Goal: Task Accomplishment & Management: Manage account settings

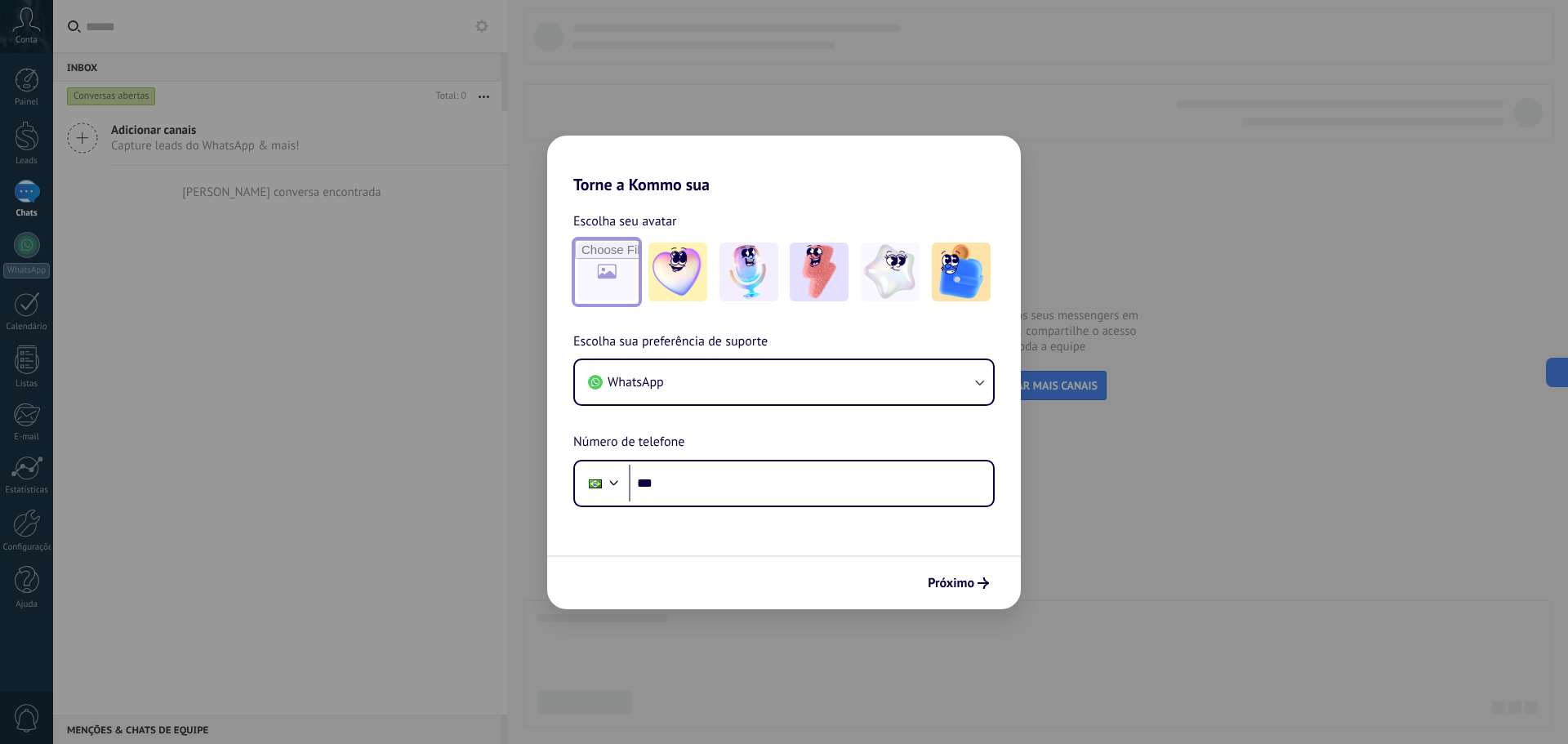
click at [604, 280] on input "file" at bounding box center [606, 271] width 63 height 63
type input "**********"
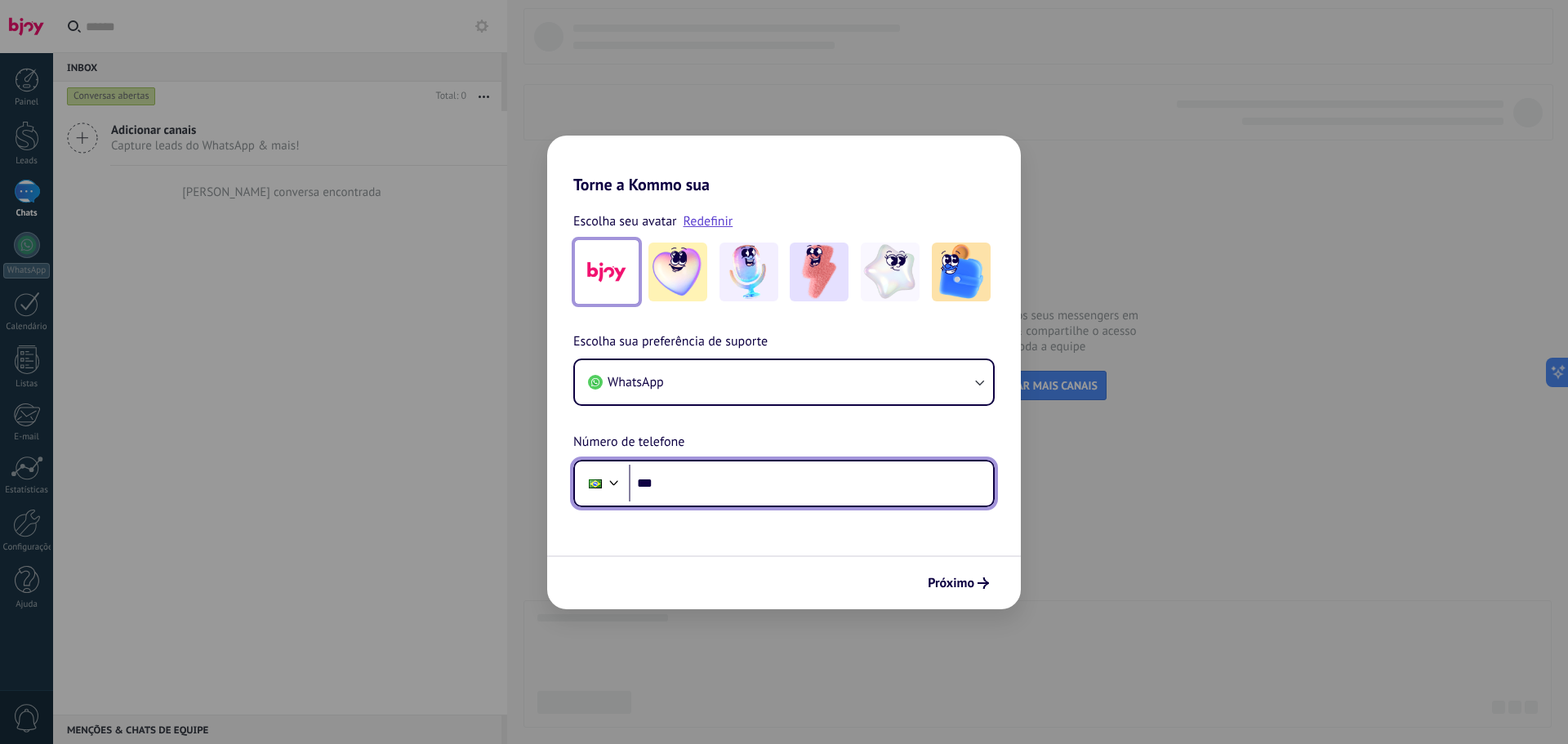
click at [759, 487] on input "***" at bounding box center [811, 483] width 365 height 37
type input "**********"
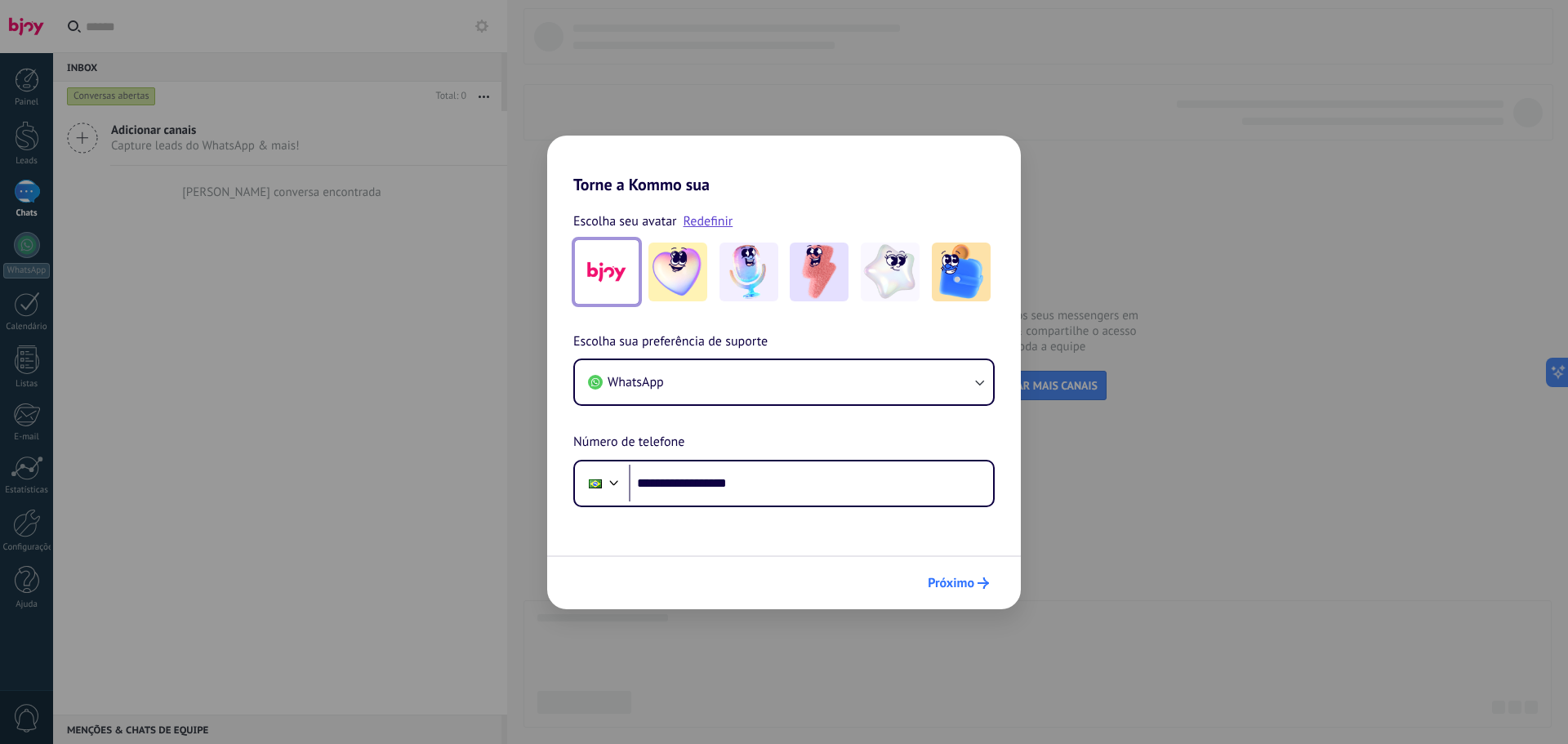
click at [959, 584] on span "Próximo" at bounding box center [951, 583] width 46 height 12
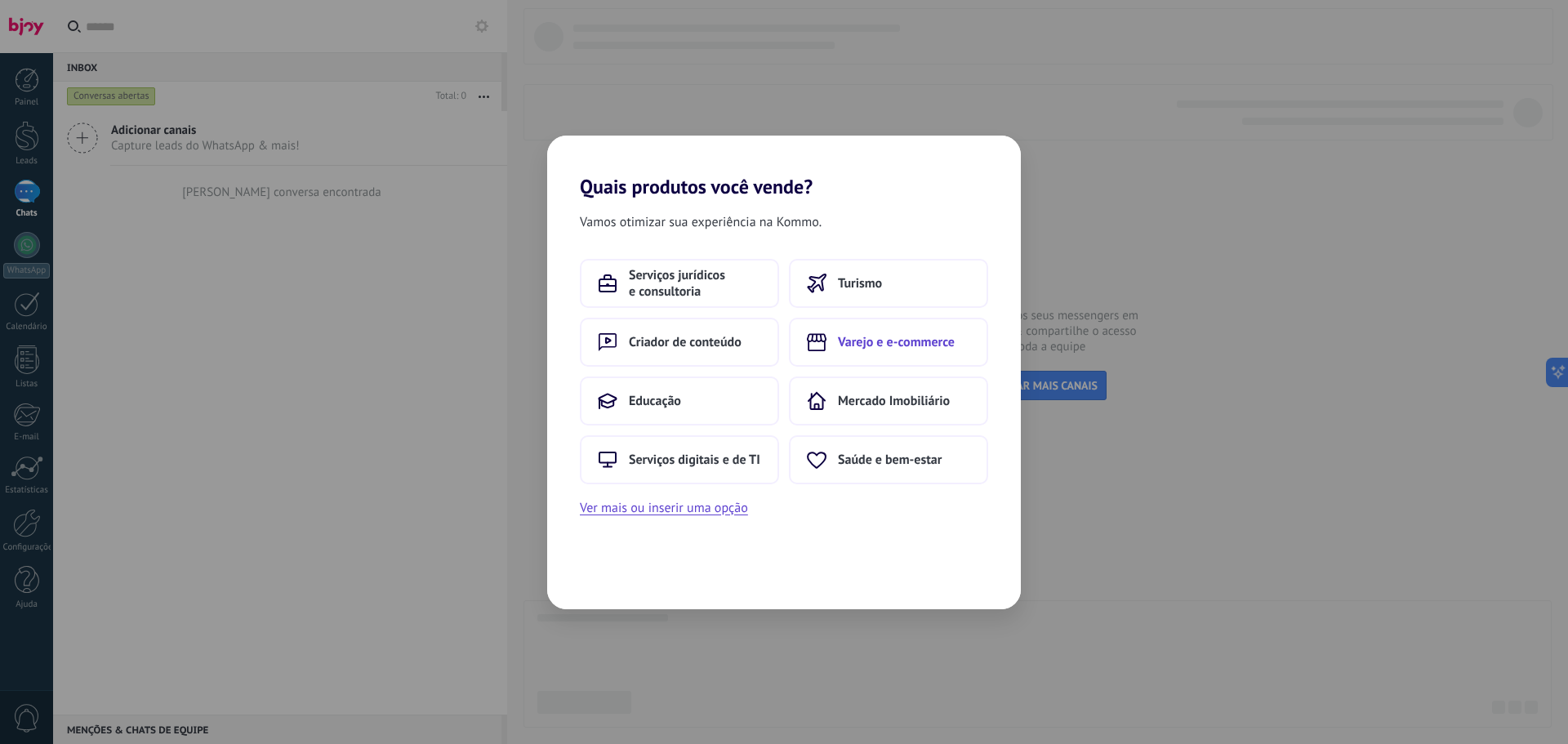
click at [897, 331] on button "Varejo e e-commerce" at bounding box center [889, 341] width 200 height 49
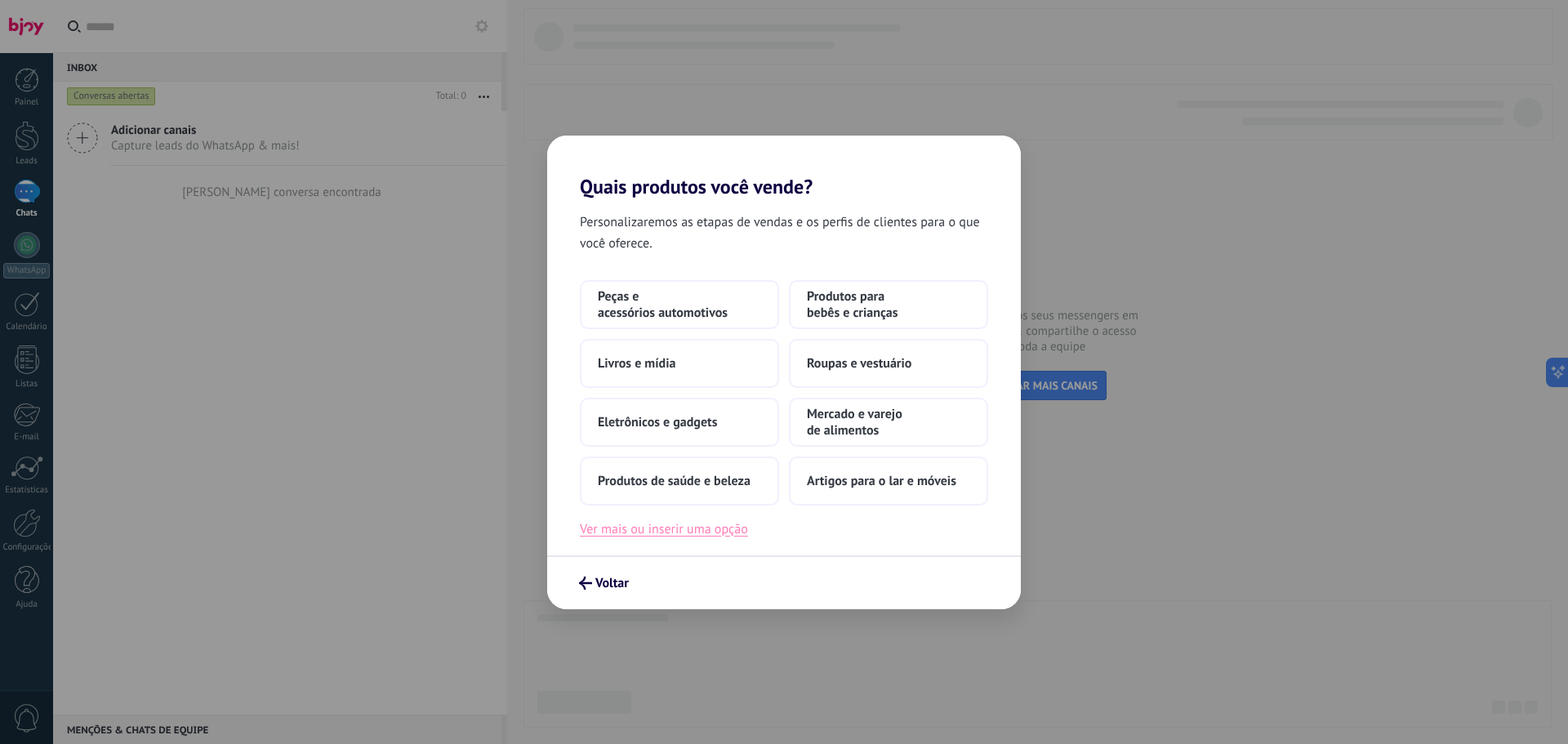
click at [669, 536] on button "Ver mais ou inserir uma opção" at bounding box center [664, 529] width 168 height 21
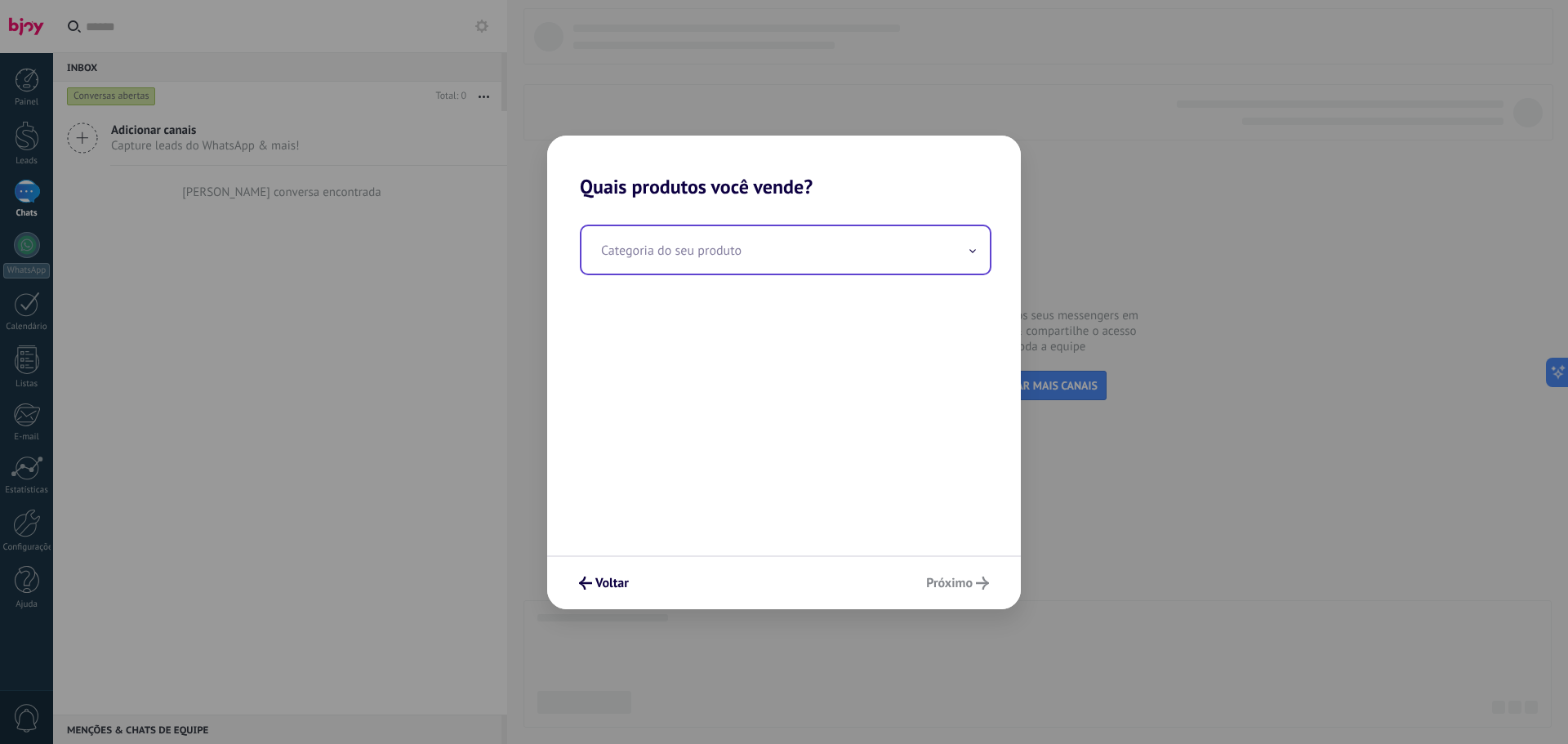
click at [663, 258] on input "text" at bounding box center [785, 249] width 408 height 47
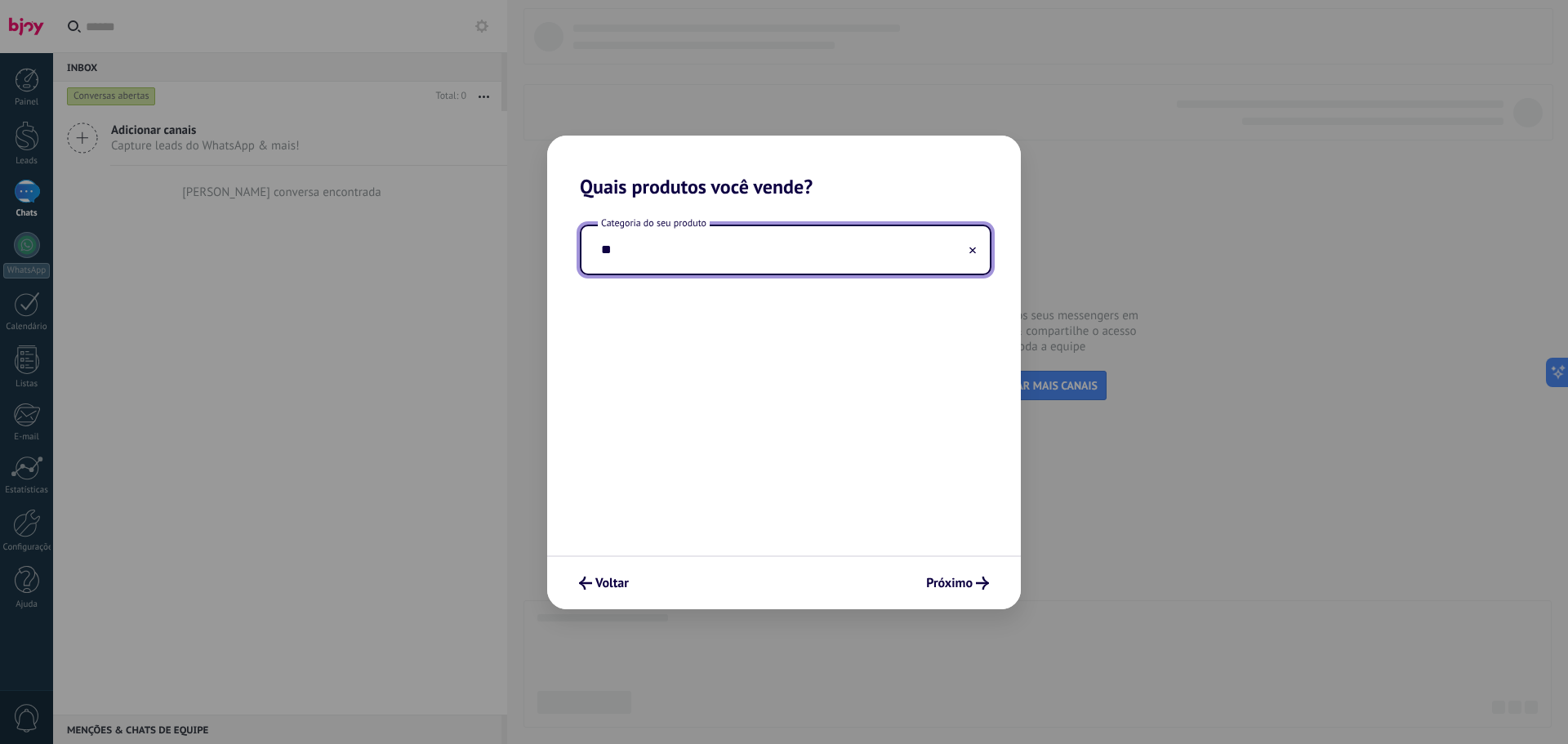
type input "*"
type input "**********"
click at [948, 592] on button "Próximo" at bounding box center [957, 583] width 78 height 28
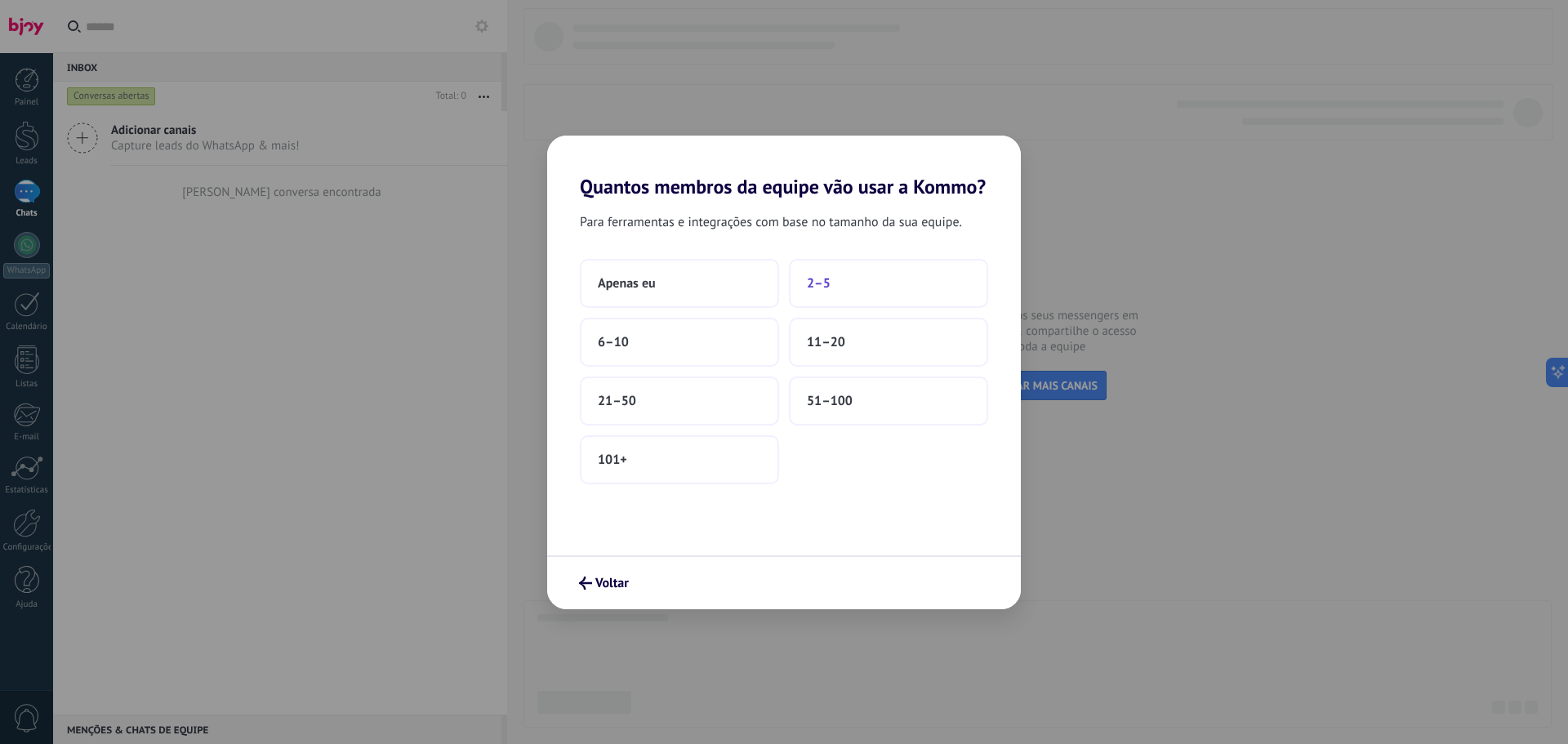
click at [822, 283] on span "2–5" at bounding box center [818, 283] width 24 height 16
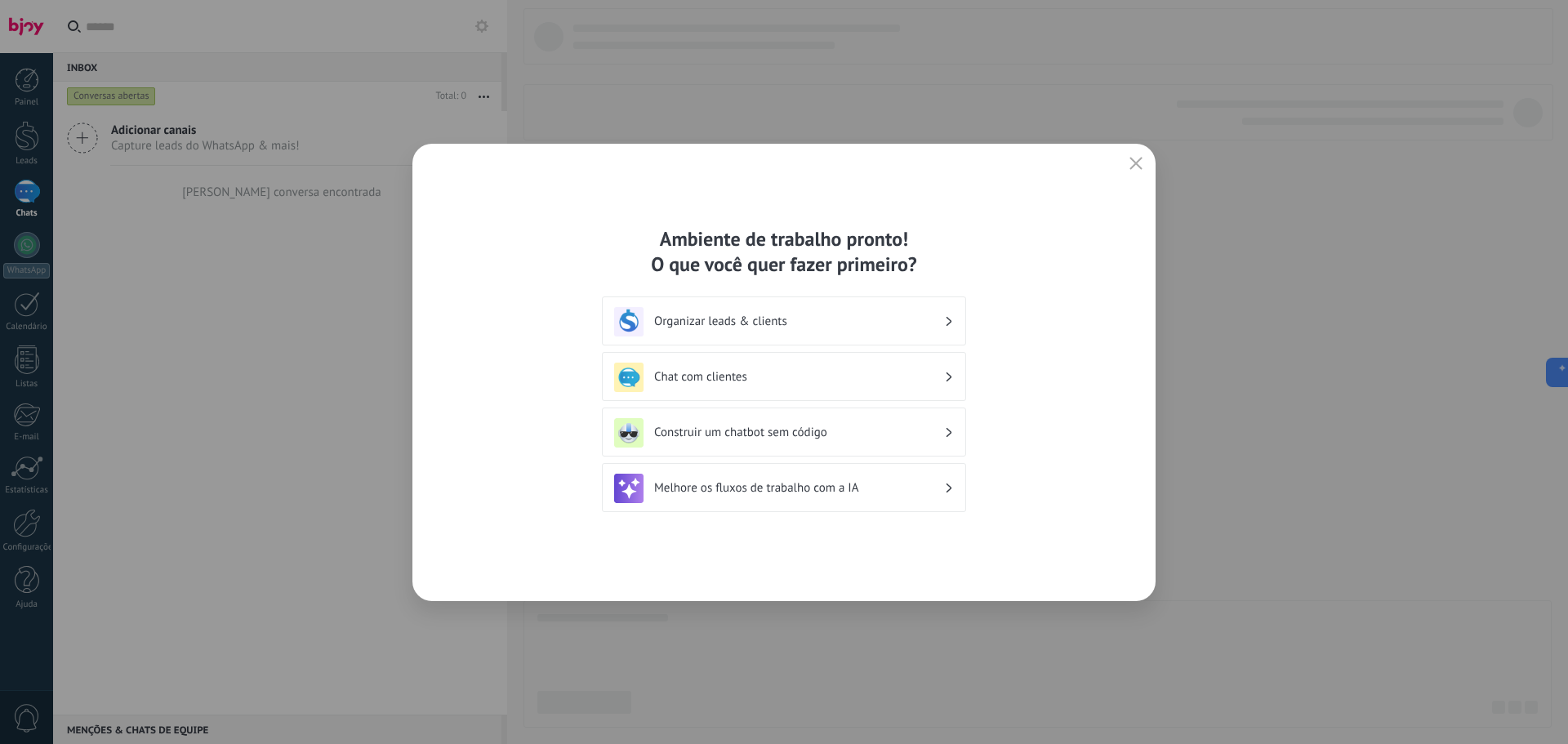
click at [799, 318] on h3 "Organizar leads & clients" at bounding box center [799, 321] width 290 height 15
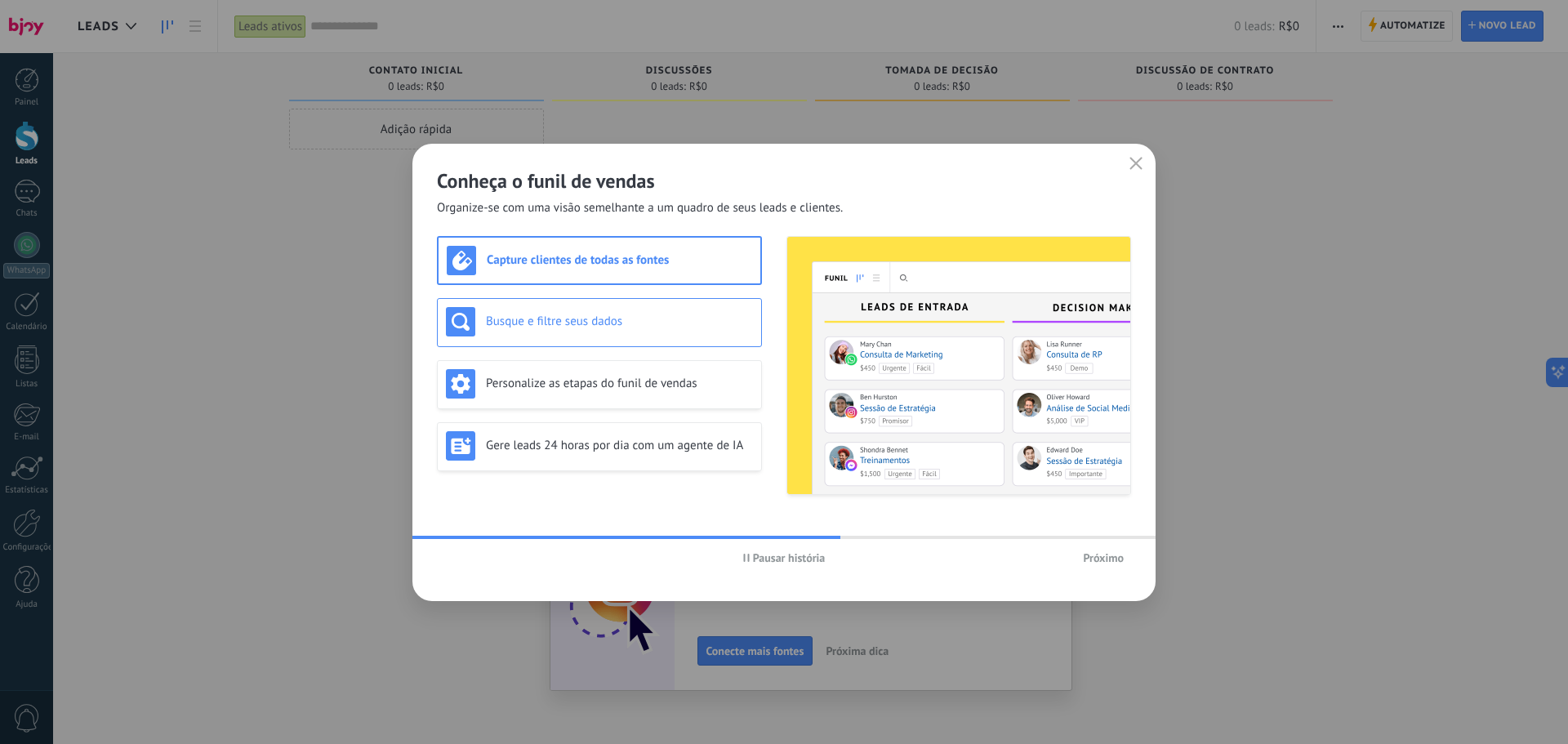
click at [635, 326] on h3 "Busque e filtre seus dados" at bounding box center [620, 321] width 267 height 15
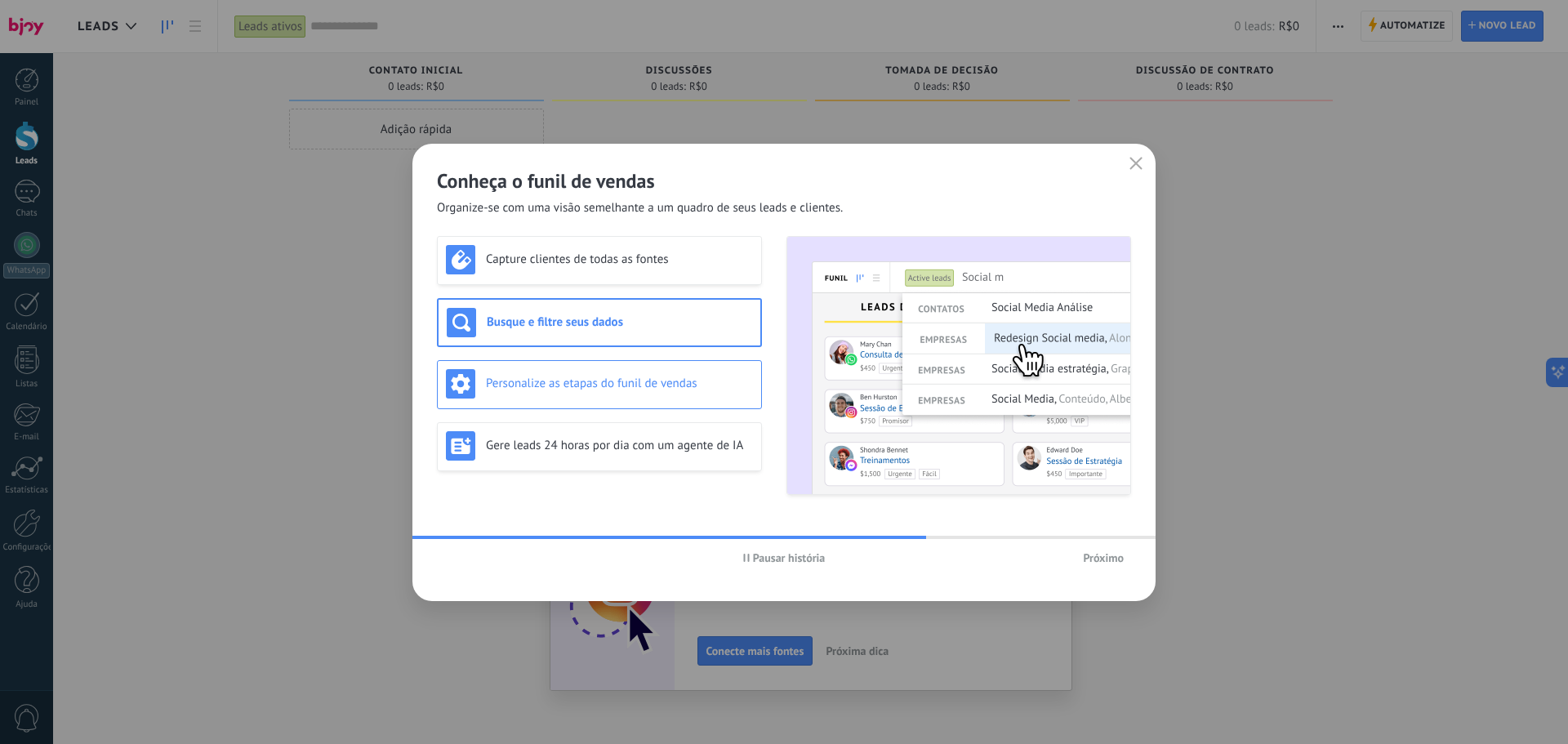
click at [655, 390] on h3 "Personalize as etapas do funil de vendas" at bounding box center [620, 382] width 267 height 15
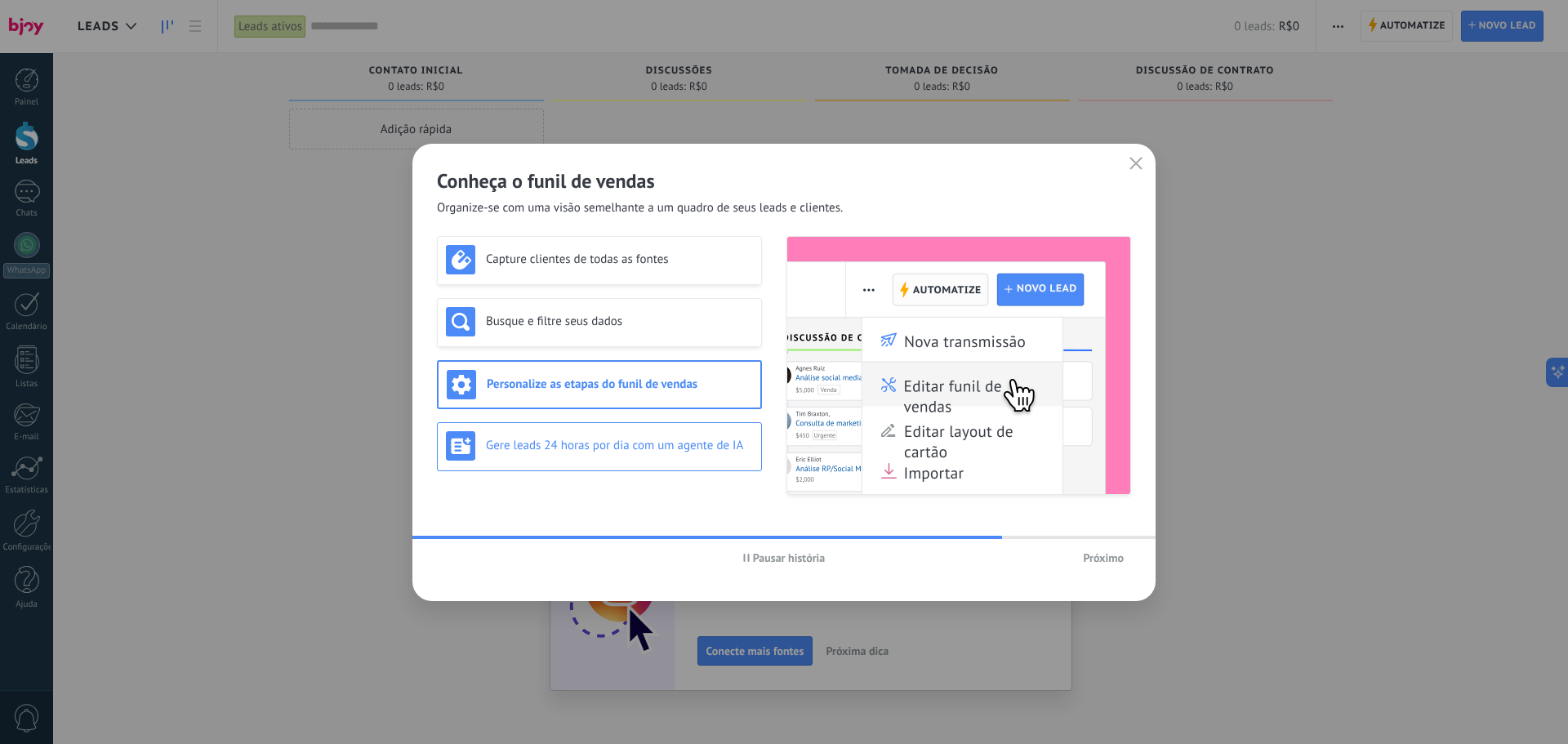
click at [625, 444] on h3 "Gere leads 24 horas por dia com um agente de IA" at bounding box center [620, 445] width 267 height 15
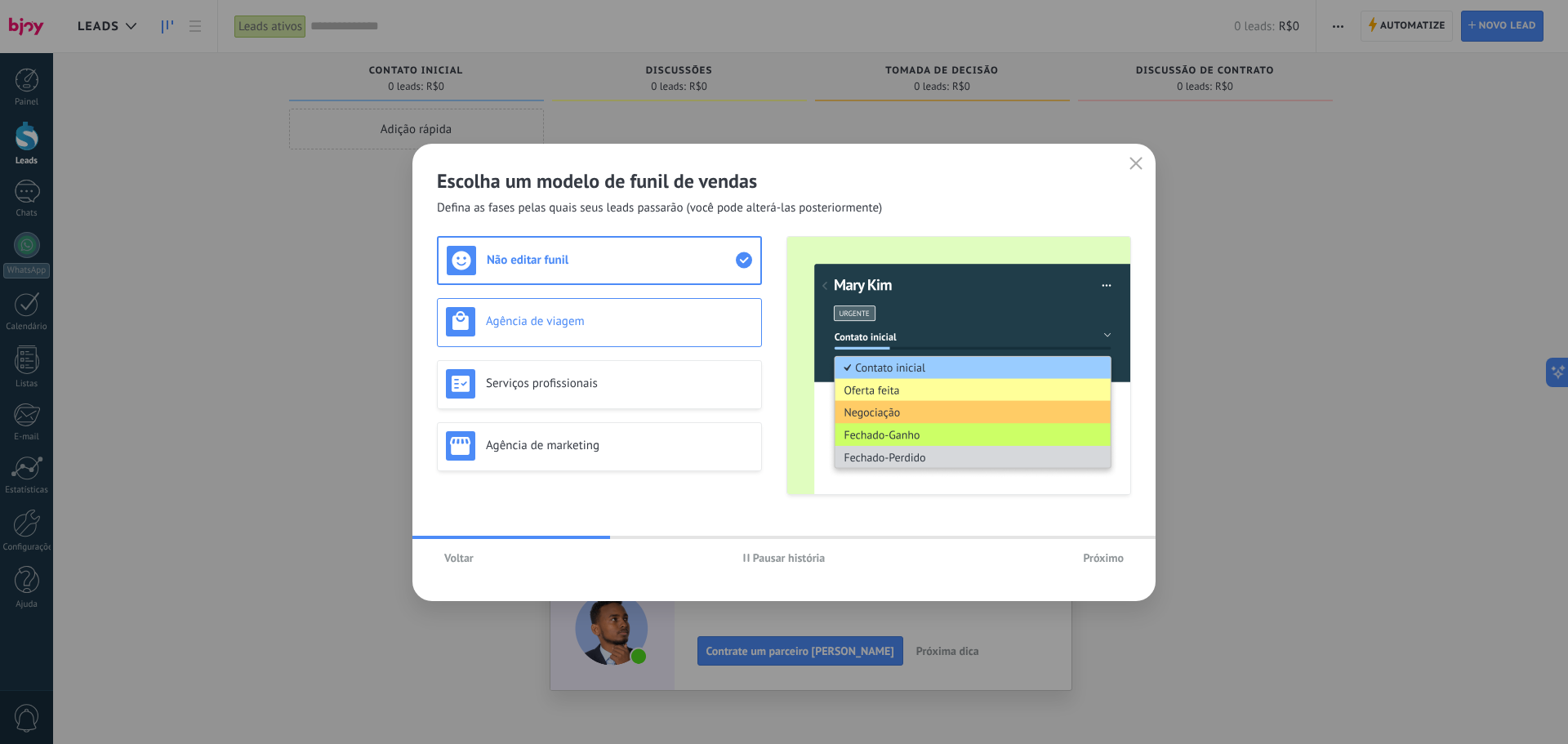
click at [533, 323] on h3 "Agência de viagem" at bounding box center [620, 321] width 267 height 15
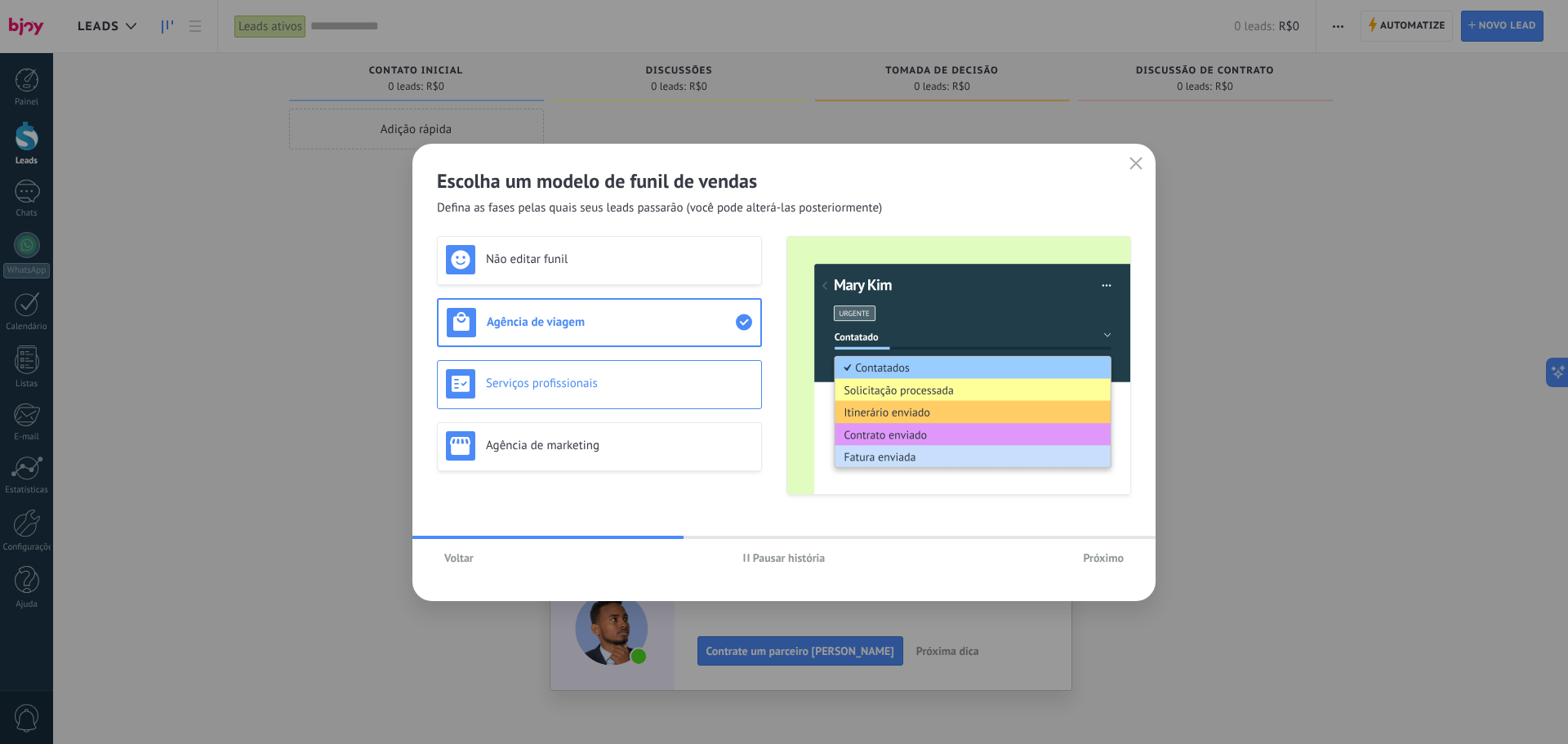
click at [543, 375] on h3 "Serviços profissionais" at bounding box center [620, 382] width 267 height 15
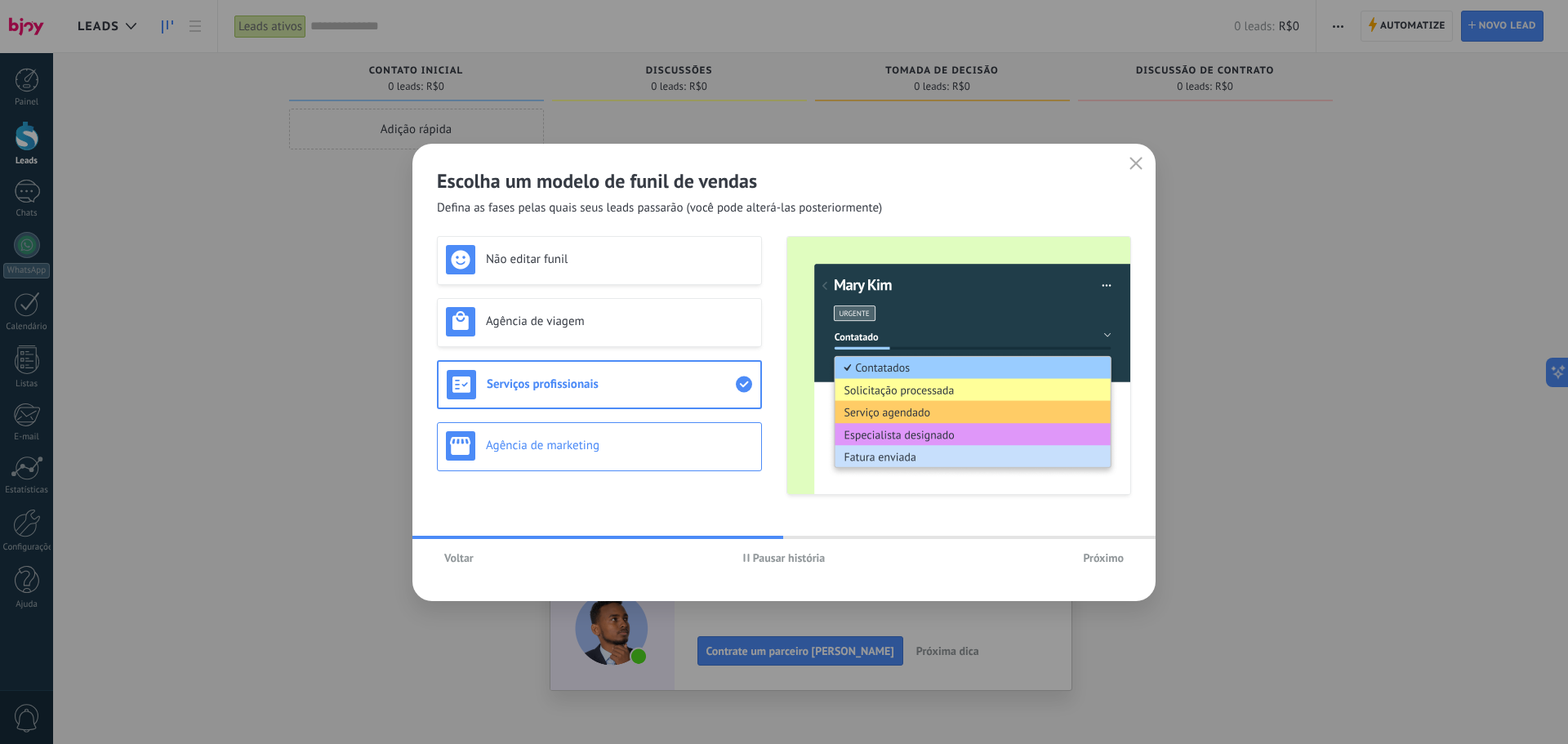
click at [531, 461] on div "Agência de marketing" at bounding box center [599, 446] width 325 height 49
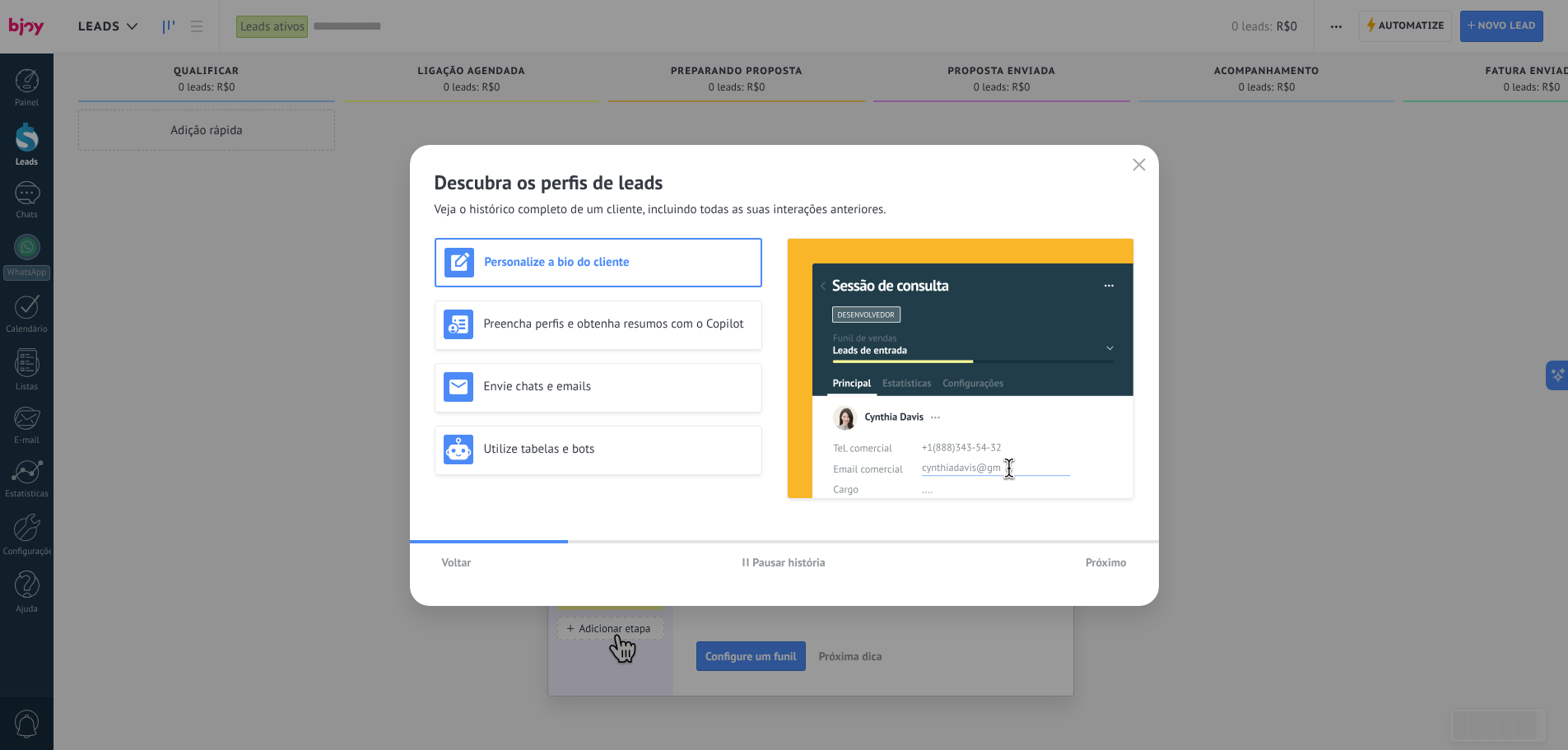
click at [1134, 168] on icon "button" at bounding box center [1139, 164] width 13 height 13
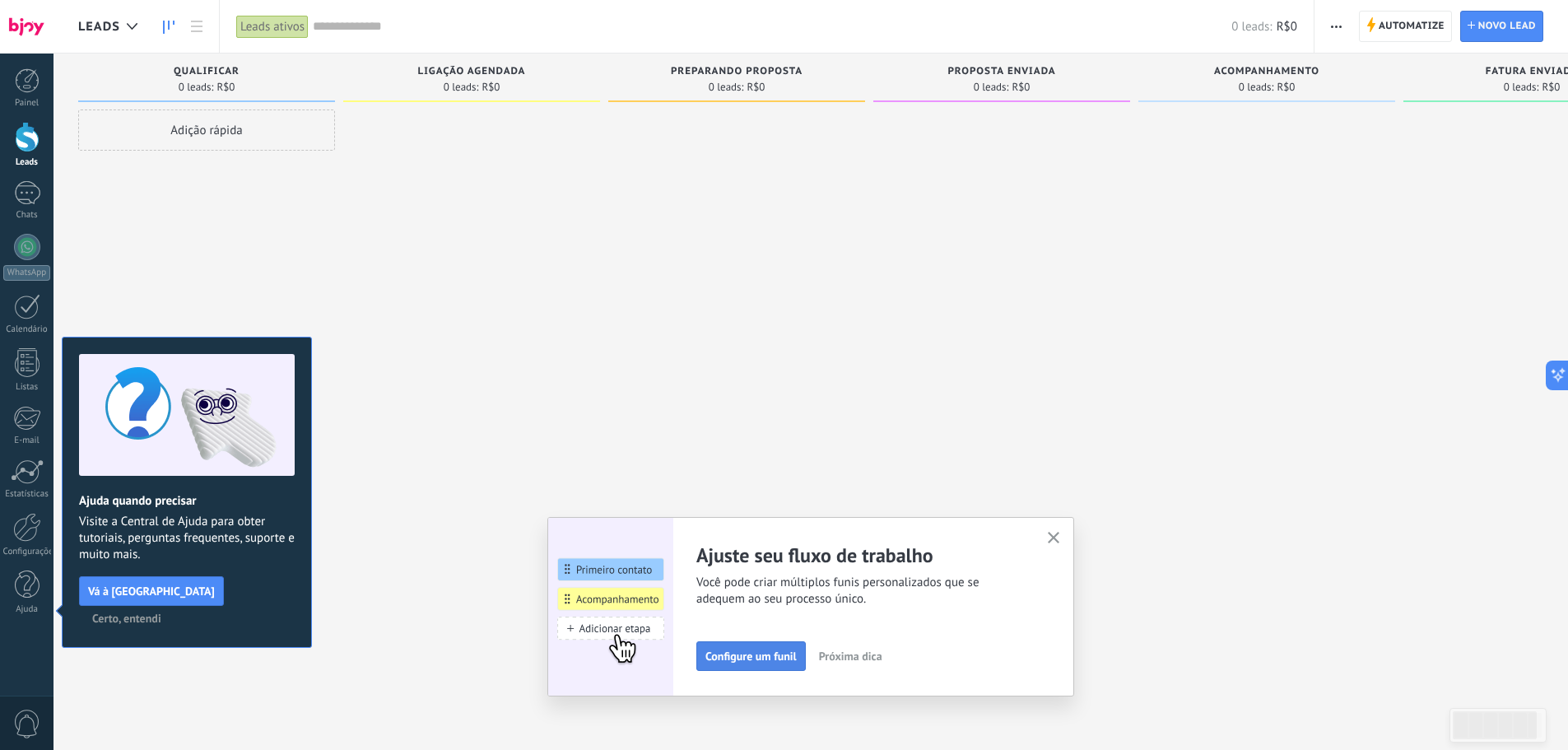
click at [757, 666] on button "Configure um funil" at bounding box center [751, 656] width 110 height 30
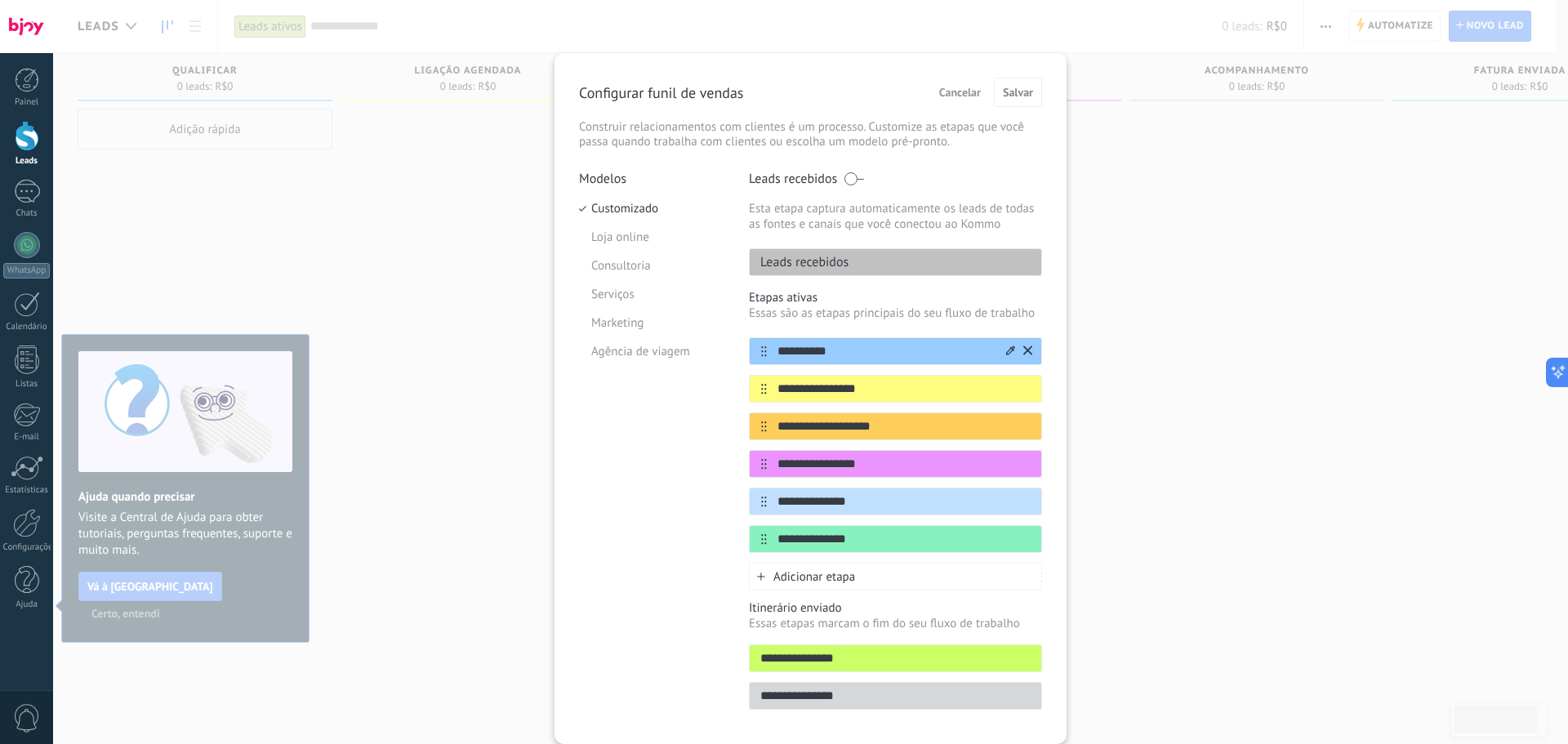
click at [833, 356] on input "**********" at bounding box center [885, 351] width 237 height 17
drag, startPoint x: 825, startPoint y: 348, endPoint x: 776, endPoint y: 358, distance: 50.0
click at [776, 358] on input "**********" at bounding box center [885, 351] width 237 height 17
type input "**********"
click at [869, 392] on input "**********" at bounding box center [885, 388] width 237 height 17
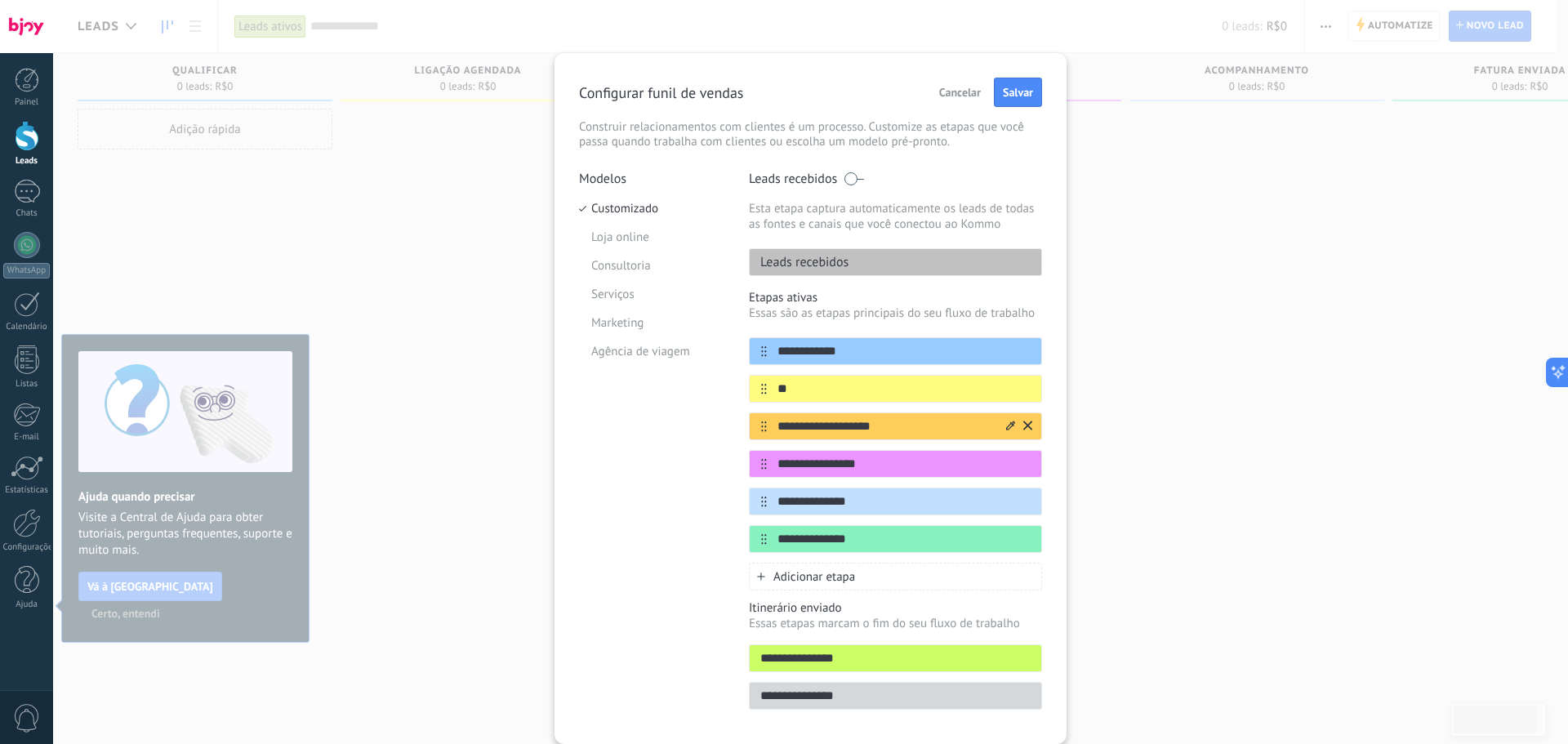
type input "*"
type input "**********"
click at [896, 421] on input "**********" at bounding box center [885, 426] width 237 height 17
type input "*******"
click at [879, 461] on input "**********" at bounding box center [885, 463] width 237 height 17
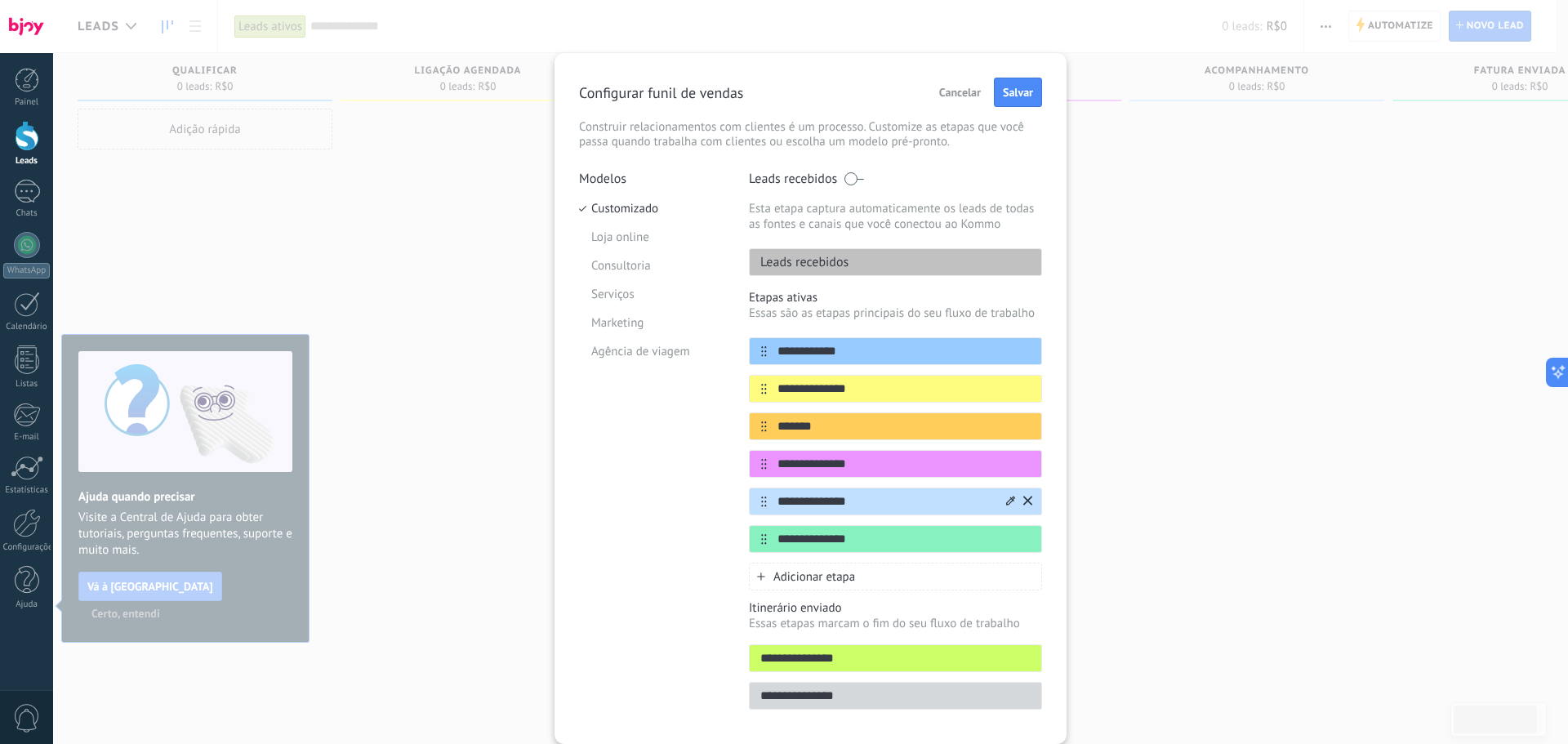
type input "**********"
click at [879, 504] on input "**********" at bounding box center [885, 501] width 237 height 17
type input "**********"
click at [854, 541] on input "**********" at bounding box center [885, 539] width 237 height 17
type input "**********"
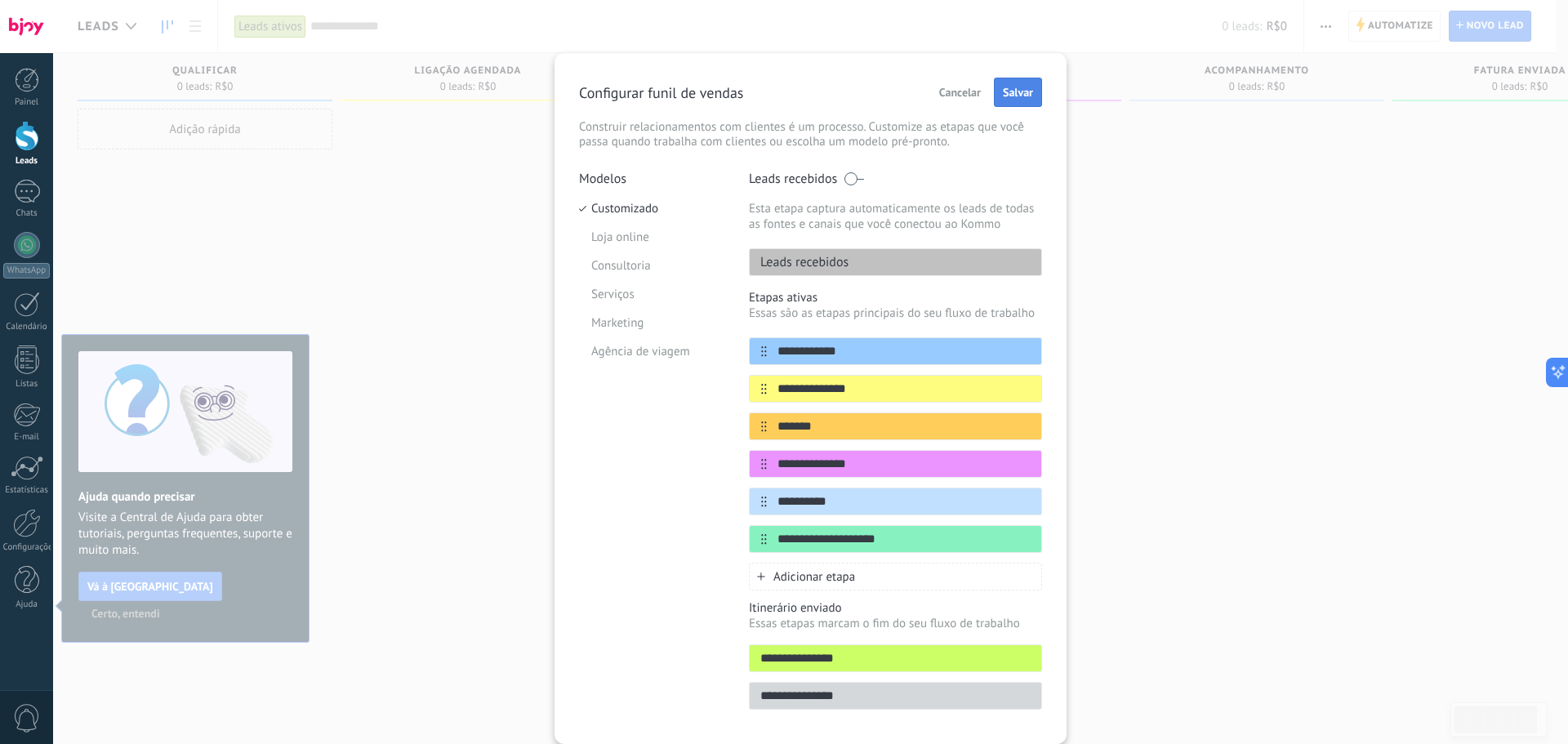
click at [1005, 102] on button "Salvar" at bounding box center [1018, 92] width 48 height 29
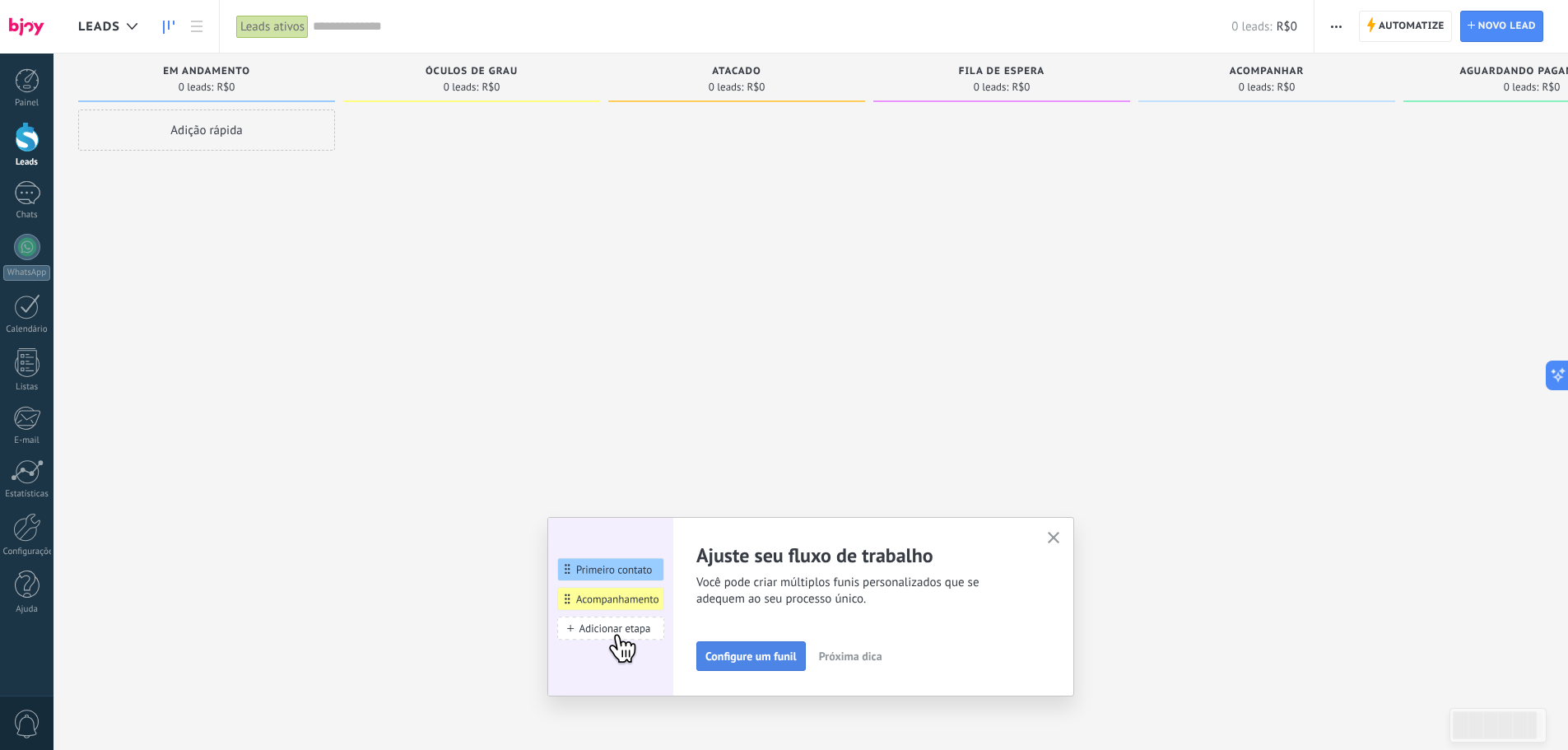
click at [760, 662] on span "Configure um funil" at bounding box center [751, 656] width 92 height 12
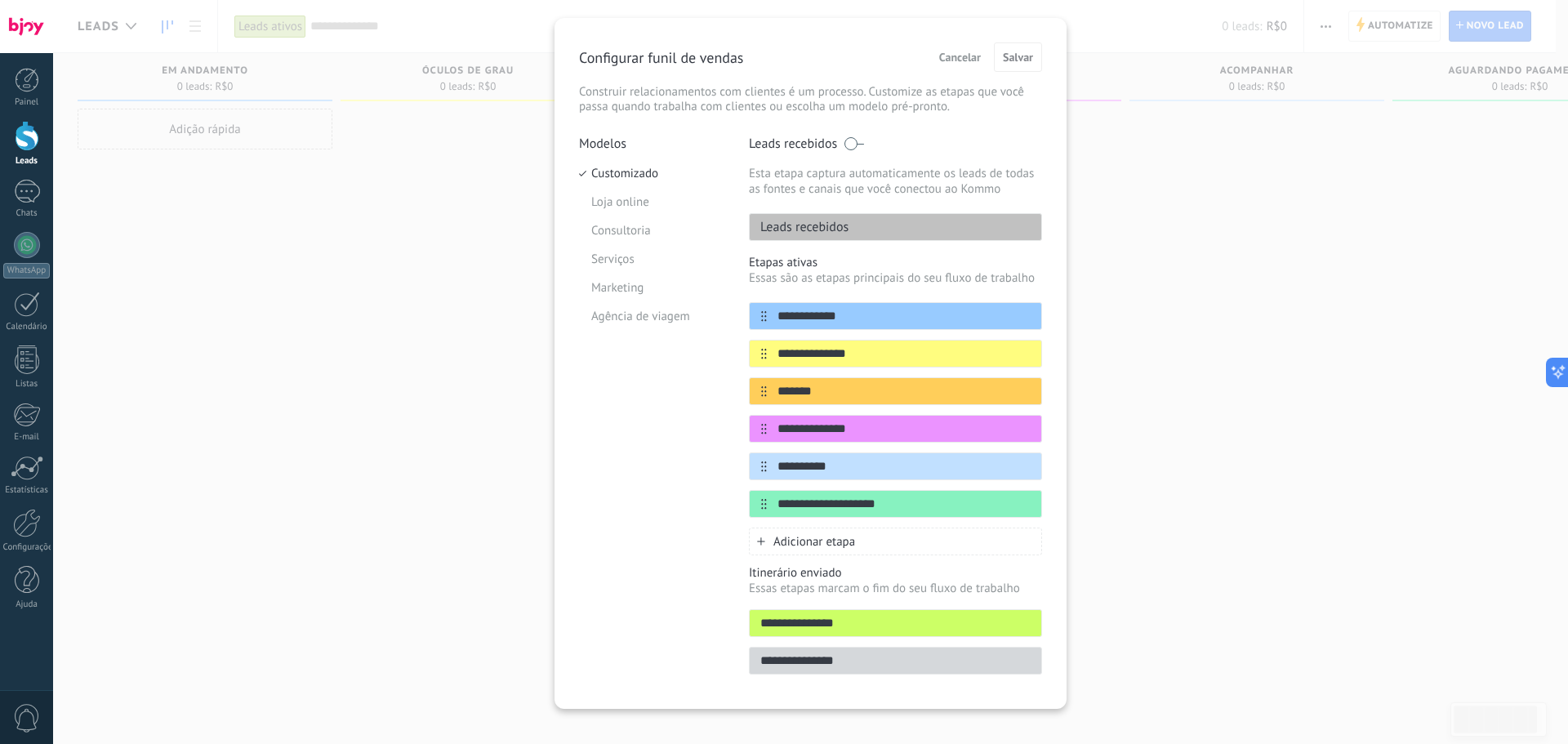
scroll to position [53, 0]
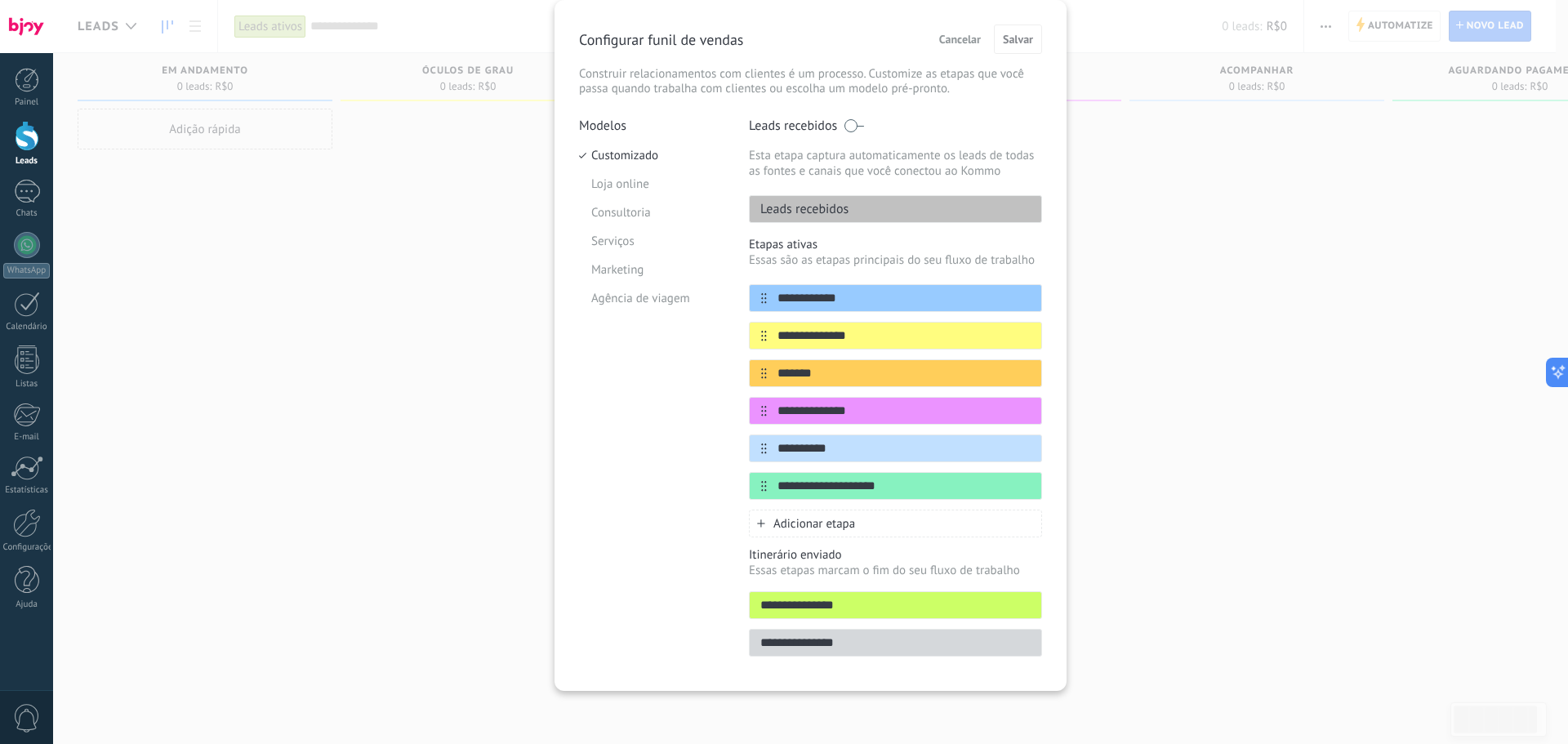
click at [955, 38] on span "Cancelar" at bounding box center [960, 39] width 42 height 12
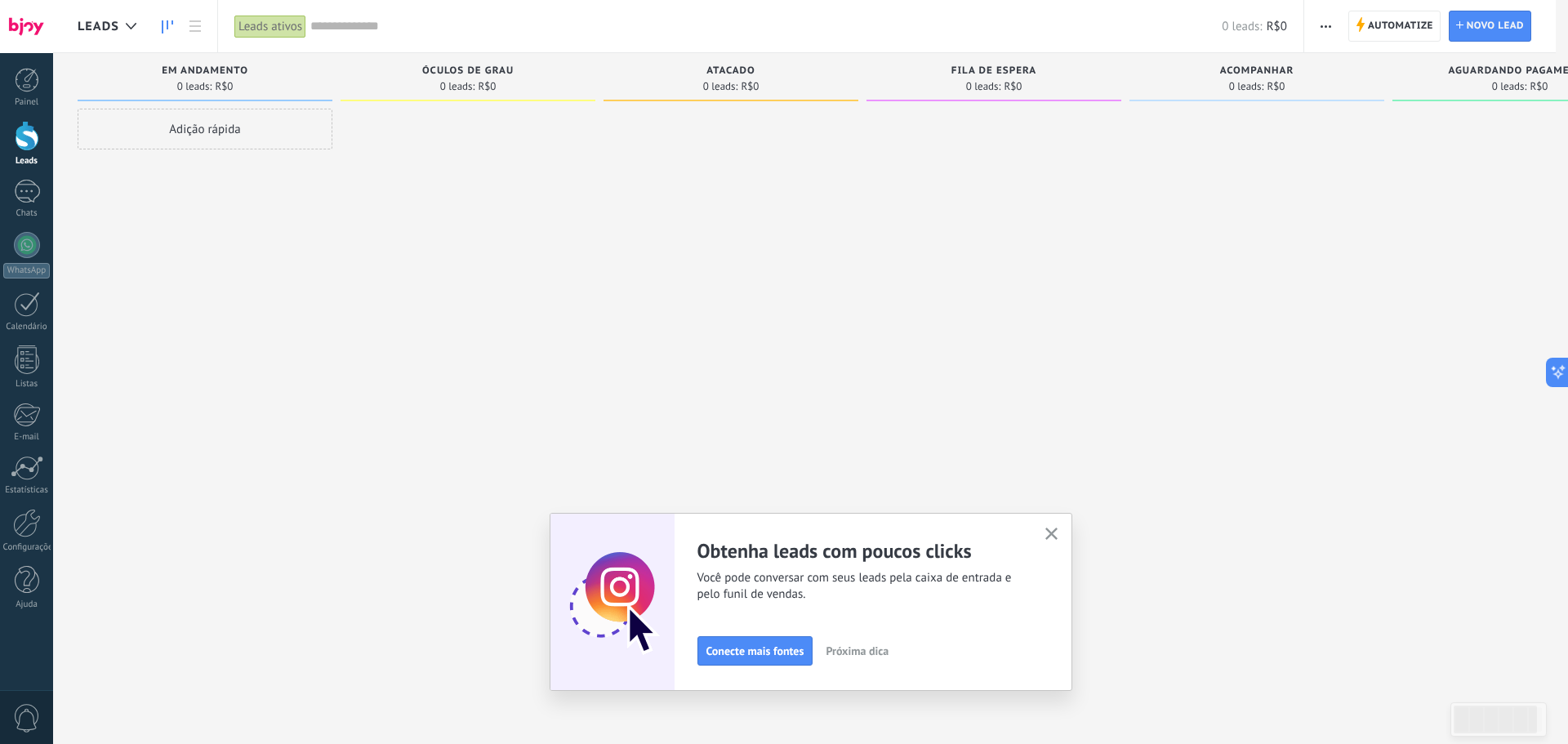
scroll to position [0, 0]
click at [1052, 532] on use "button" at bounding box center [1046, 534] width 12 height 12
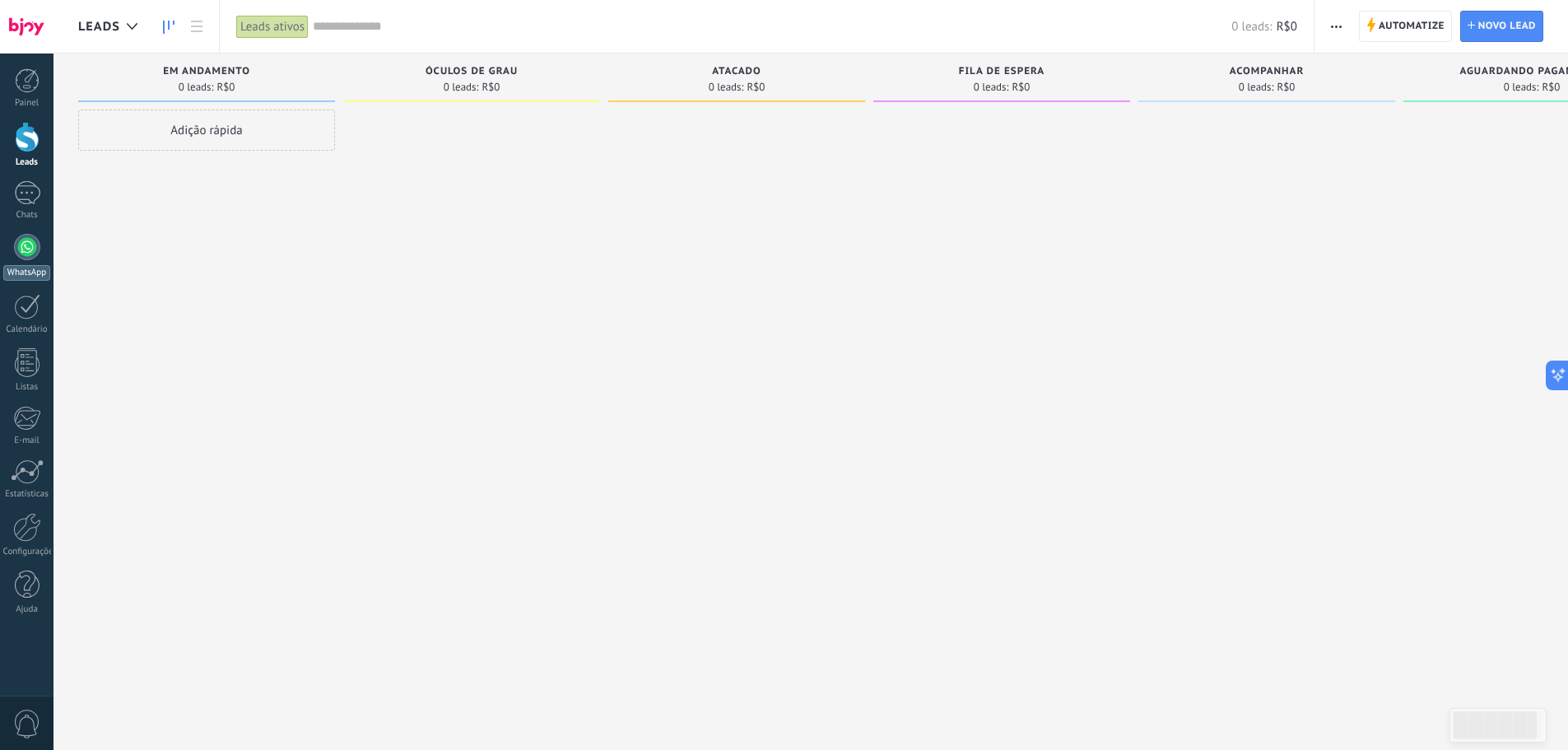
click at [31, 251] on div at bounding box center [27, 246] width 26 height 26
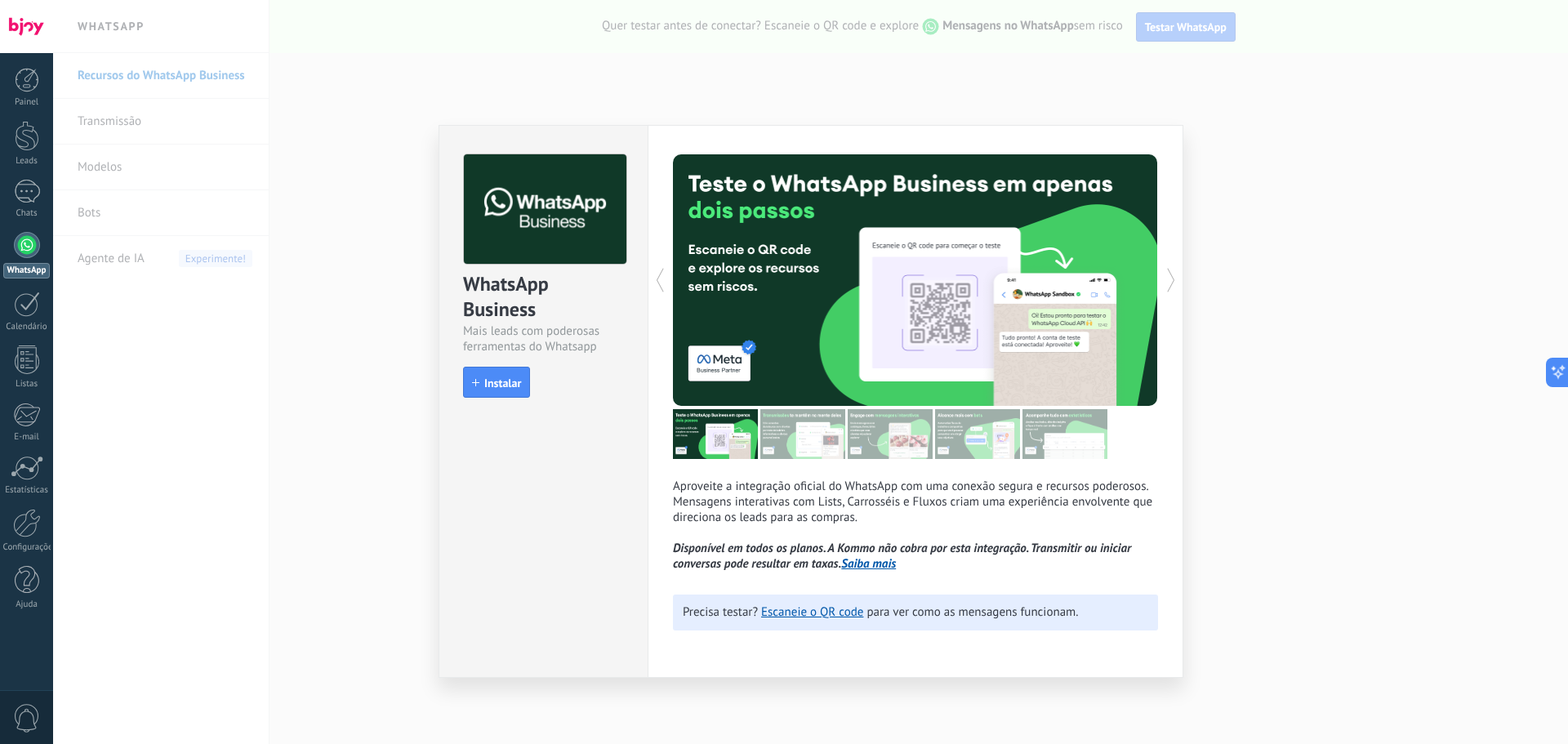
click at [507, 381] on span "Instalar" at bounding box center [502, 382] width 37 height 12
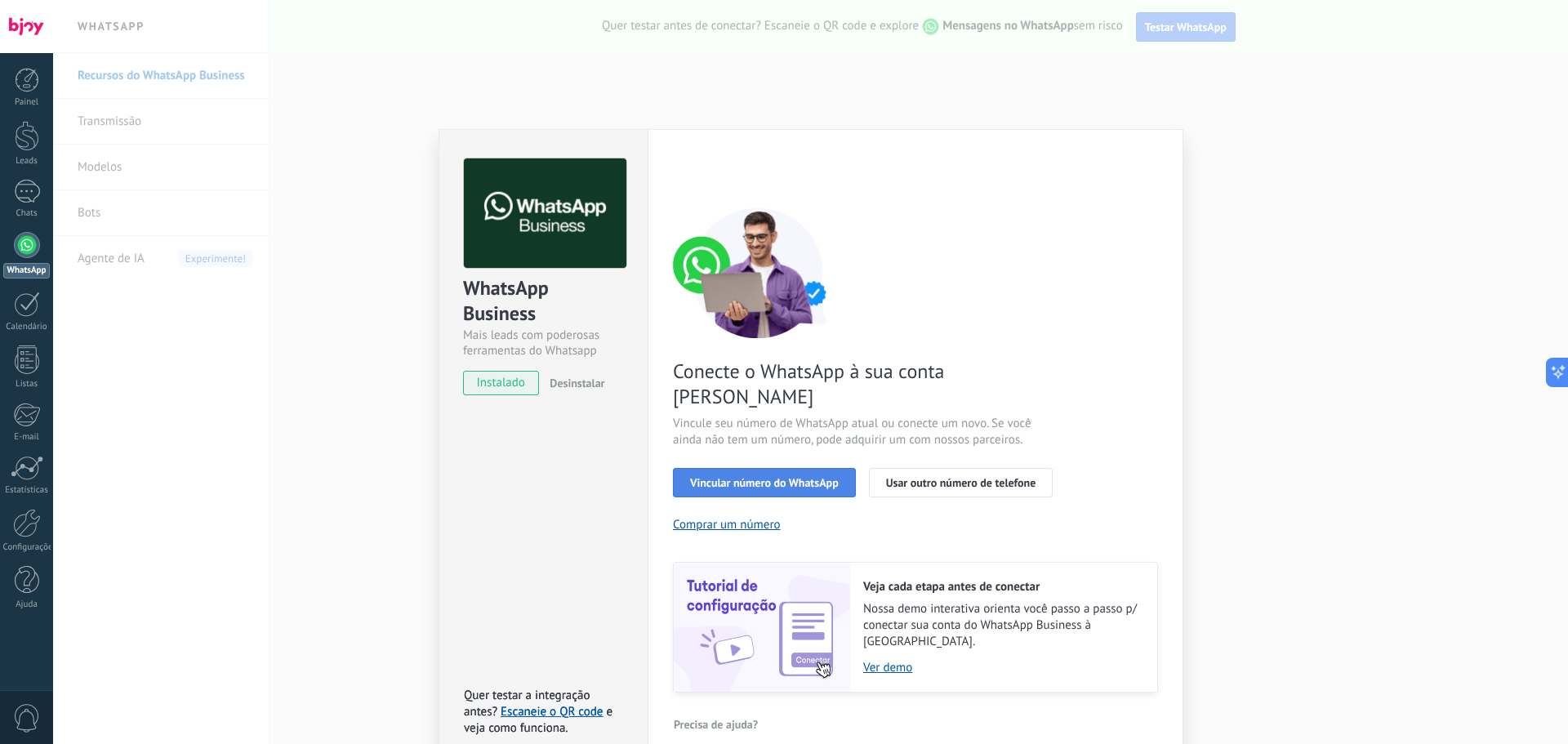
click at [759, 477] on span "Vincular número do WhatsApp" at bounding box center [764, 482] width 149 height 12
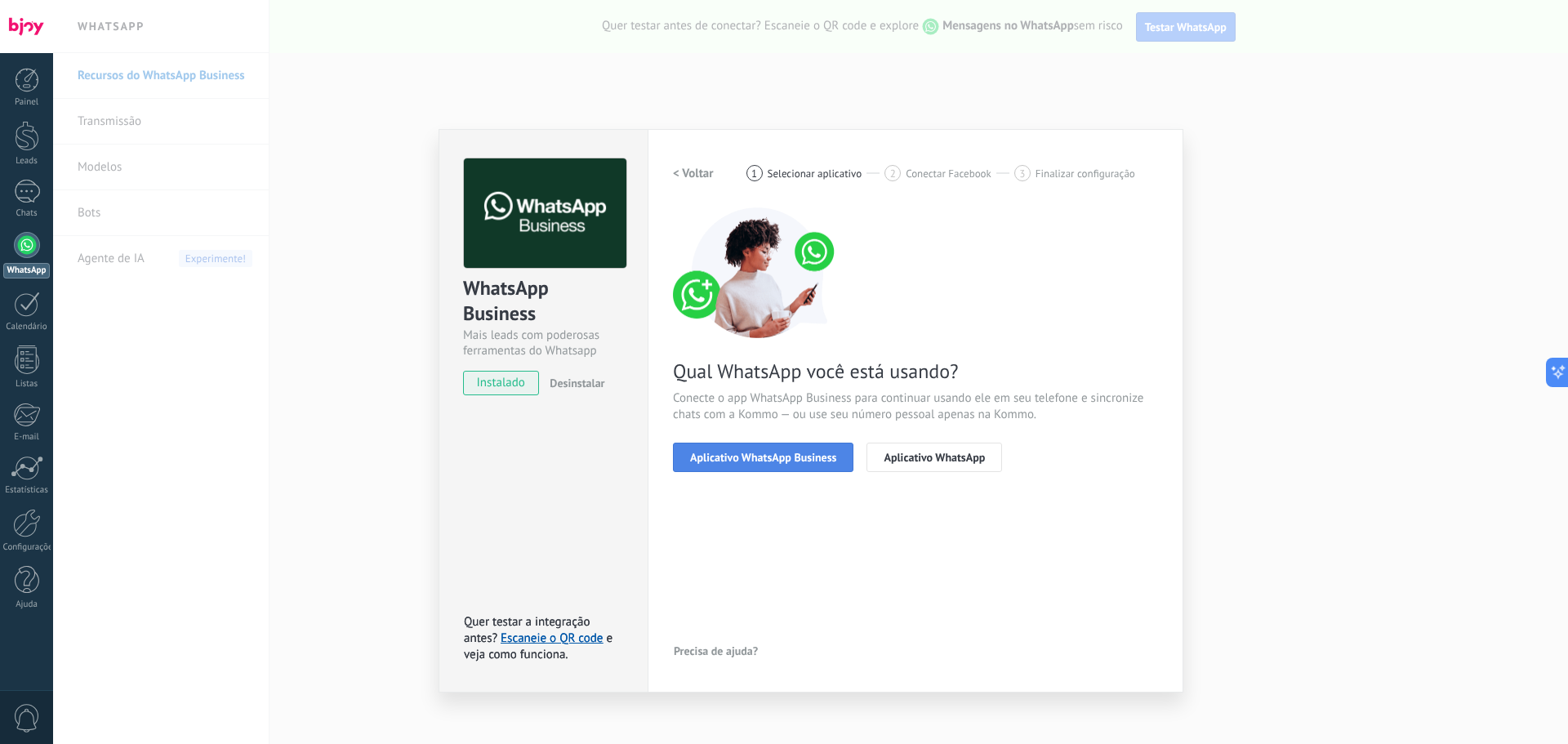
click at [806, 456] on span "Aplicativo WhatsApp Business" at bounding box center [763, 457] width 146 height 12
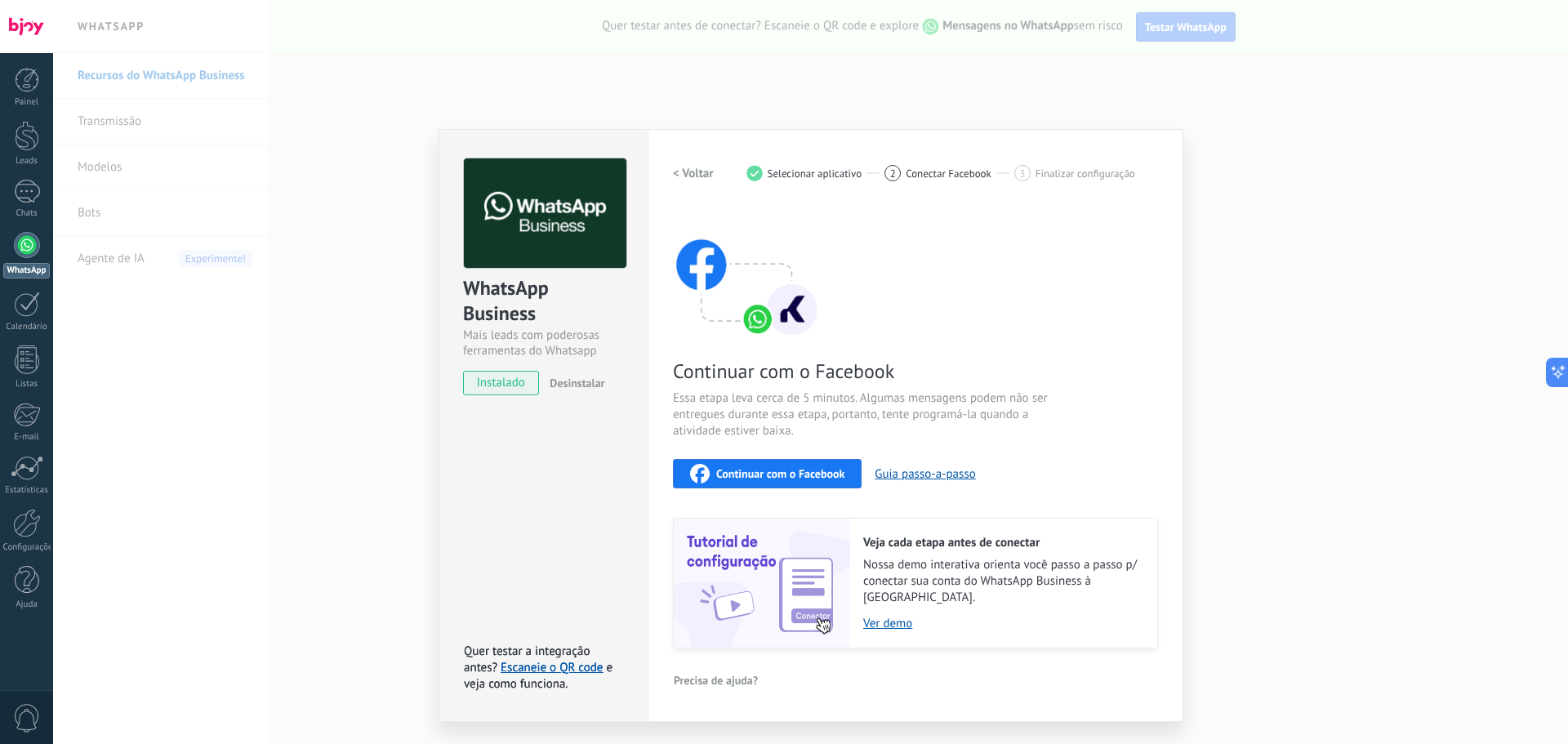
click at [796, 170] on span "Selecionar aplicativo" at bounding box center [815, 174] width 94 height 12
click at [142, 389] on div "WhatsApp Business Mais leads com poderosas ferramentas do Whatsapp instalado De…" at bounding box center [811, 372] width 1515 height 744
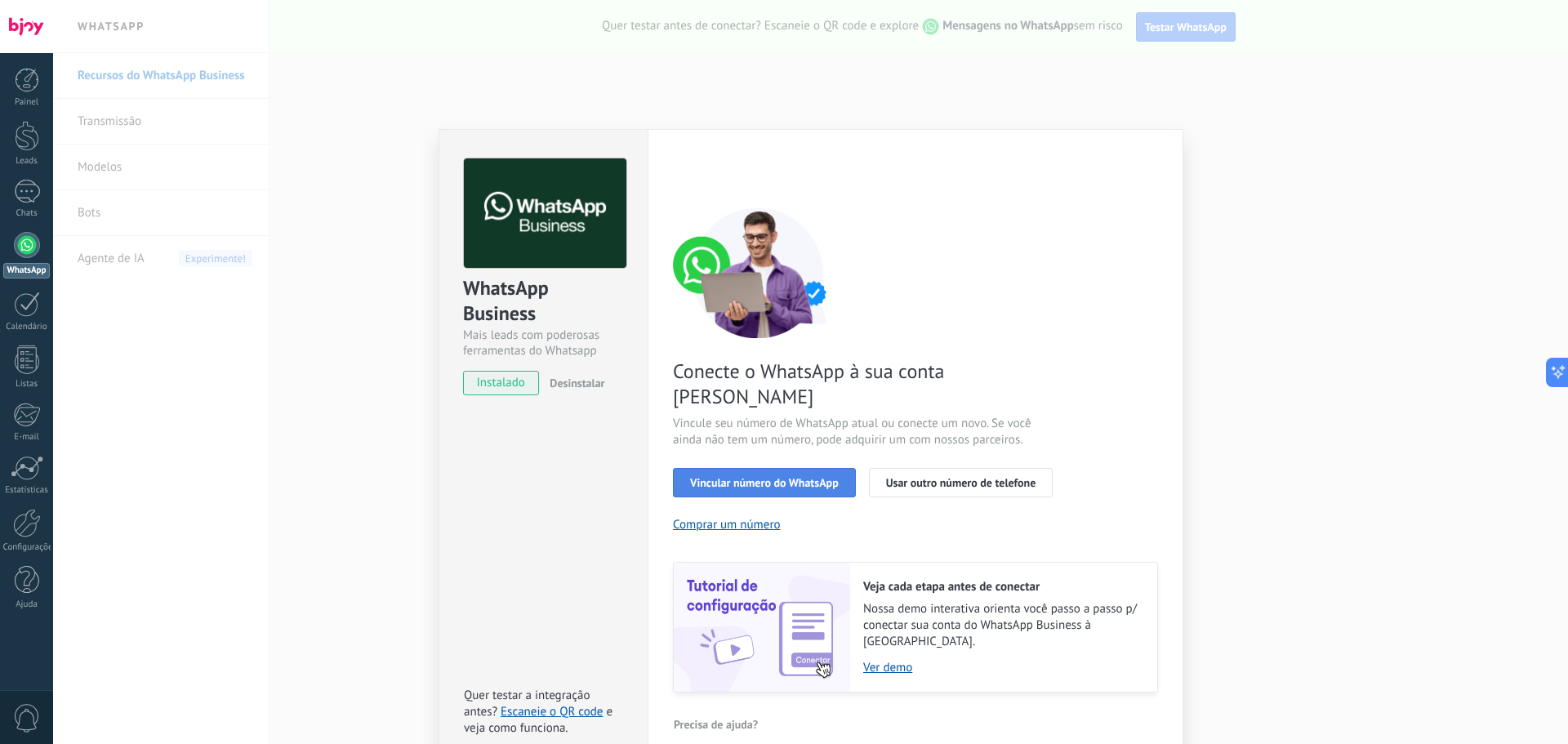
click at [759, 477] on span "Vincular número do WhatsApp" at bounding box center [764, 482] width 149 height 12
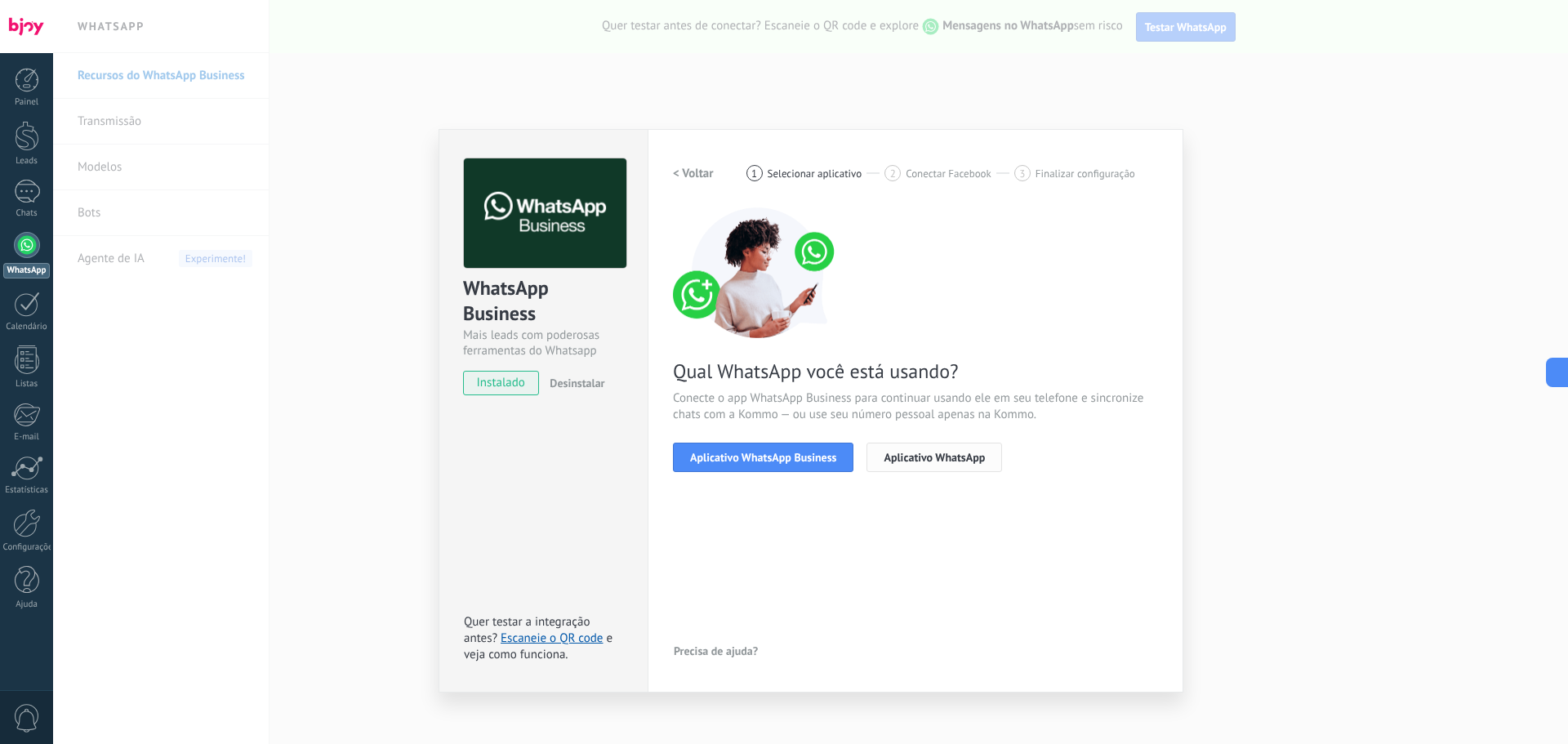
click at [949, 462] on span "Aplicativo WhatsApp" at bounding box center [934, 457] width 102 height 12
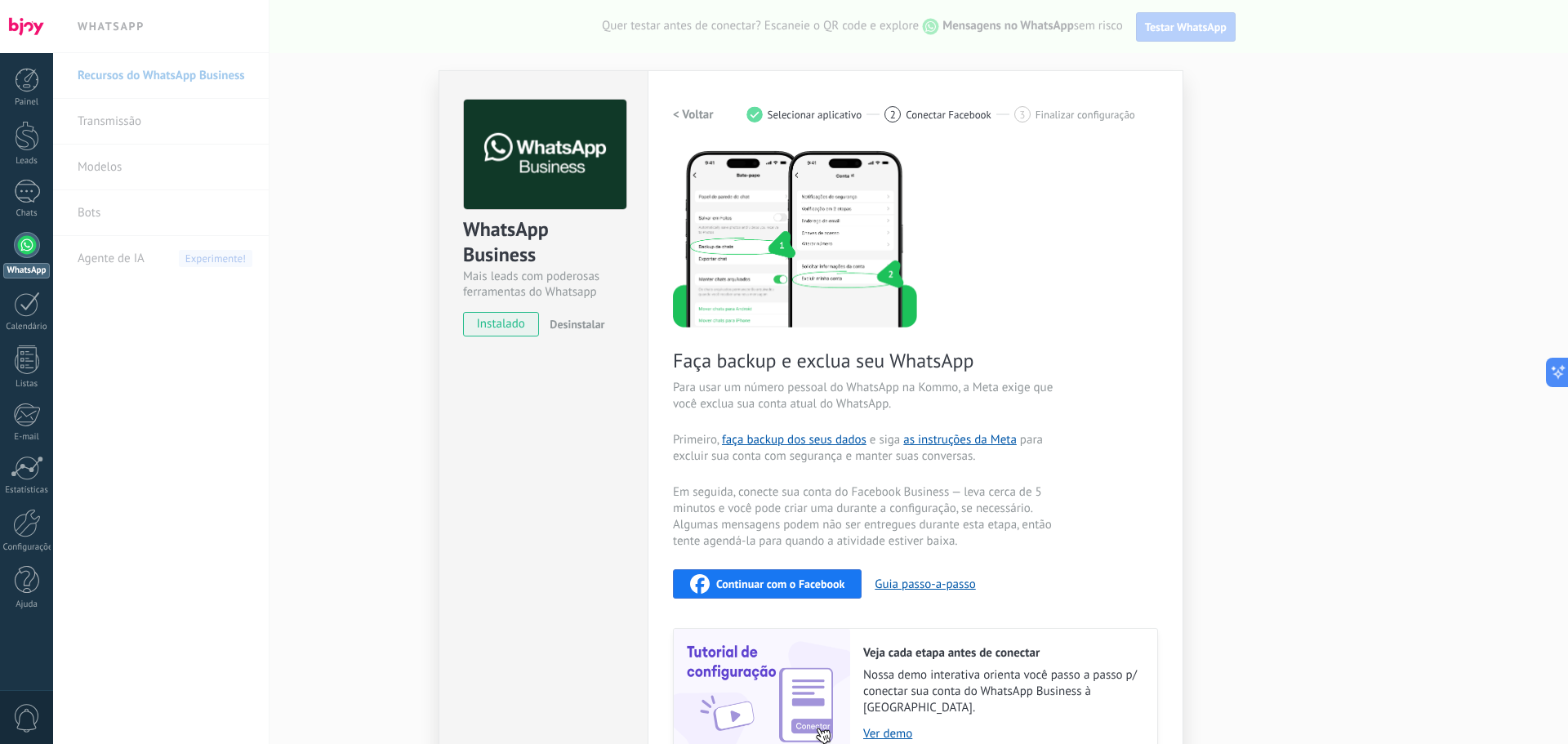
scroll to position [134, 0]
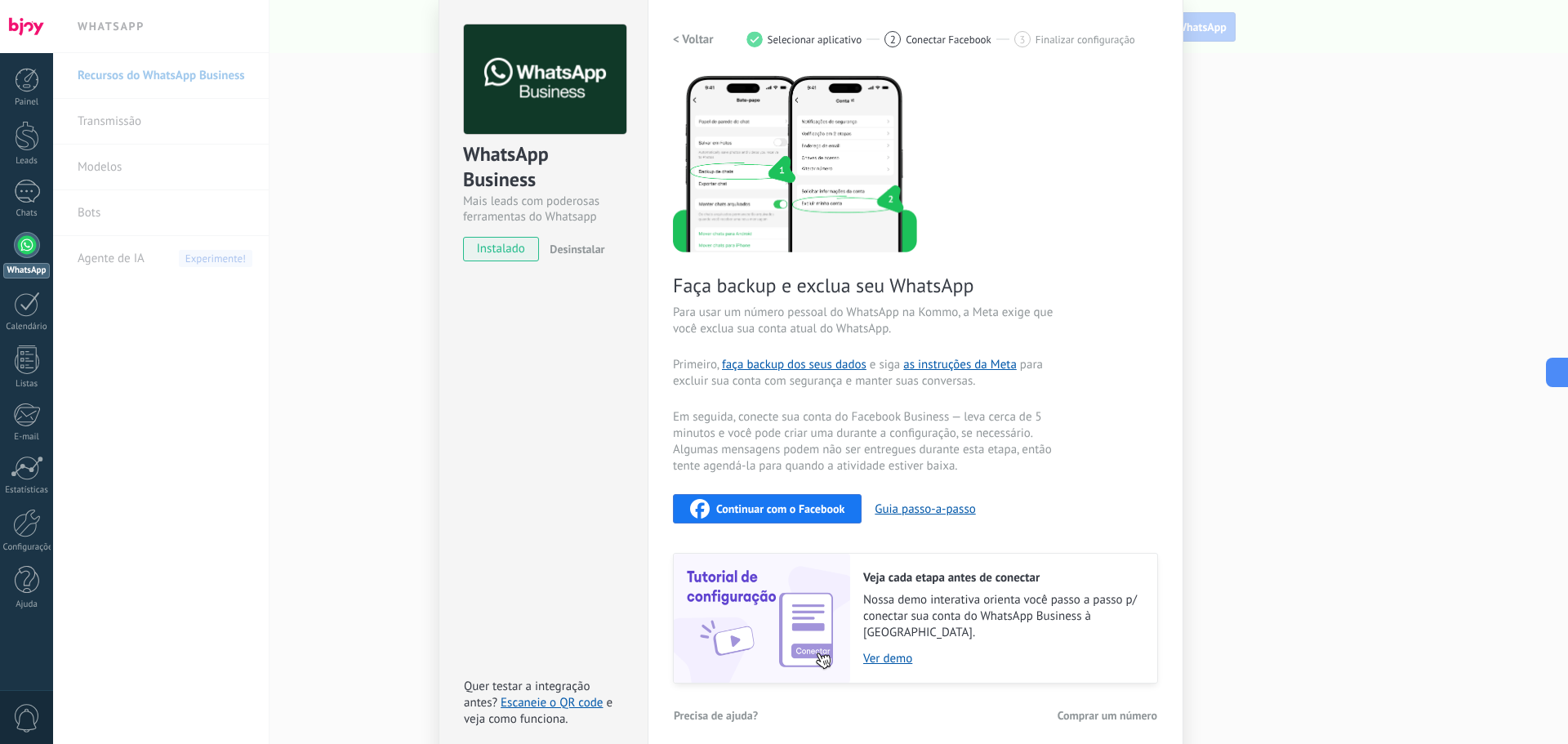
click at [340, 331] on div "WhatsApp Business Mais leads com poderosas ferramentas do Whatsapp instalado De…" at bounding box center [811, 372] width 1515 height 744
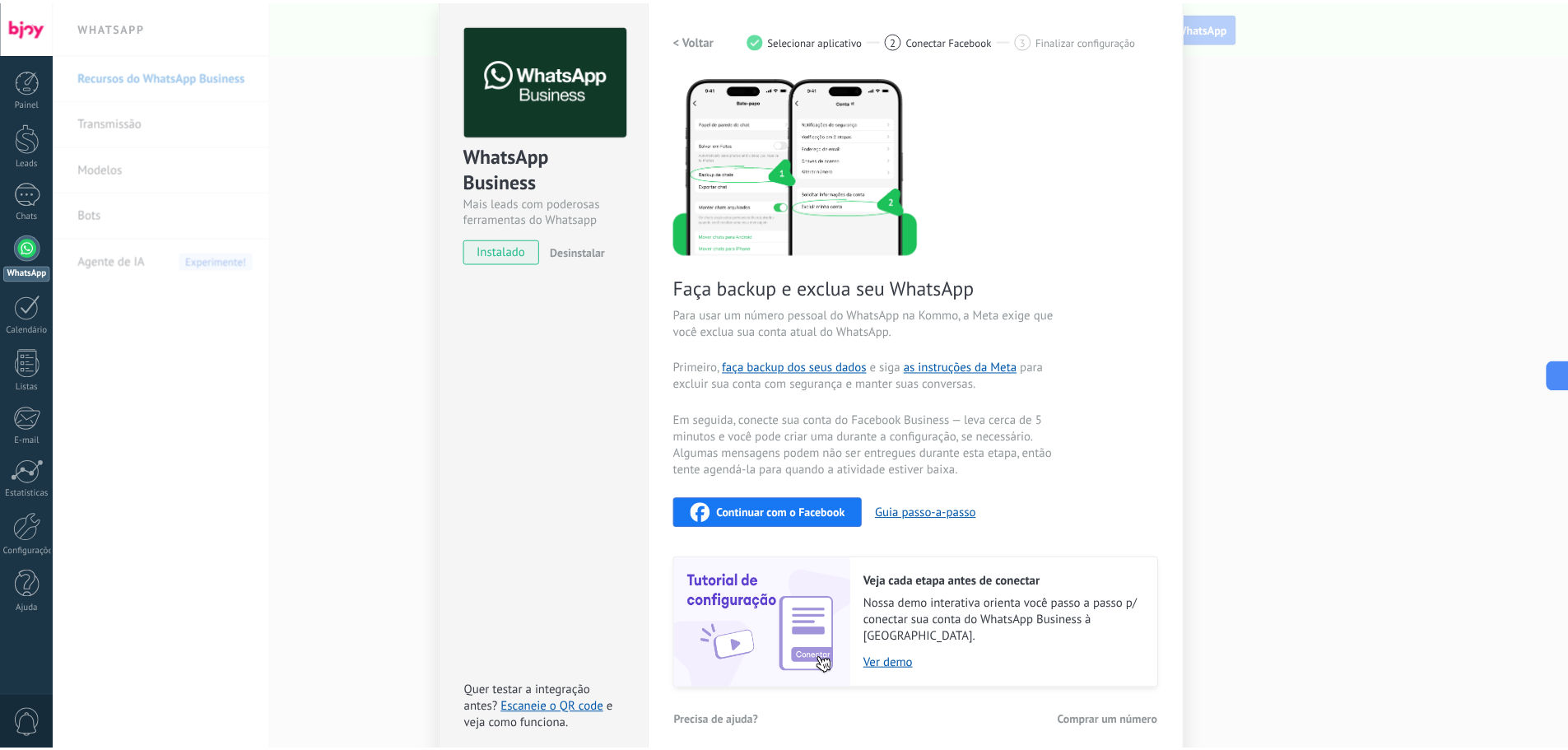
scroll to position [0, 0]
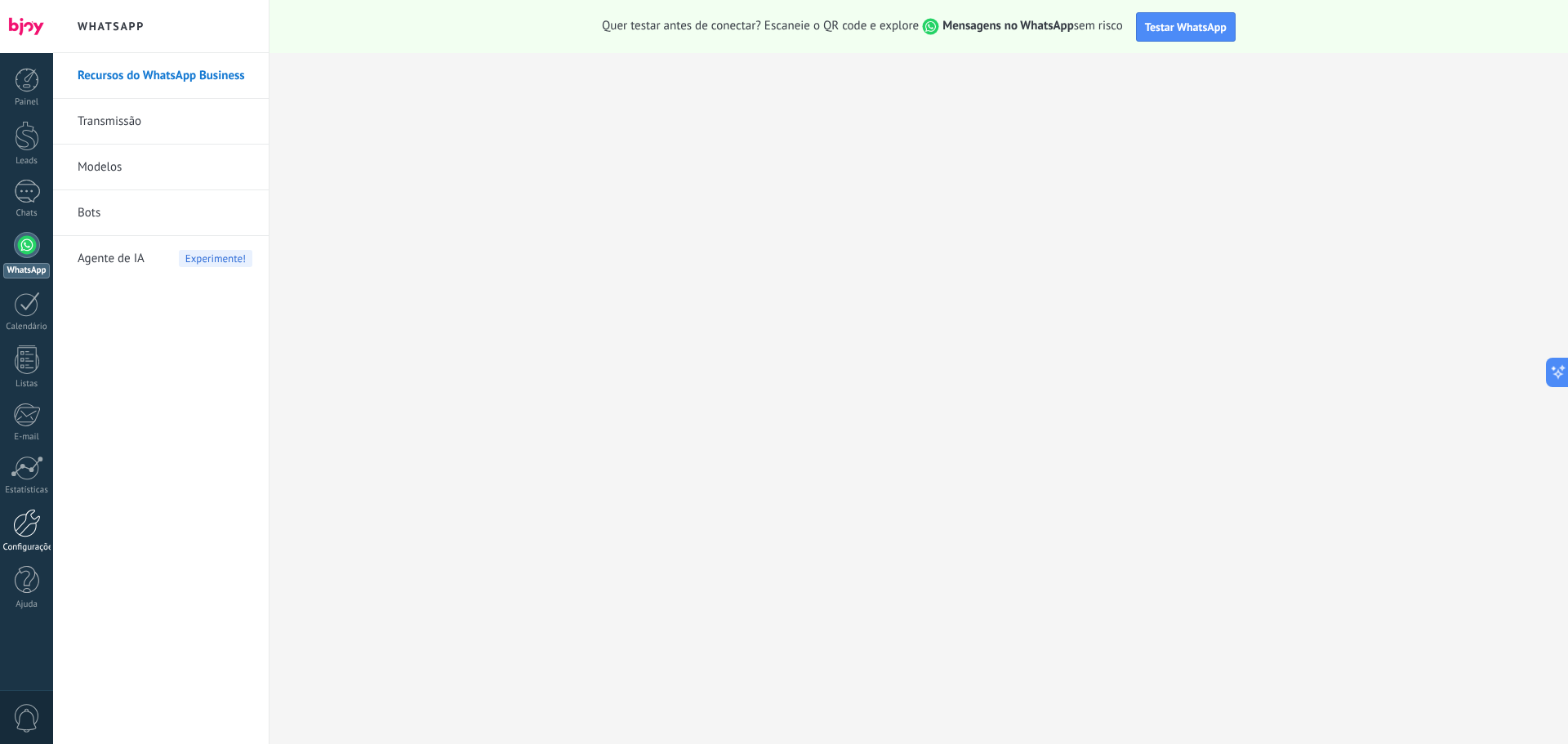
click at [27, 541] on link "Configurações" at bounding box center [27, 530] width 53 height 44
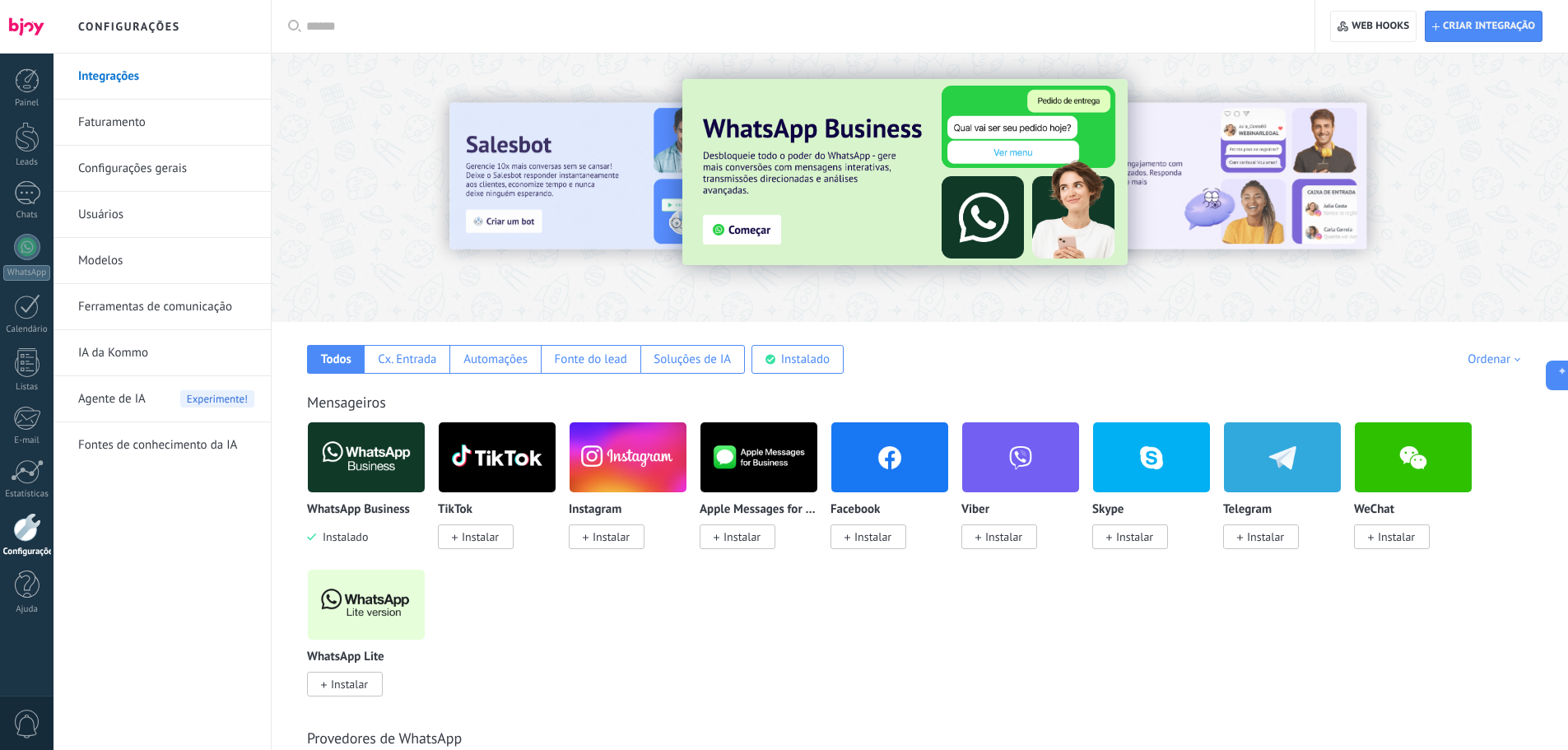
click at [347, 685] on span "Instalar" at bounding box center [349, 684] width 37 height 14
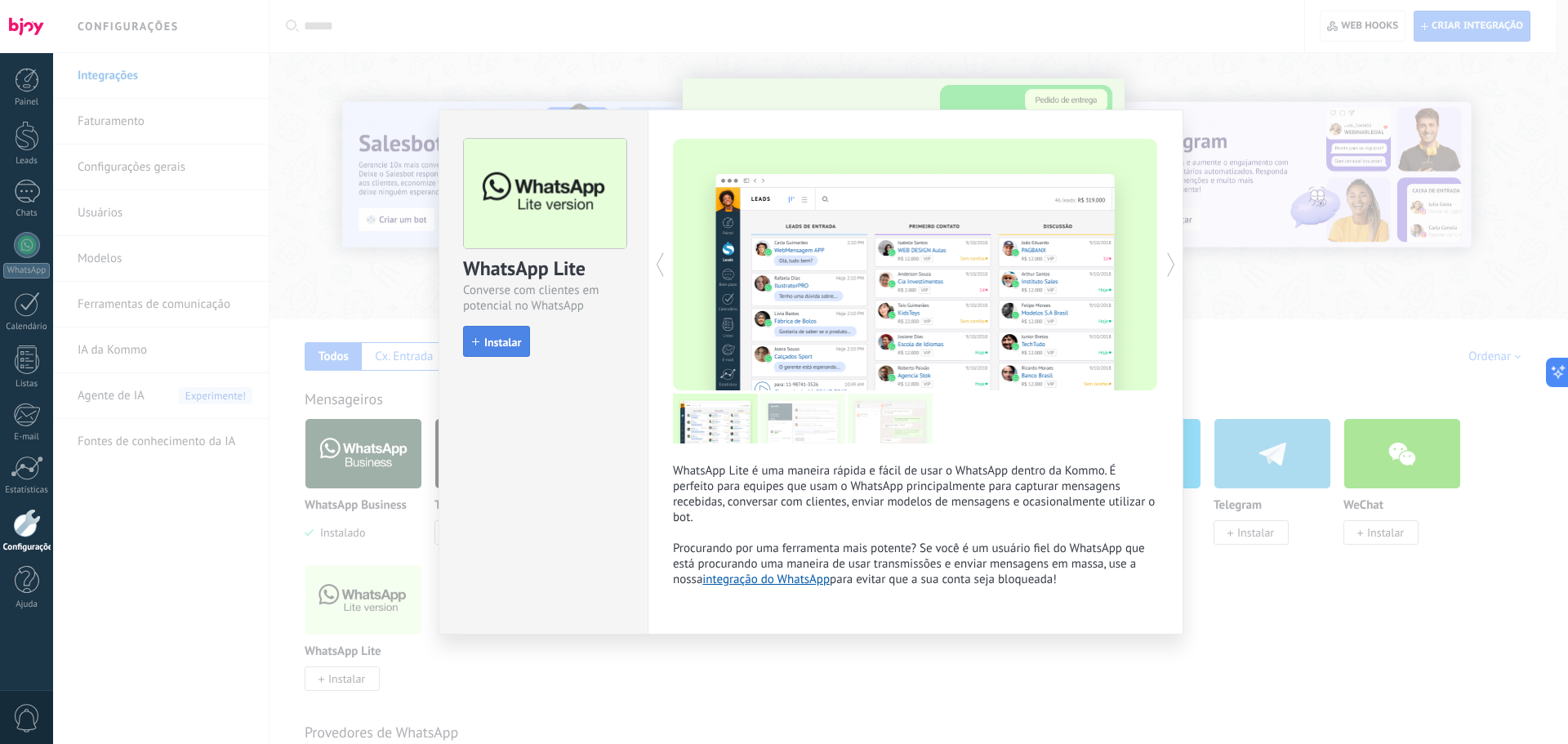
click at [496, 326] on button "Instalar" at bounding box center [497, 341] width 67 height 31
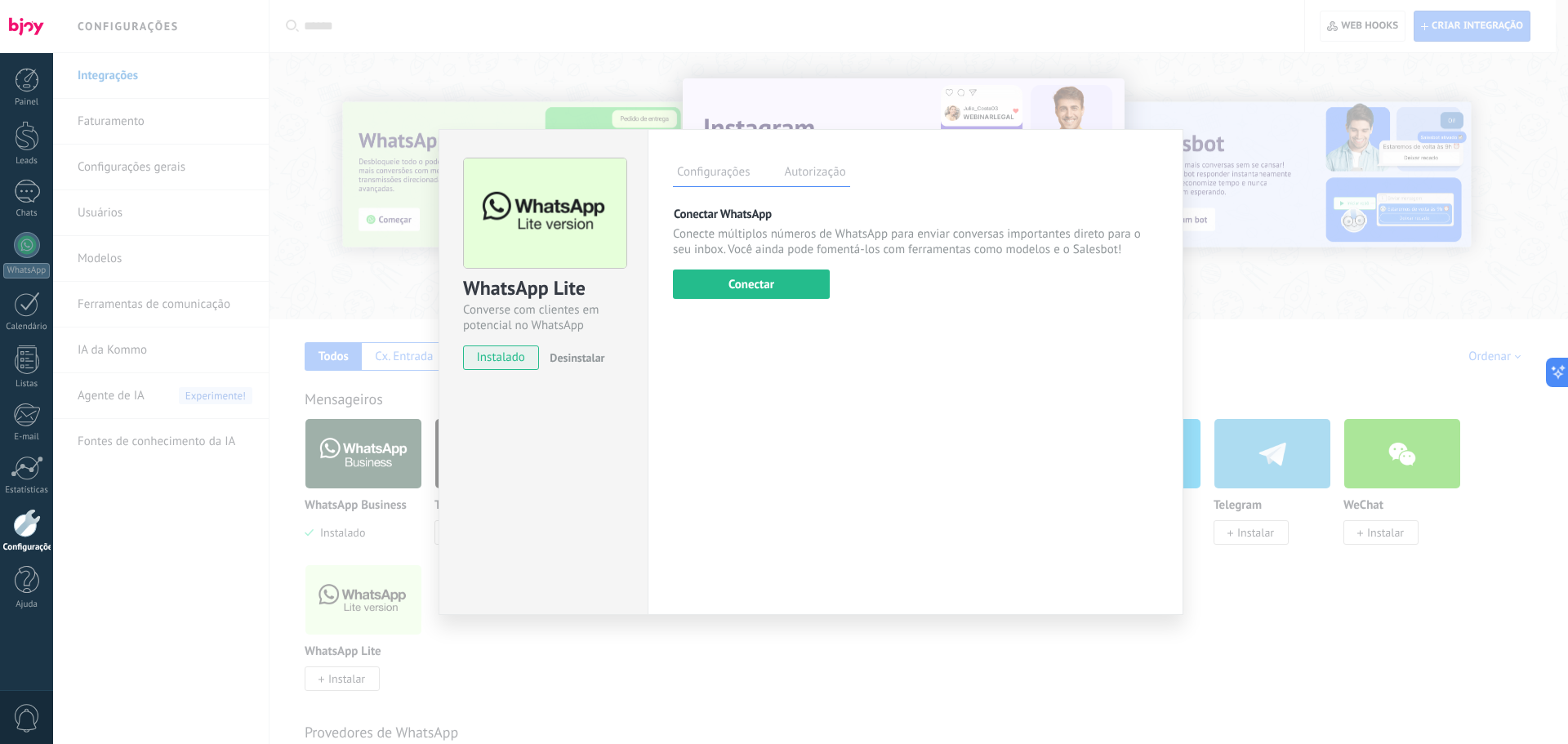
click at [739, 303] on div "Configurações Autorização Esta aba registra os usuários que permitiram acesso à…" at bounding box center [915, 372] width 536 height 486
click at [744, 290] on button "Conectar" at bounding box center [751, 283] width 157 height 29
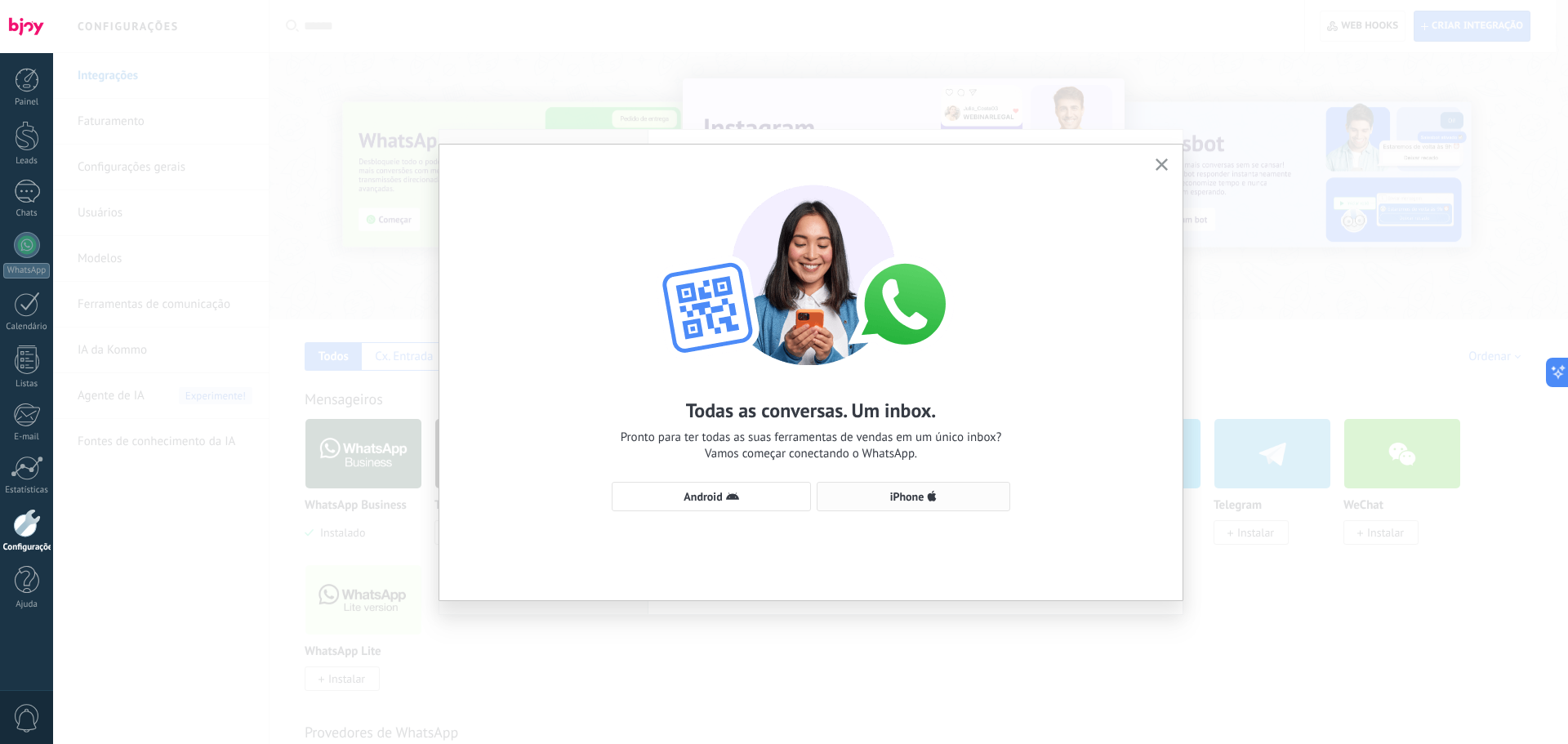
click at [864, 502] on span "iPhone" at bounding box center [913, 496] width 176 height 13
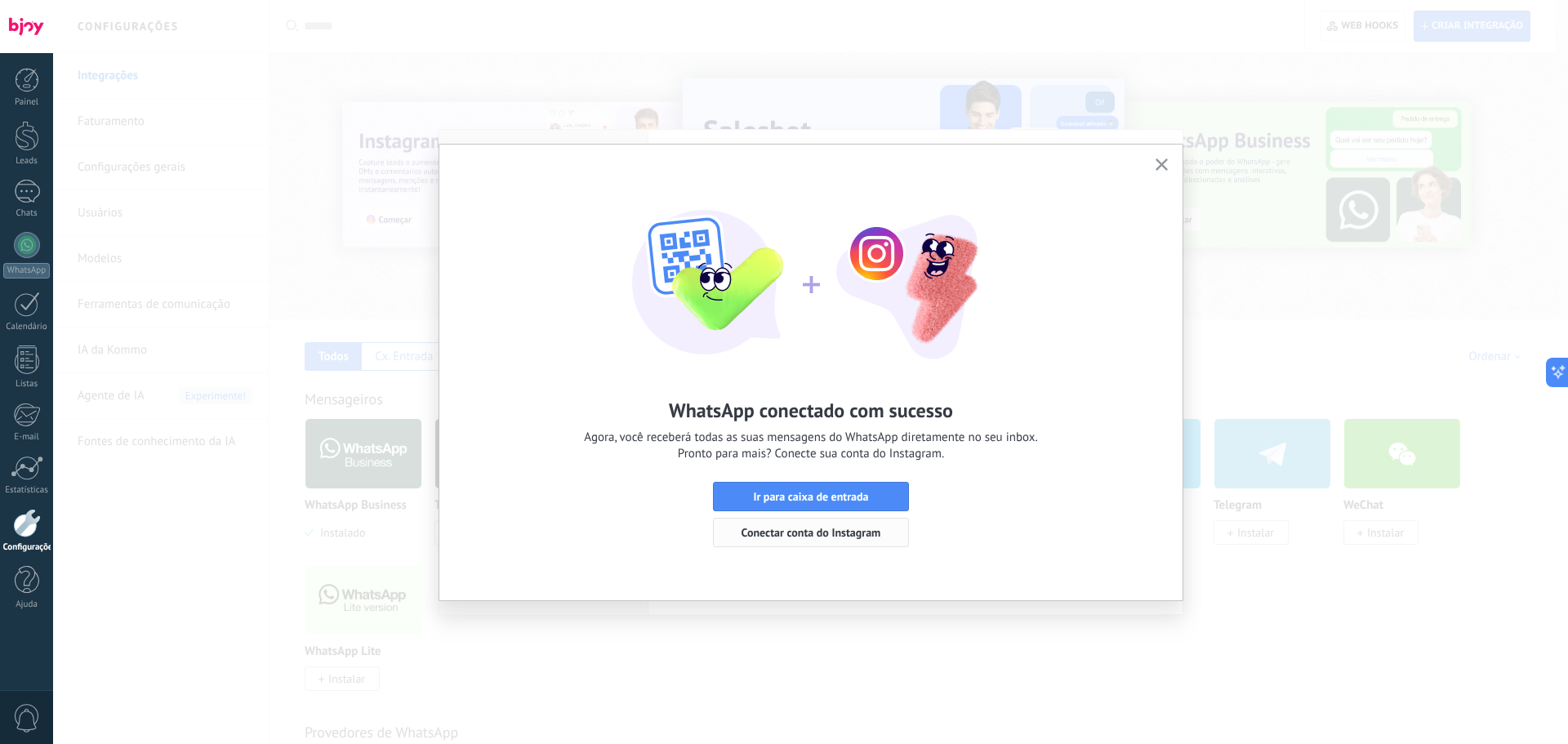
click at [795, 536] on span "Conectar conta do Instagram" at bounding box center [811, 532] width 140 height 12
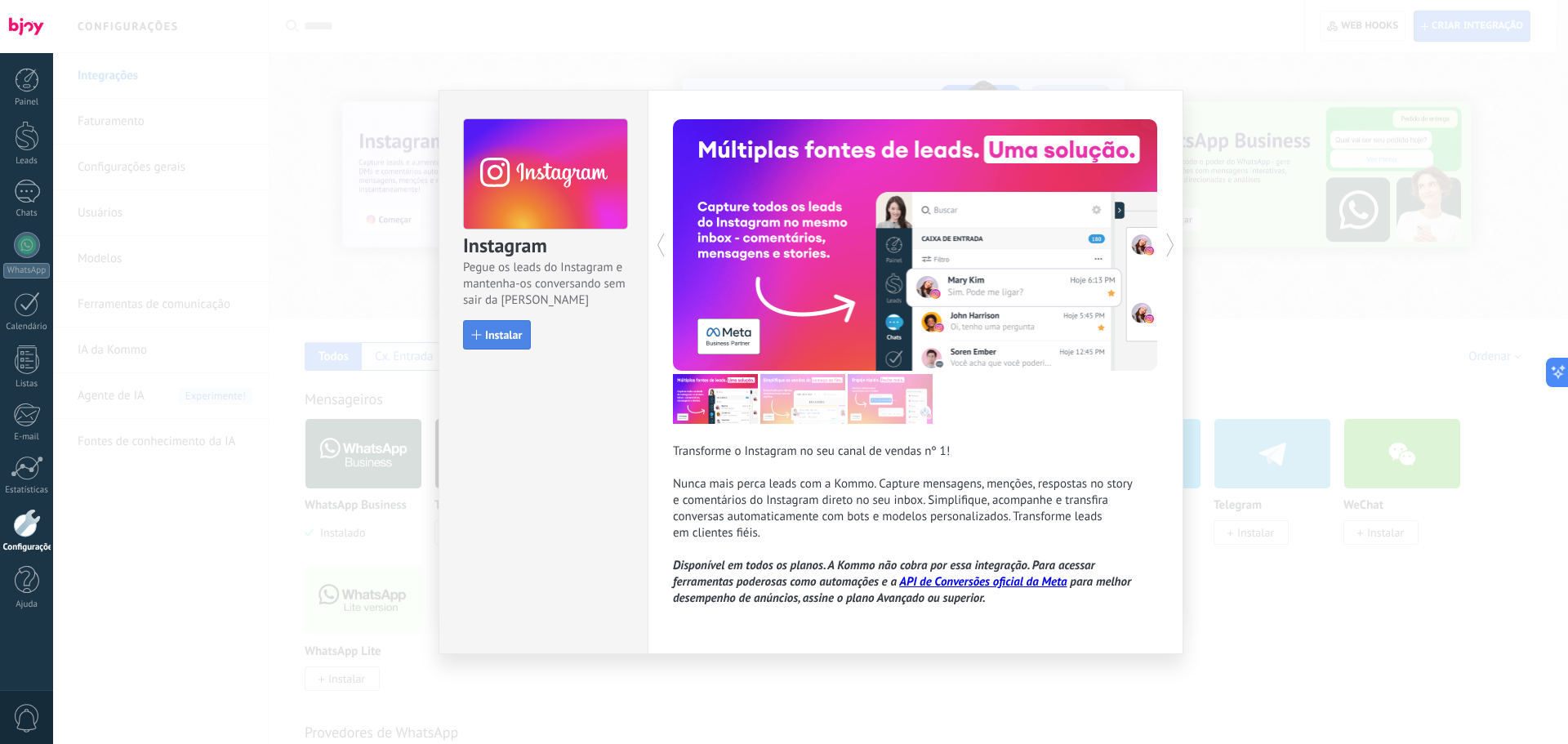
click at [502, 327] on button "Instalar" at bounding box center [497, 334] width 68 height 29
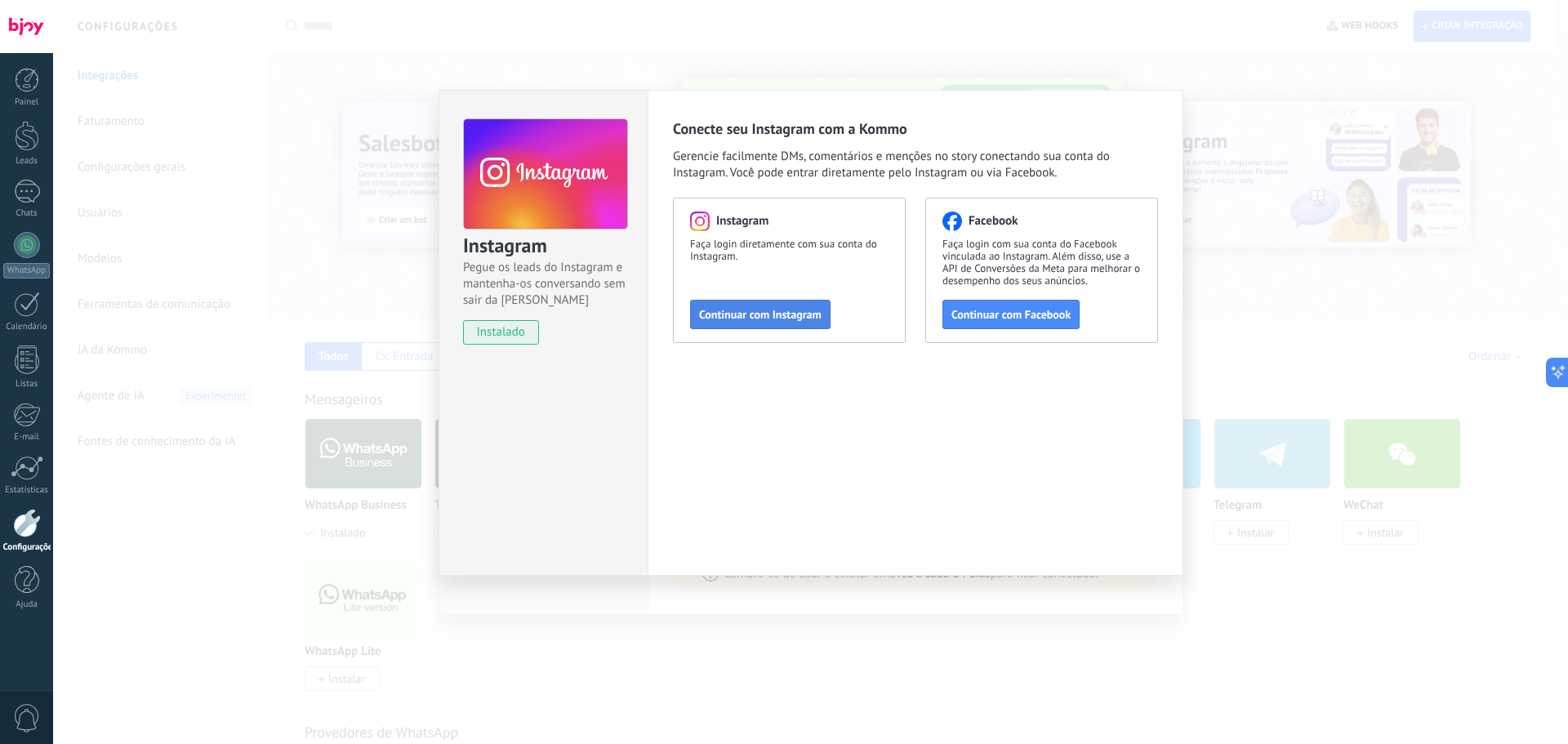
click at [729, 319] on span "Continuar com Instagram" at bounding box center [759, 314] width 122 height 12
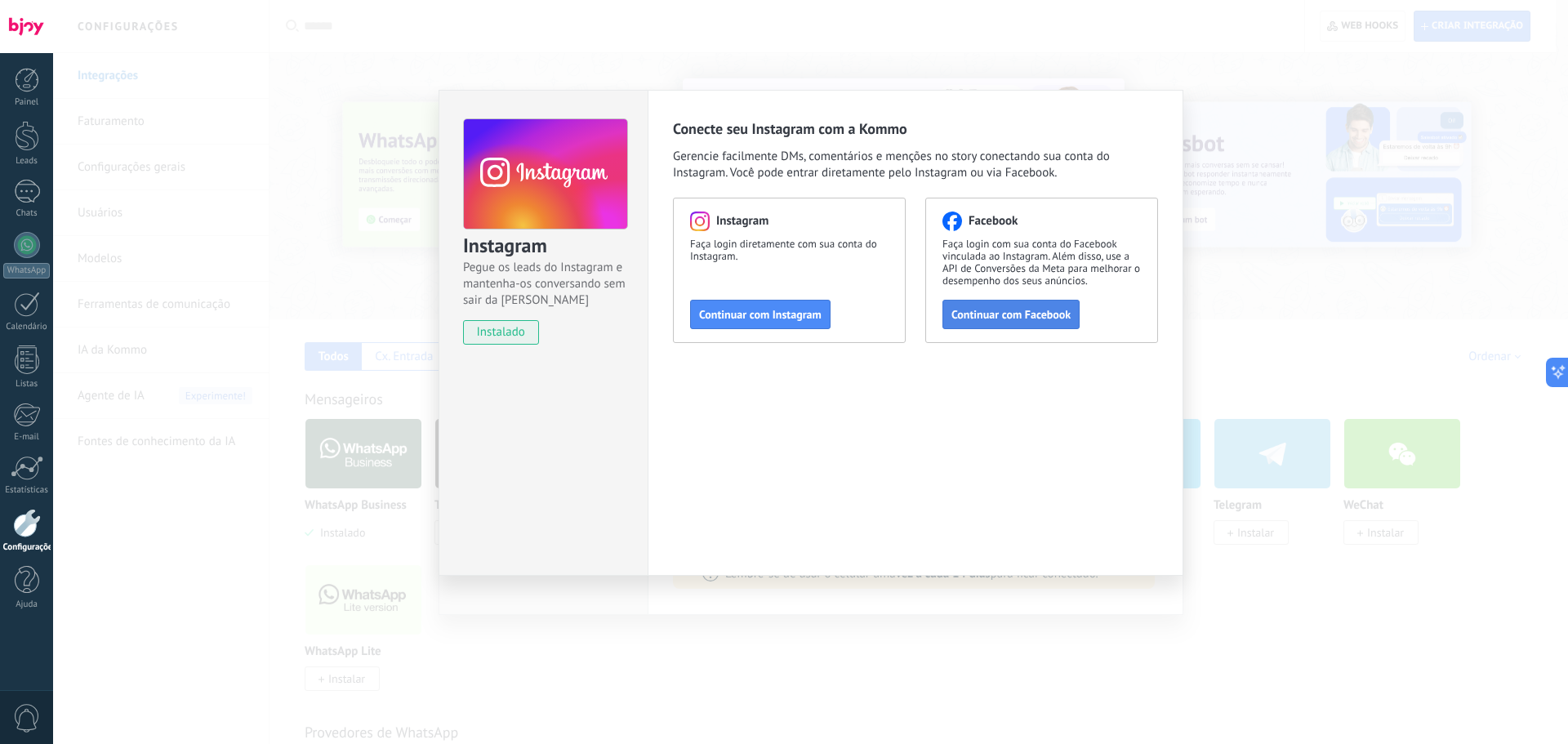
click at [962, 317] on span "Continuar com Facebook" at bounding box center [1011, 314] width 119 height 12
click at [320, 190] on div "Instagram Pegue os leads do Instagram e mantenha-os conversando sem sair da Kom…" at bounding box center [811, 372] width 1515 height 744
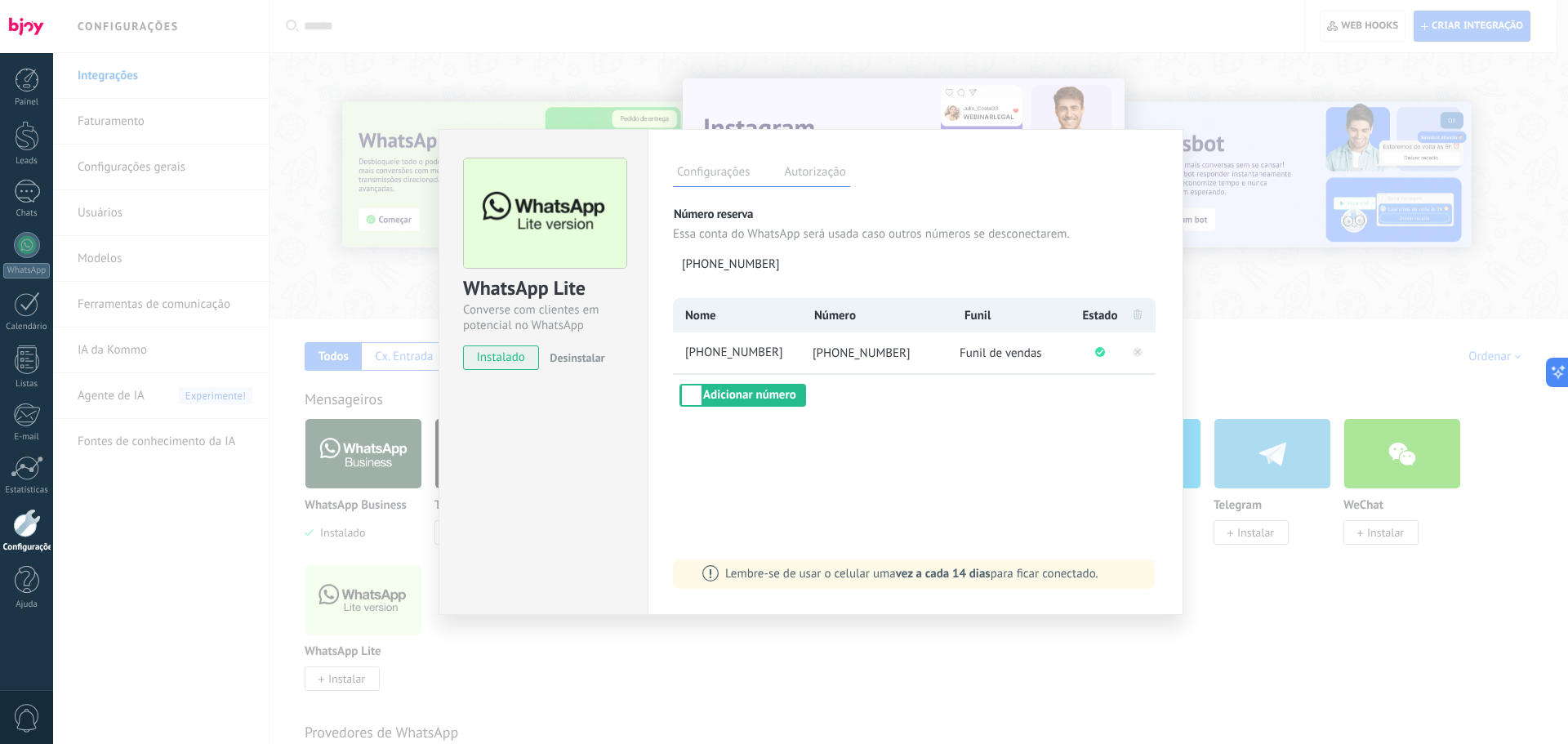
click at [229, 458] on div "WhatsApp Lite Converse com clientes em potencial no WhatsApp instalado Desinsta…" at bounding box center [811, 372] width 1515 height 744
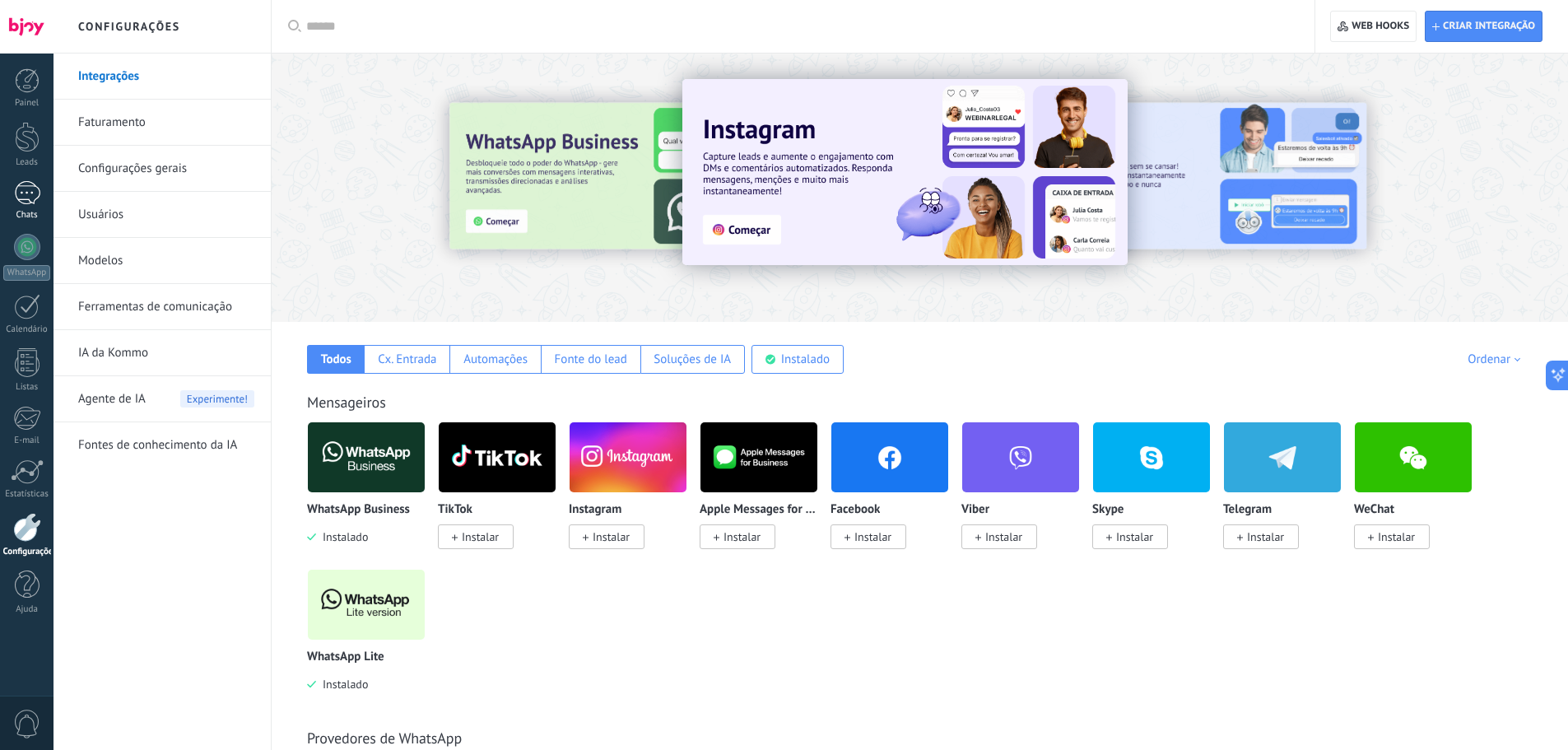
click at [21, 201] on div at bounding box center [27, 193] width 26 height 24
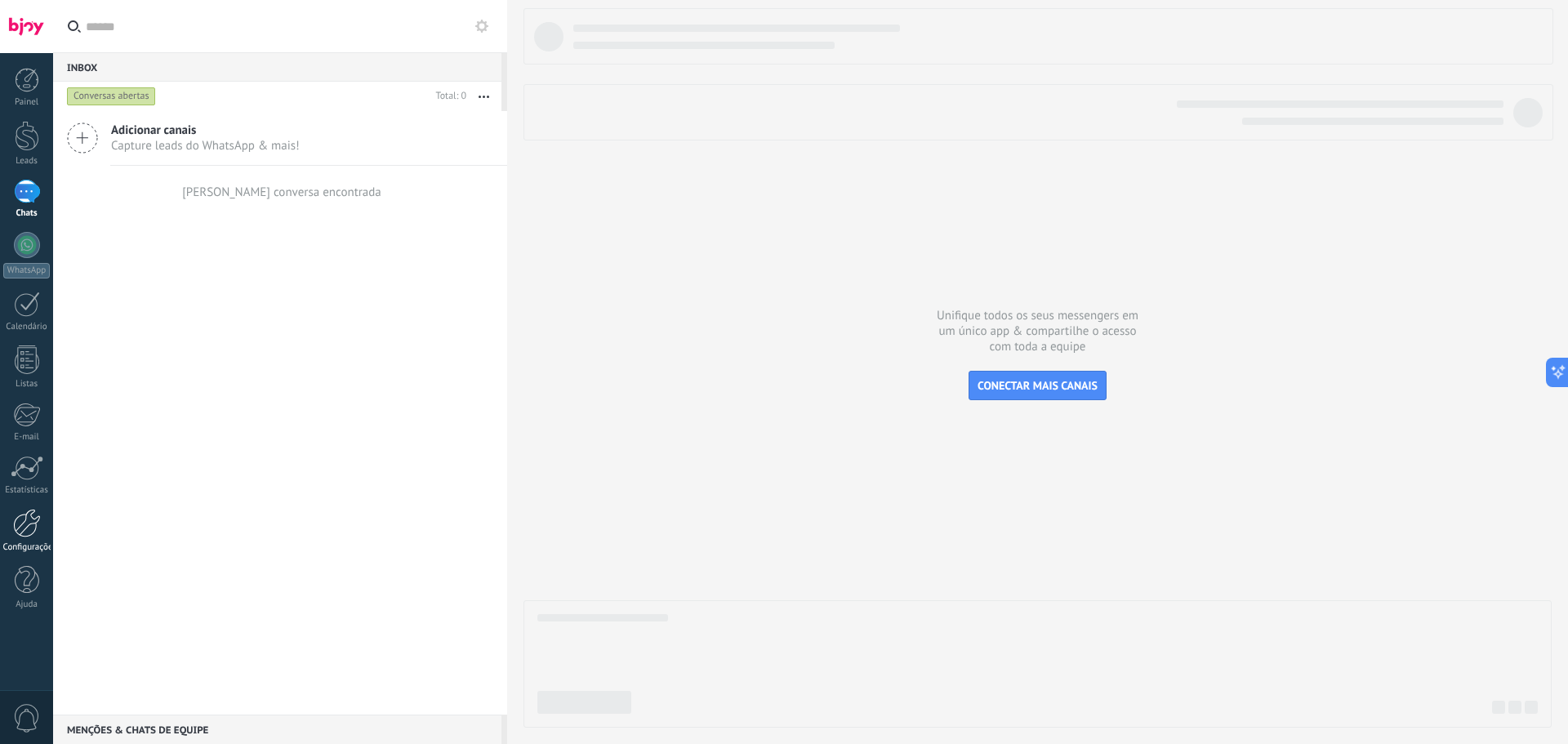
click at [18, 519] on div at bounding box center [27, 523] width 28 height 29
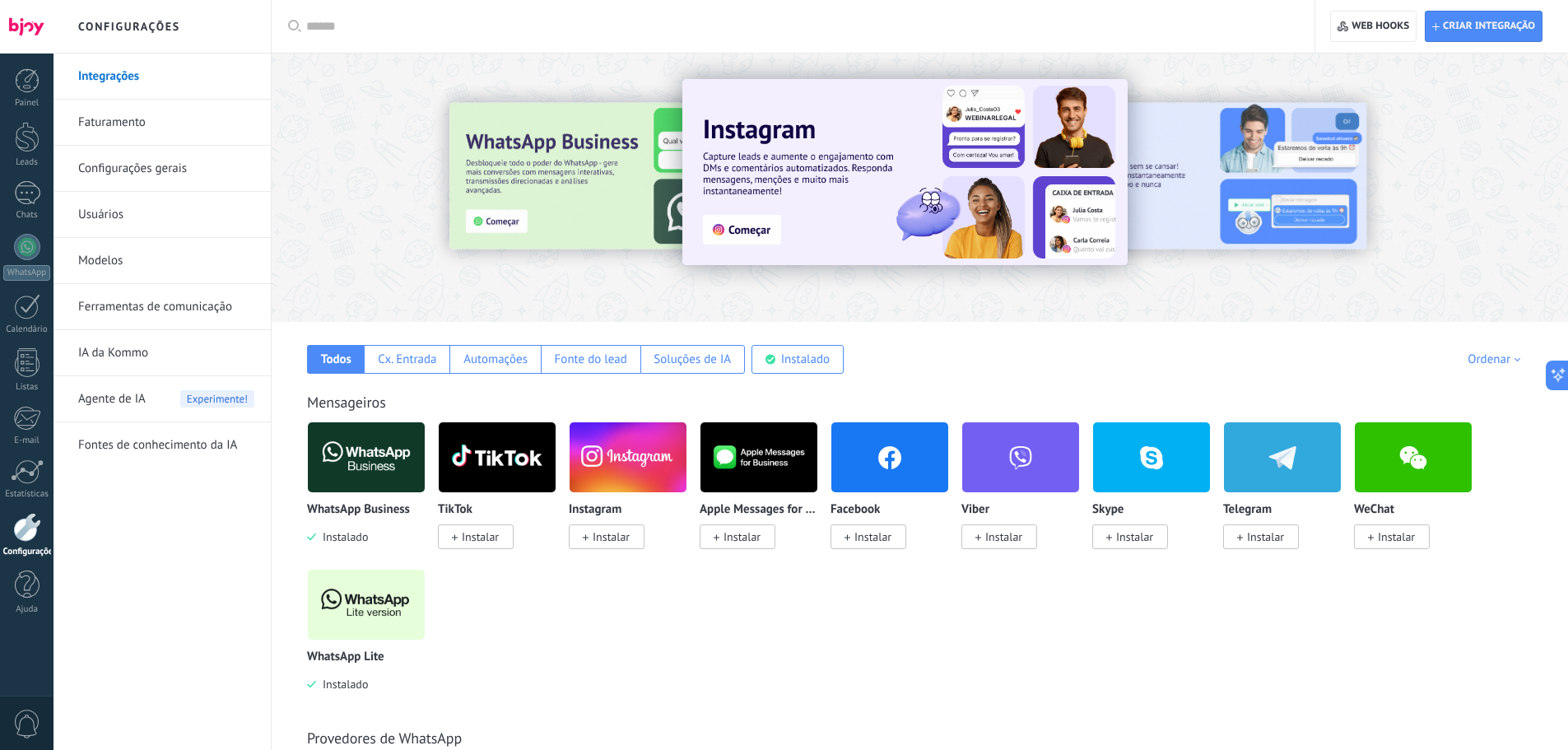
click at [593, 530] on span "Instalar" at bounding box center [611, 536] width 37 height 14
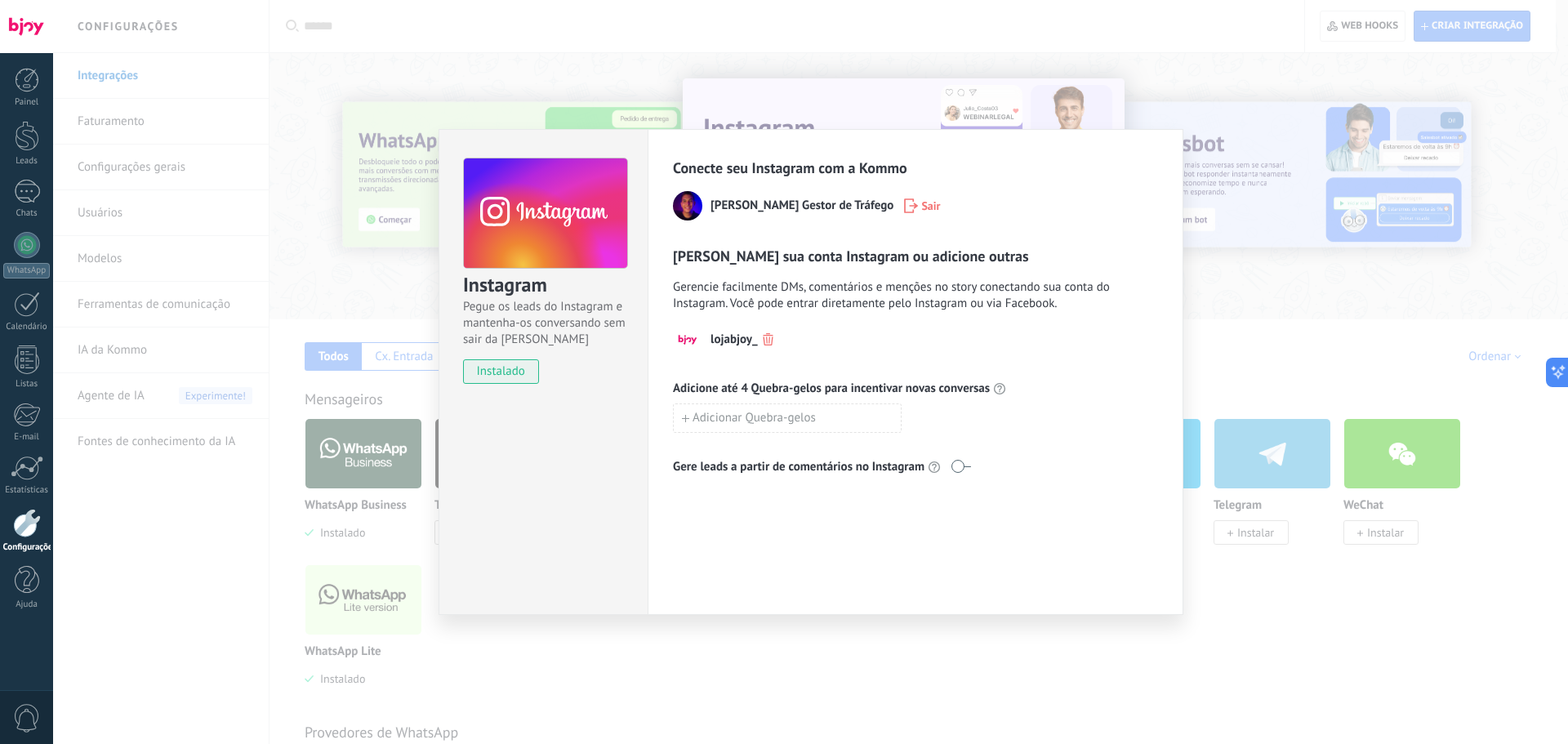
click at [1022, 690] on div "Instagram Pegue os leads do Instagram e mantenha-os conversando sem sair da Kom…" at bounding box center [811, 372] width 1515 height 744
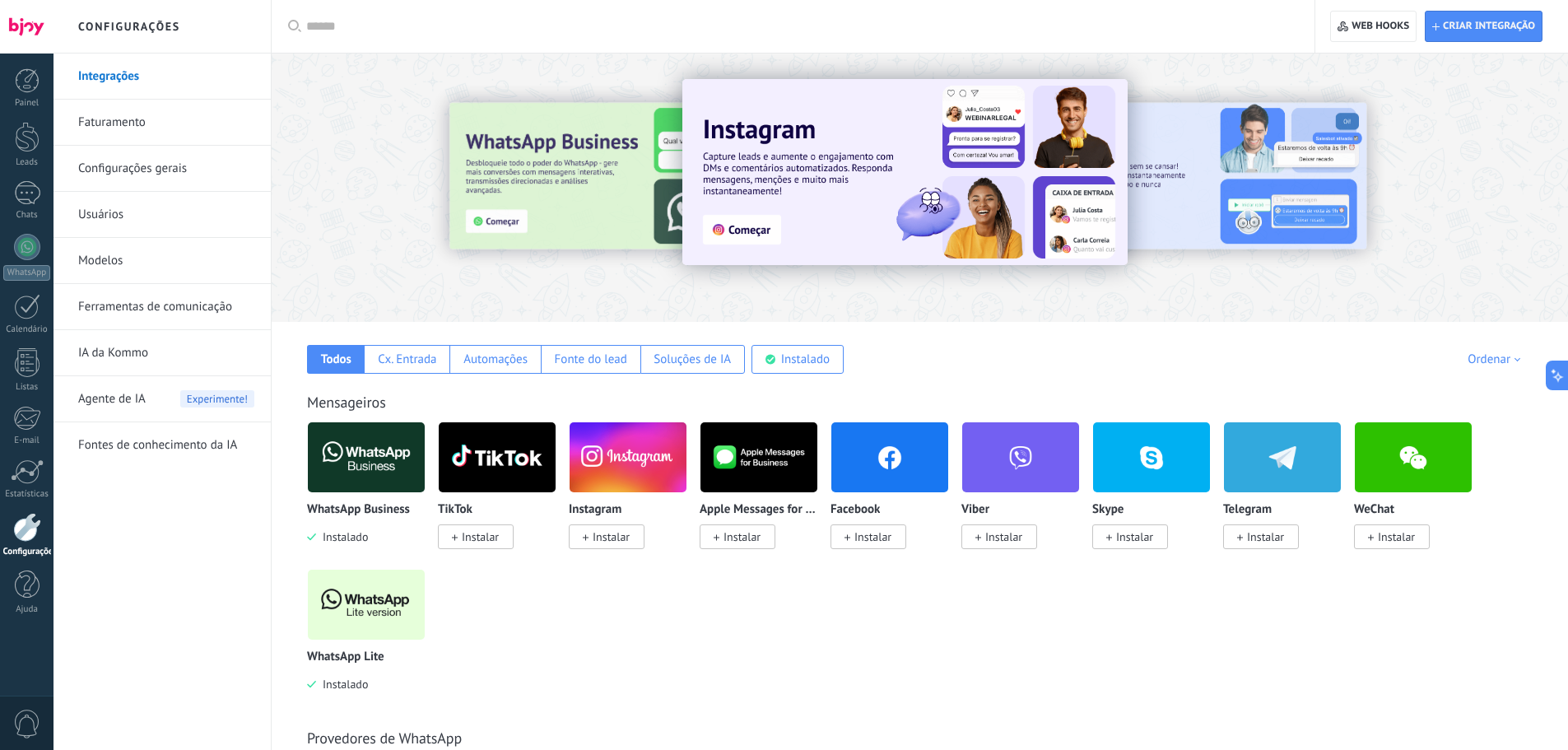
click at [697, 666] on div "WhatsApp Business Instalado TikTok Instalar Instagram Instalar Apple Messages f…" at bounding box center [929, 569] width 1244 height 295
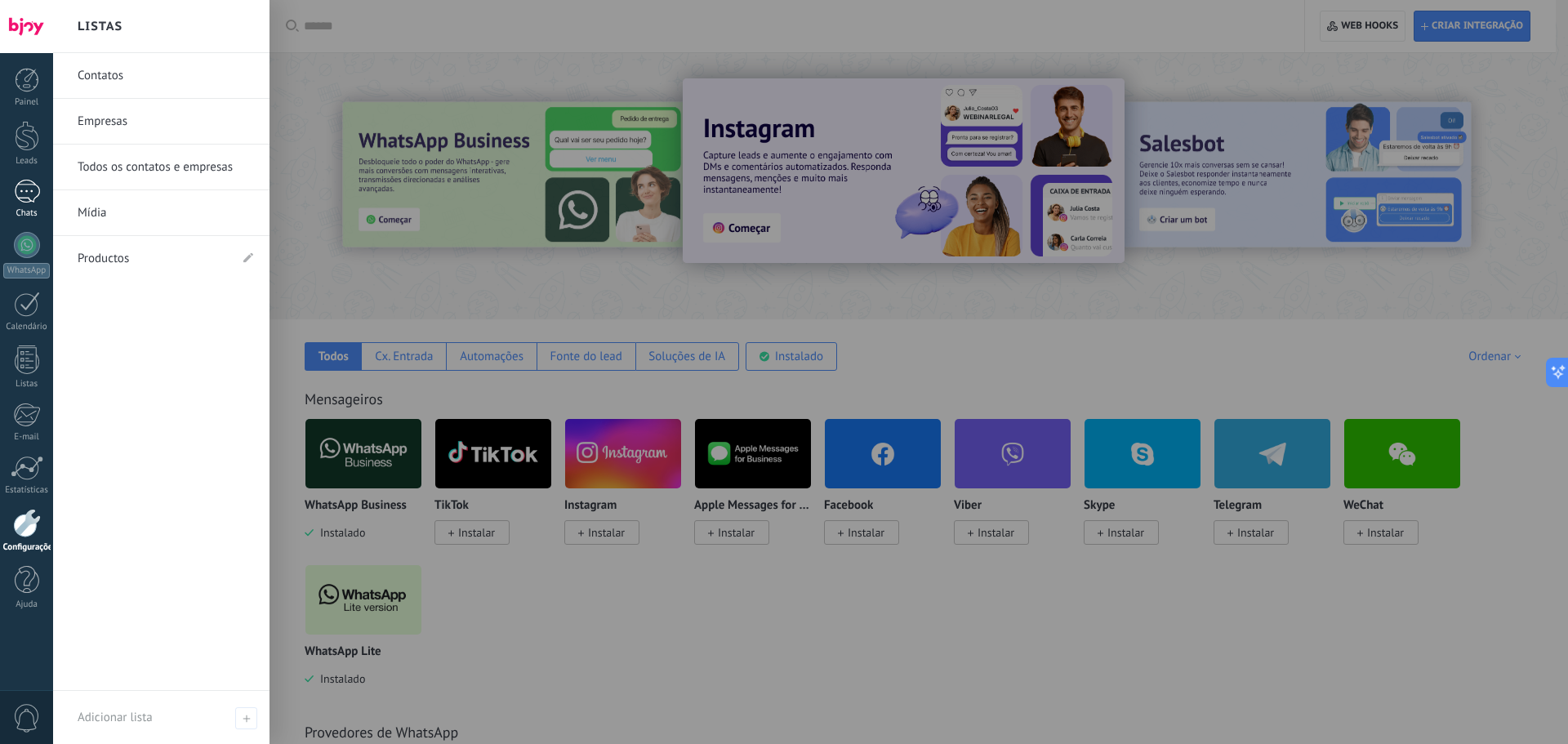
click at [21, 200] on div at bounding box center [27, 192] width 26 height 24
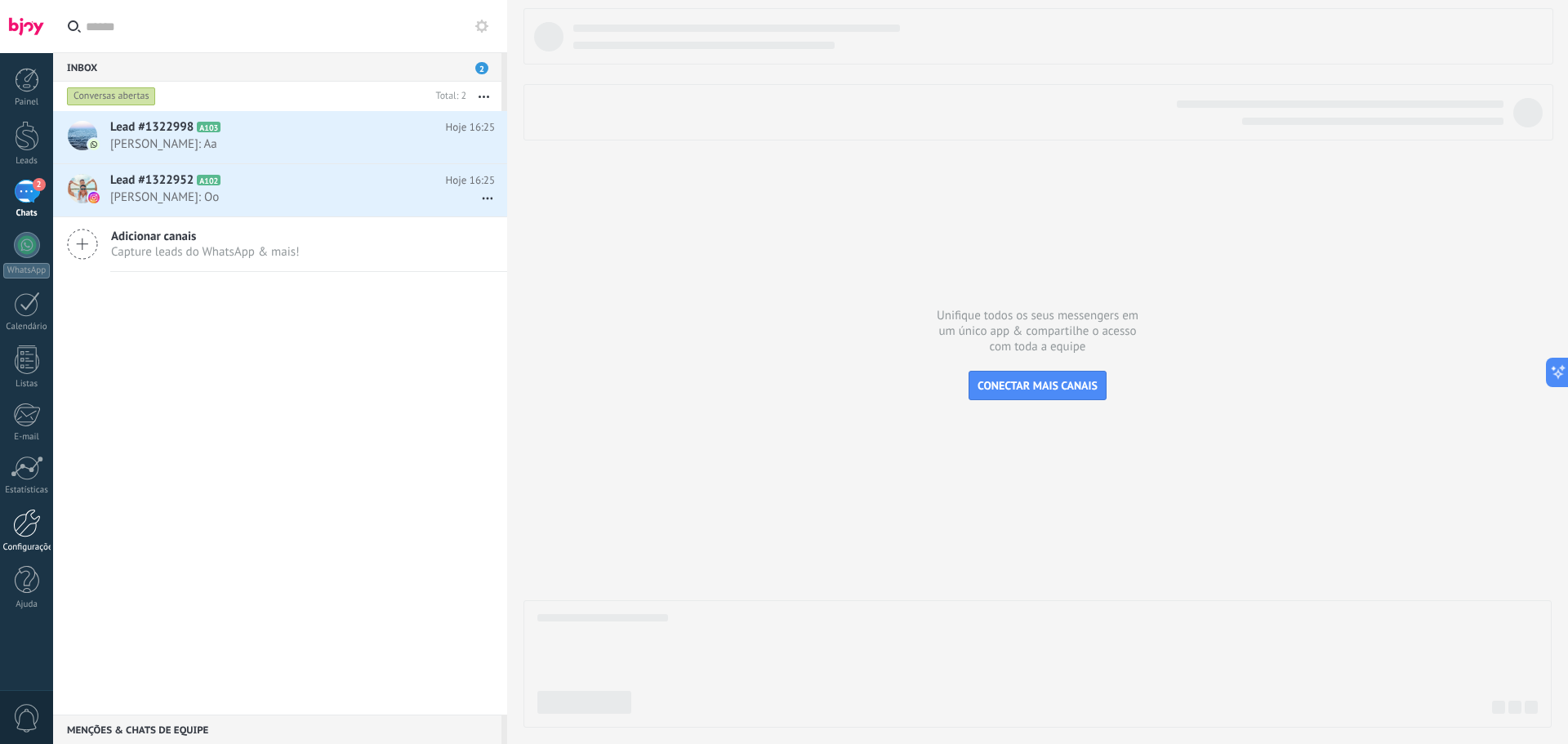
click at [27, 541] on link "Configurações" at bounding box center [27, 530] width 53 height 44
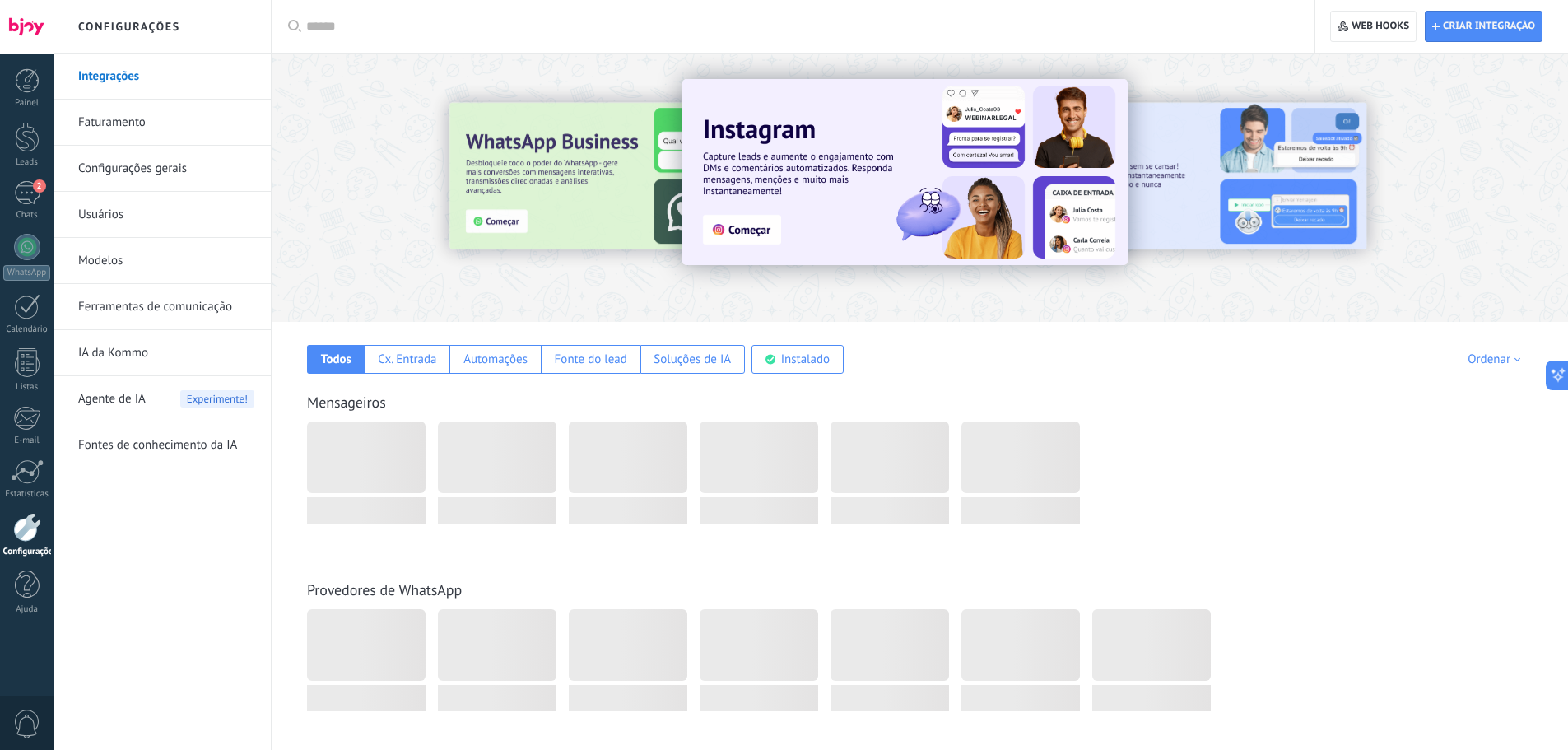
click at [110, 213] on link "Usuários" at bounding box center [166, 214] width 176 height 46
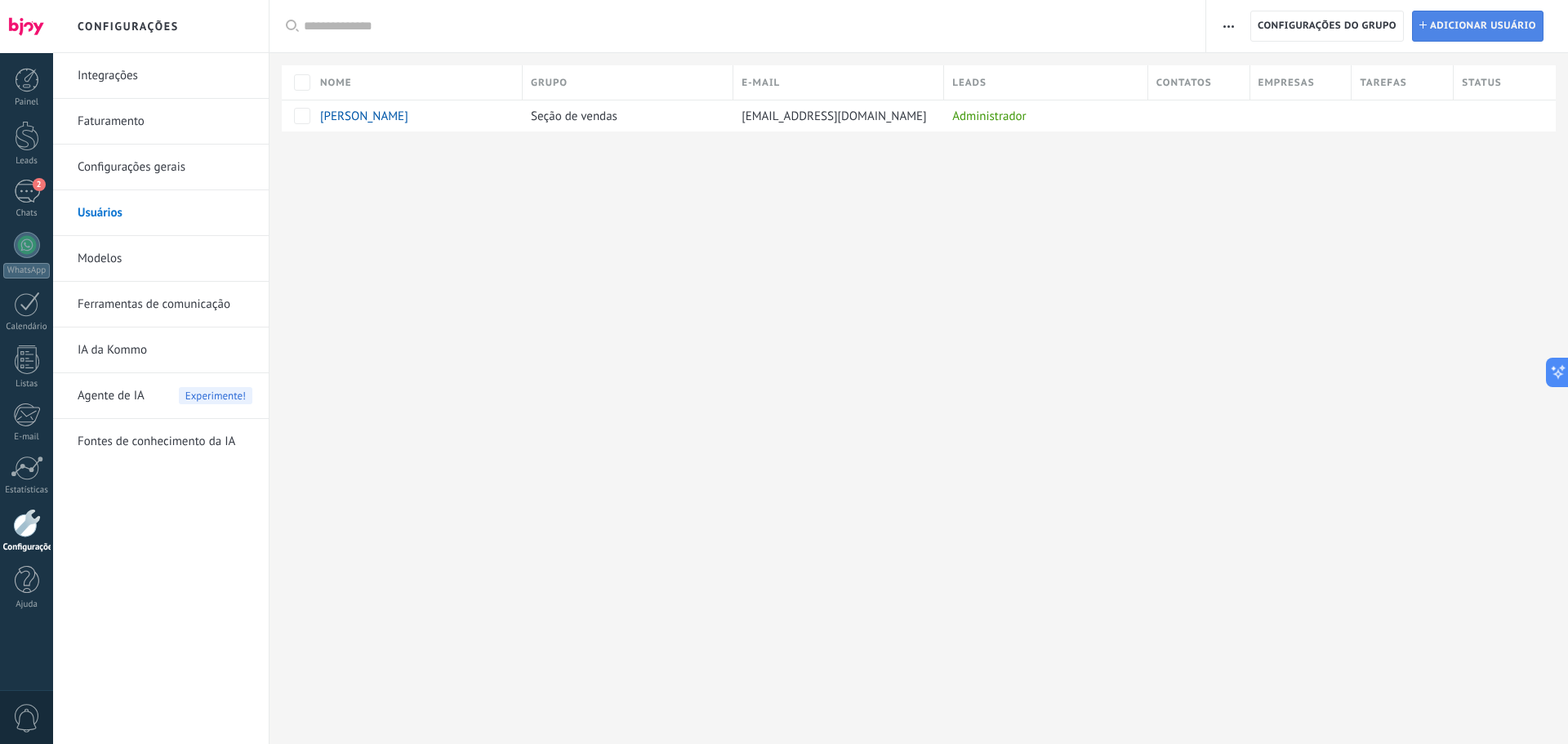
click at [1502, 28] on span "Adicionar usuário" at bounding box center [1482, 26] width 106 height 29
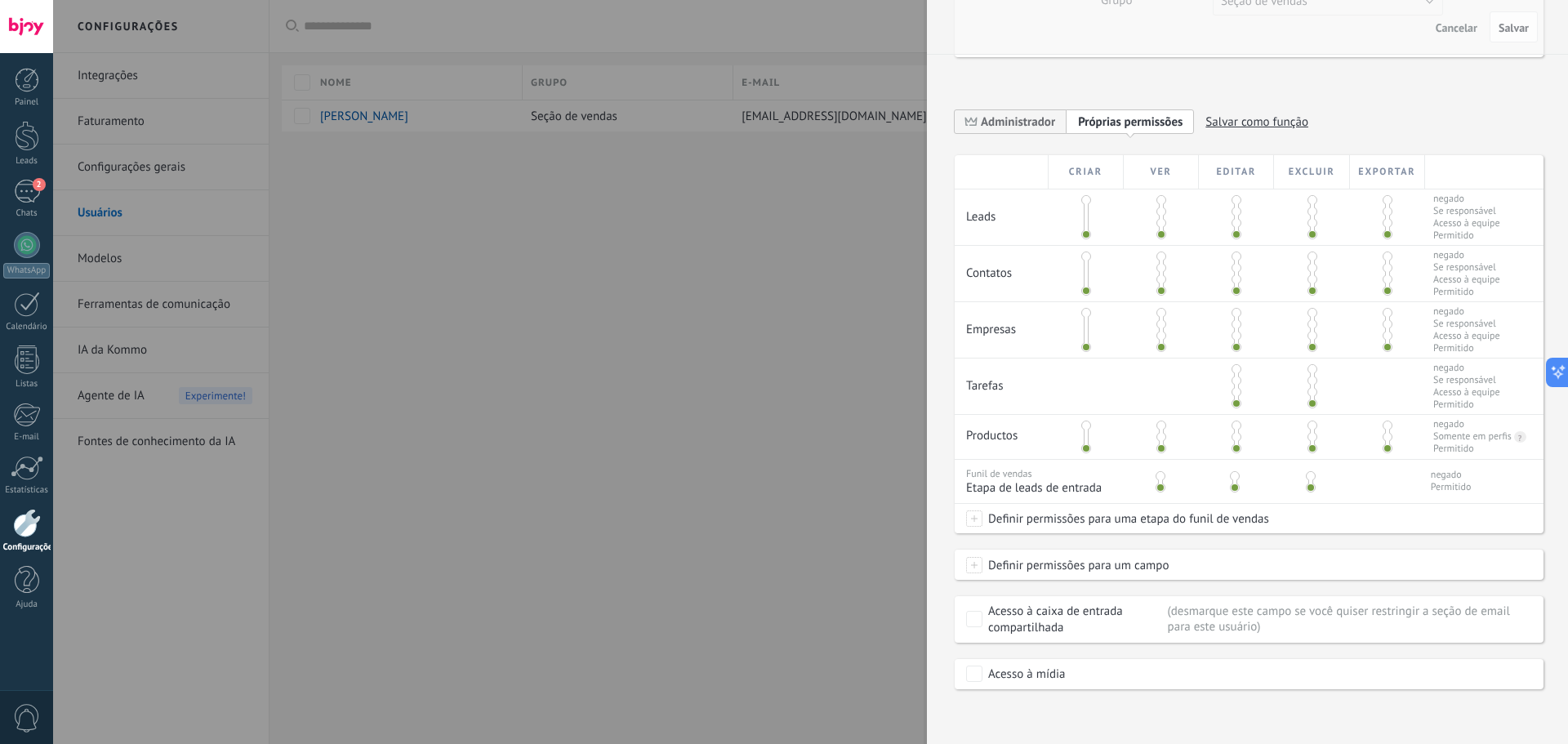
scroll to position [225, 0]
click at [1236, 254] on span at bounding box center [1236, 253] width 10 height 10
click at [1234, 288] on span at bounding box center [1236, 288] width 10 height 10
click at [1310, 195] on span at bounding box center [1312, 197] width 10 height 10
click at [1310, 309] on span at bounding box center [1312, 310] width 10 height 10
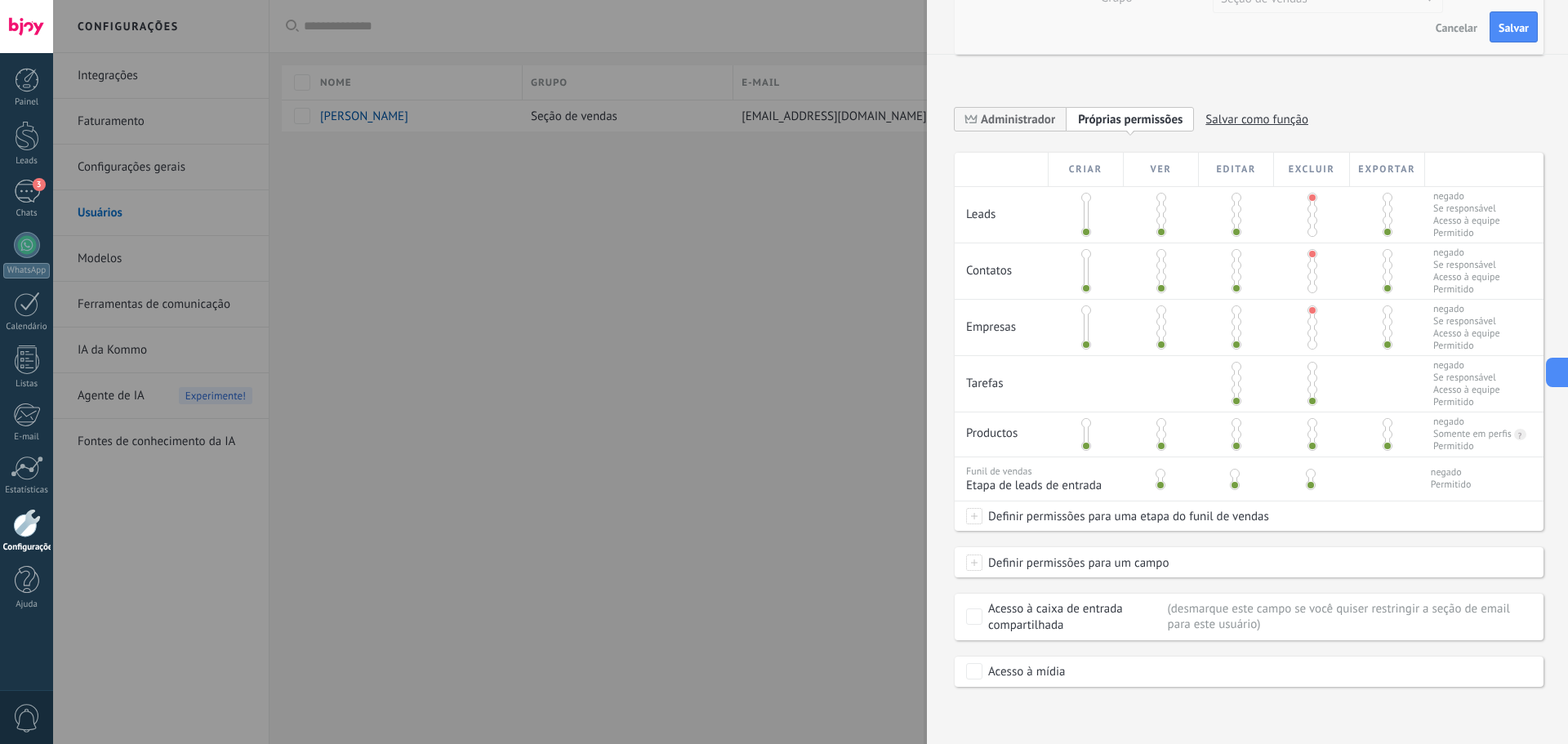
click at [1308, 364] on span at bounding box center [1312, 366] width 10 height 10
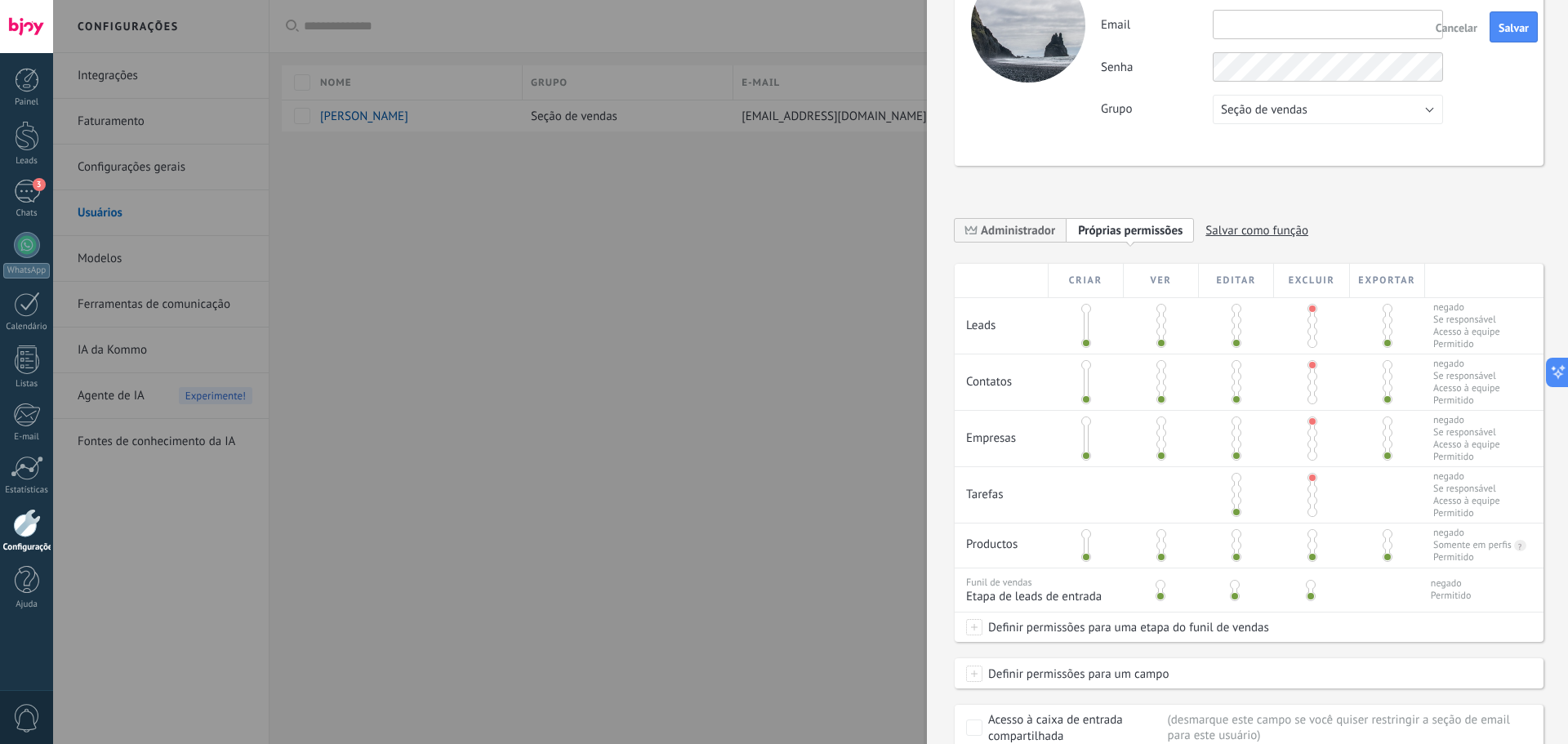
scroll to position [0, 0]
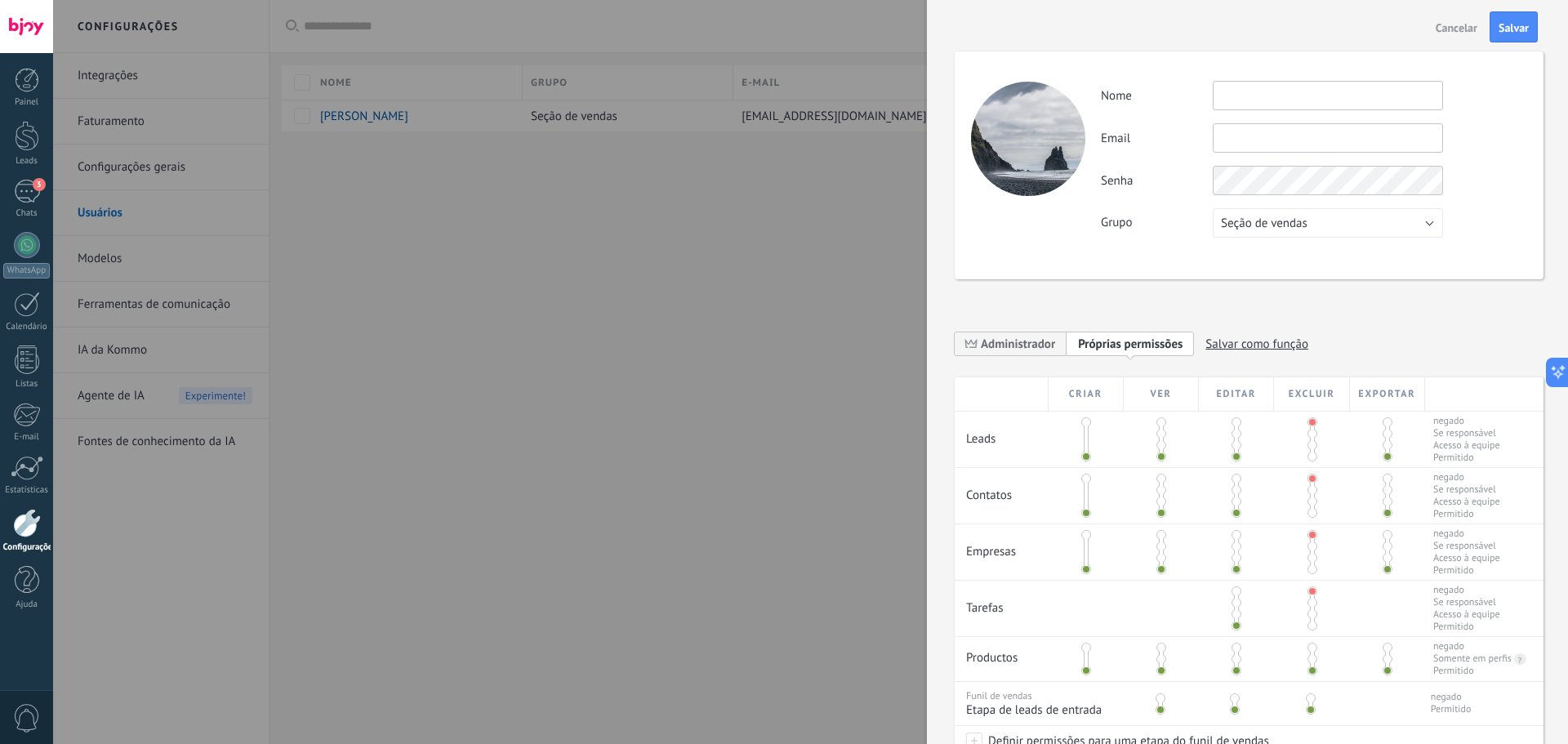
click at [1009, 127] on div at bounding box center [1028, 139] width 114 height 114
click at [1048, 157] on div at bounding box center [1028, 139] width 114 height 114
click at [1251, 225] on span "Seção de vendas" at bounding box center [1264, 223] width 86 height 15
click at [1252, 250] on span "Usuários gratuitos" at bounding box center [1320, 250] width 234 height 15
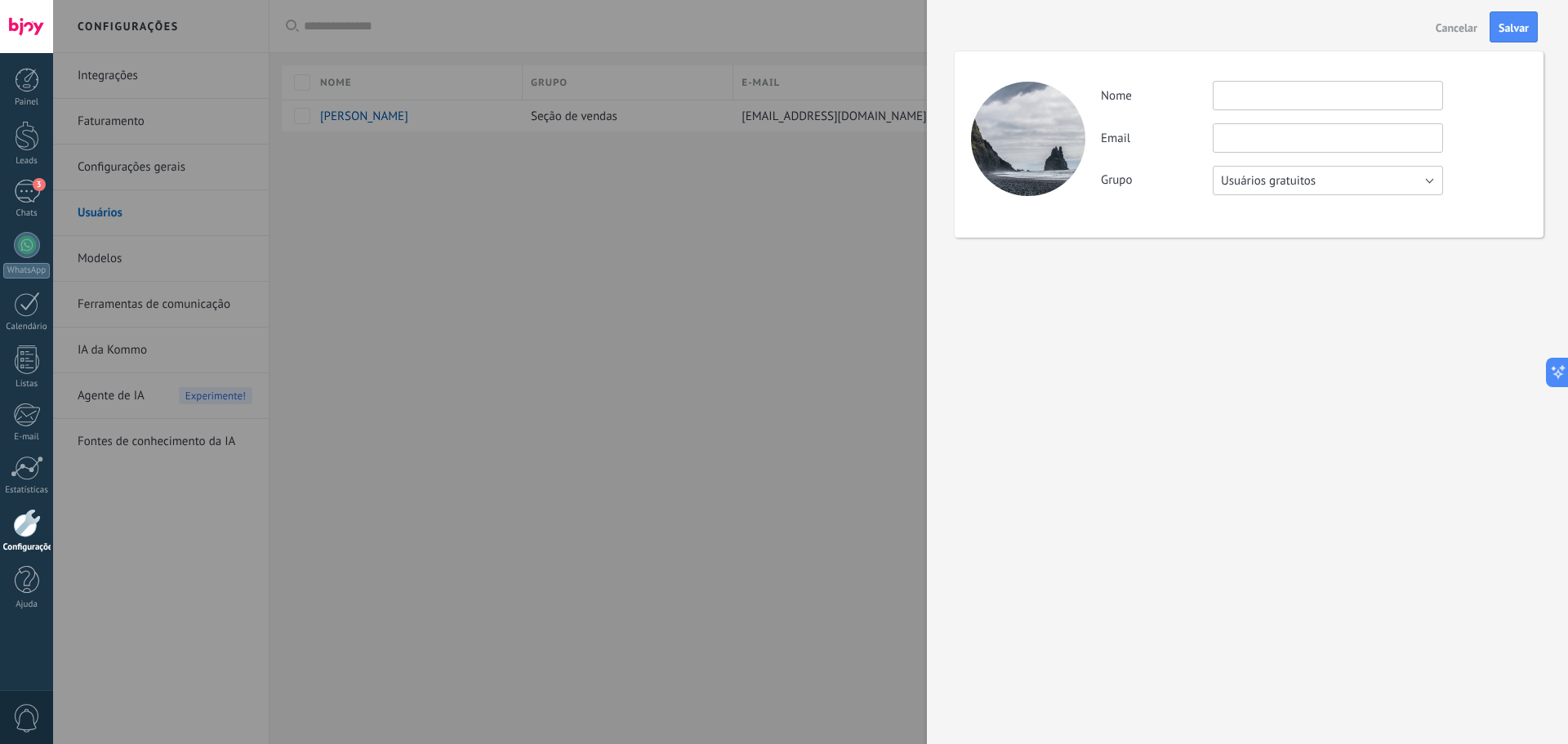
click at [1273, 184] on span "Usuários gratuitos" at bounding box center [1268, 180] width 94 height 15
click at [1263, 189] on li "Seção de vendas" at bounding box center [1323, 180] width 239 height 28
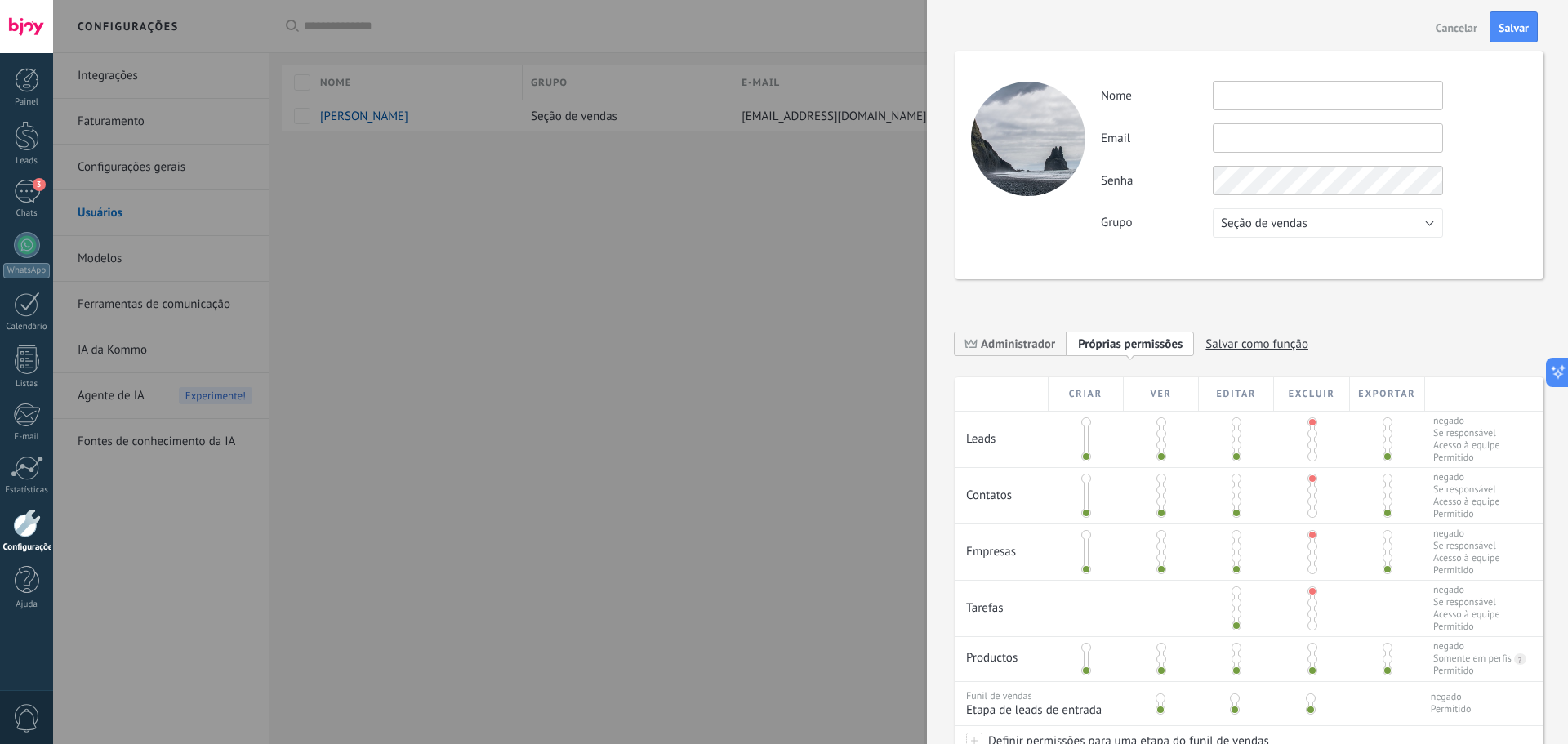
click at [1457, 24] on span "Cancelar" at bounding box center [1457, 28] width 42 height 12
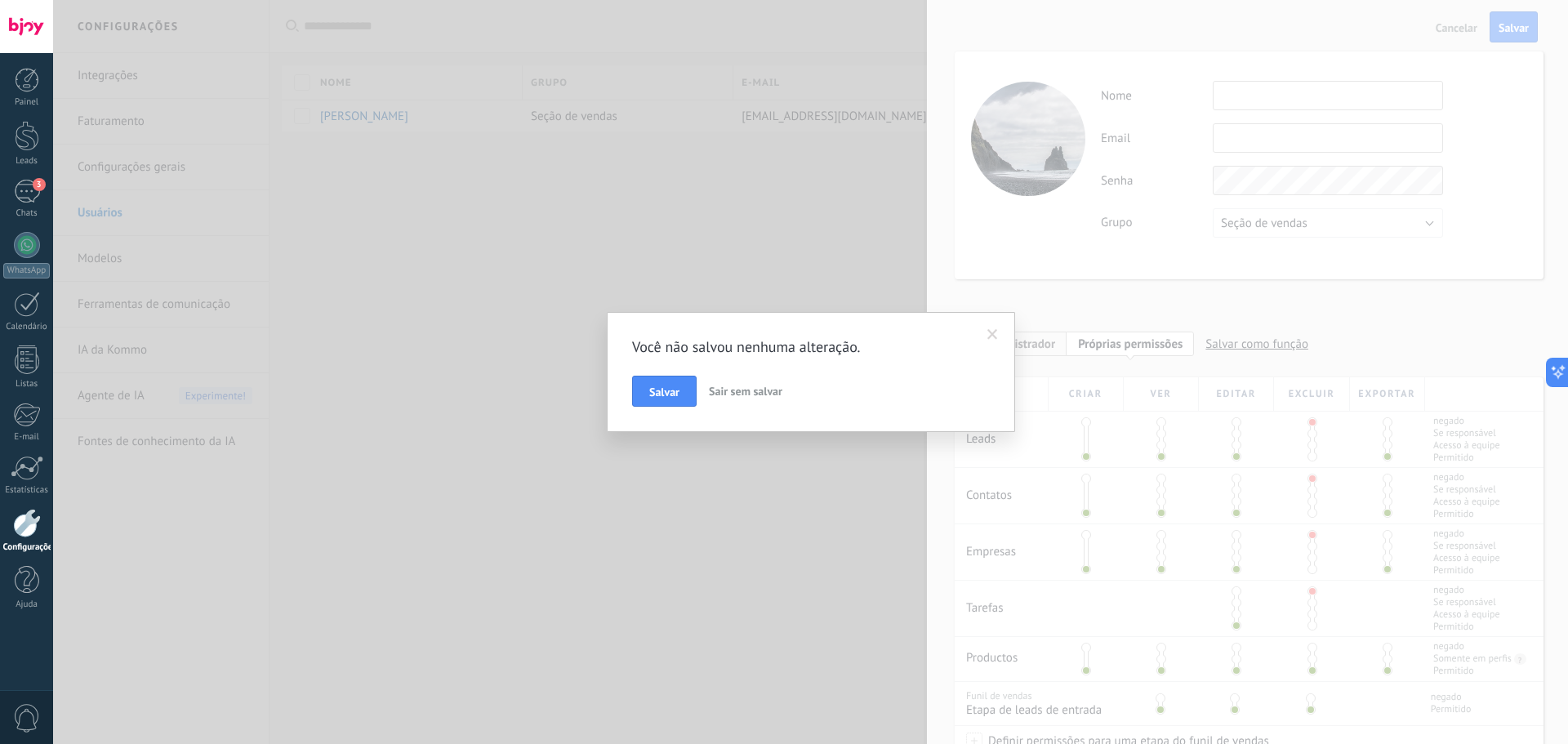
click at [751, 400] on button "Sair sem salvar" at bounding box center [745, 390] width 86 height 31
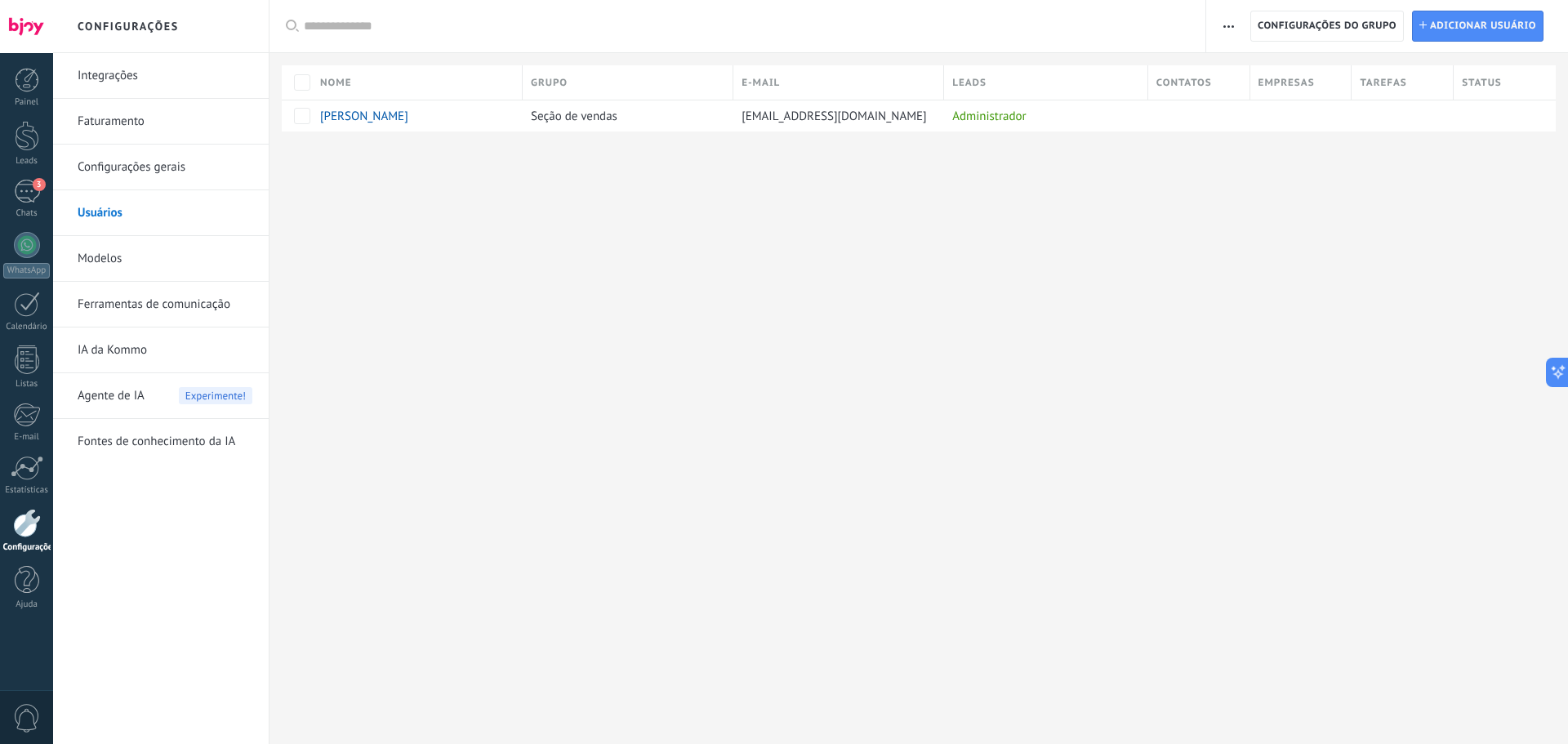
click at [1034, 209] on div "Configurações Integrações Faturamento Configurações gerais Usuários Modelos Fer…" at bounding box center [811, 372] width 1515 height 744
click at [31, 199] on div "3" at bounding box center [27, 192] width 26 height 24
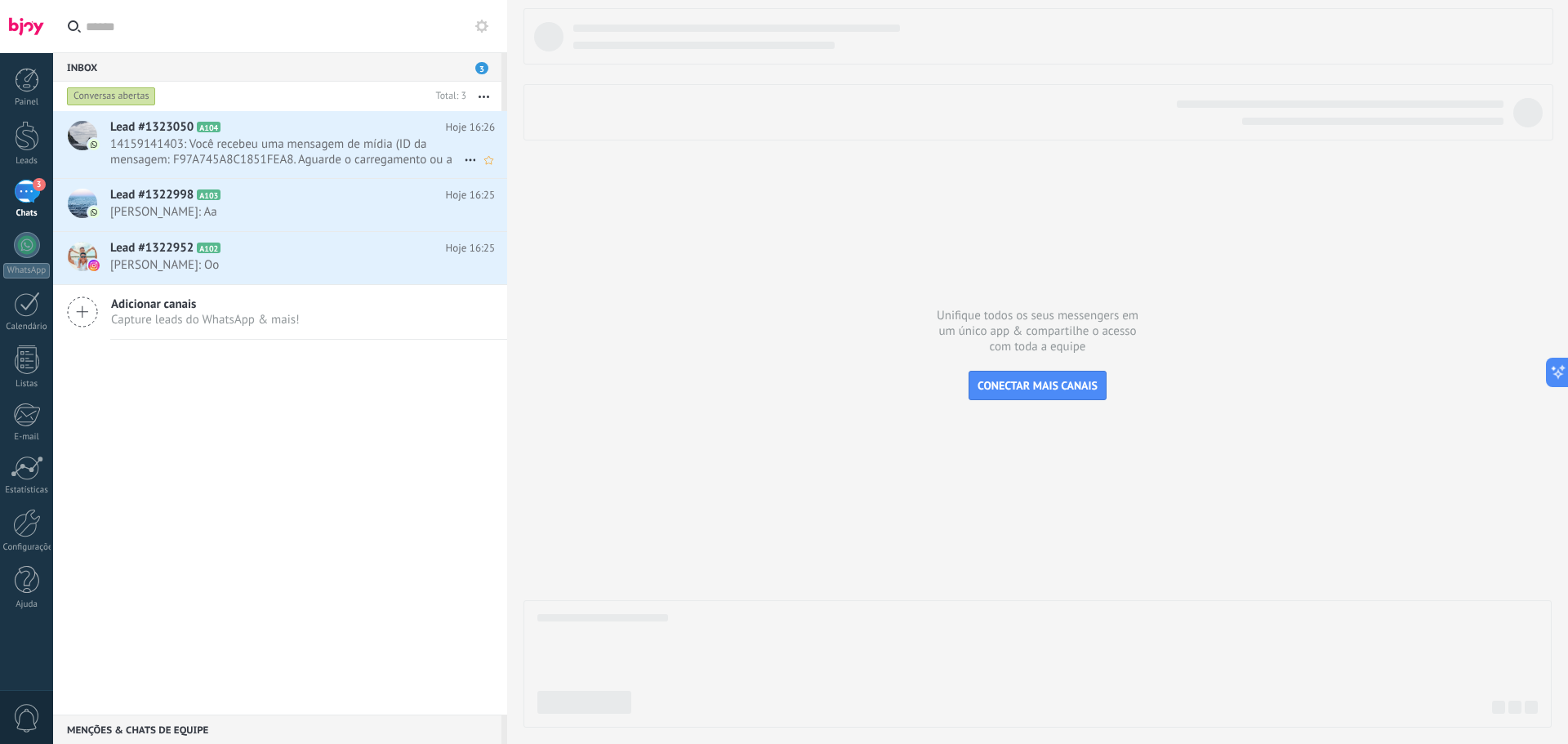
click at [308, 150] on span "14159141403: Você recebeu uma mensagem de mídia (ID da mensagem: F97A745A8C1851…" at bounding box center [287, 151] width 354 height 31
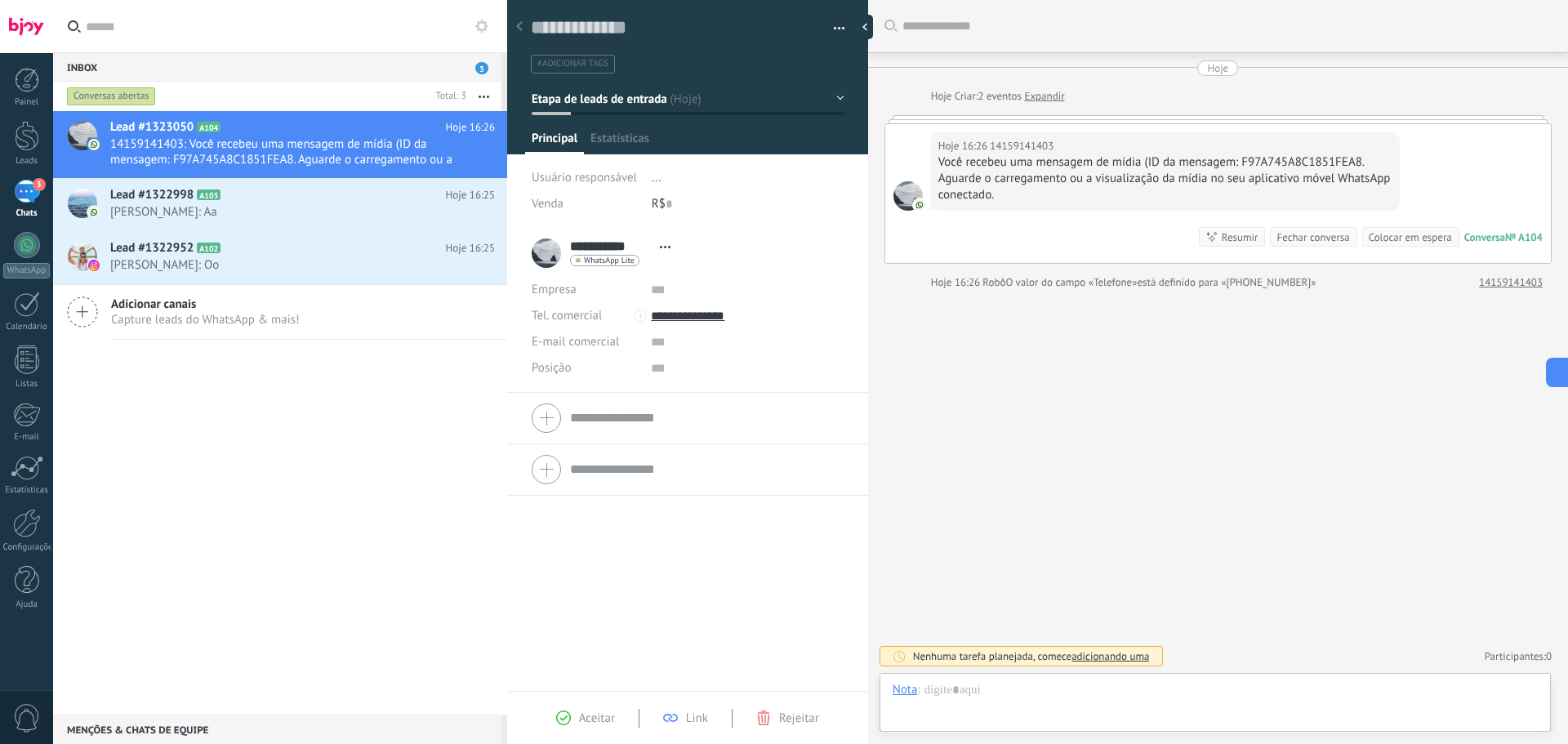
scroll to position [24, 0]
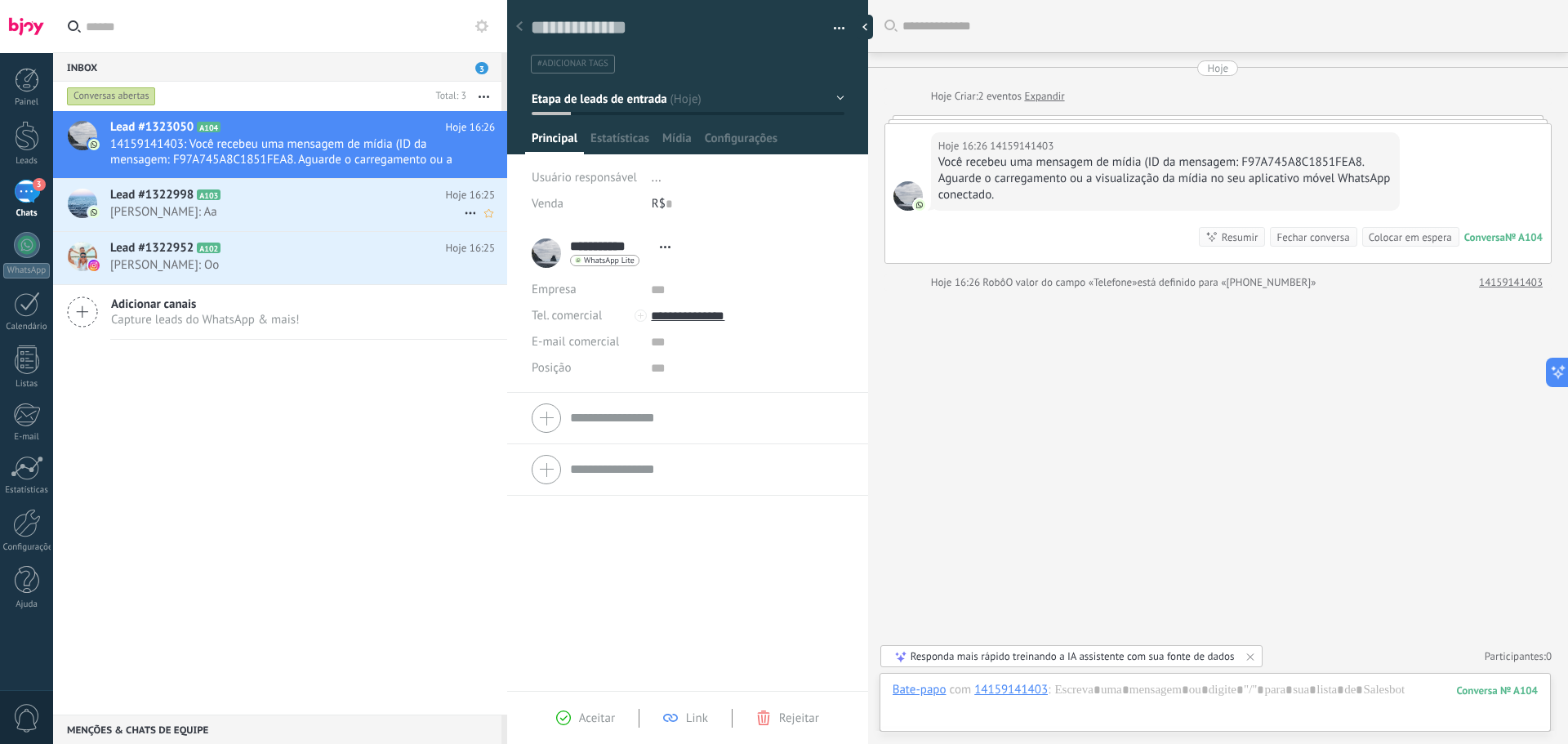
click at [235, 206] on span "[PERSON_NAME]: Aa" at bounding box center [287, 211] width 354 height 15
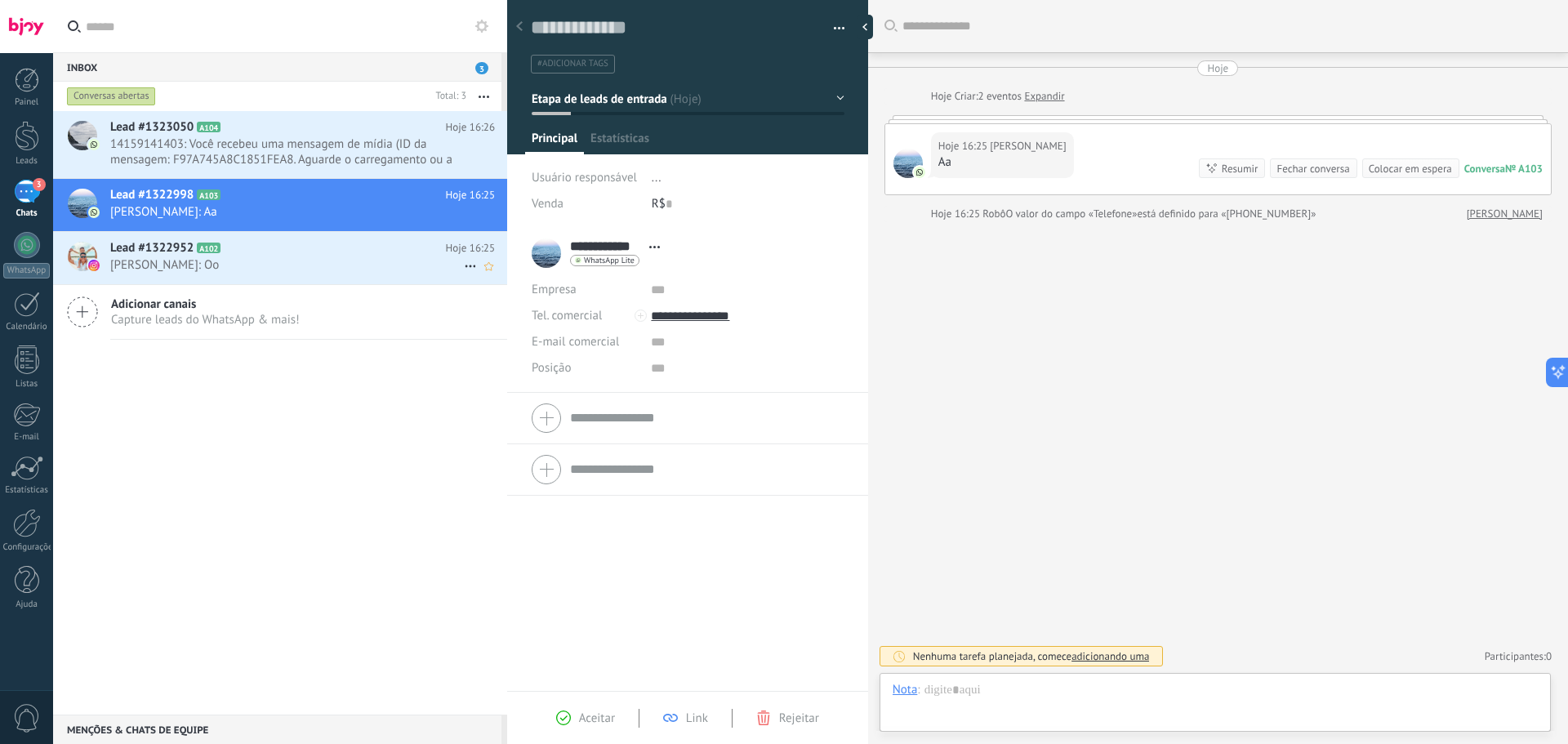
scroll to position [24, 0]
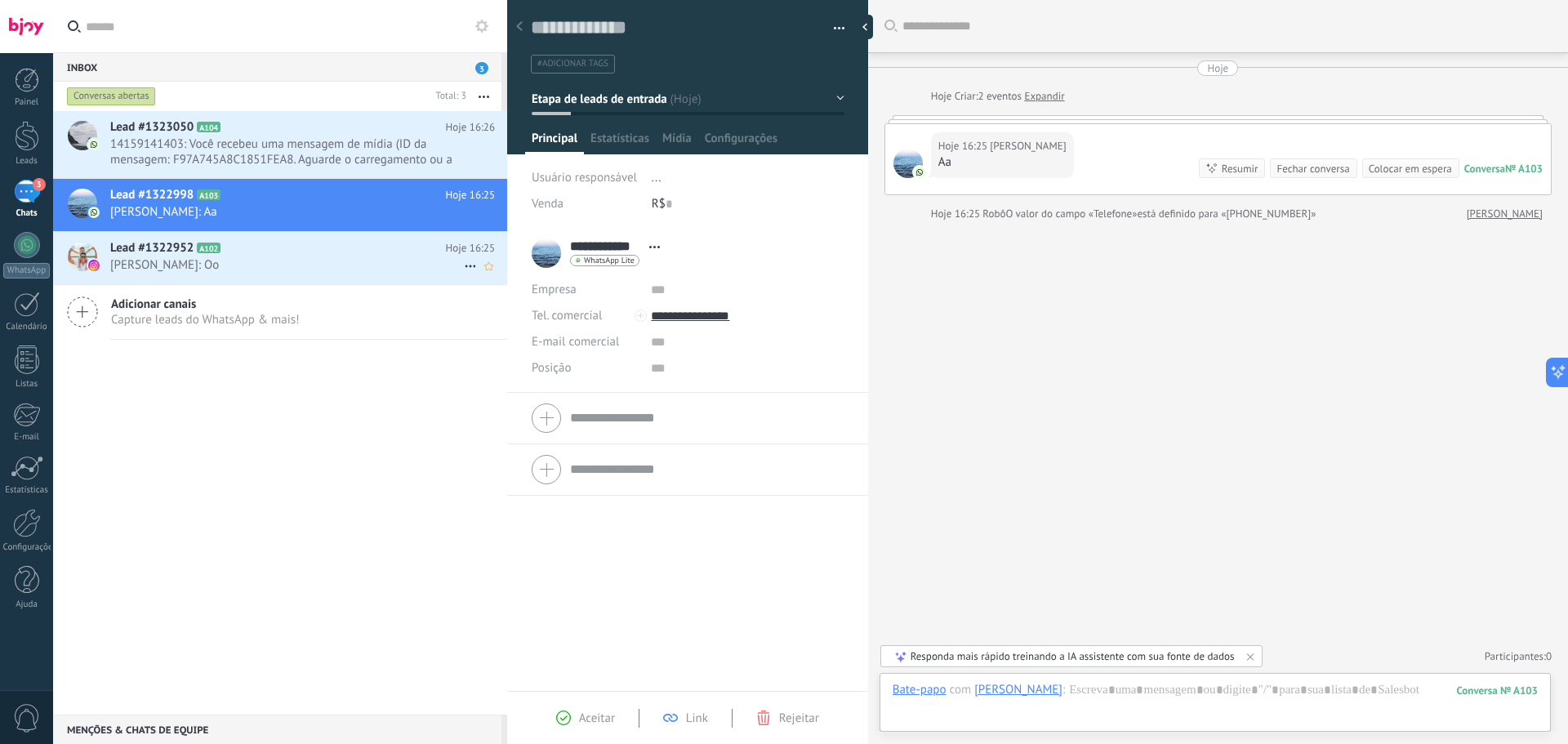
click at [279, 260] on span "[PERSON_NAME]: Oo" at bounding box center [287, 265] width 354 height 15
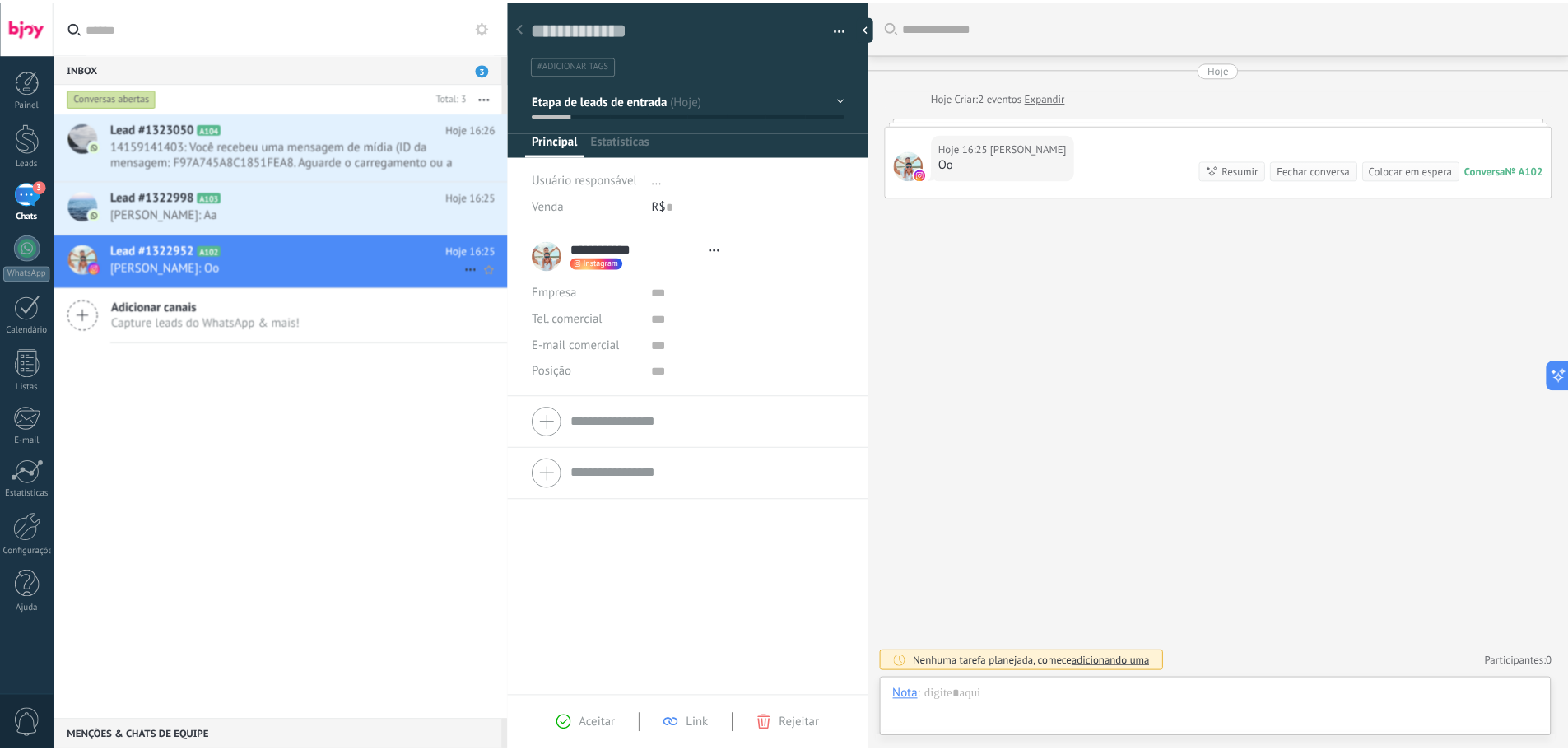
scroll to position [24, 0]
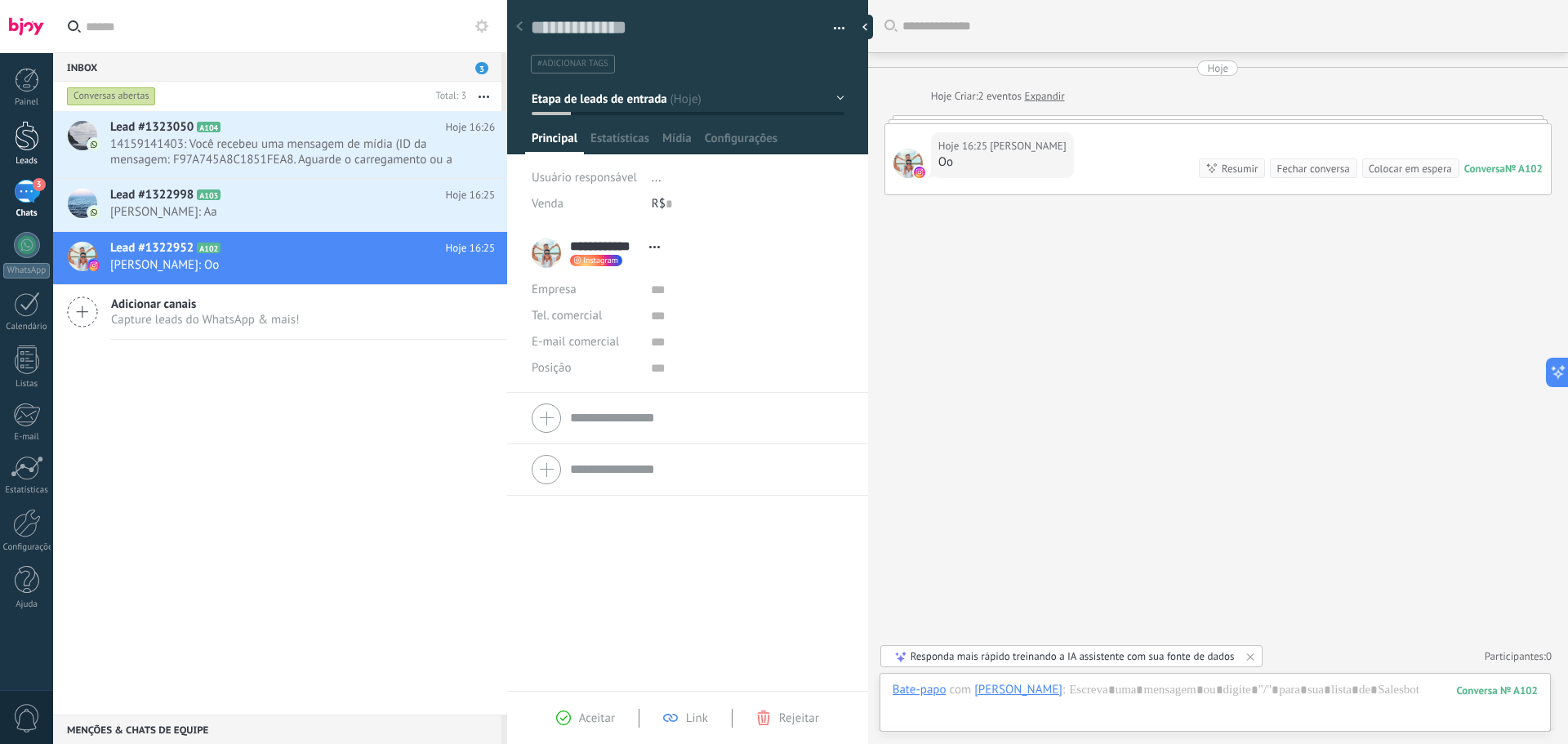
click at [21, 135] on div at bounding box center [26, 136] width 24 height 30
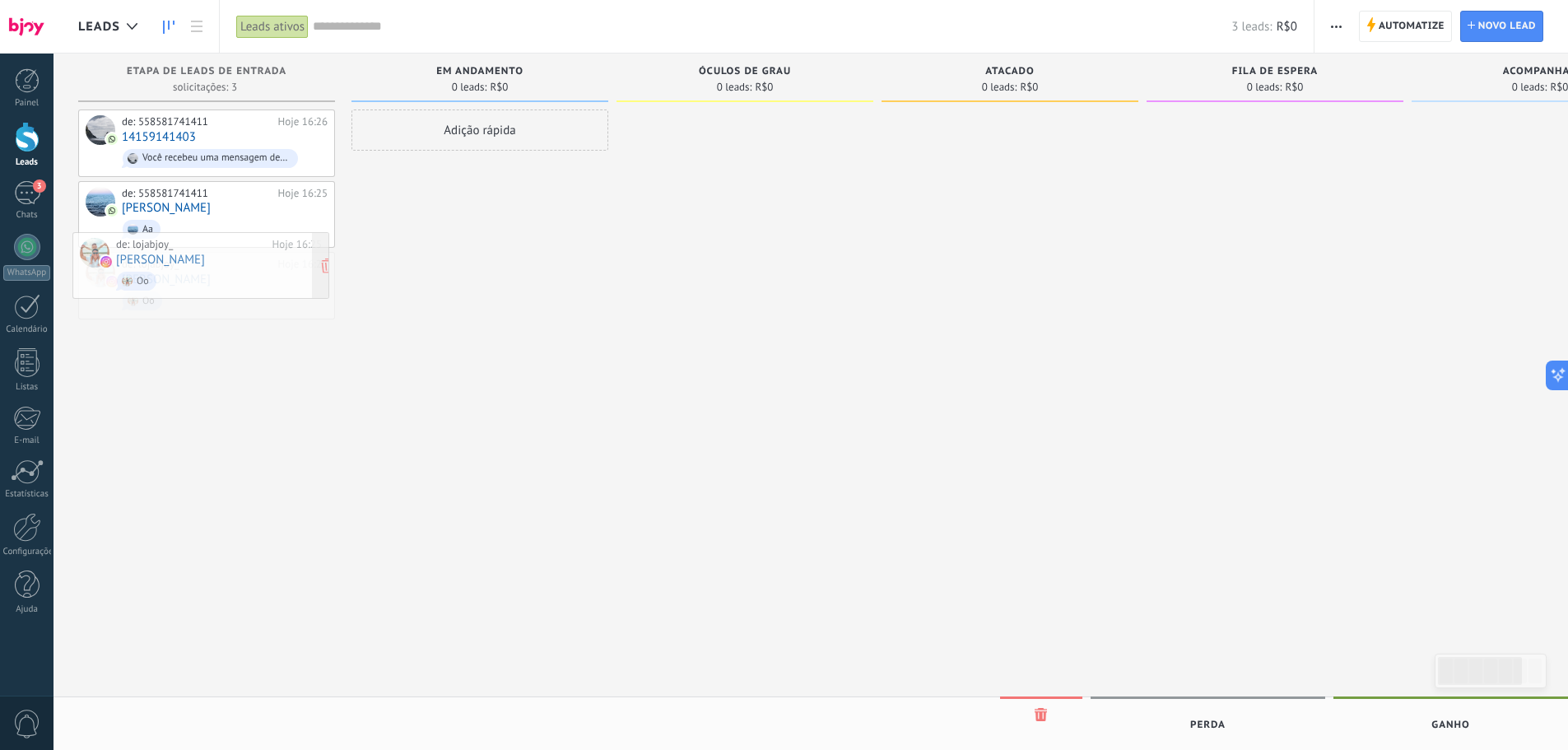
drag, startPoint x: 205, startPoint y: 282, endPoint x: 199, endPoint y: 264, distance: 19.0
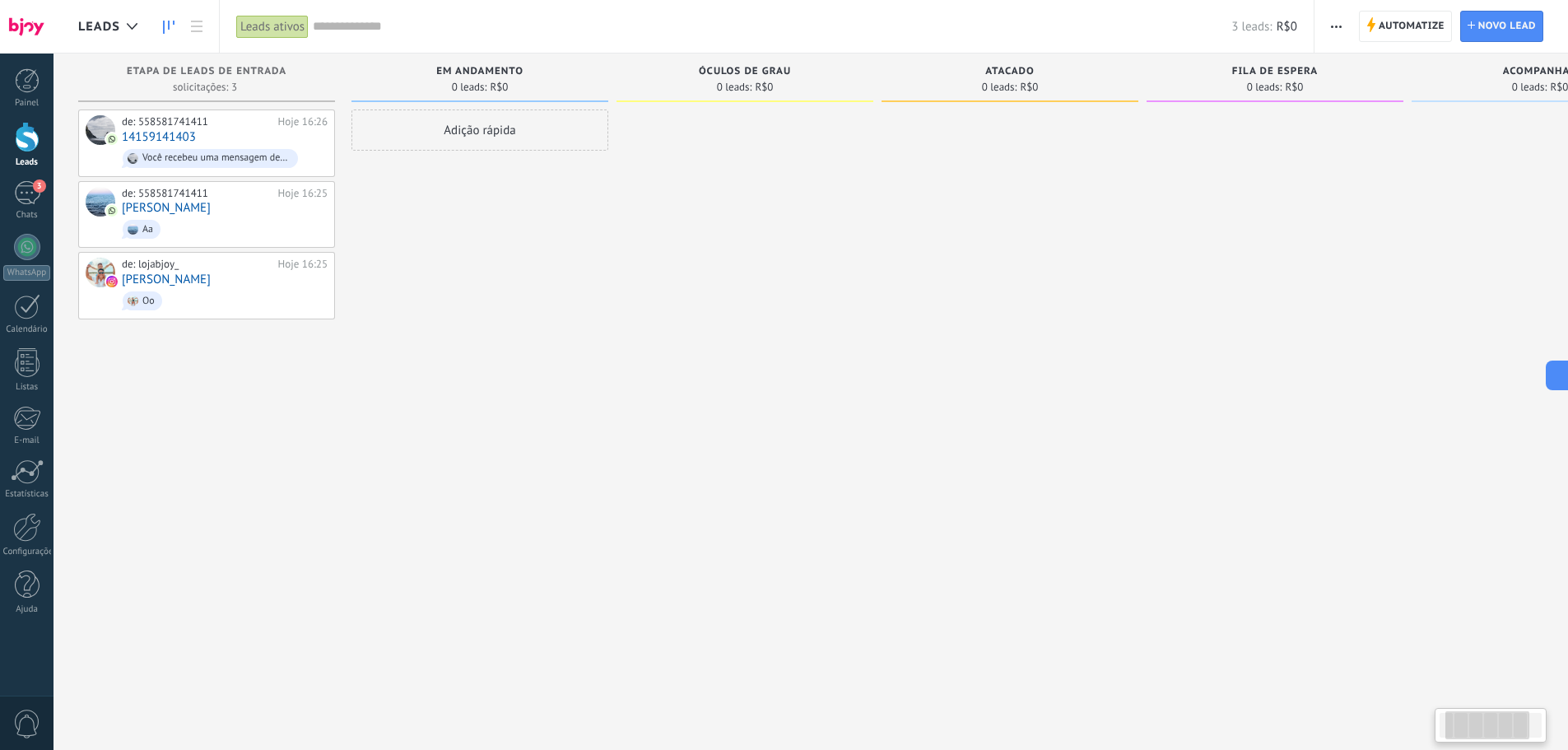
scroll to position [0, 390]
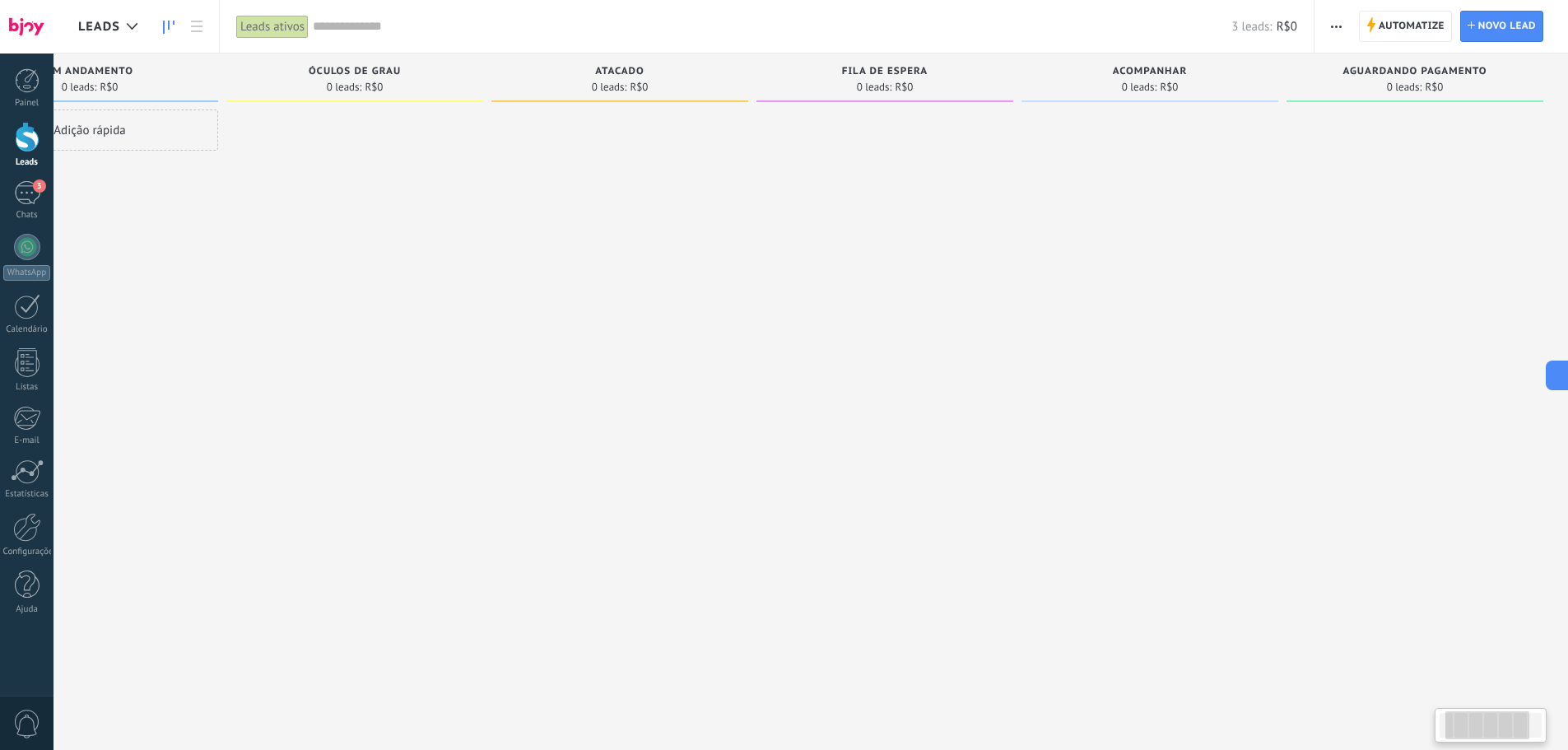
drag, startPoint x: 920, startPoint y: 304, endPoint x: 439, endPoint y: 307, distance: 481.0
click at [439, 307] on div "Etapa de leads de entrada solicitações: 3 0 0 0 3 0 0 0 3 de: 558581741411 Hoje…" at bounding box center [628, 349] width 1881 height 591
drag, startPoint x: 1047, startPoint y: 277, endPoint x: 563, endPoint y: 321, distance: 486.0
click at [563, 319] on div "Etapa de leads de entrada solicitações: 3 0 0 0 3 0 0 0 3 de: 558581741411 Hoje…" at bounding box center [628, 349] width 1881 height 591
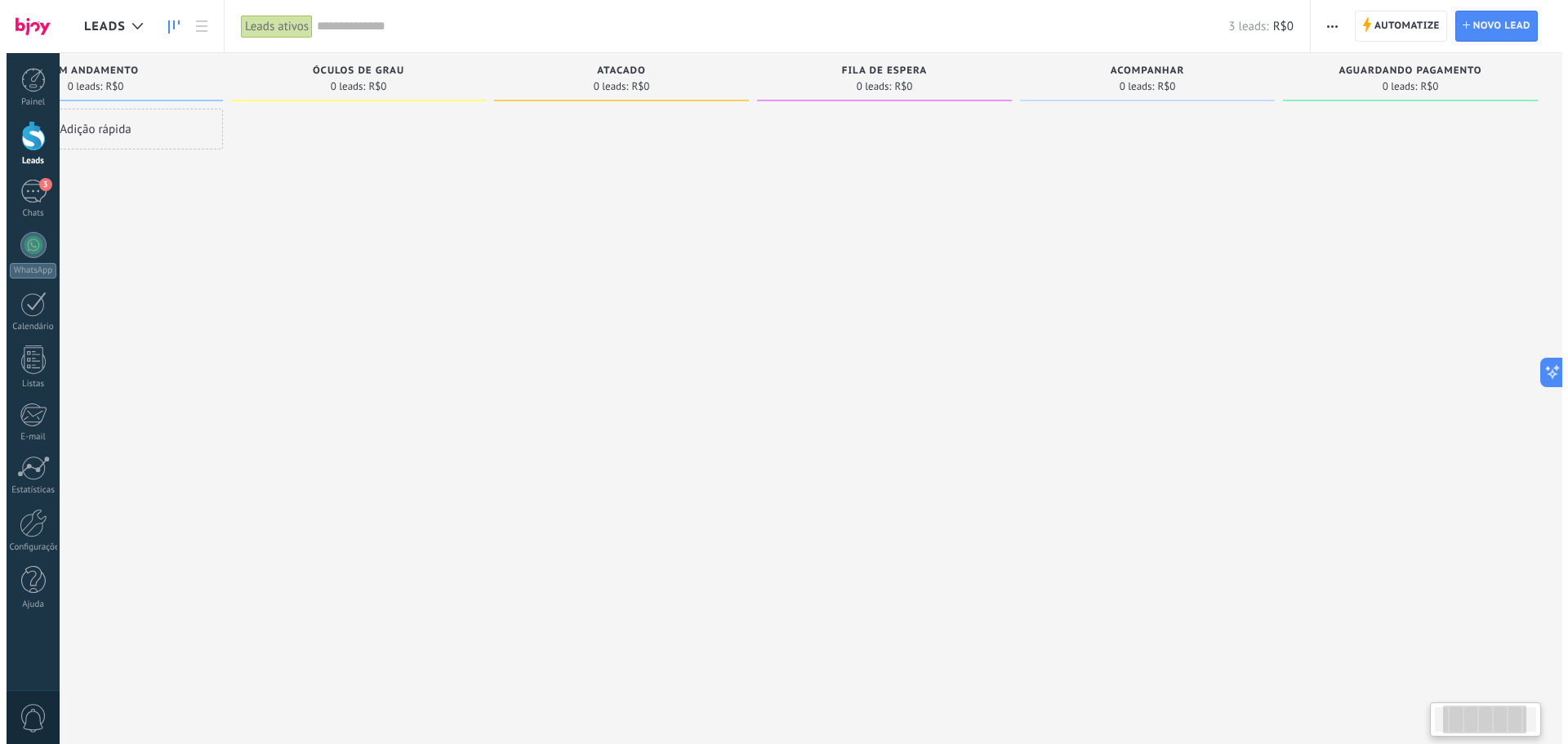
scroll to position [0, 0]
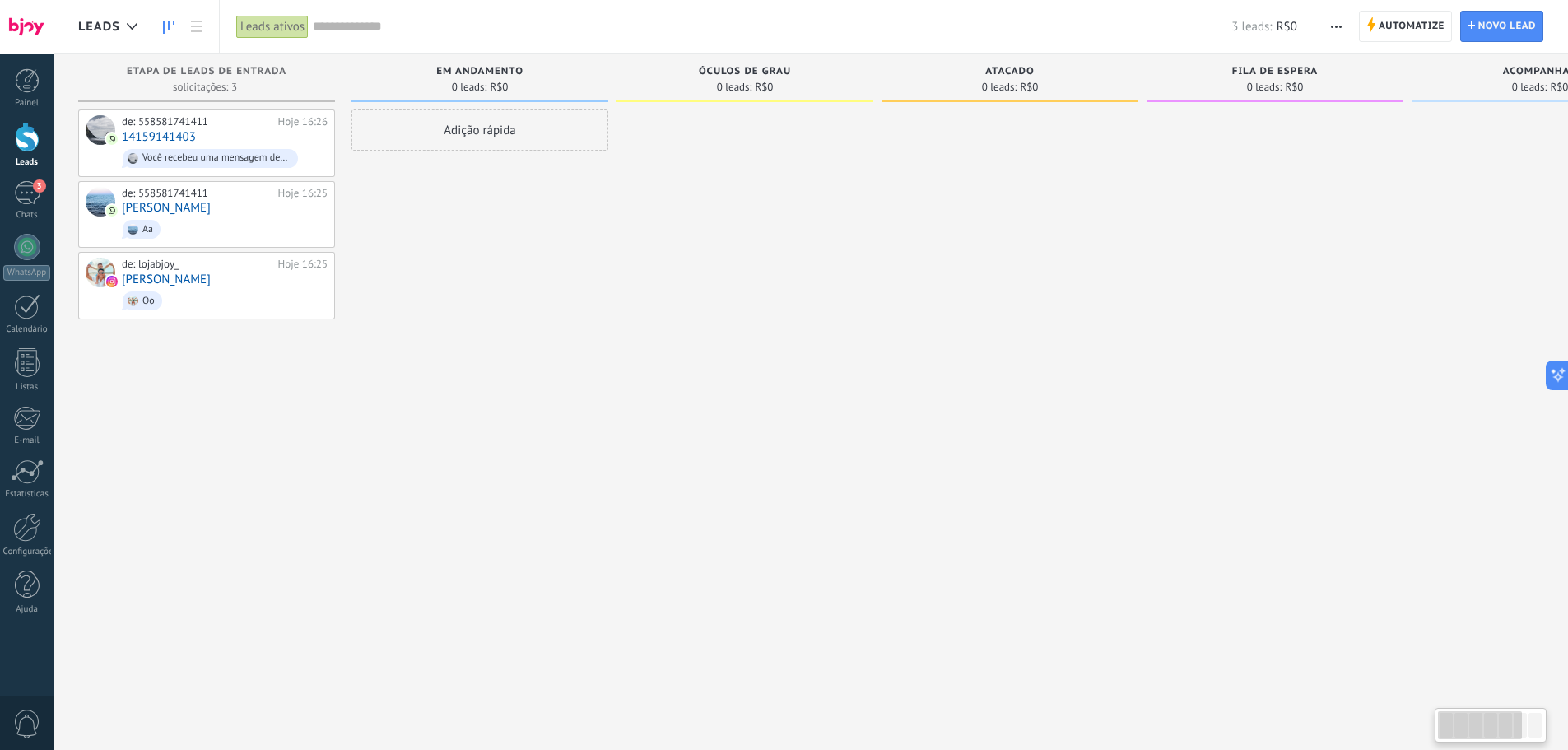
drag, startPoint x: 630, startPoint y: 331, endPoint x: 1580, endPoint y: 333, distance: 950.0
click at [1568, 333] on html ".abccls-1,.abccls-2{fill-rule:evenodd}.abccls-2{fill:#fff} .abfcls-1{fill:none}…" at bounding box center [784, 375] width 1568 height 750
click at [256, 216] on span "Aa" at bounding box center [225, 229] width 206 height 25
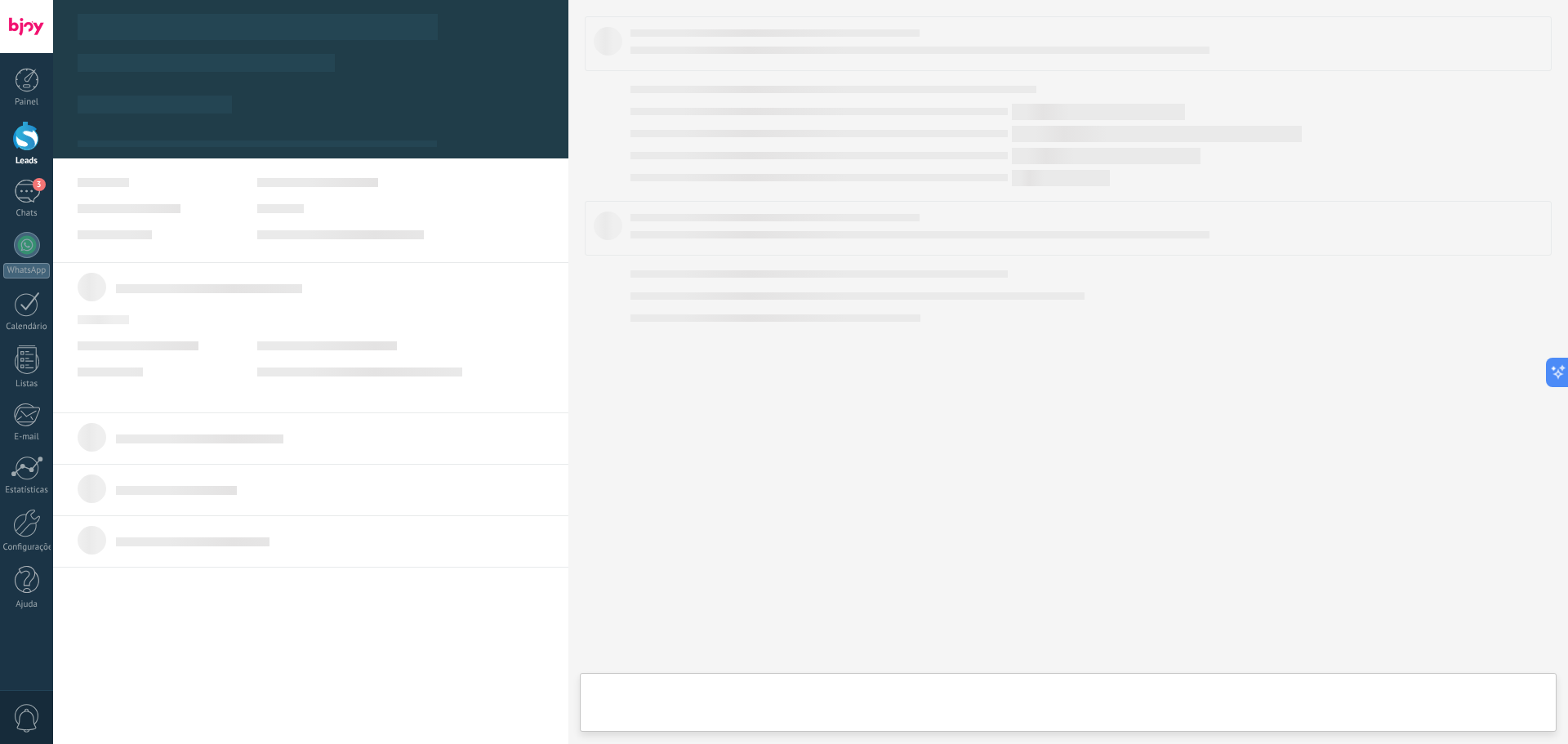
type textarea "**********"
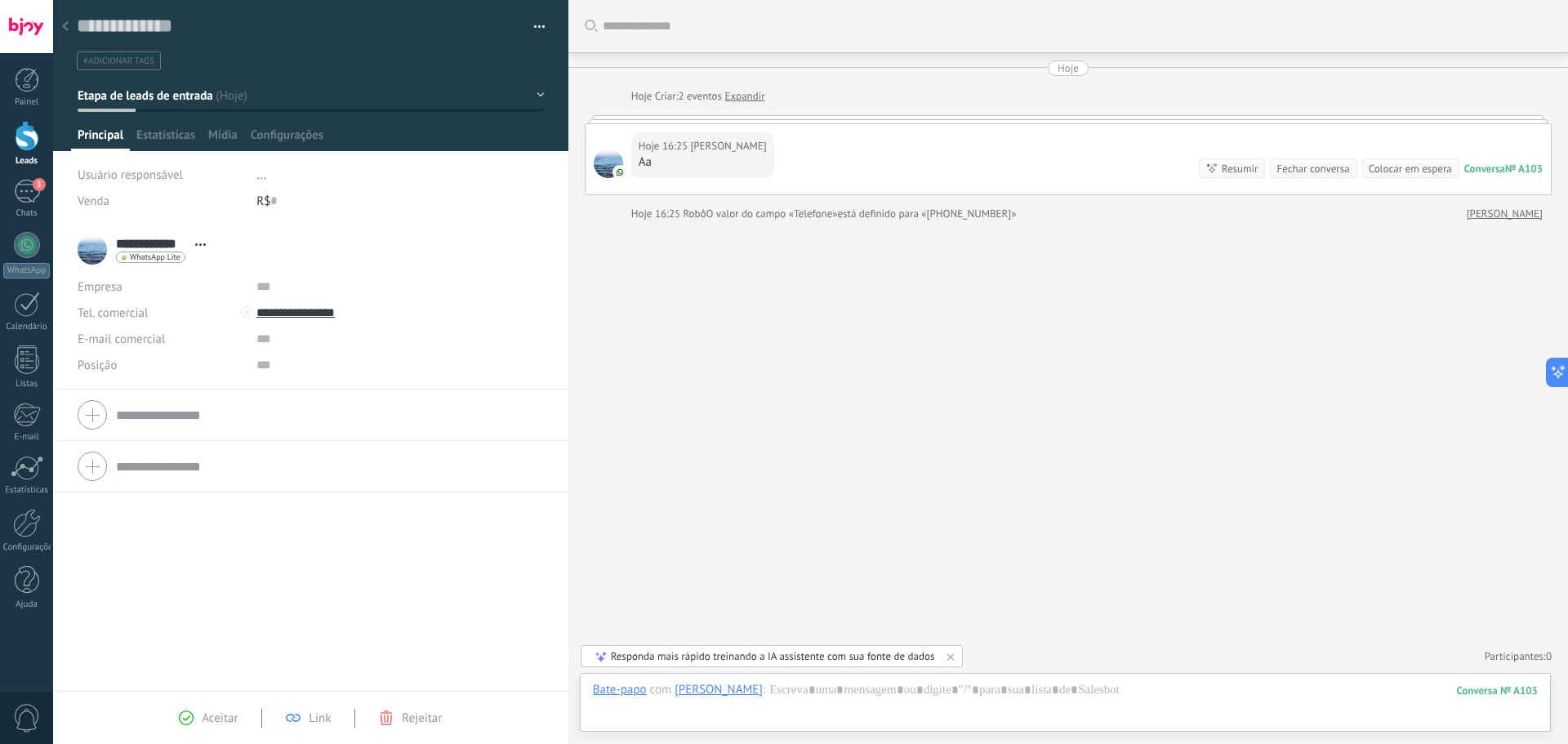
click at [113, 58] on span "#adicionar tags" at bounding box center [119, 61] width 71 height 12
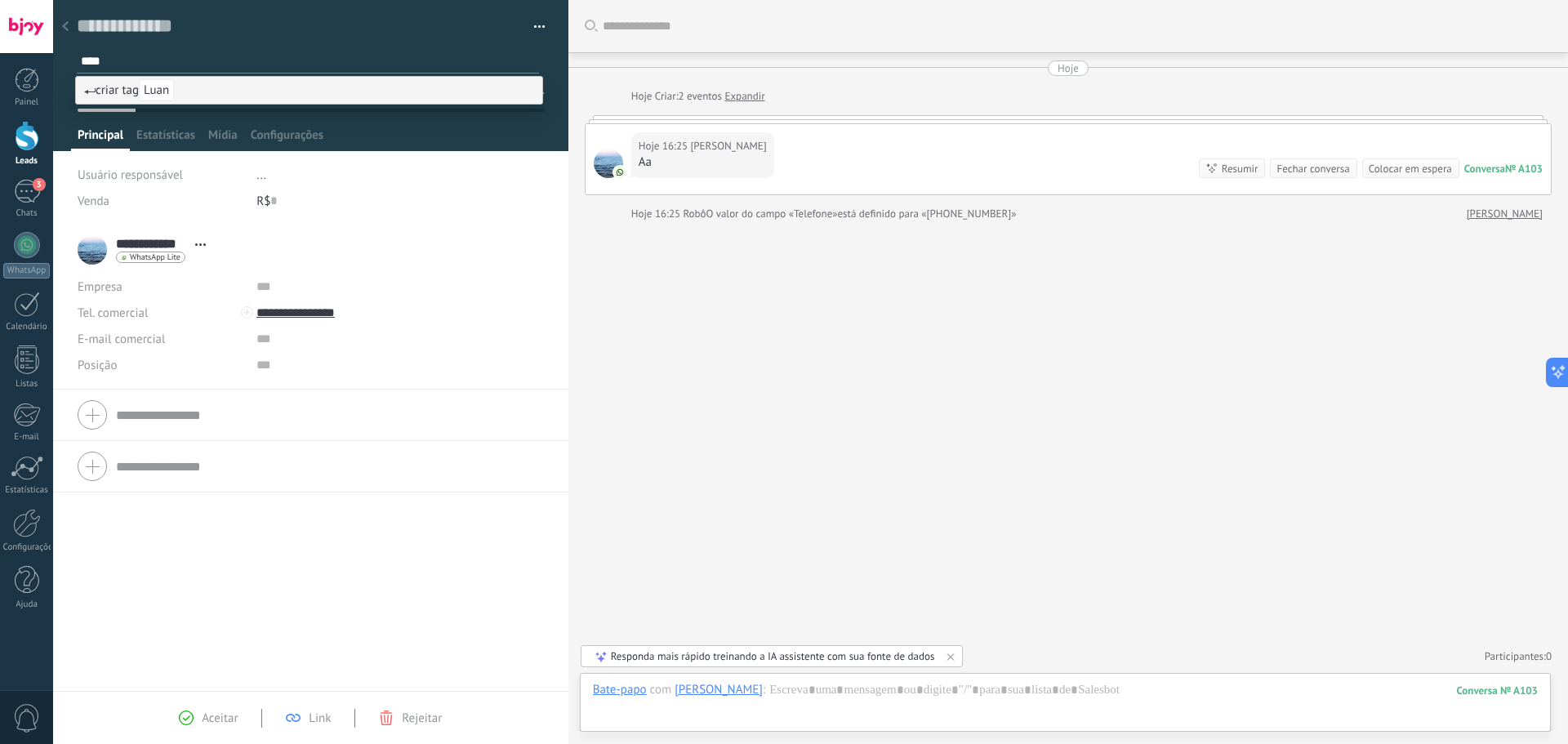
type input "*****"
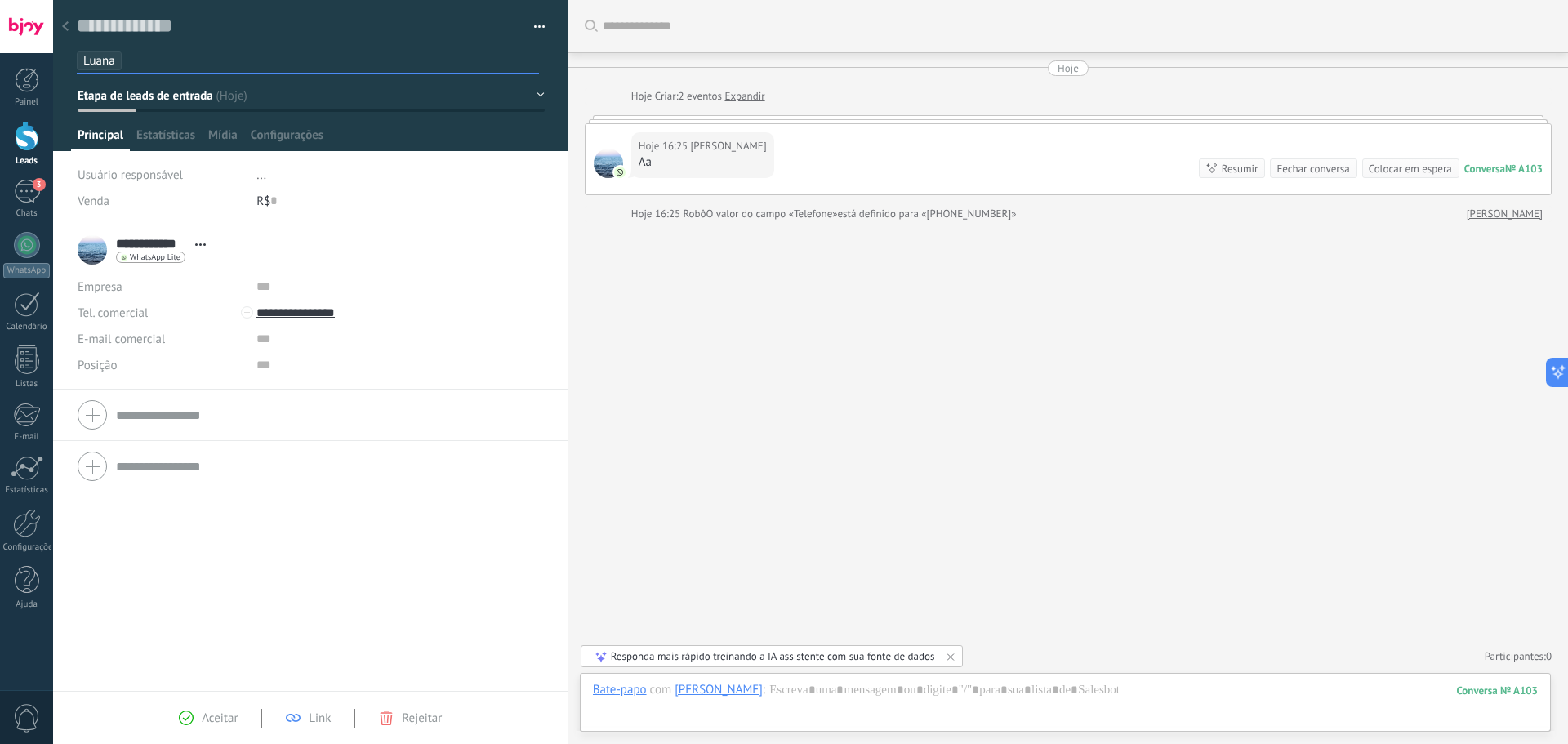
click at [694, 398] on div "Buscar Carregar mais Hoje Hoje Criar: 2 eventos Expandir Hoje 16:25 Victor Samy…" at bounding box center [1068, 372] width 999 height 744
click at [20, 147] on div at bounding box center [26, 136] width 24 height 30
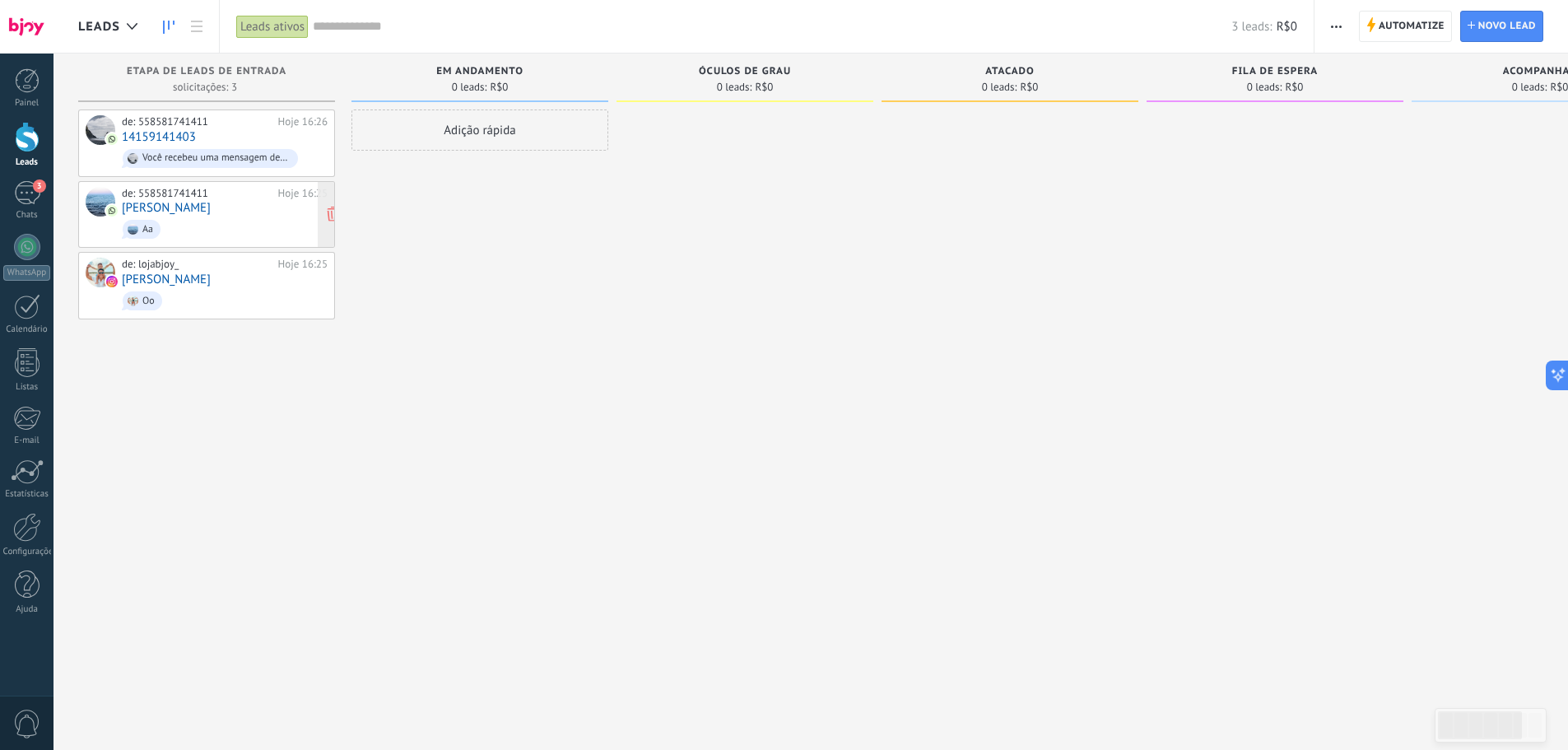
click at [224, 222] on span "Aa" at bounding box center [225, 229] width 206 height 25
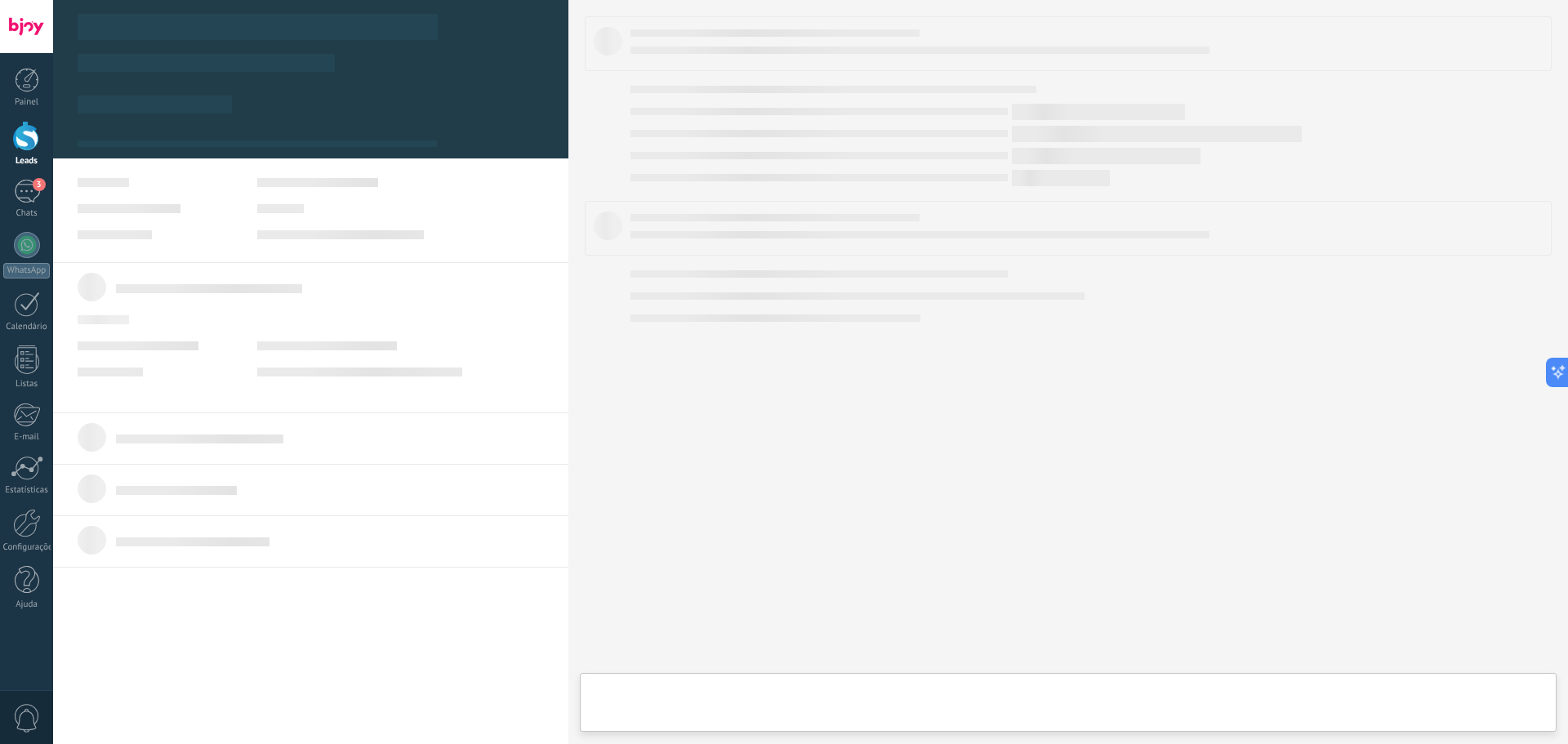
type textarea "**********"
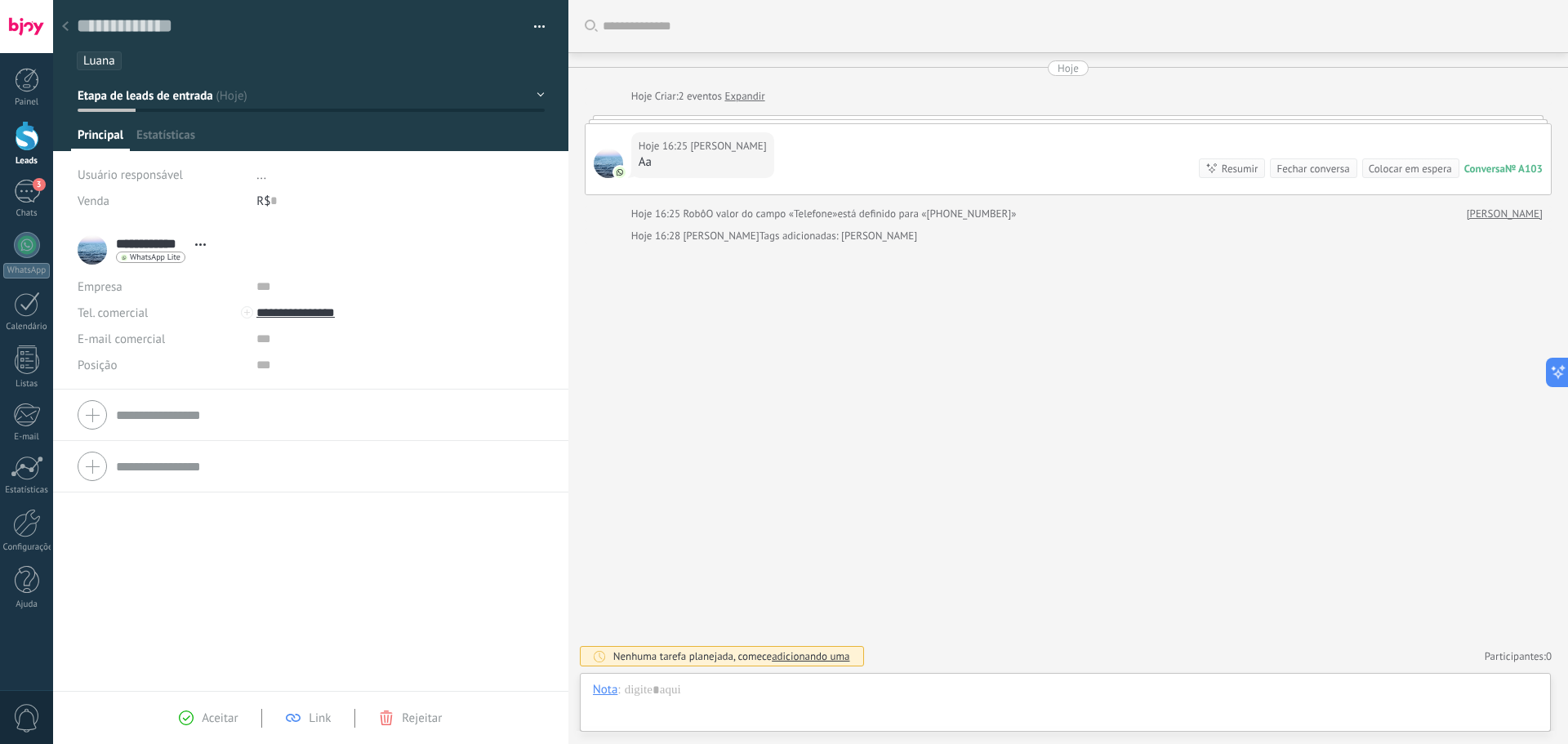
scroll to position [24, 0]
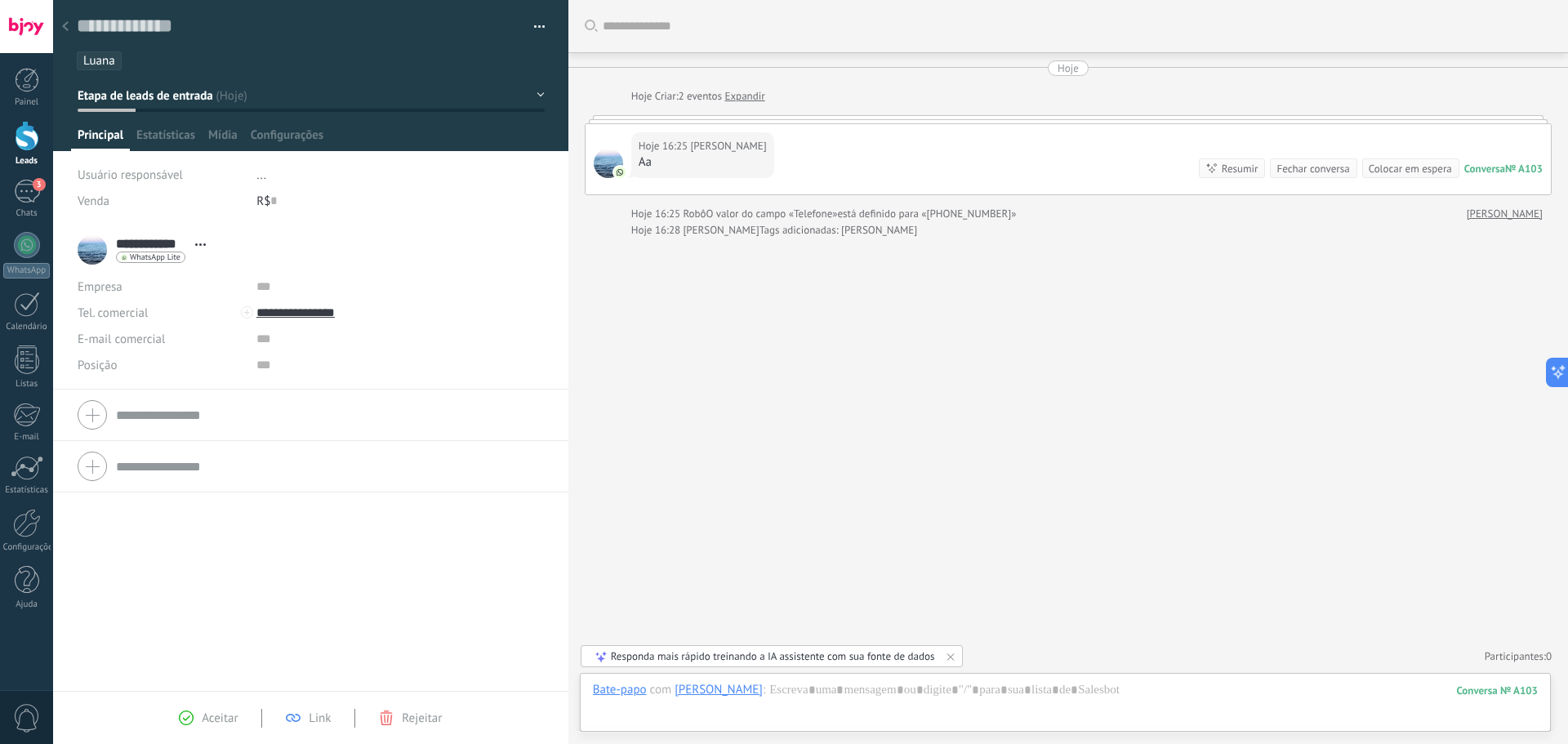
click at [815, 462] on div "Buscar Carregar mais Hoje Hoje Criar: 2 eventos Expandir Hoje 16:25 Victor Samy…" at bounding box center [1068, 372] width 999 height 744
click at [756, 387] on div "Buscar Carregar mais Hoje Hoje Criar: 2 eventos Expandir Hoje 16:25 Victor Samy…" at bounding box center [1068, 372] width 999 height 744
click at [34, 144] on div at bounding box center [26, 136] width 24 height 30
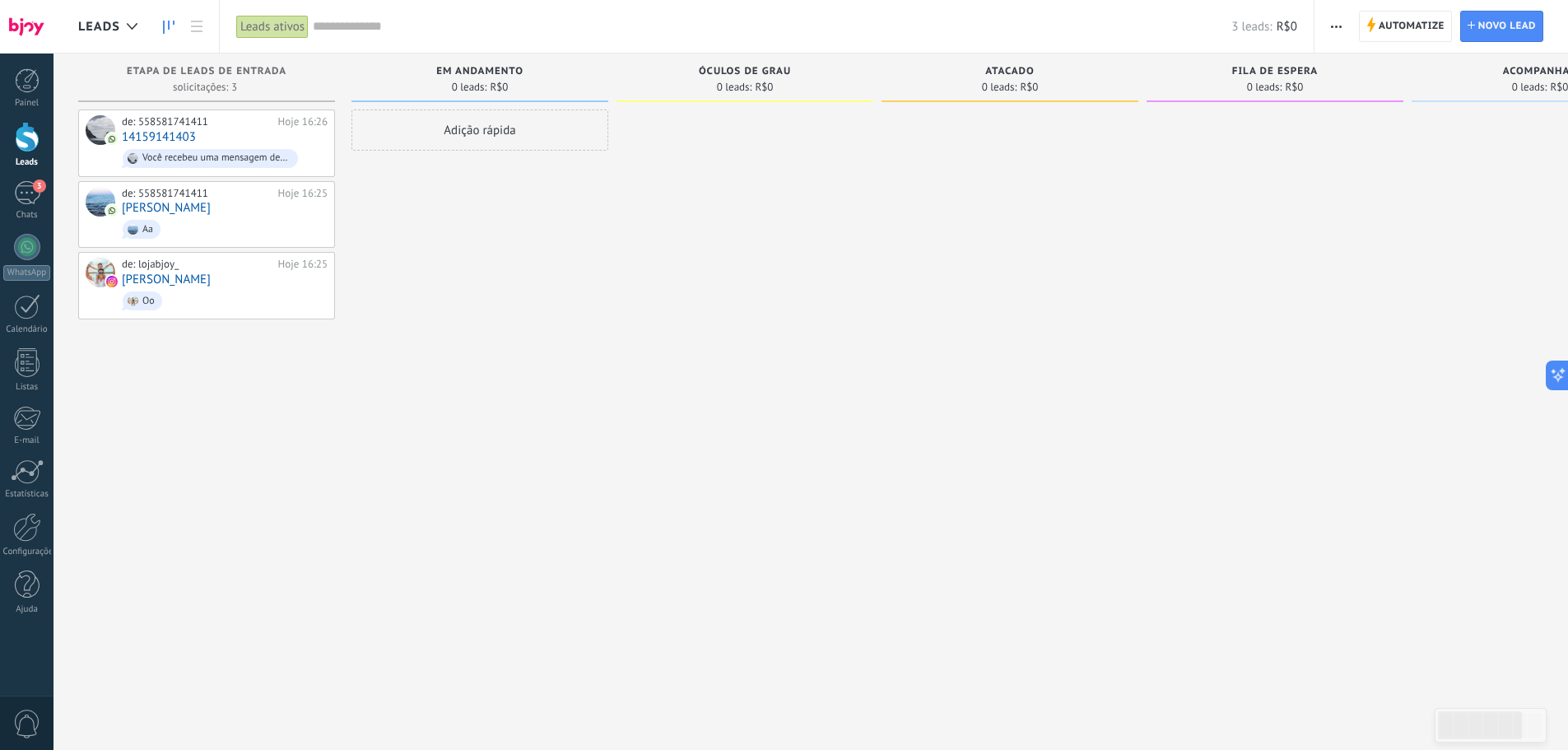
click at [1337, 19] on span "button" at bounding box center [1337, 26] width 11 height 31
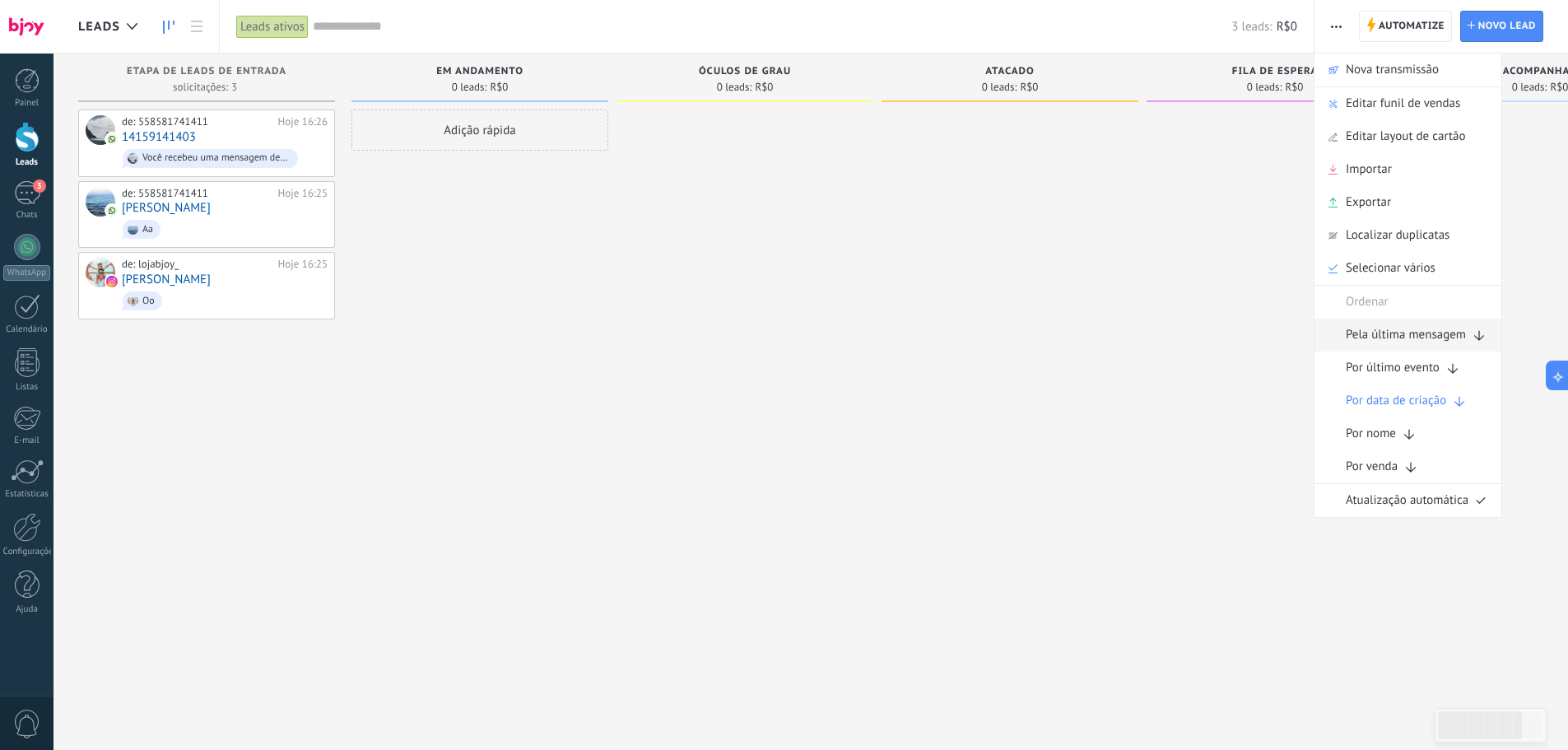
click at [1404, 339] on span "Pela última mensagem" at bounding box center [1406, 335] width 120 height 33
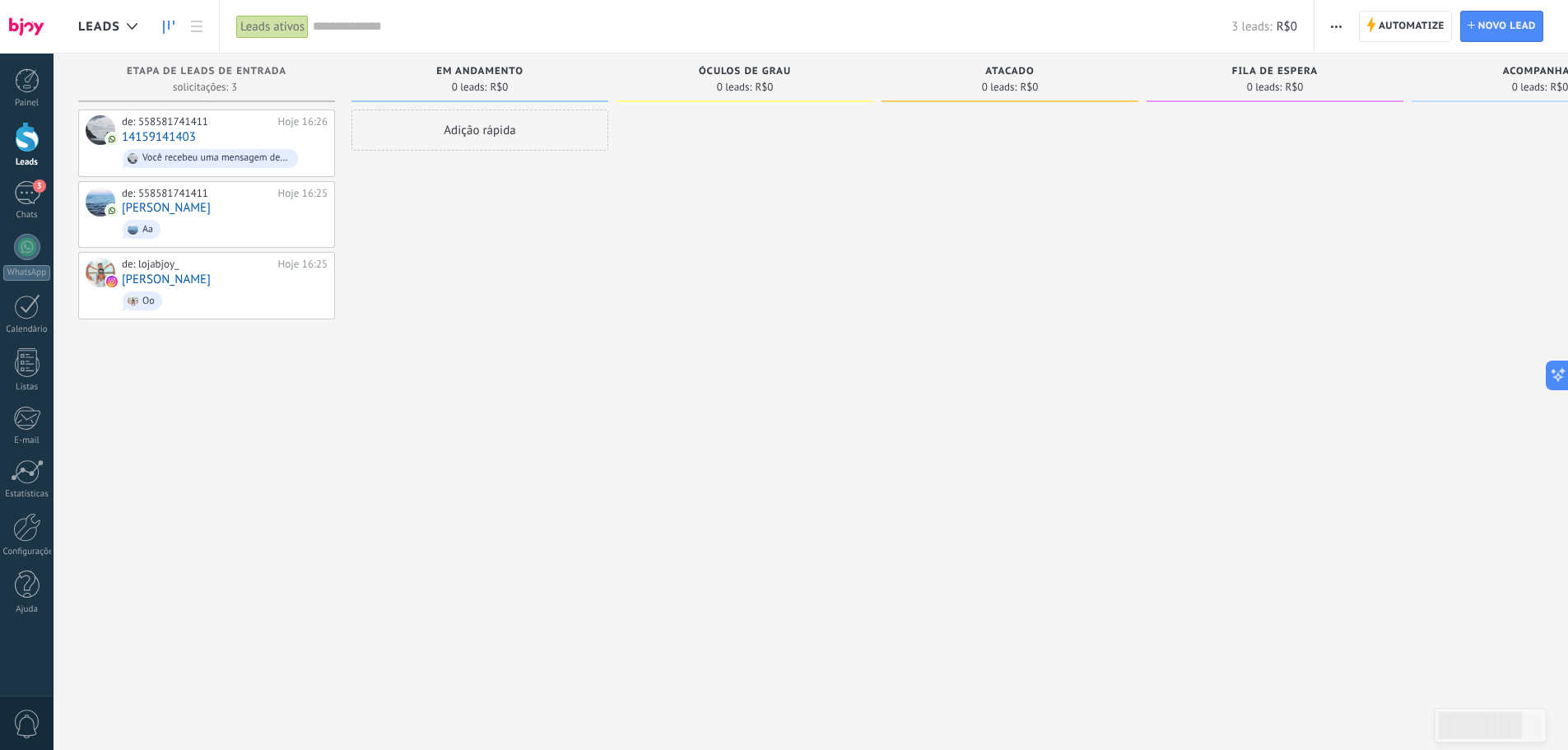
click at [1342, 21] on span "button" at bounding box center [1337, 26] width 11 height 31
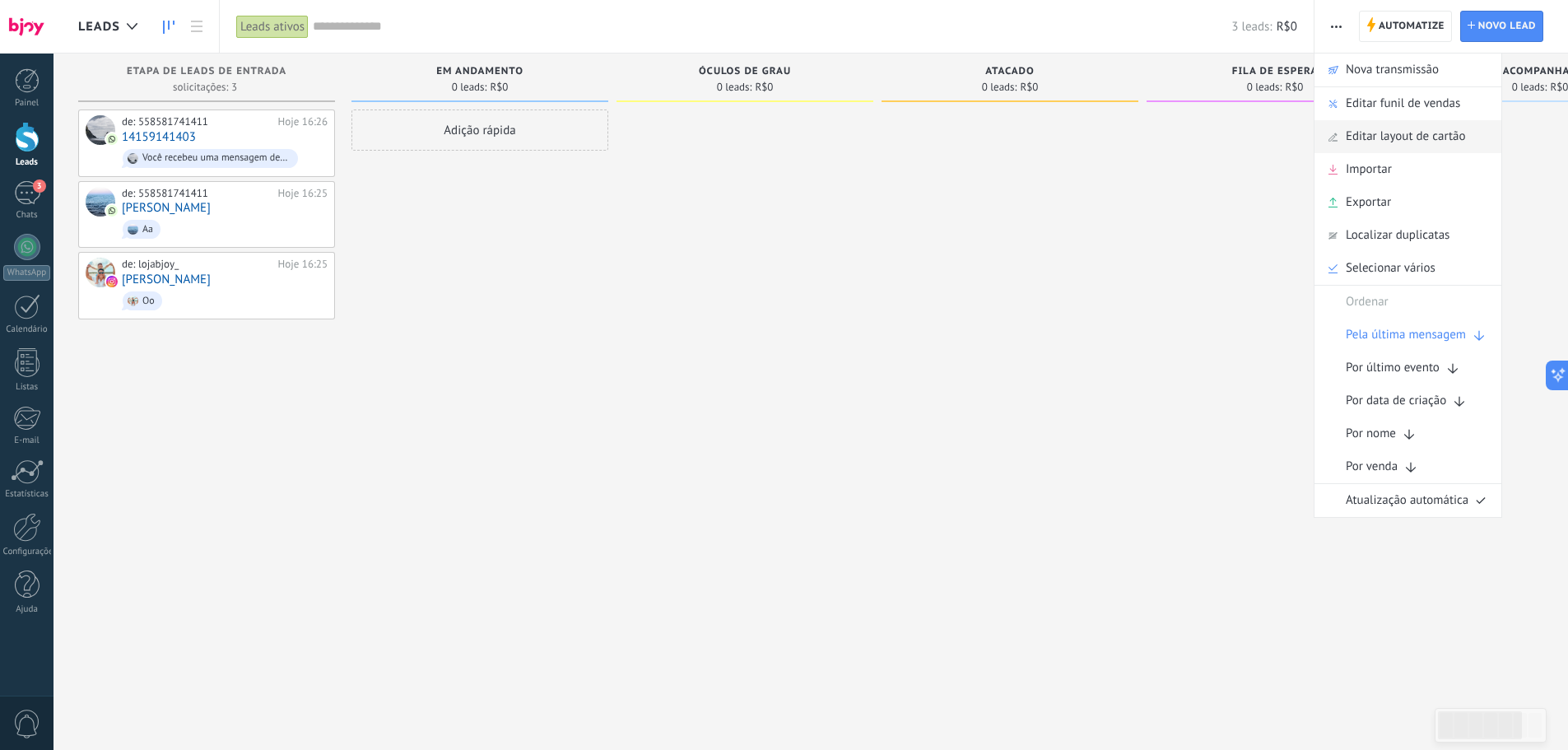
click at [1390, 135] on span "Editar layout de cartão" at bounding box center [1406, 137] width 120 height 33
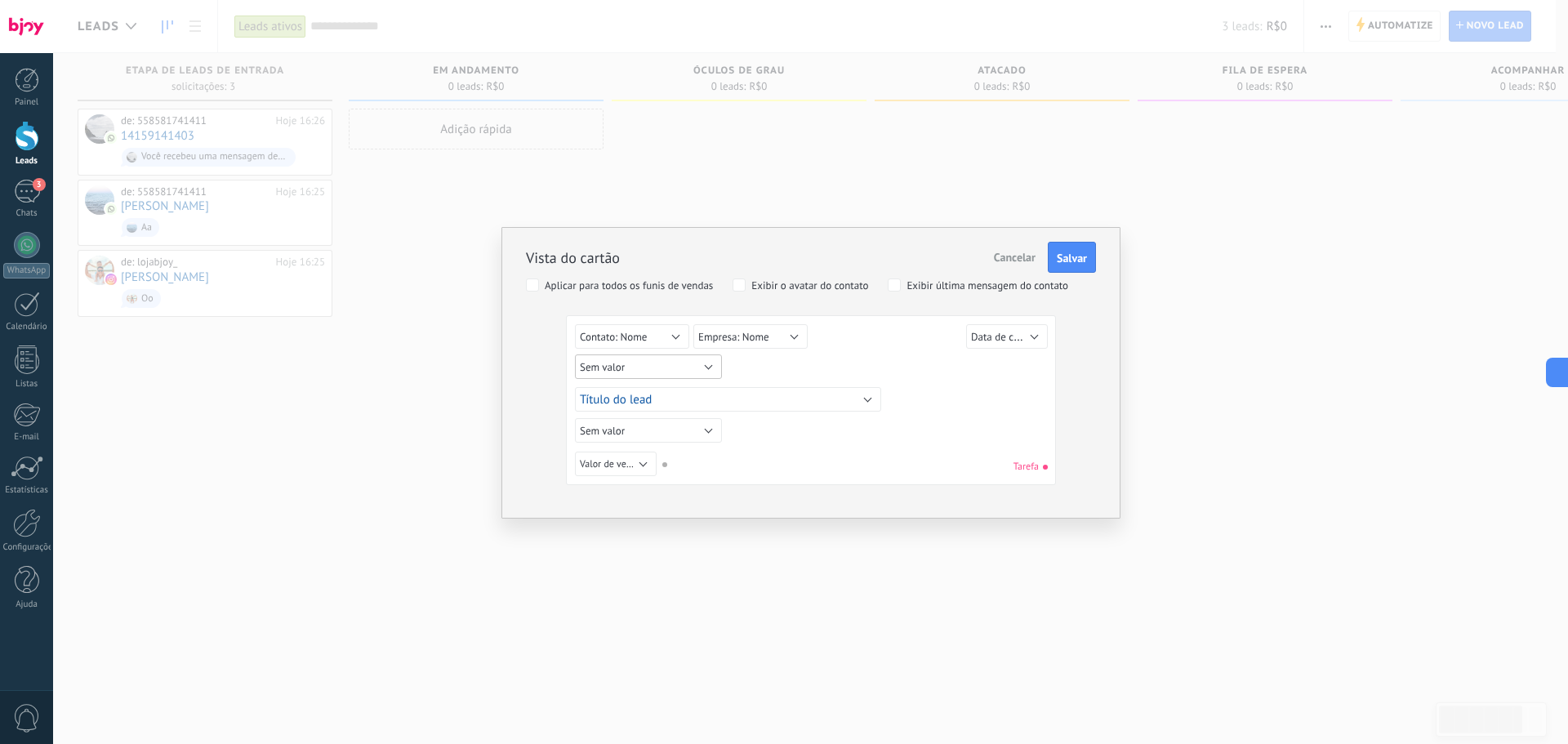
click at [668, 357] on button "Sem valor" at bounding box center [648, 366] width 147 height 24
click at [633, 442] on span "Usuário responsável" at bounding box center [642, 446] width 161 height 14
click at [1057, 257] on span "Salvar" at bounding box center [1072, 258] width 30 height 12
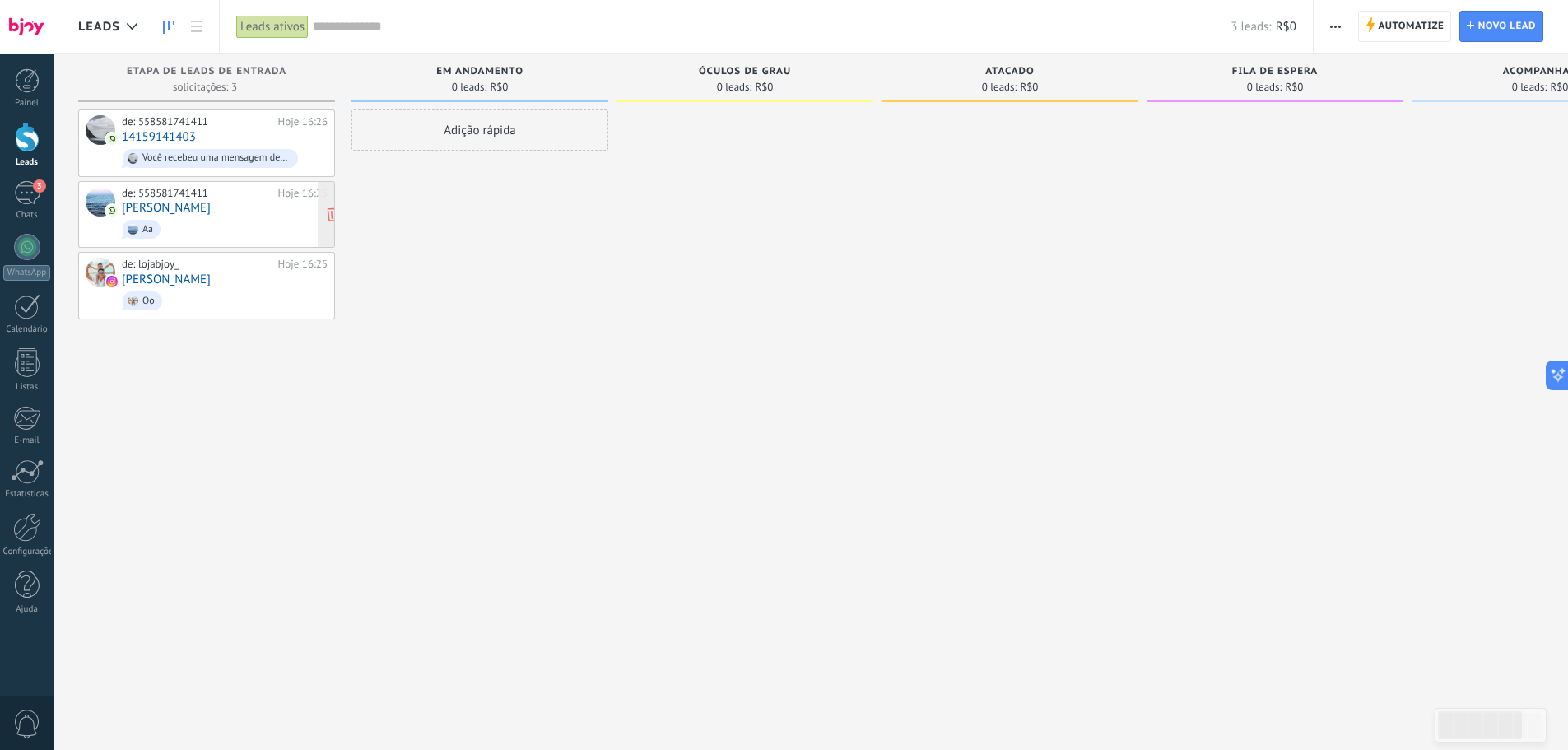
click at [206, 209] on div "de: 558581741411 Hoje 16:25 Victor Samyr Aa" at bounding box center [225, 215] width 206 height 56
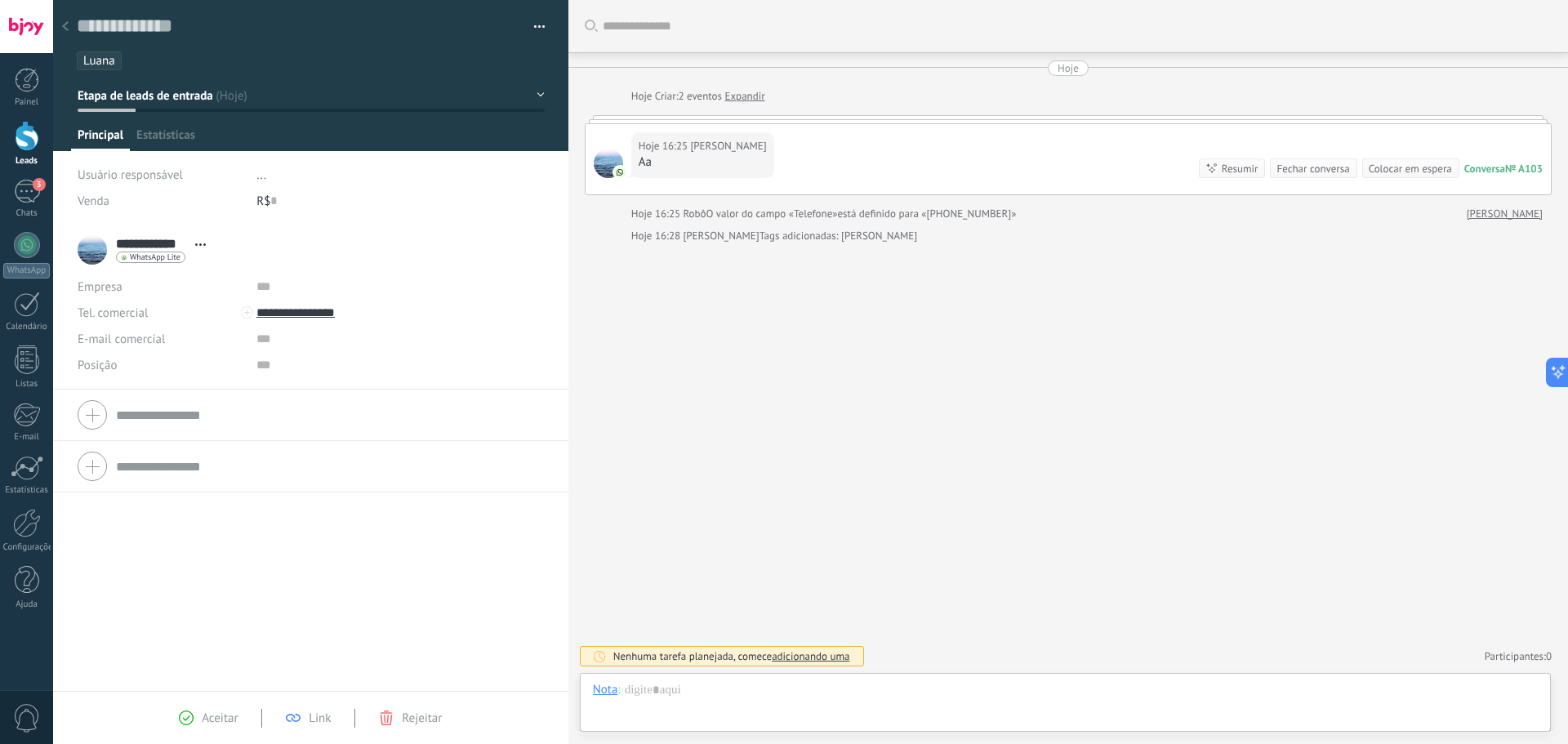
scroll to position [24, 0]
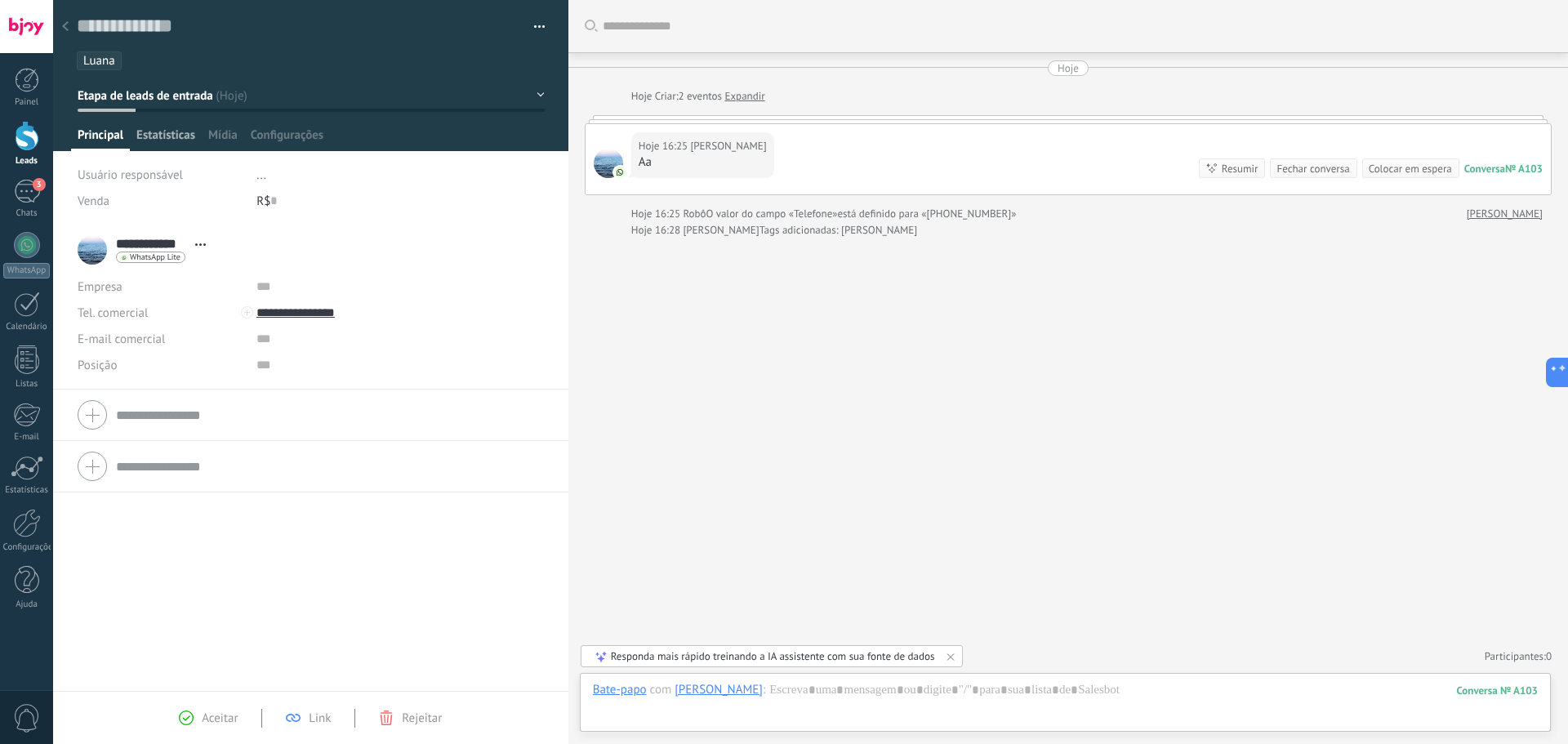
click at [168, 137] on span "Estatísticas" at bounding box center [166, 139] width 59 height 24
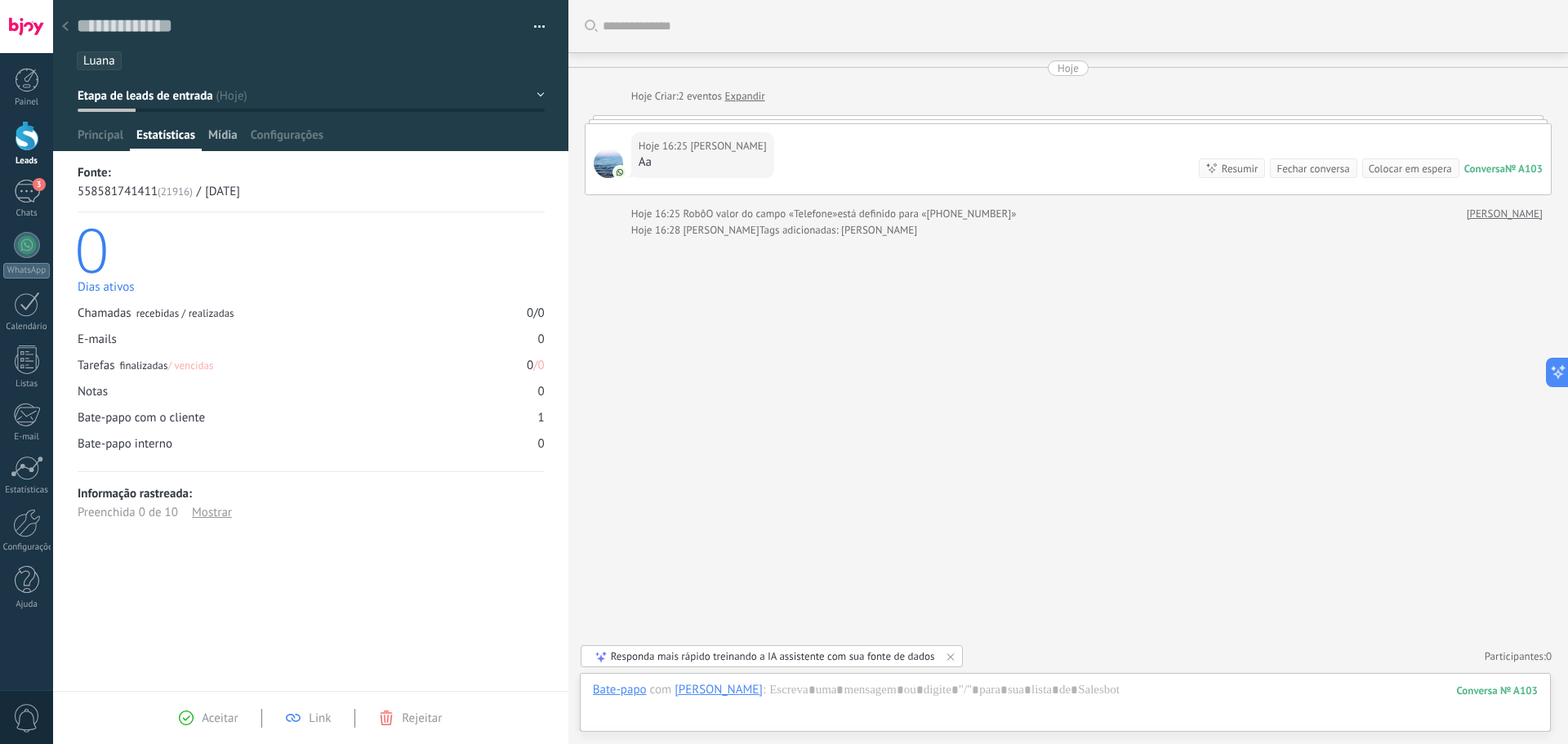
click at [229, 135] on span "Mídia" at bounding box center [223, 139] width 29 height 24
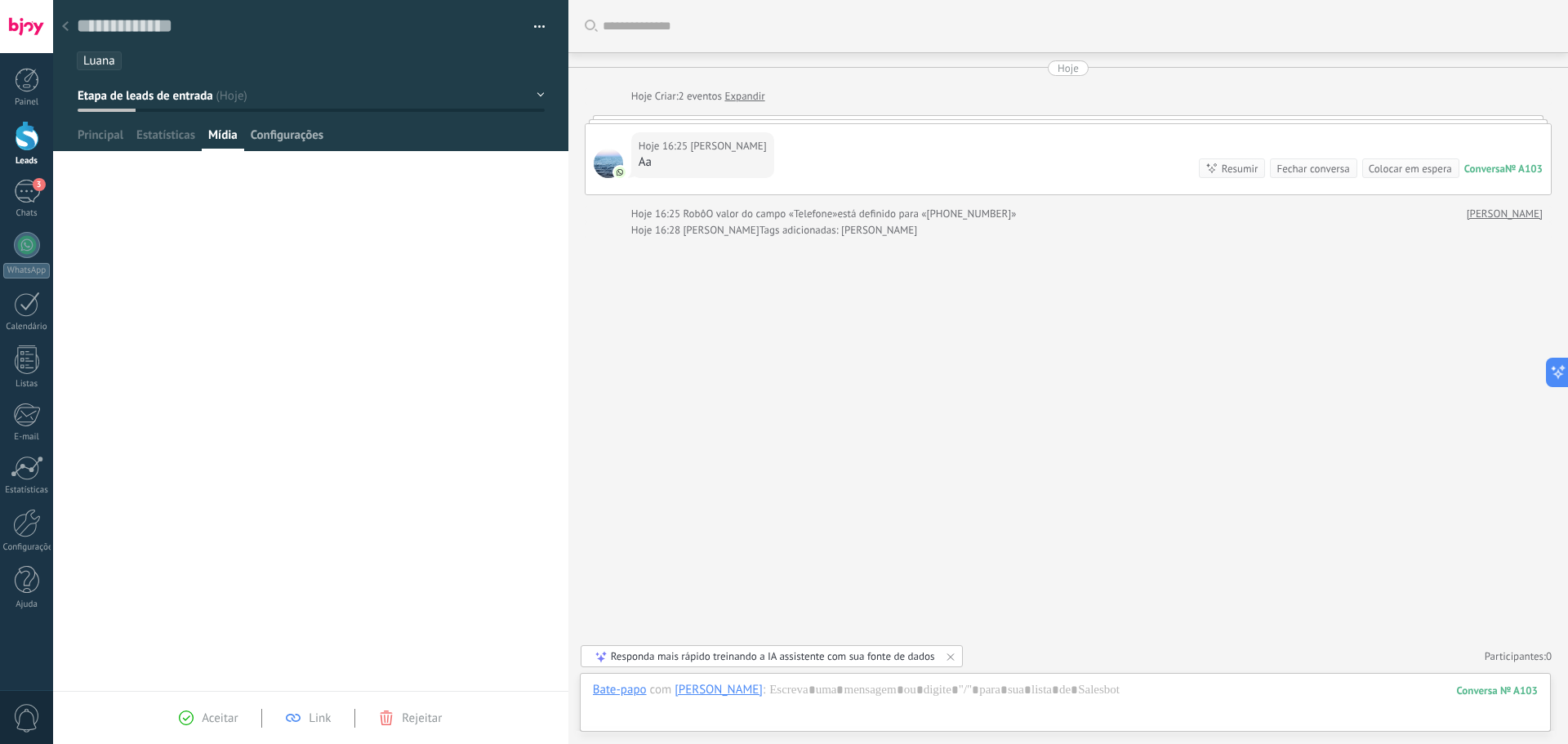
click at [302, 144] on span "Configurações" at bounding box center [287, 139] width 73 height 24
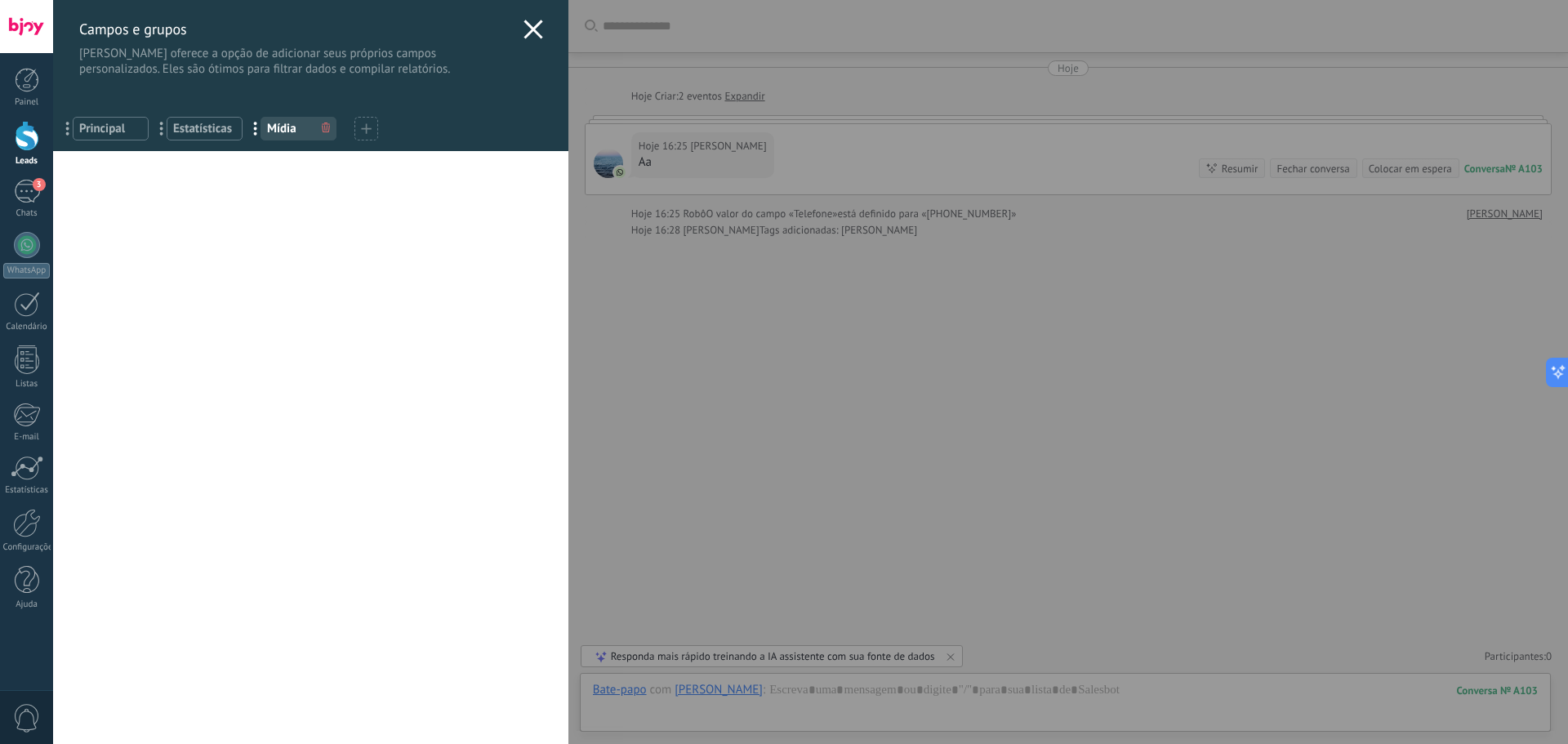
click at [530, 37] on icon at bounding box center [533, 29] width 20 height 20
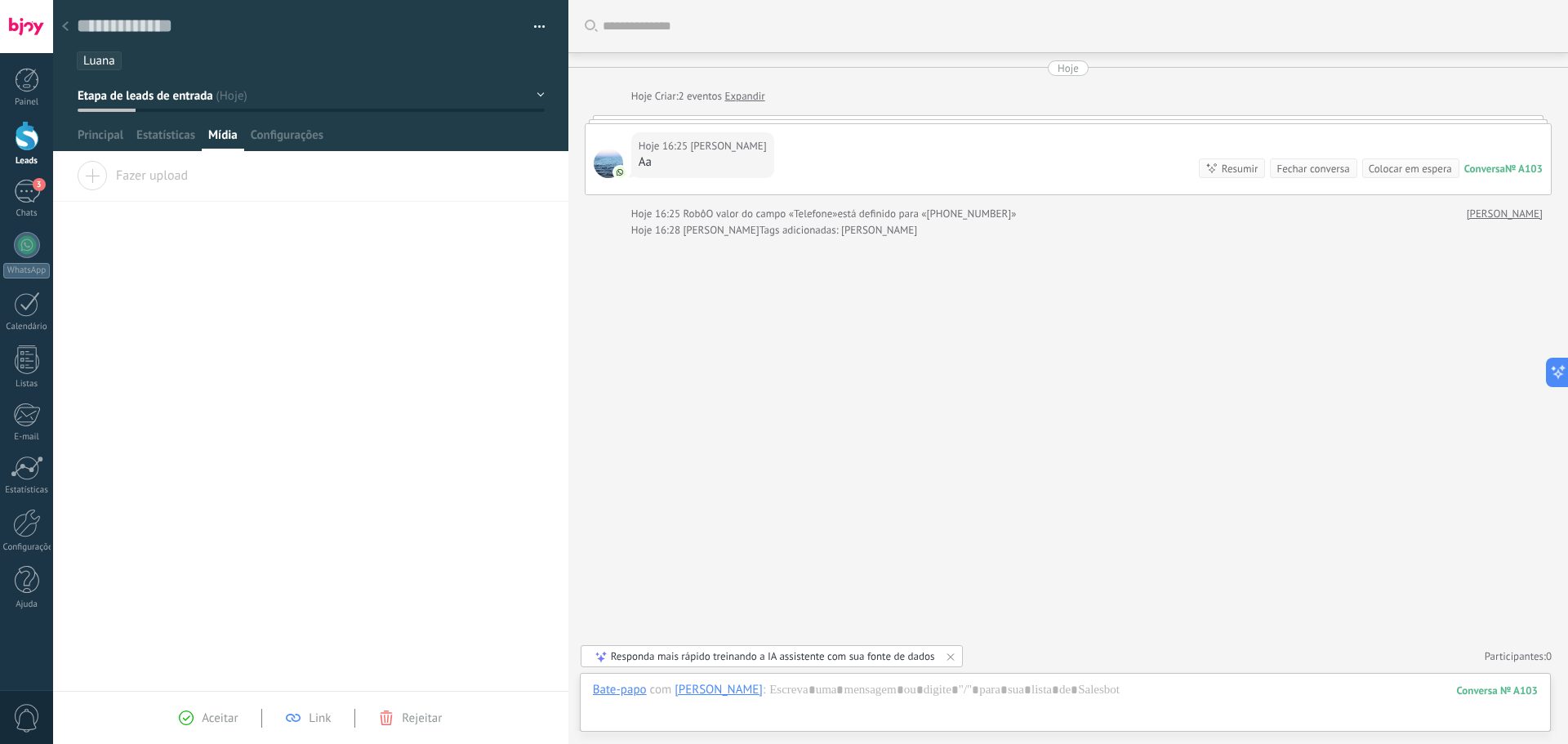
click at [538, 21] on button "button" at bounding box center [533, 26] width 24 height 24
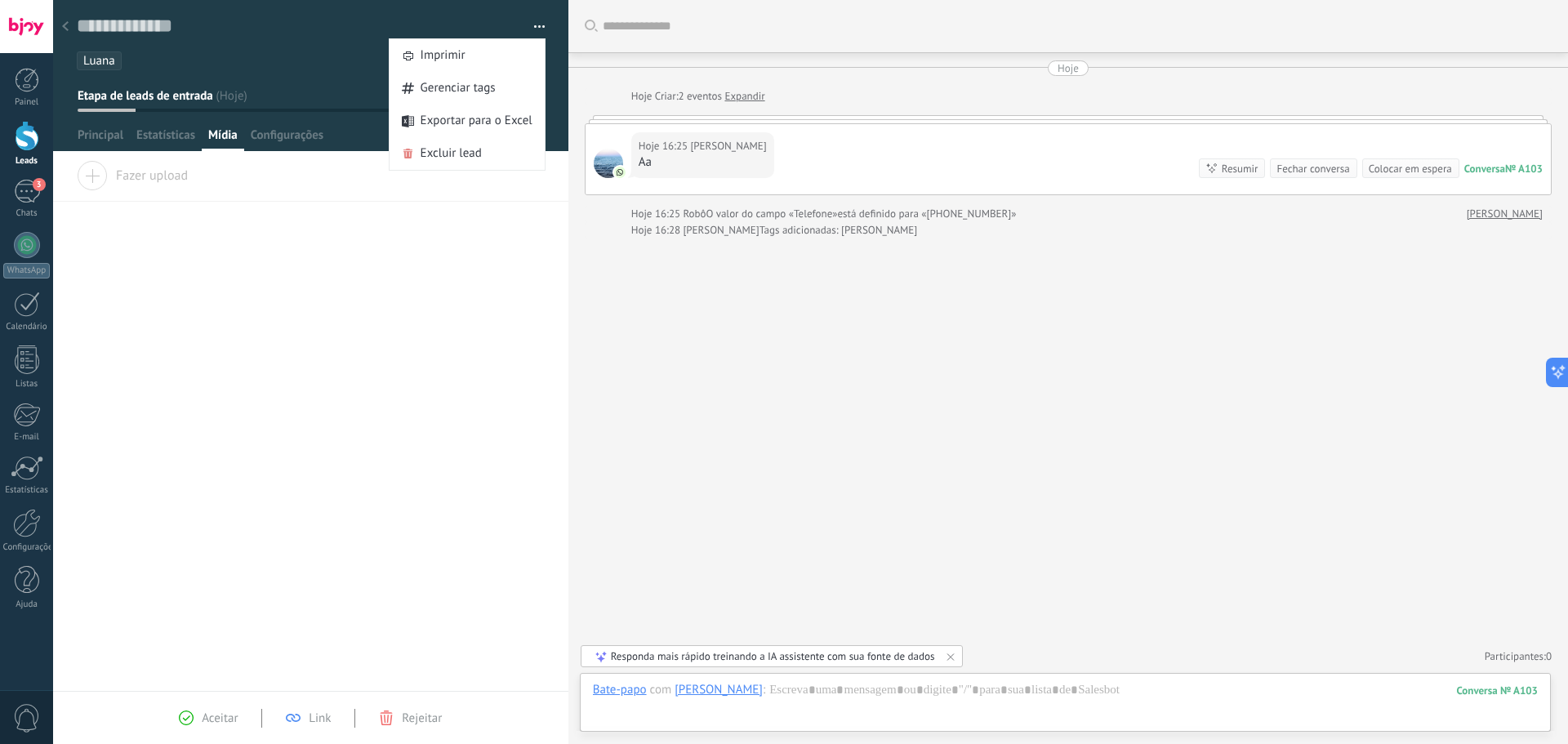
click at [830, 371] on div "Buscar Carregar mais Hoje Hoje Criar: 2 eventos Expandir Hoje 16:25 Victor Samy…" at bounding box center [1068, 372] width 999 height 744
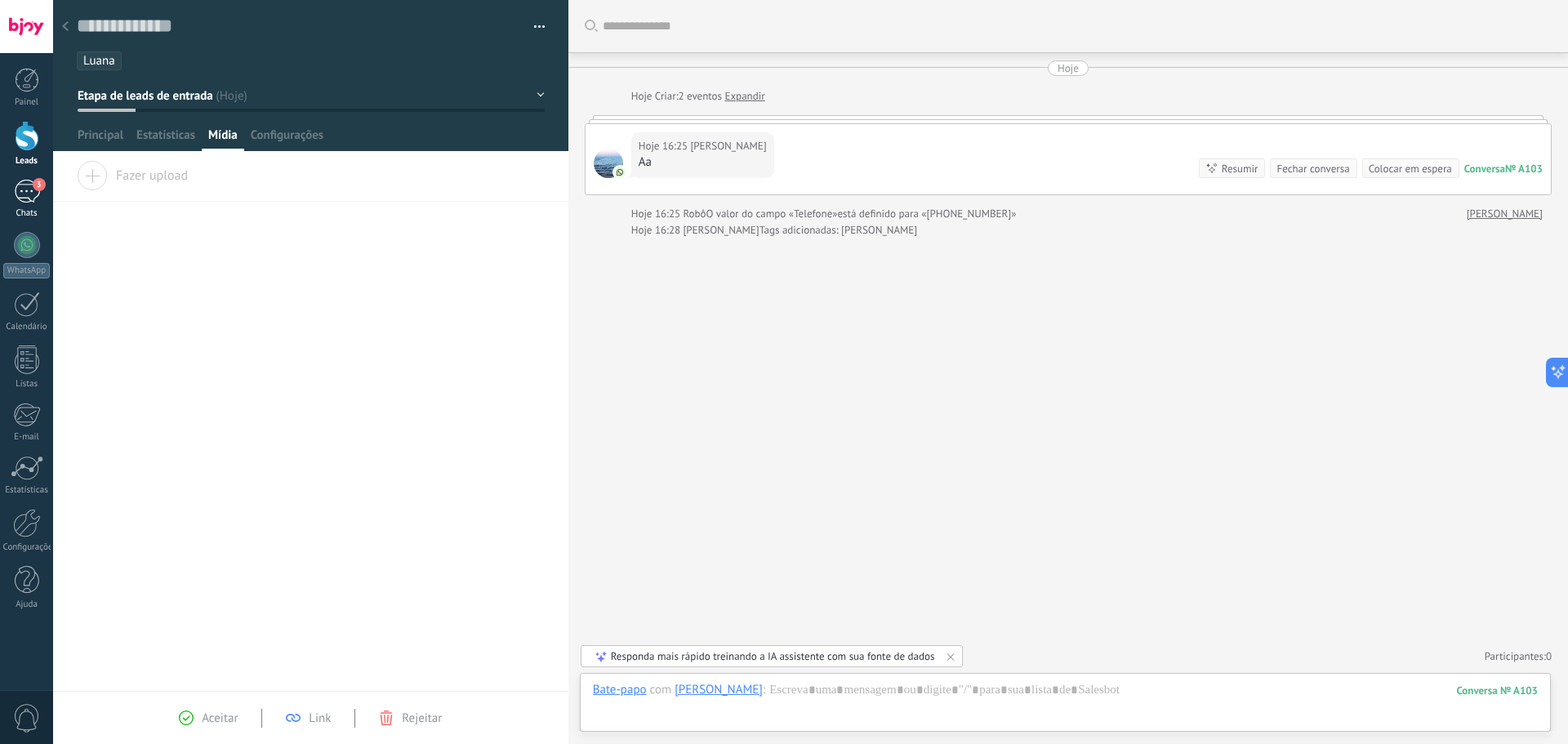
click at [21, 185] on div "3" at bounding box center [27, 192] width 26 height 24
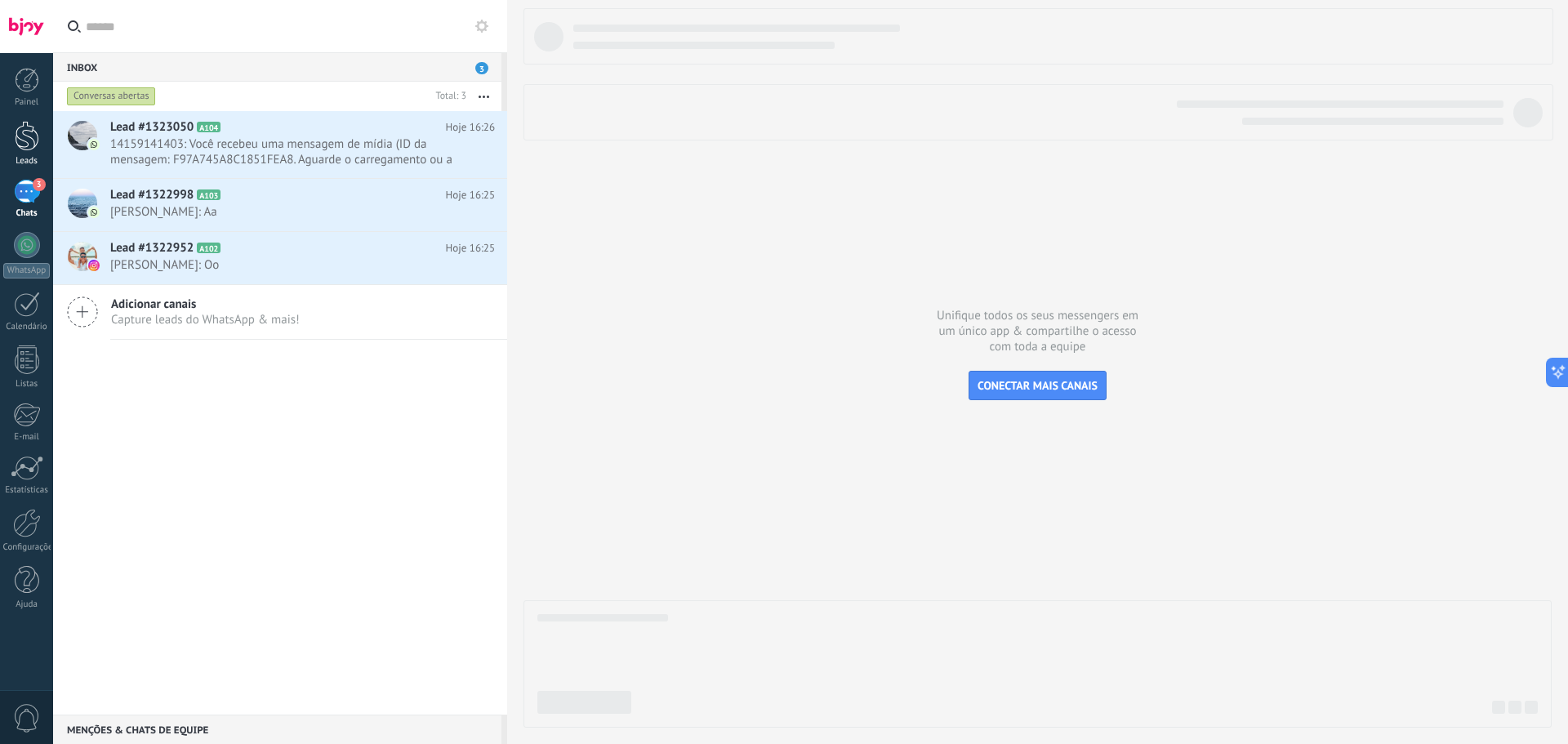
click at [18, 144] on div at bounding box center [26, 136] width 24 height 30
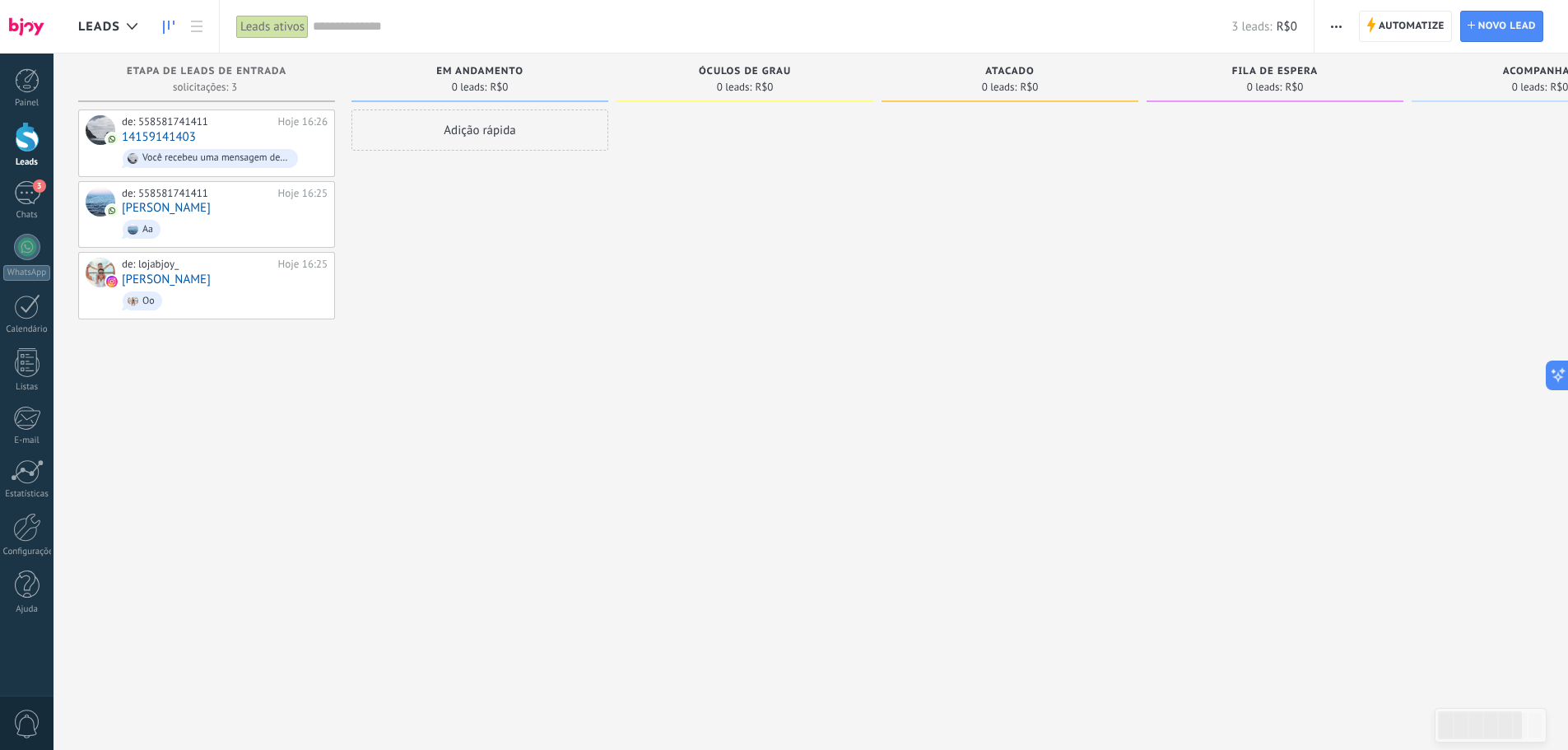
click at [965, 507] on div at bounding box center [1010, 377] width 257 height 535
click at [1336, 21] on span "button" at bounding box center [1337, 26] width 11 height 31
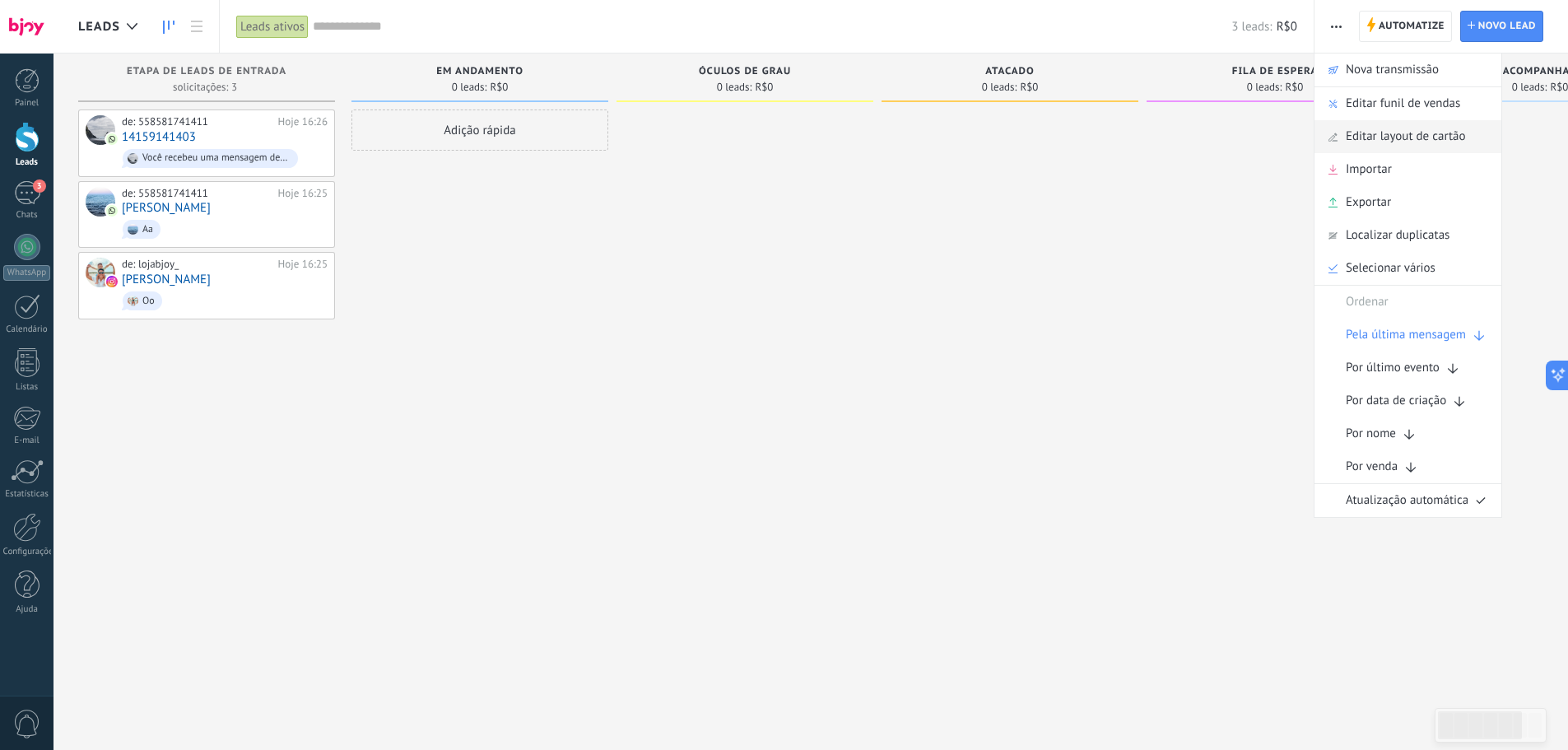
click at [1369, 130] on span "Editar layout de cartão" at bounding box center [1406, 137] width 120 height 33
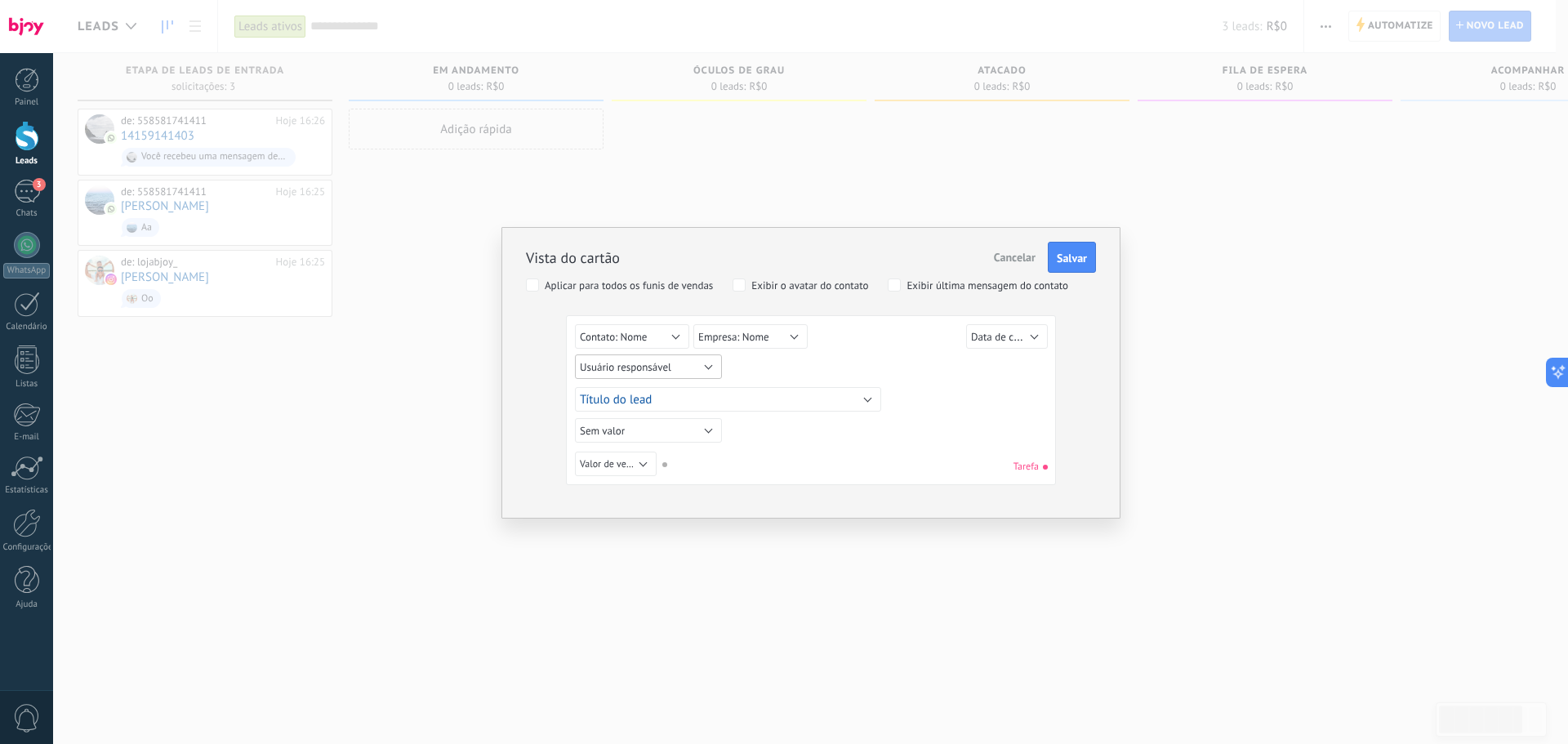
click at [687, 369] on button "Usuário responsável" at bounding box center [648, 366] width 147 height 24
click at [631, 463] on span "referrer" at bounding box center [642, 460] width 161 height 14
click at [1074, 262] on span "Salvar" at bounding box center [1072, 258] width 30 height 12
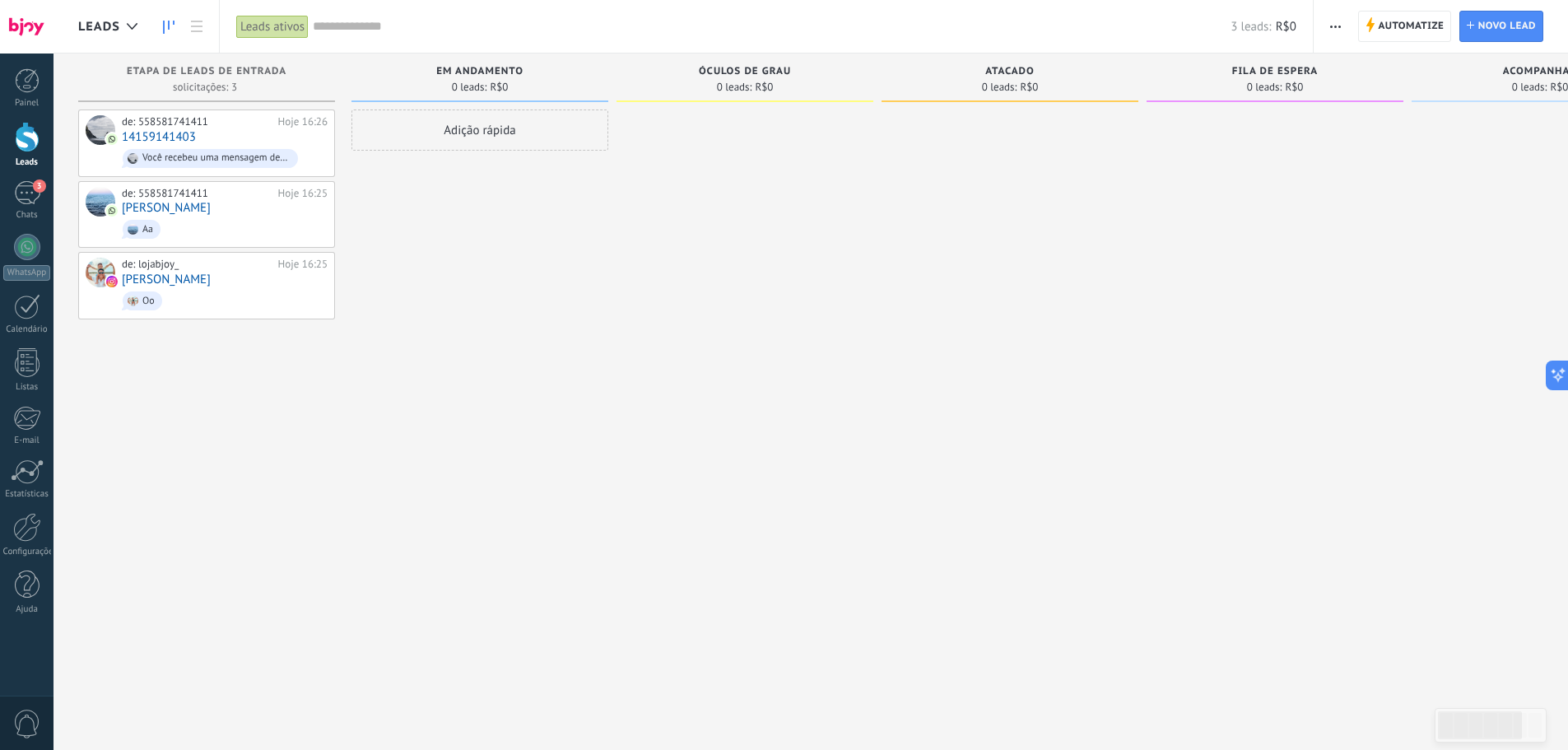
click at [1340, 22] on span "button" at bounding box center [1336, 26] width 11 height 31
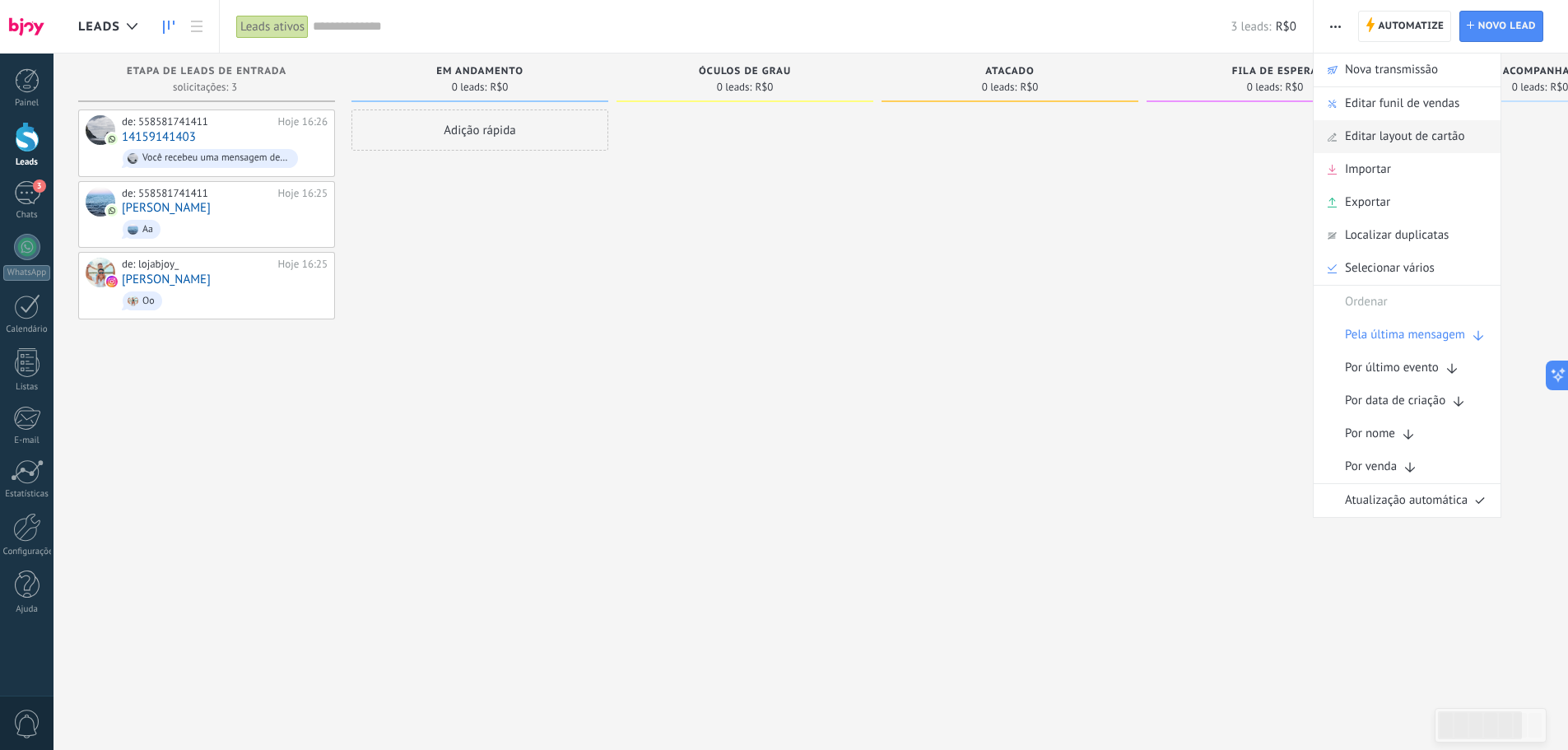
click at [1352, 135] on span "Editar layout de cartão" at bounding box center [1405, 137] width 120 height 33
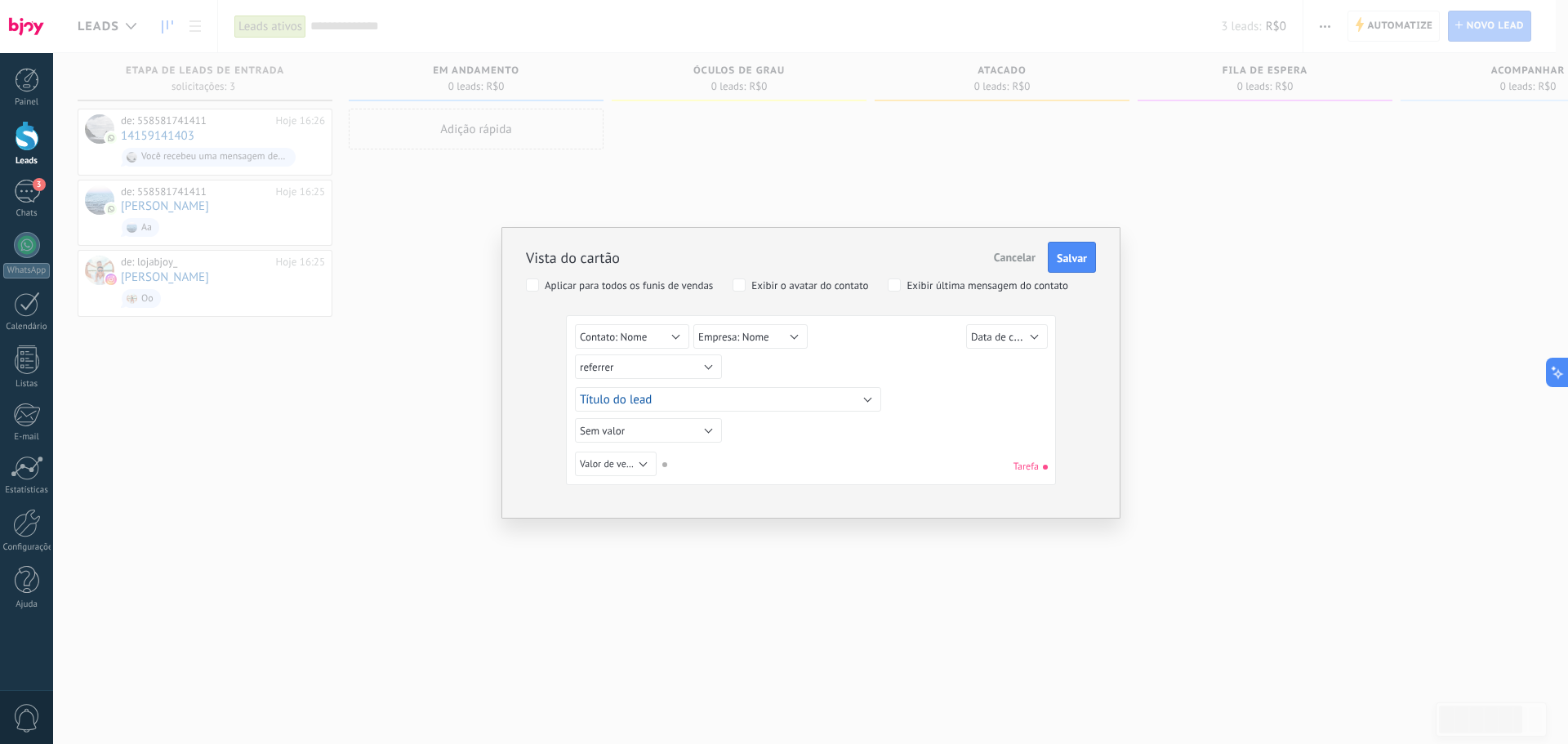
click at [1027, 251] on span "Cancelar" at bounding box center [1014, 257] width 42 height 14
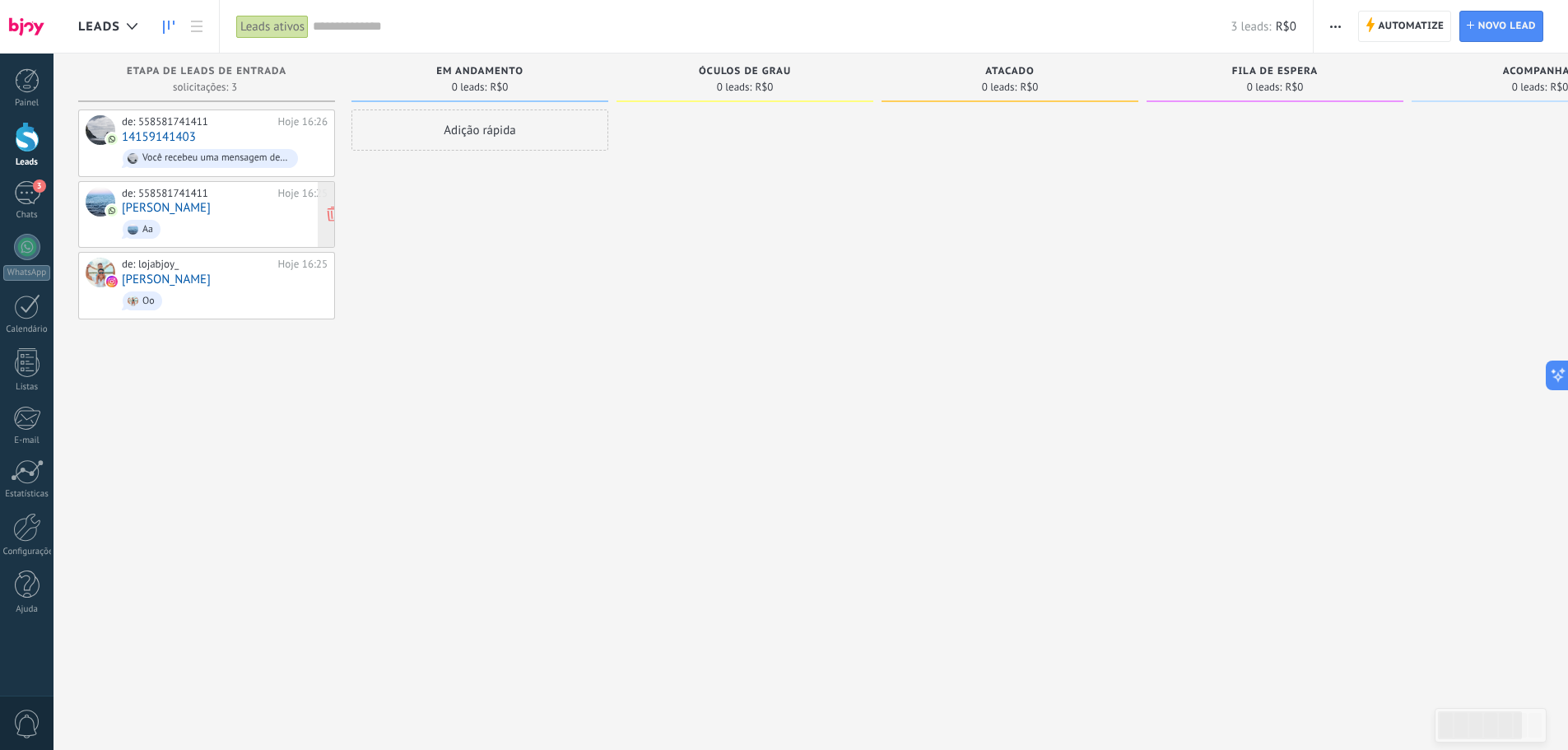
click at [186, 224] on span "Aa" at bounding box center [225, 229] width 206 height 25
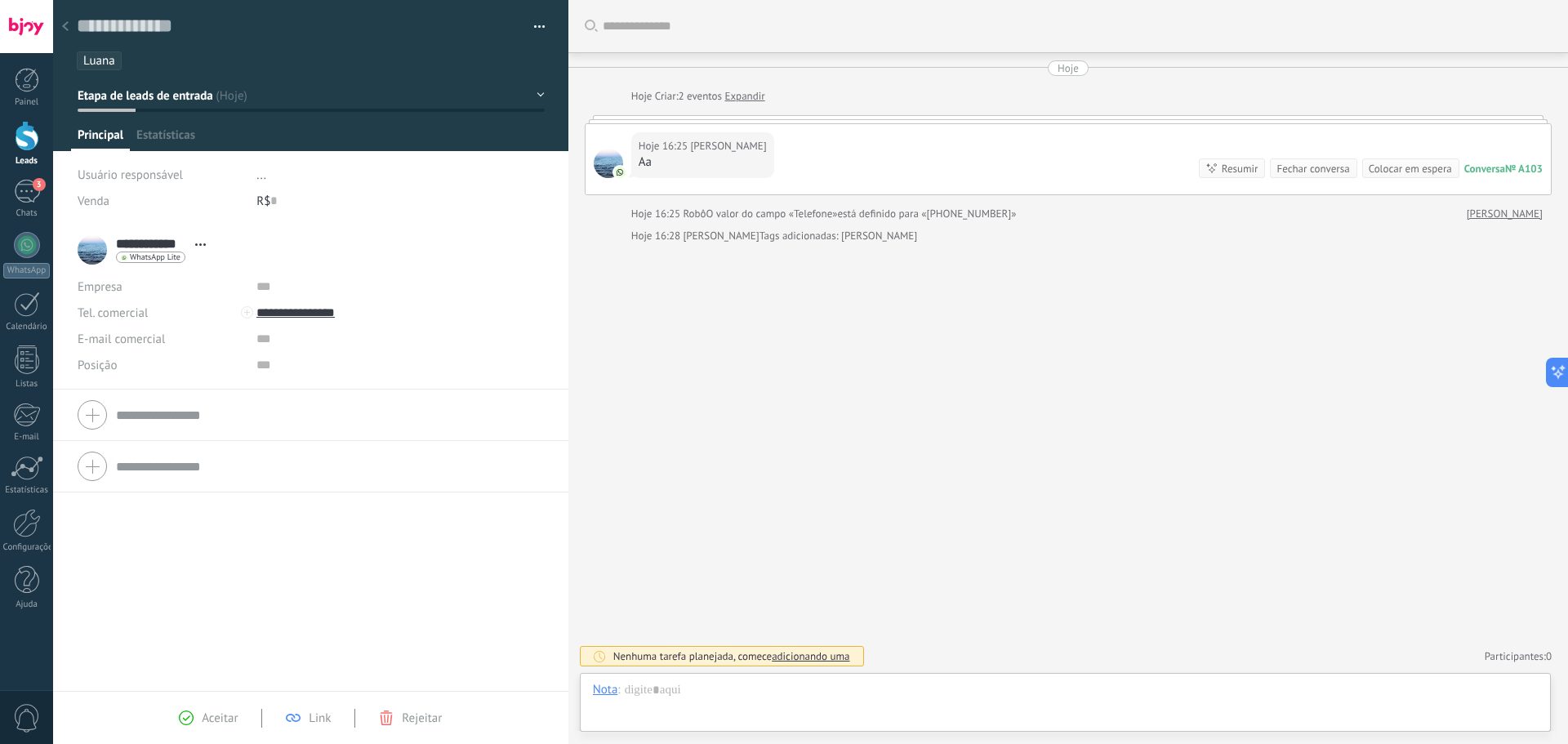
scroll to position [24, 0]
click at [135, 470] on form "Tel. comercial Comercial direto Celular Faz Casa Outros Tel. comercial Ligar Co…" at bounding box center [310, 521] width 466 height 166
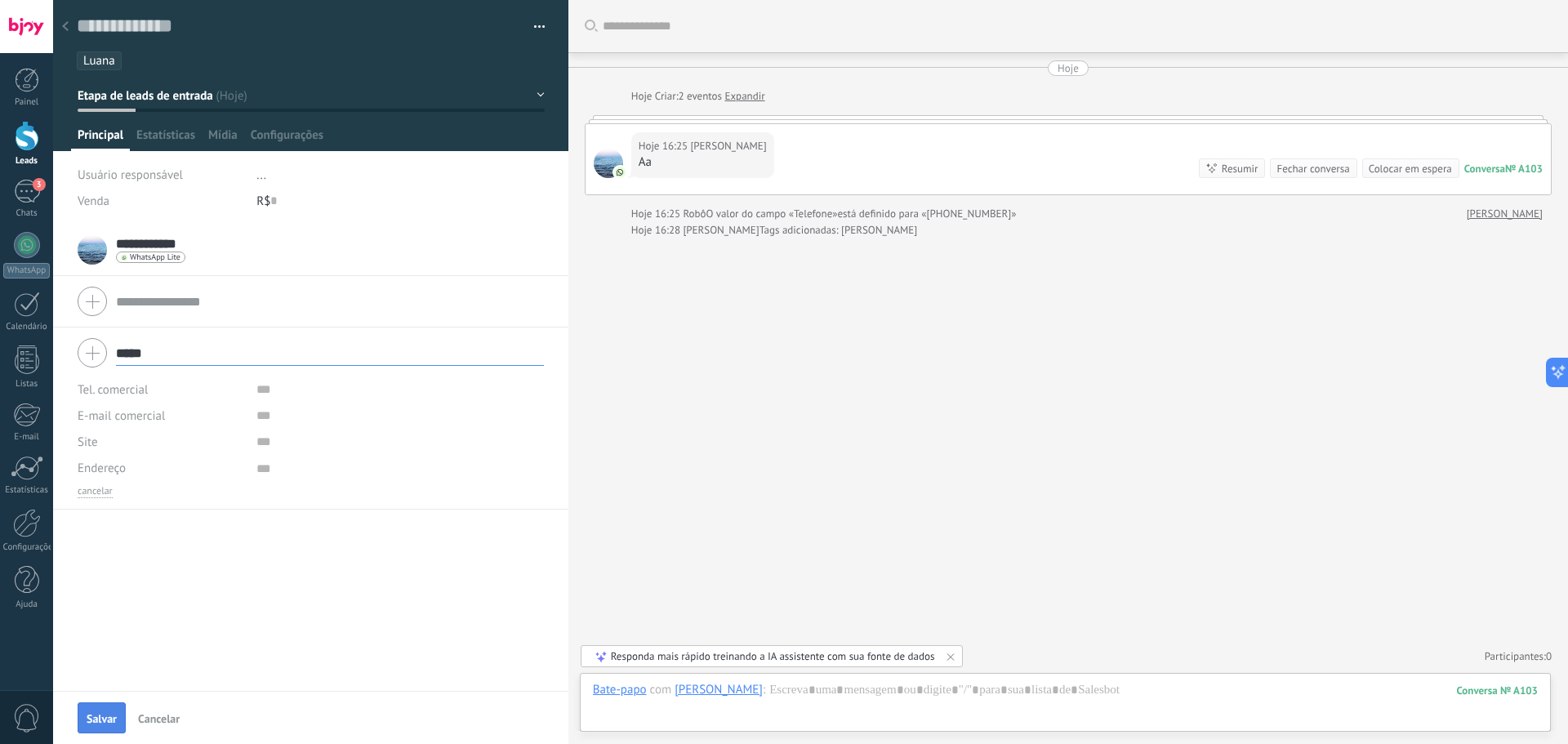
type input "*****"
click at [94, 713] on span "Salvar" at bounding box center [102, 718] width 30 height 12
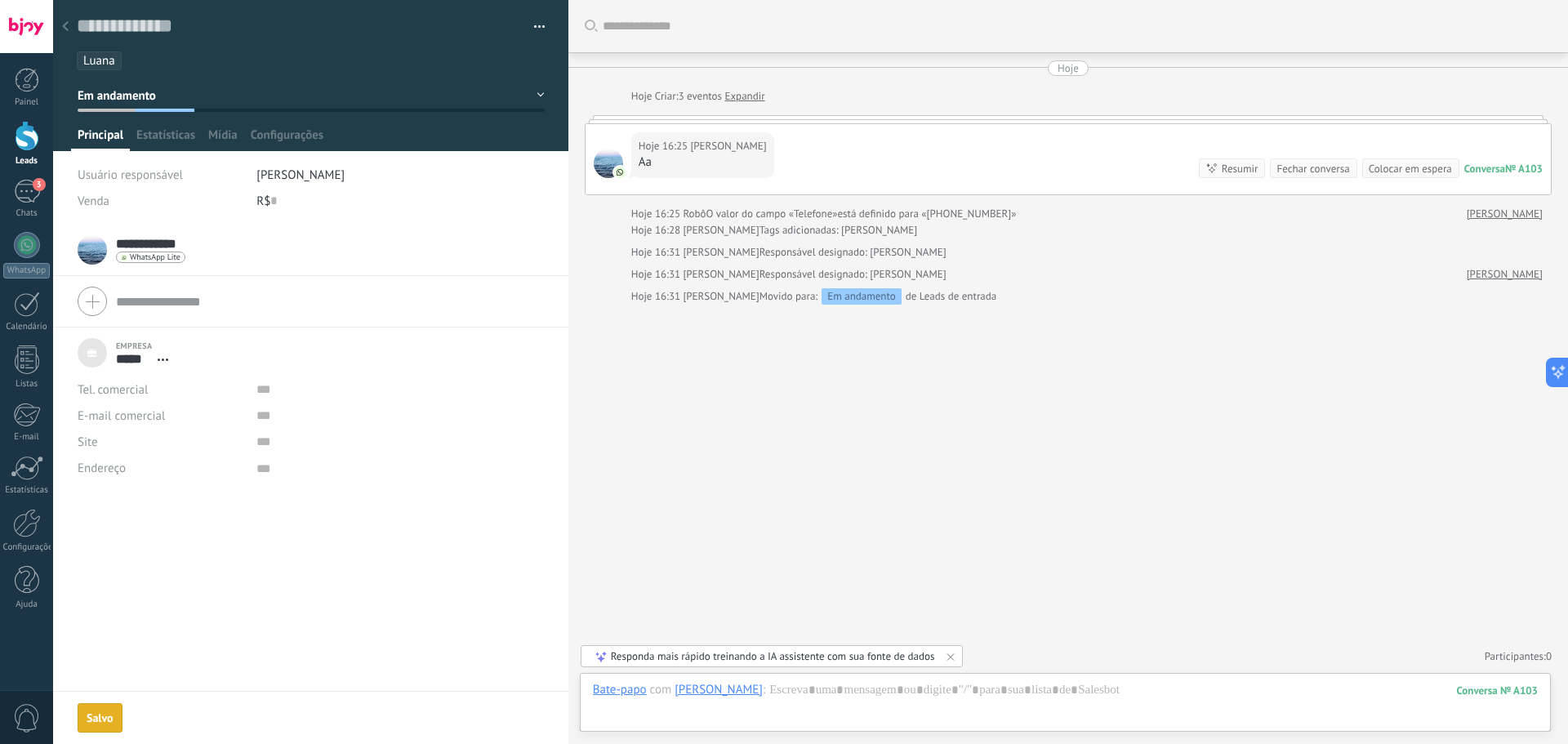
click at [871, 500] on div "Buscar Carregar mais Hoje Hoje Criar: 3 eventos Expandir Hoje 16:25 [PERSON_NAM…" at bounding box center [1068, 372] width 999 height 744
click at [25, 147] on div at bounding box center [26, 136] width 24 height 30
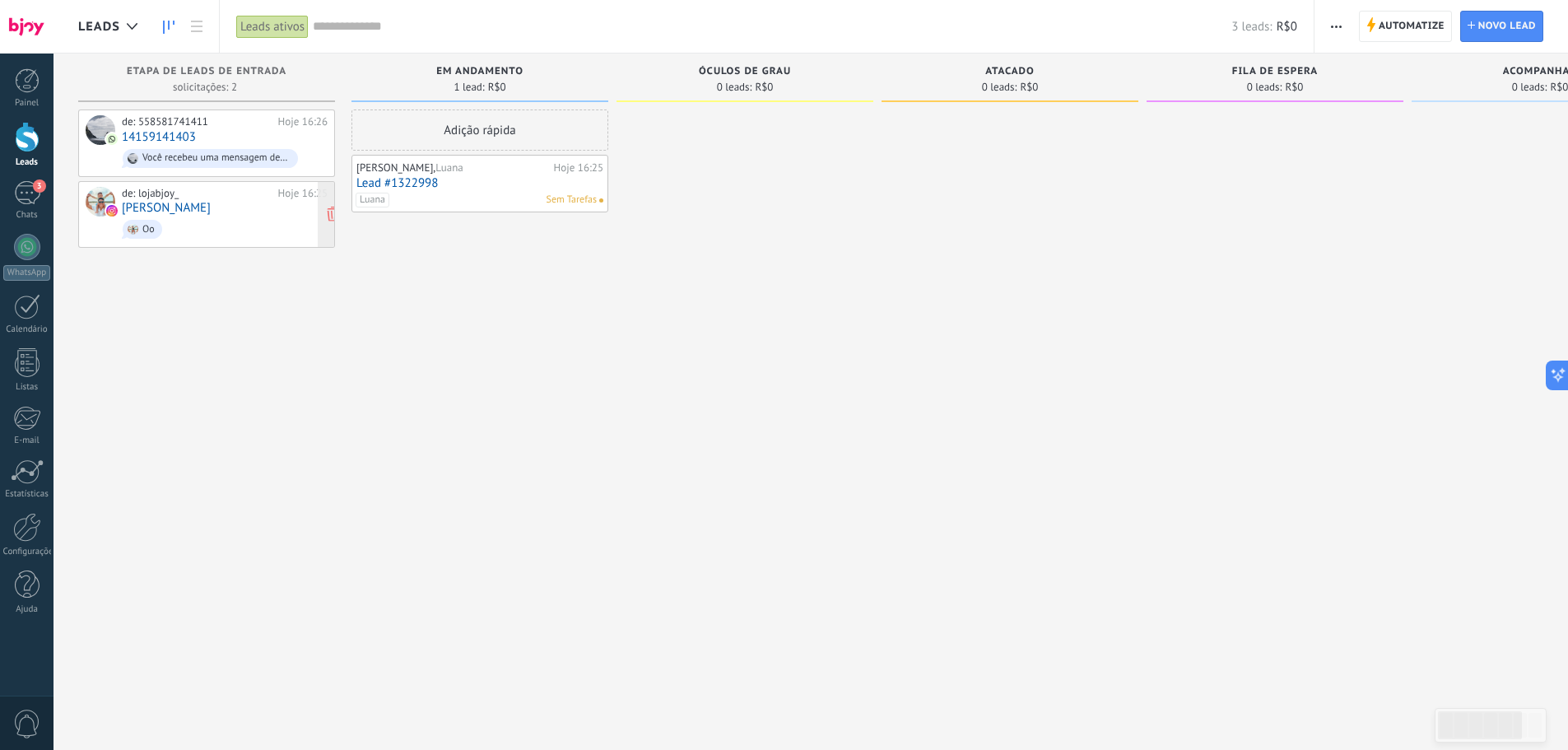
click at [247, 212] on div "de: lojabjoy_ Hoje 16:25 [PERSON_NAME]" at bounding box center [225, 215] width 206 height 56
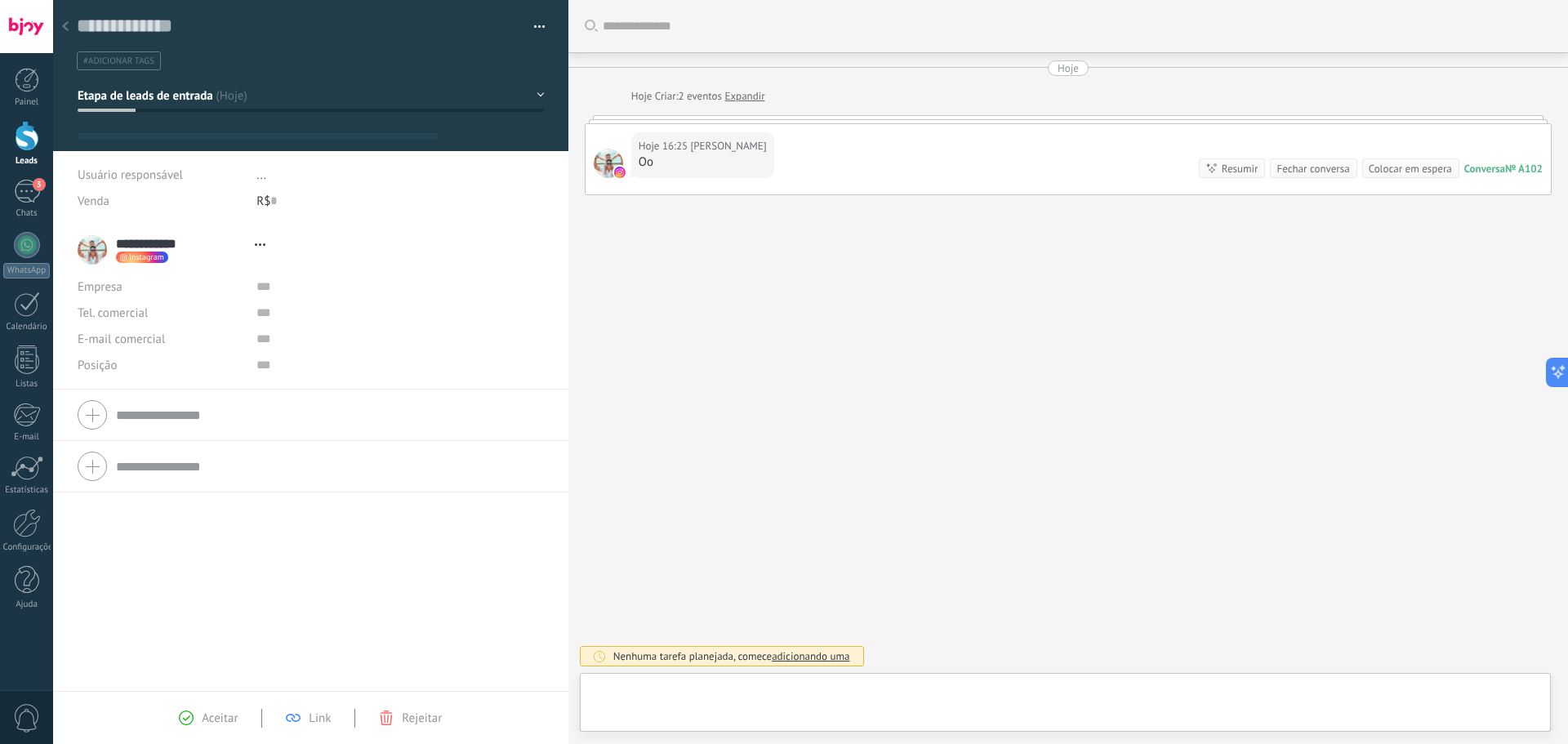
type textarea "**********"
click at [154, 476] on form "Tel. comercial Comercial direto Celular Faz Casa Outros Tel. comercial Ligar Co…" at bounding box center [310, 466] width 466 height 41
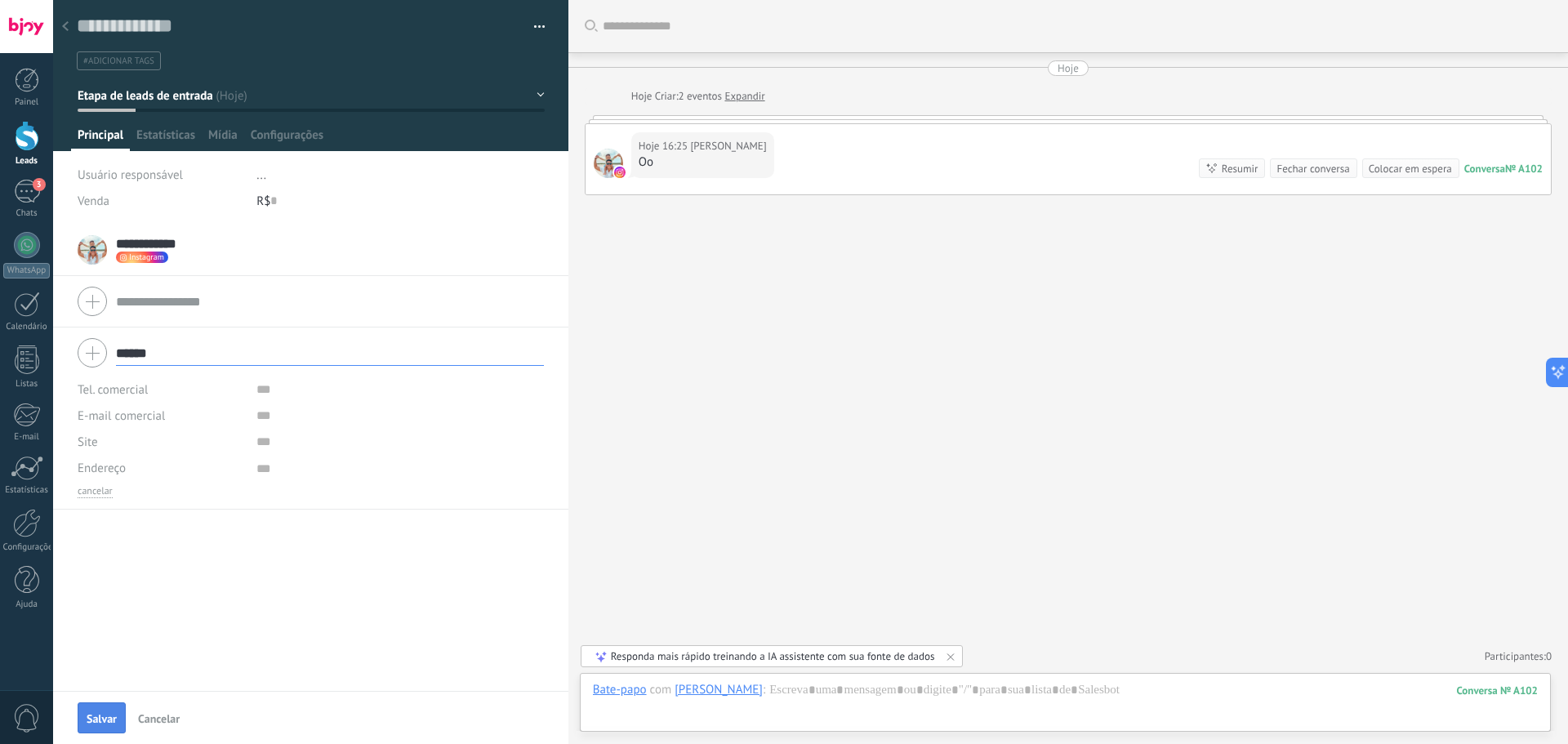
type input "******"
click at [95, 716] on span "Salvar" at bounding box center [102, 718] width 30 height 12
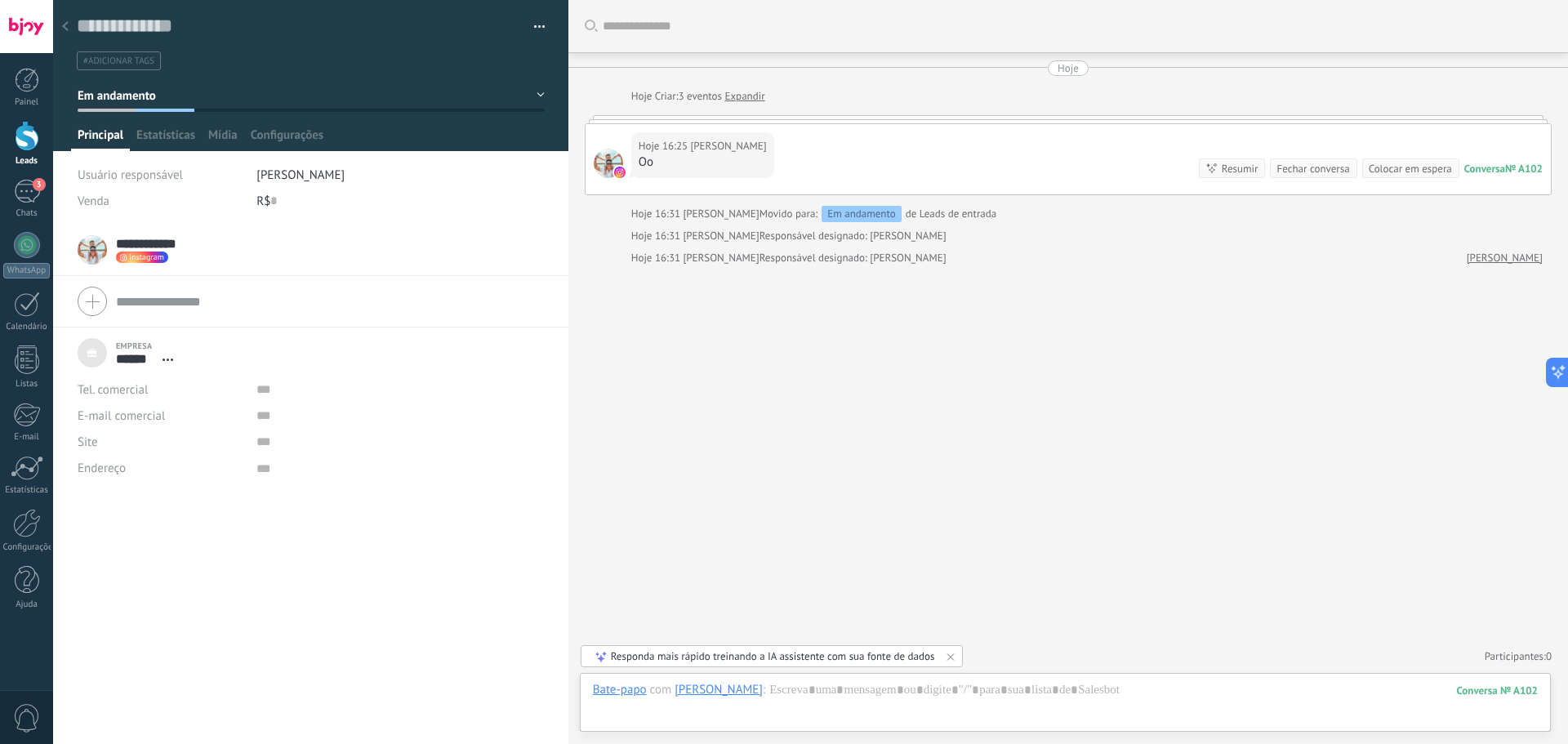
click at [18, 151] on link "Leads" at bounding box center [27, 143] width 53 height 45
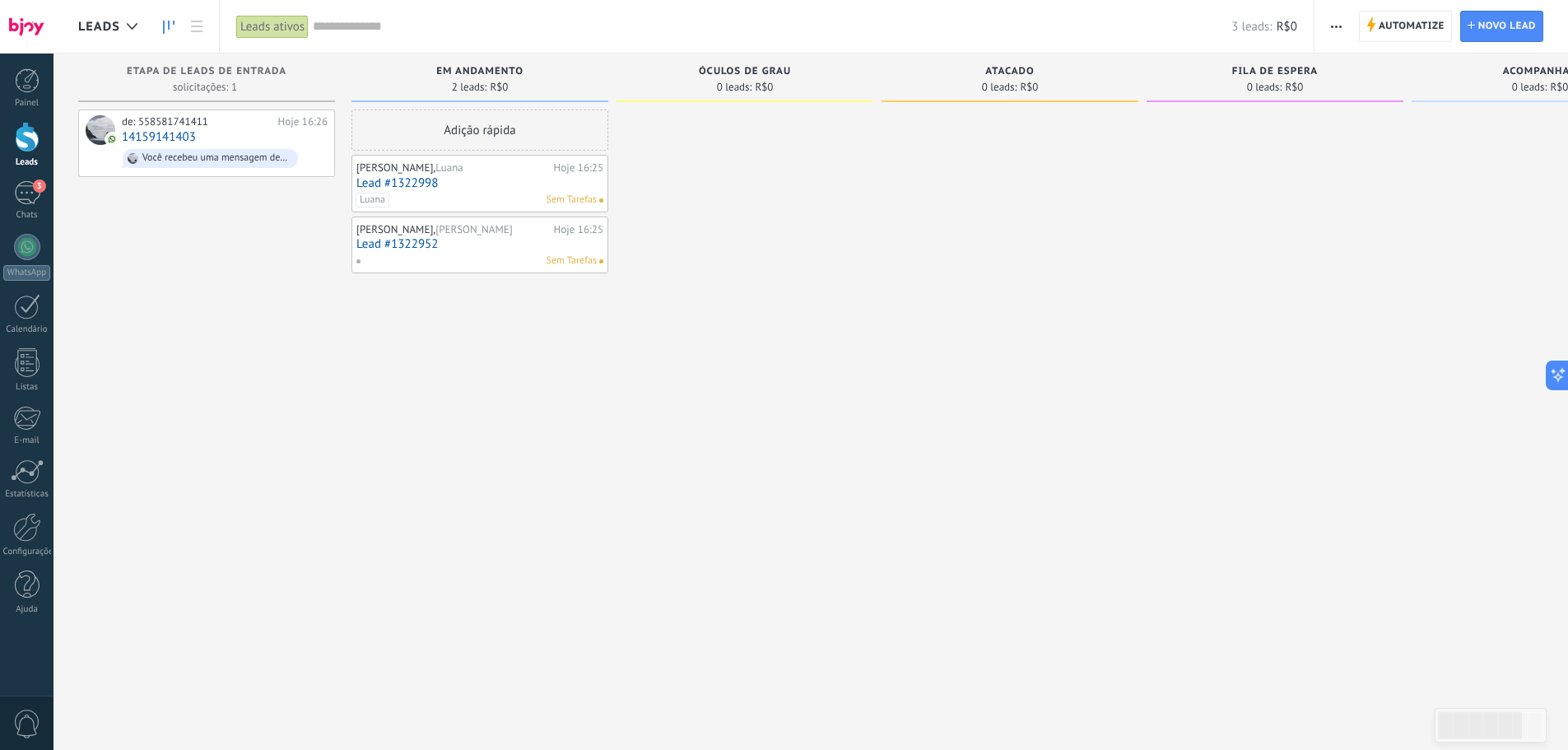
click at [356, 256] on span at bounding box center [365, 260] width 18 height 14
click at [388, 446] on div "Adição rápida [PERSON_NAME], [PERSON_NAME] 16:25 Lead #1322998 [PERSON_NAME] [P…" at bounding box center [480, 377] width 257 height 535
click at [422, 238] on link "Lead #1322952" at bounding box center [480, 244] width 247 height 14
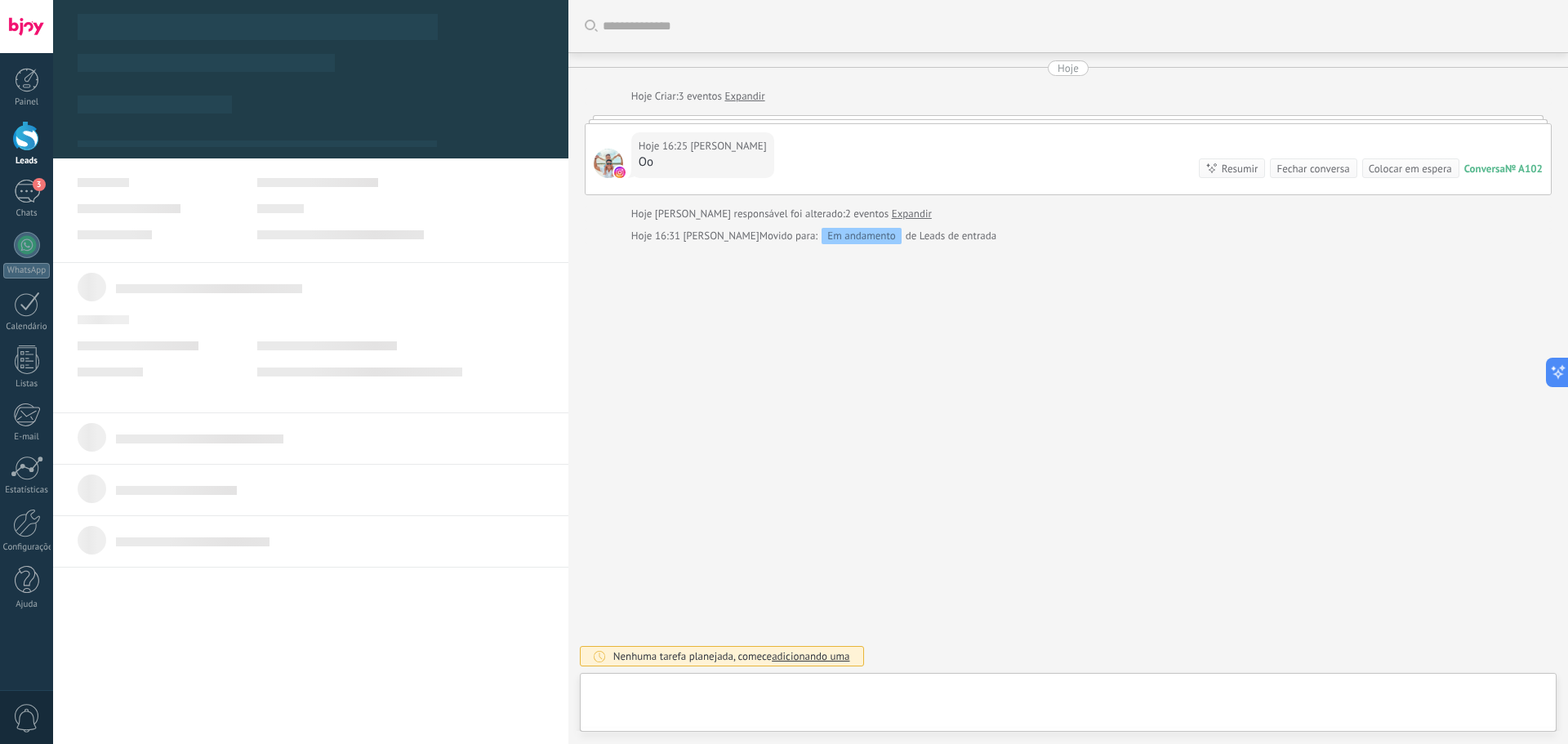
type textarea "***"
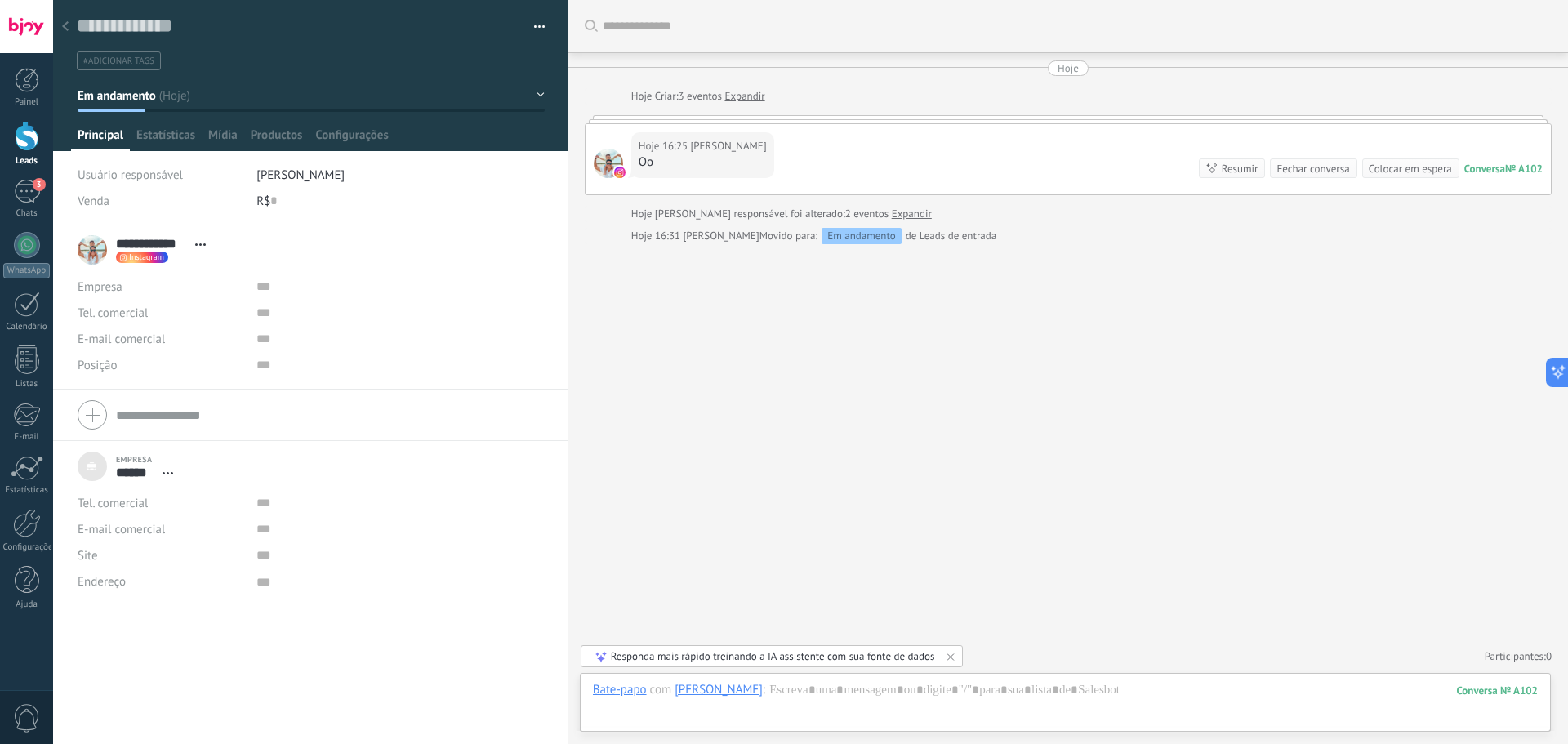
click at [133, 55] on span "#adicionar tags" at bounding box center [119, 61] width 71 height 12
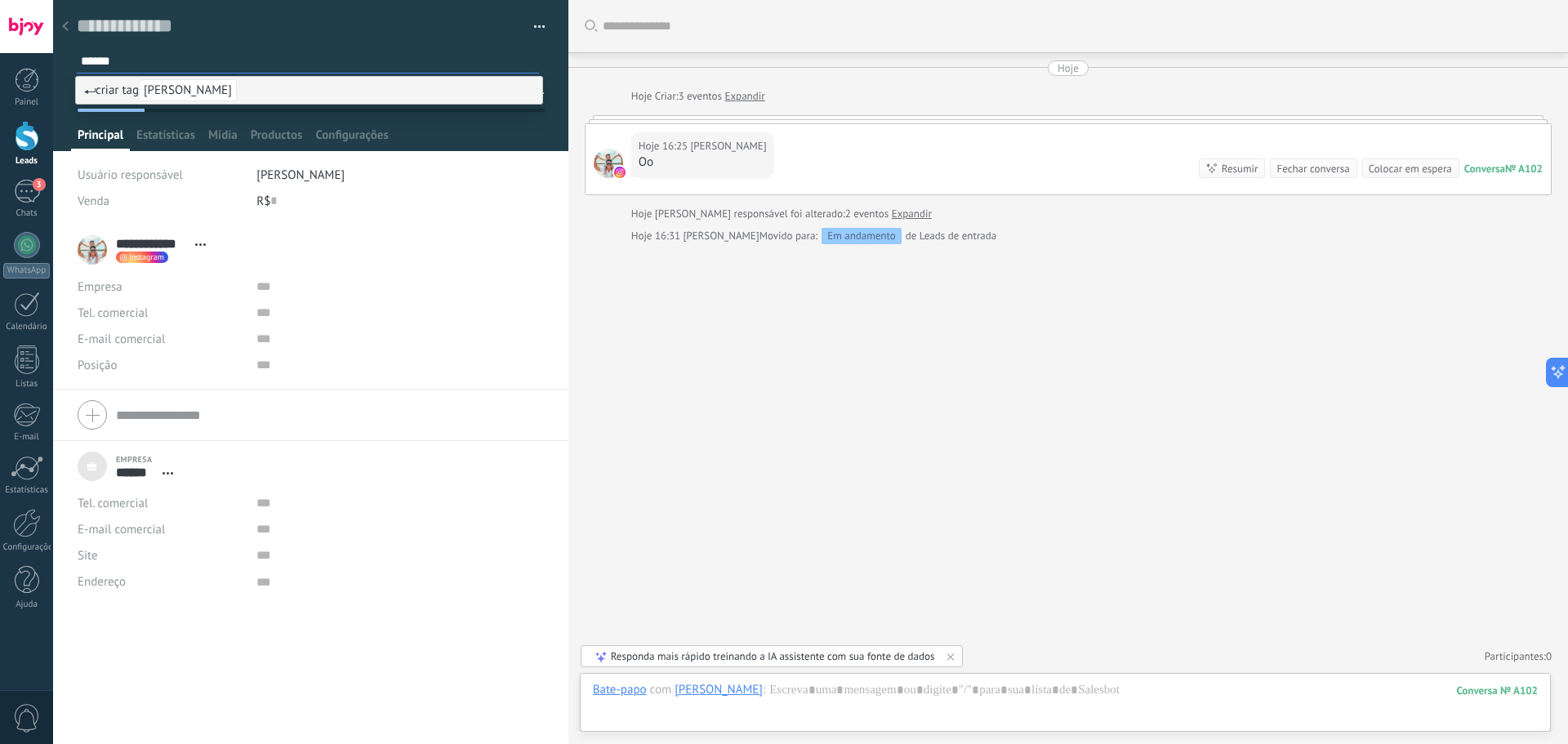
type input "******"
click at [904, 514] on div "Buscar Carregar mais Hoje Hoje Criar: 3 eventos Expandir Hoje 16:25 [PERSON_NAM…" at bounding box center [1068, 372] width 999 height 744
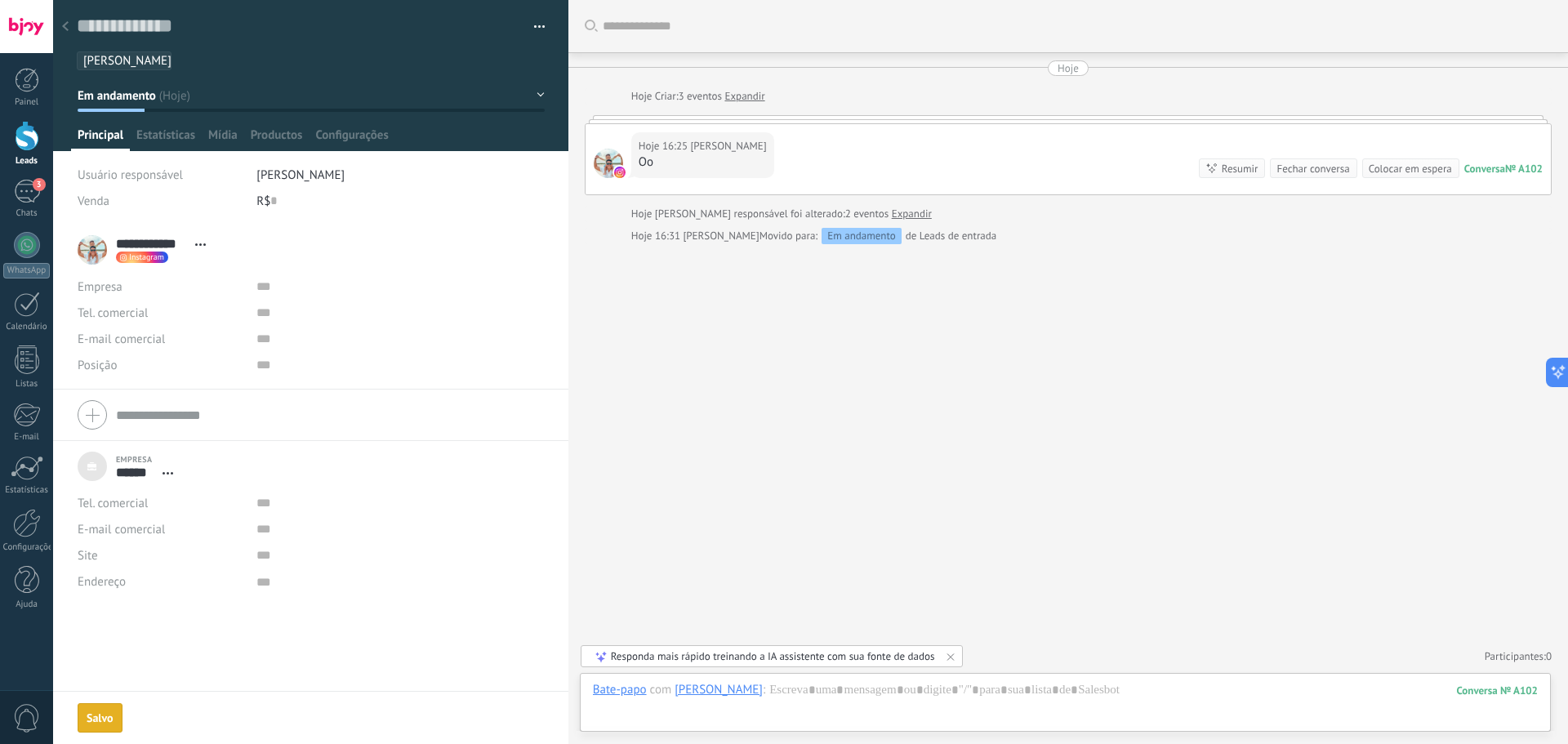
click at [29, 127] on div at bounding box center [26, 136] width 24 height 30
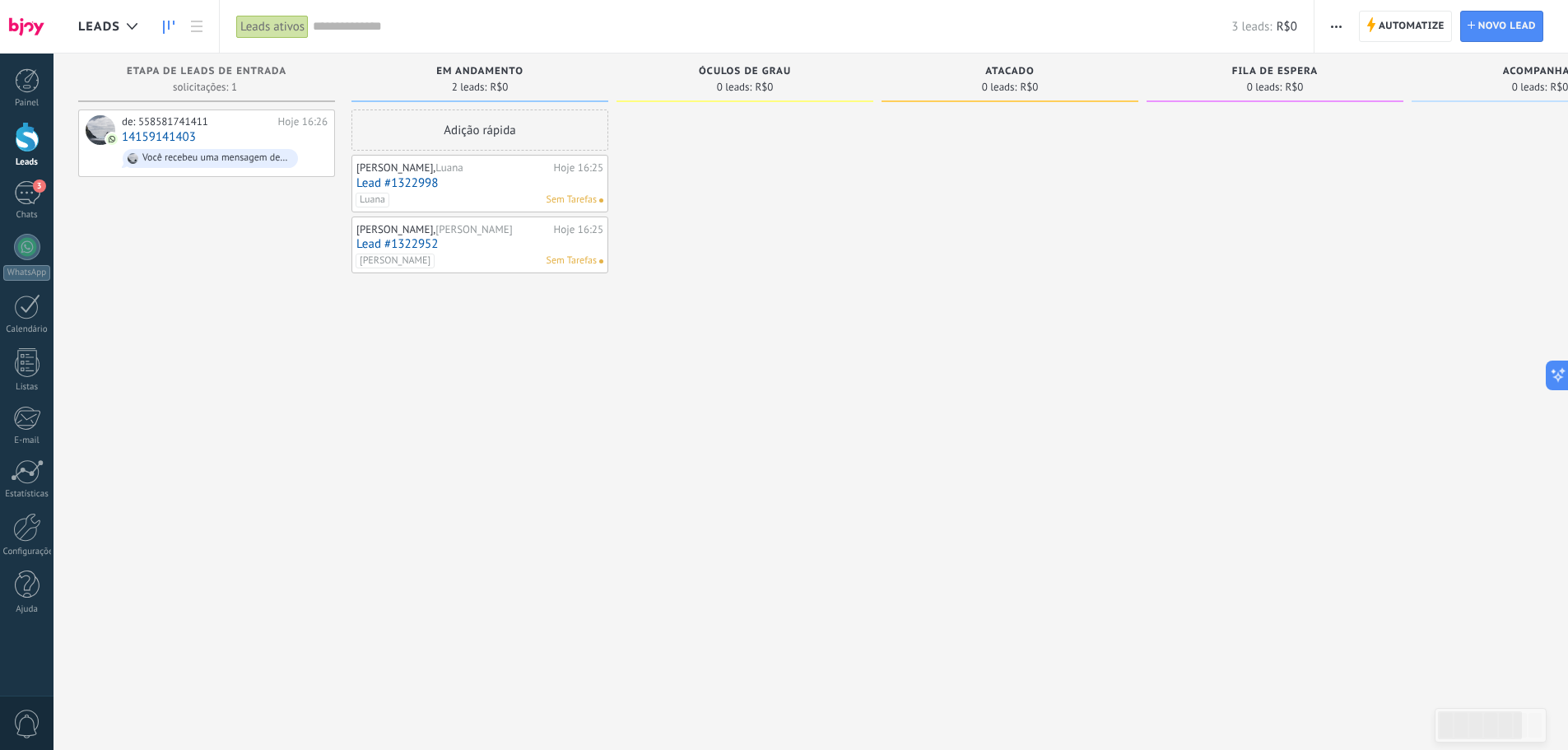
click at [472, 181] on link "Lead #1322998" at bounding box center [480, 183] width 247 height 14
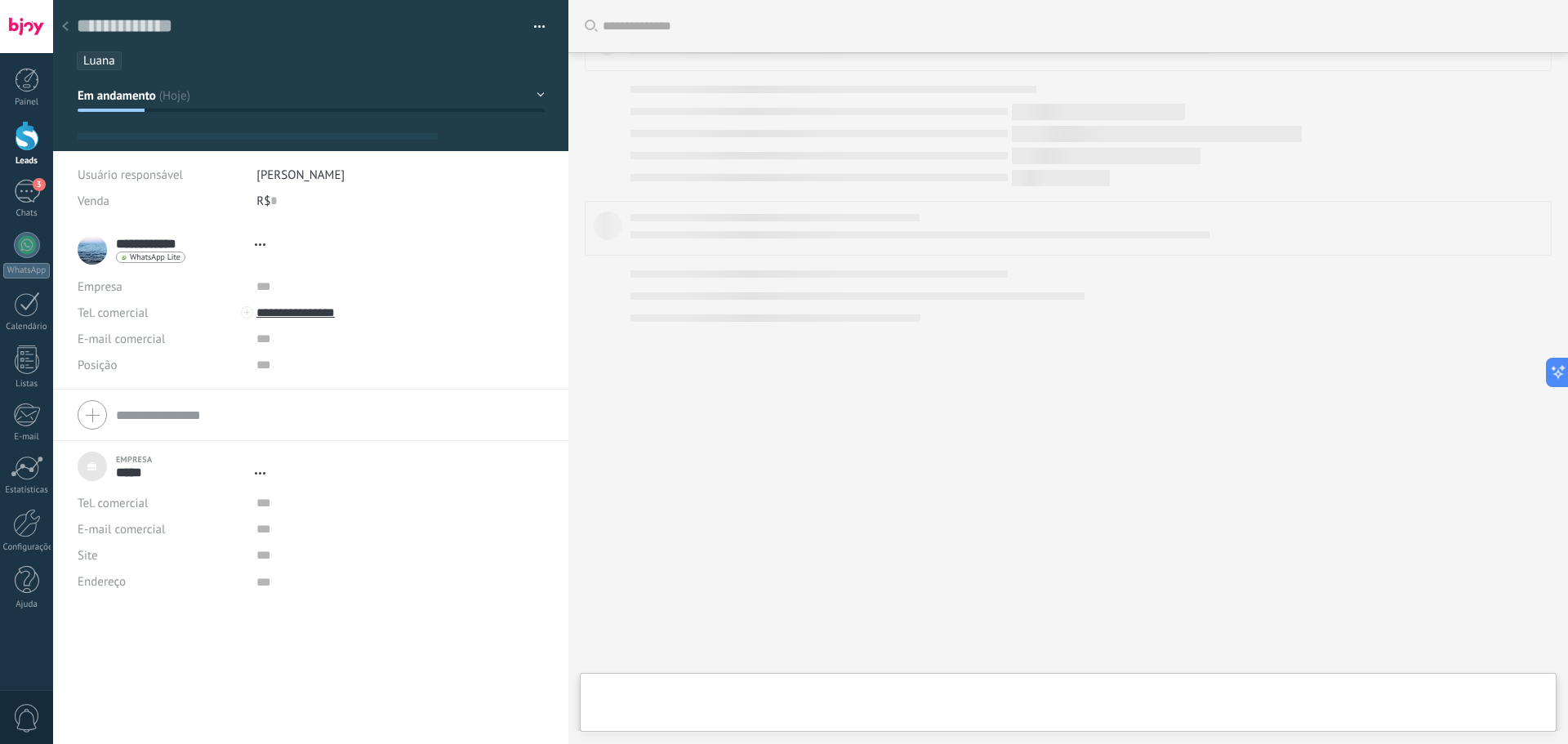
scroll to position [16, 0]
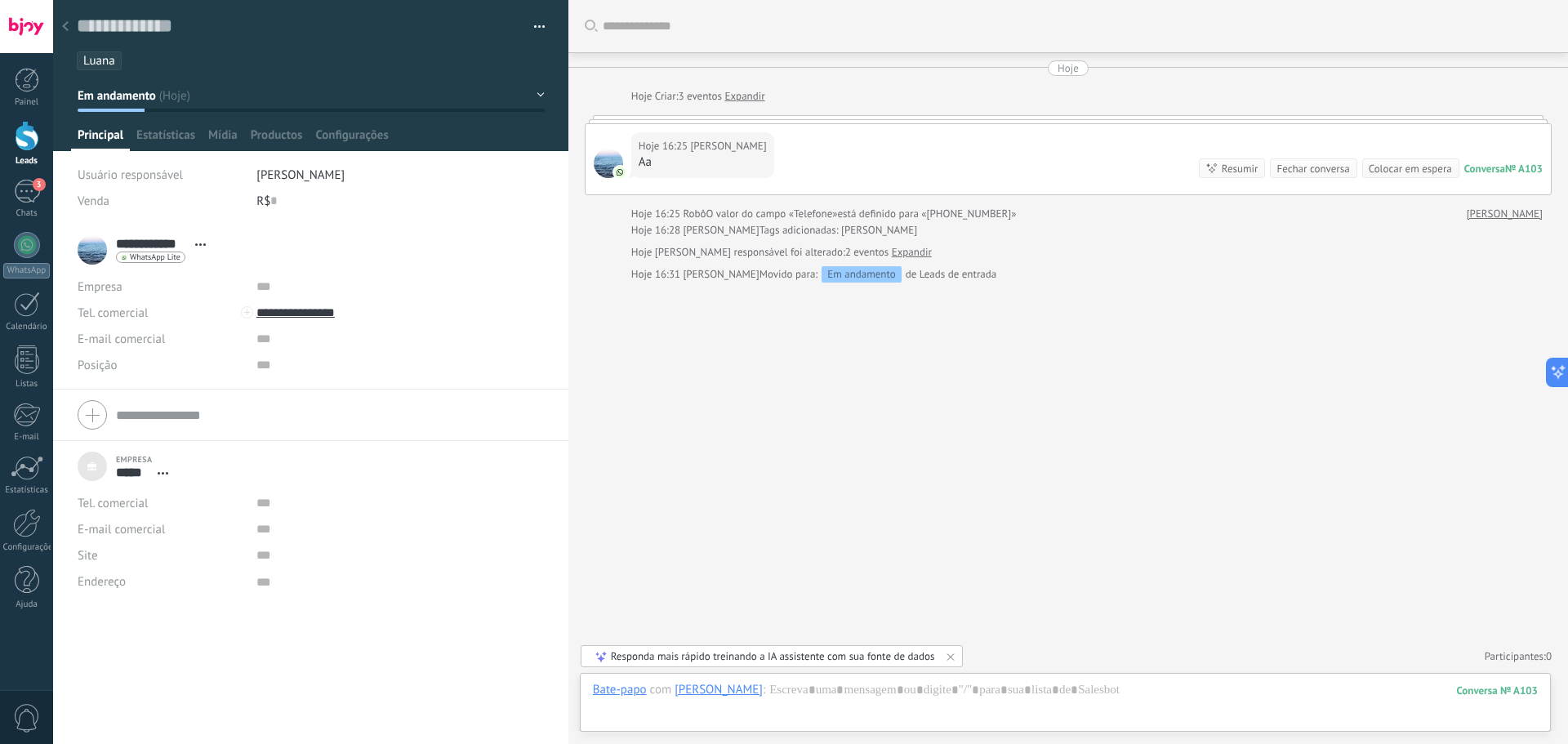
click at [159, 476] on span "Abrir detalhes Desvincular" at bounding box center [163, 473] width 27 height 12
click at [180, 529] on div "Desvincular" at bounding box center [209, 522] width 117 height 28
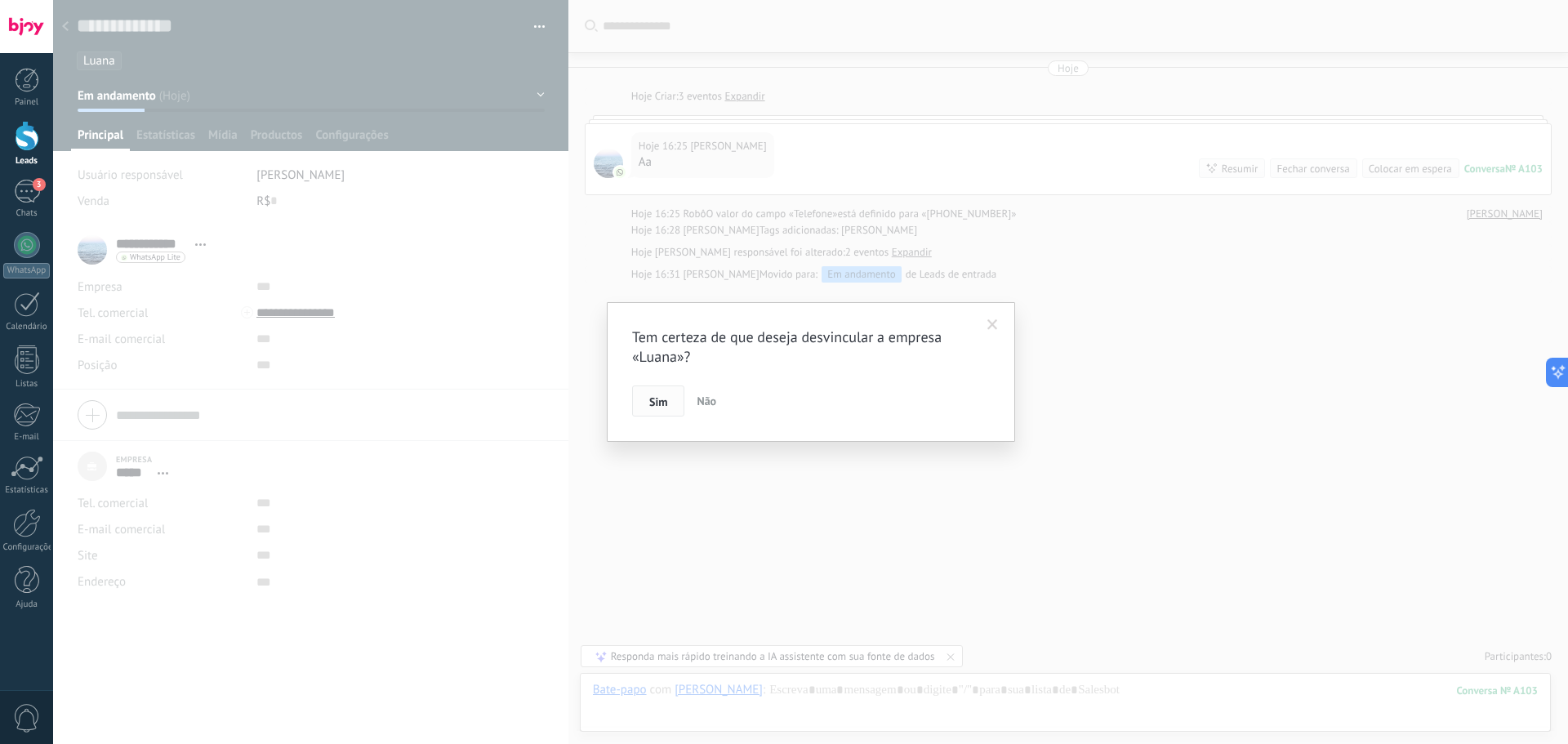
click at [664, 396] on span "Sim" at bounding box center [658, 401] width 18 height 12
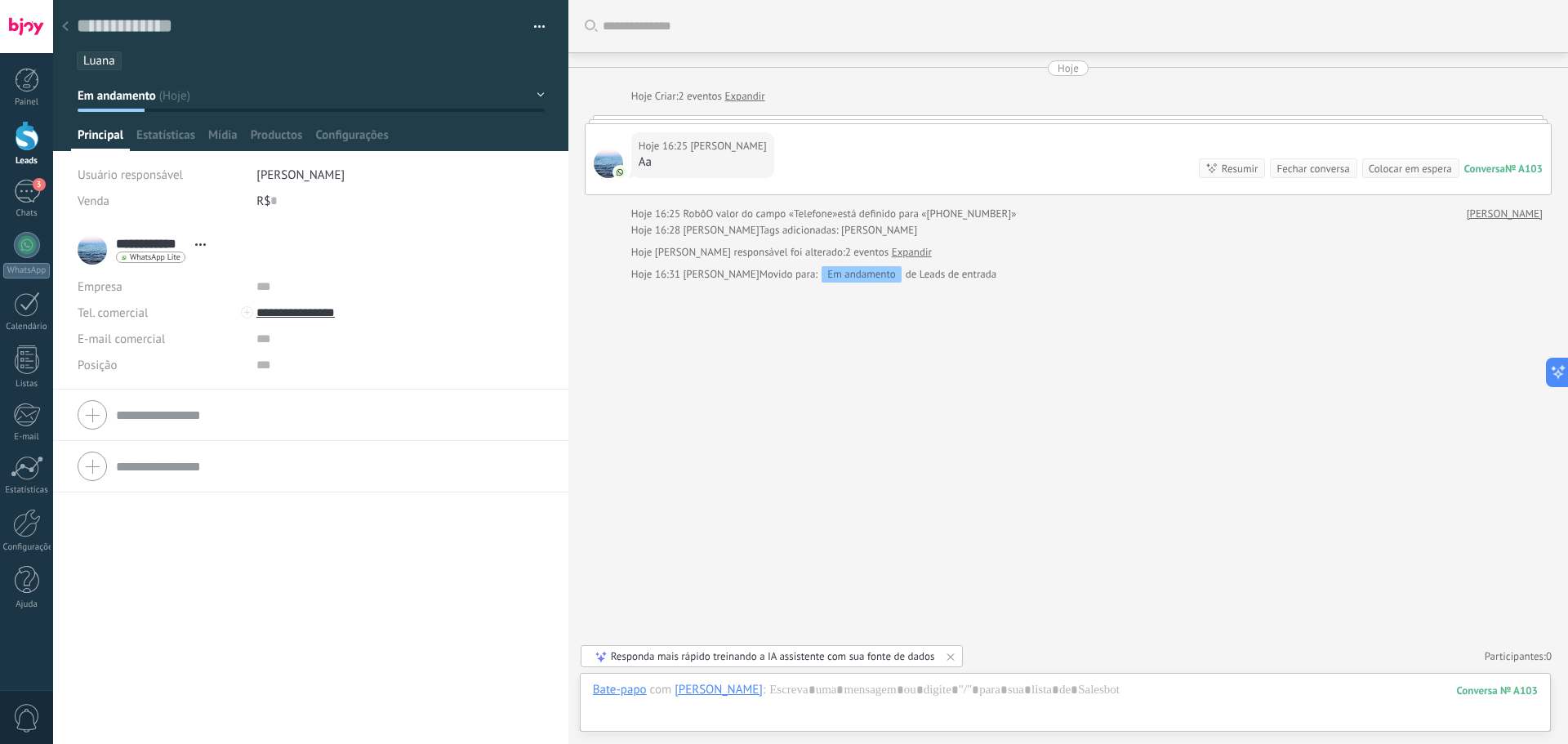
click at [24, 151] on link "Leads" at bounding box center [27, 143] width 53 height 45
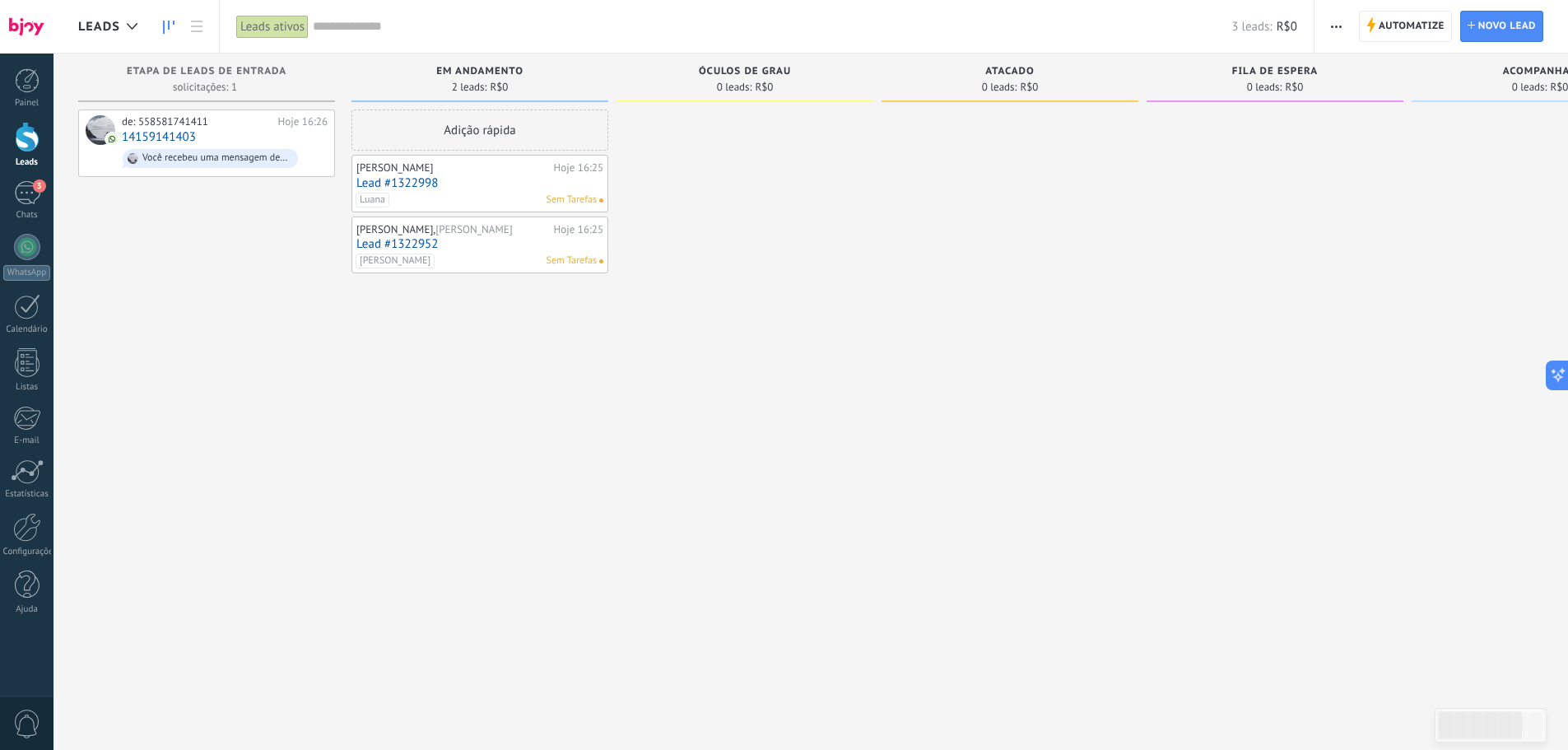
click at [446, 249] on link "Lead #1322952" at bounding box center [480, 244] width 247 height 14
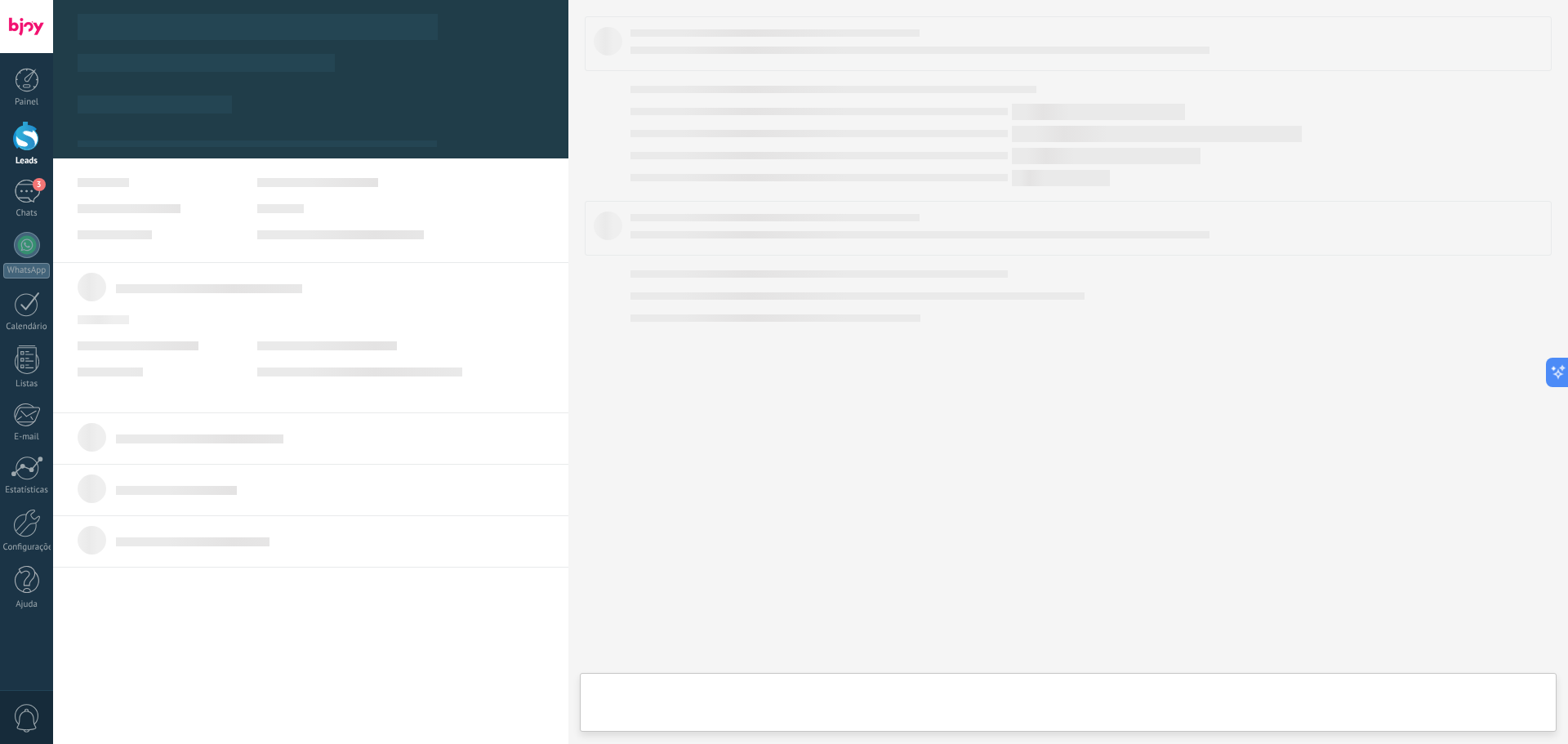
scroll to position [16, 0]
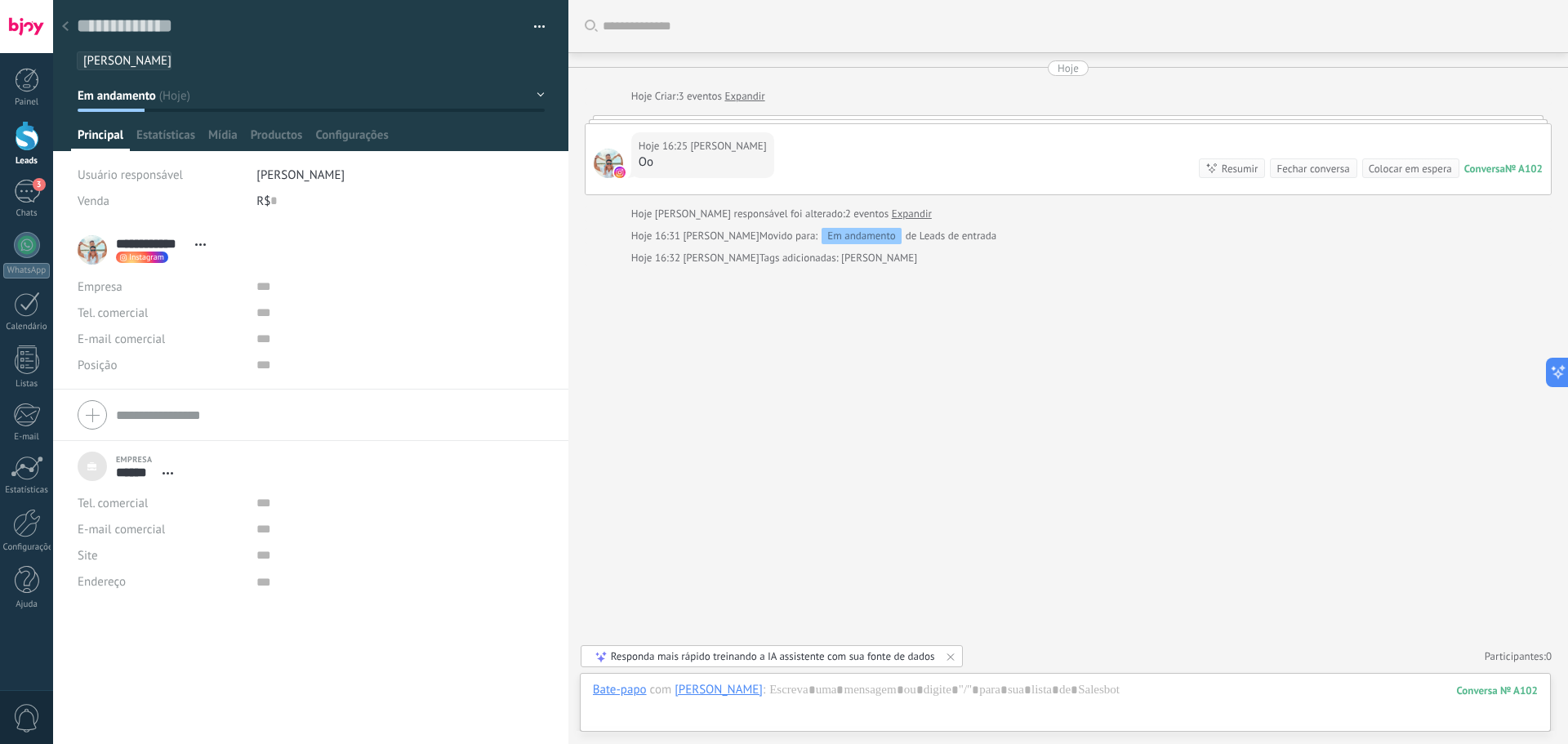
click at [175, 473] on span "Abrir detalhes Desvincular" at bounding box center [168, 473] width 27 height 12
click at [196, 527] on div "Desvincular" at bounding box center [213, 522] width 117 height 28
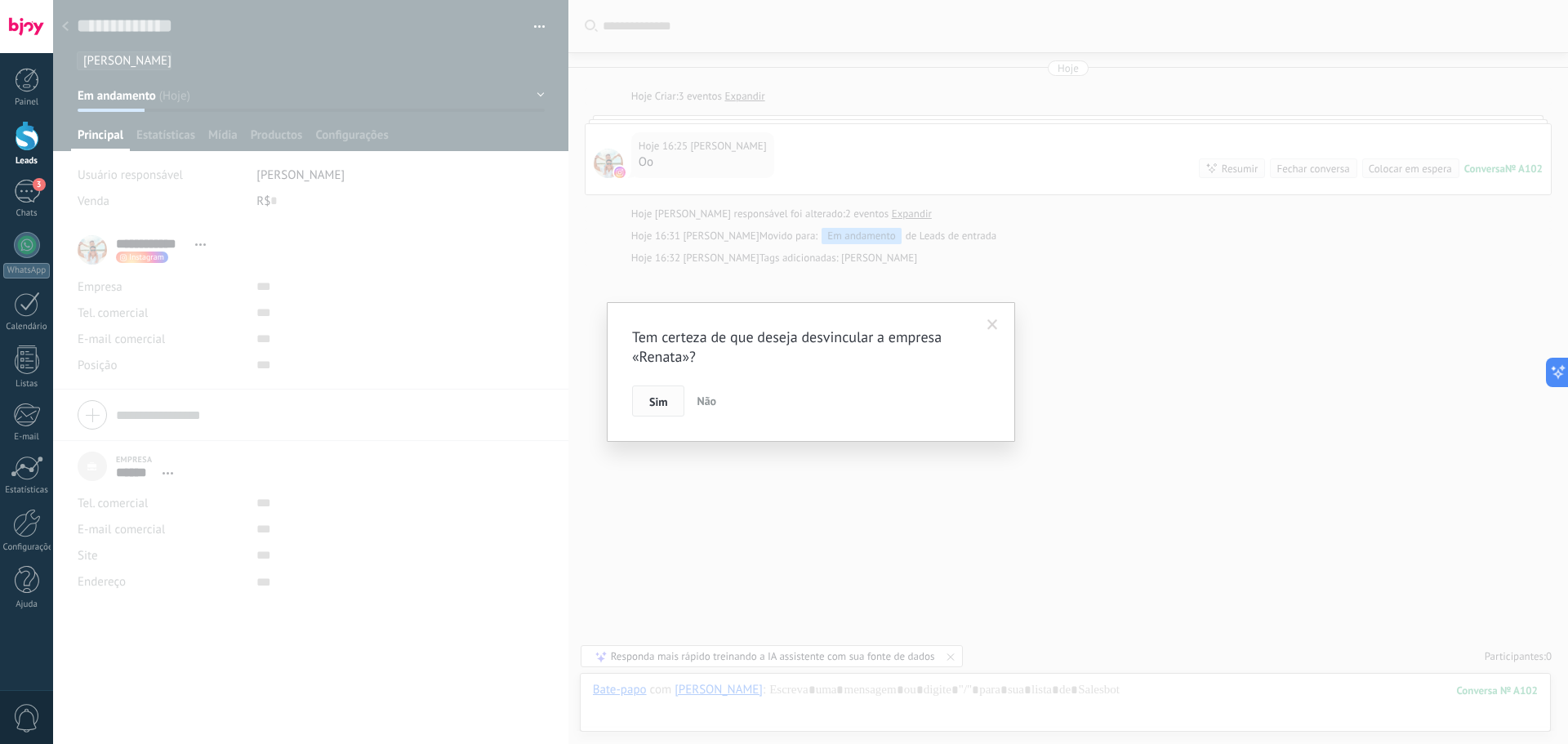
click at [661, 405] on span "Sim" at bounding box center [658, 401] width 18 height 12
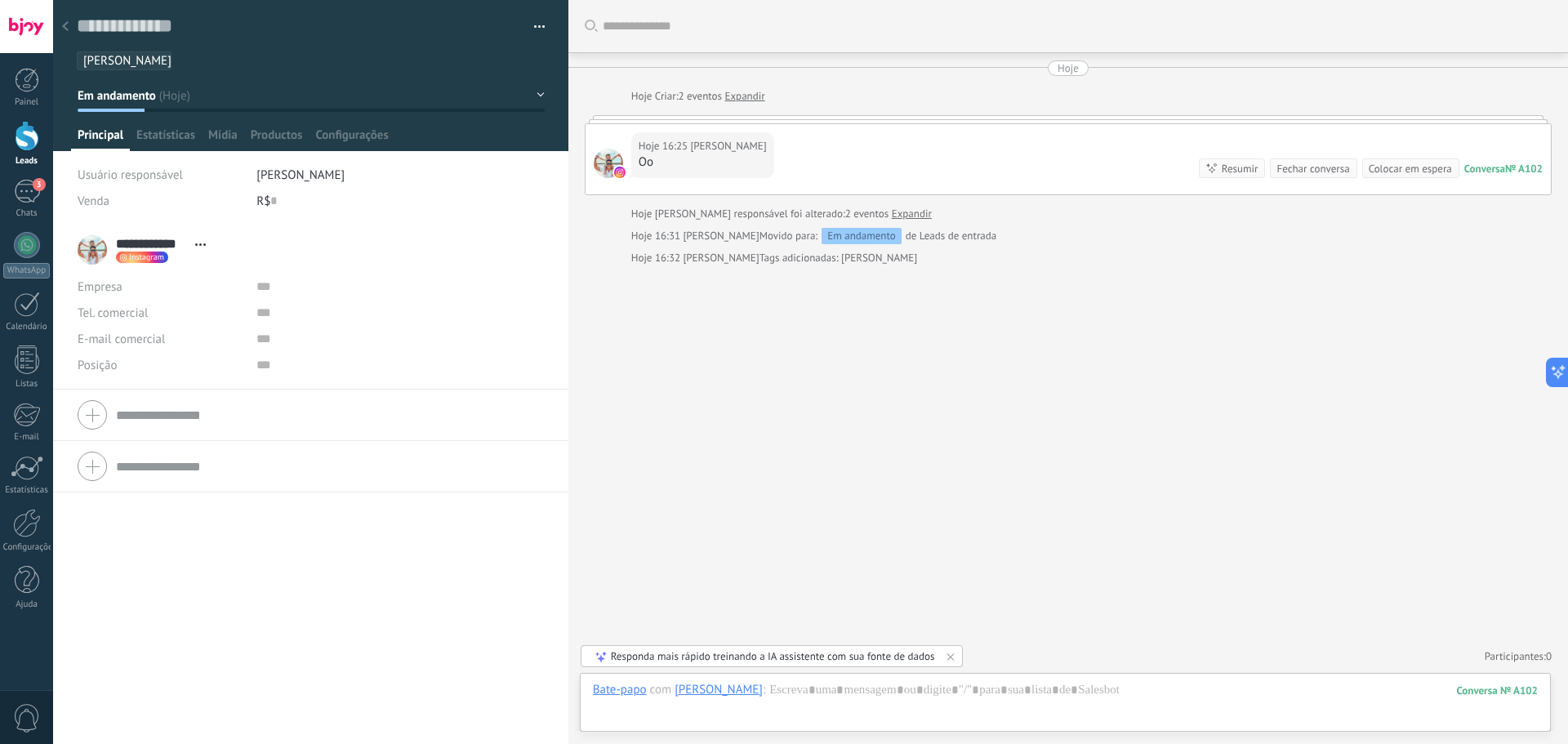
click at [23, 150] on div at bounding box center [26, 136] width 24 height 30
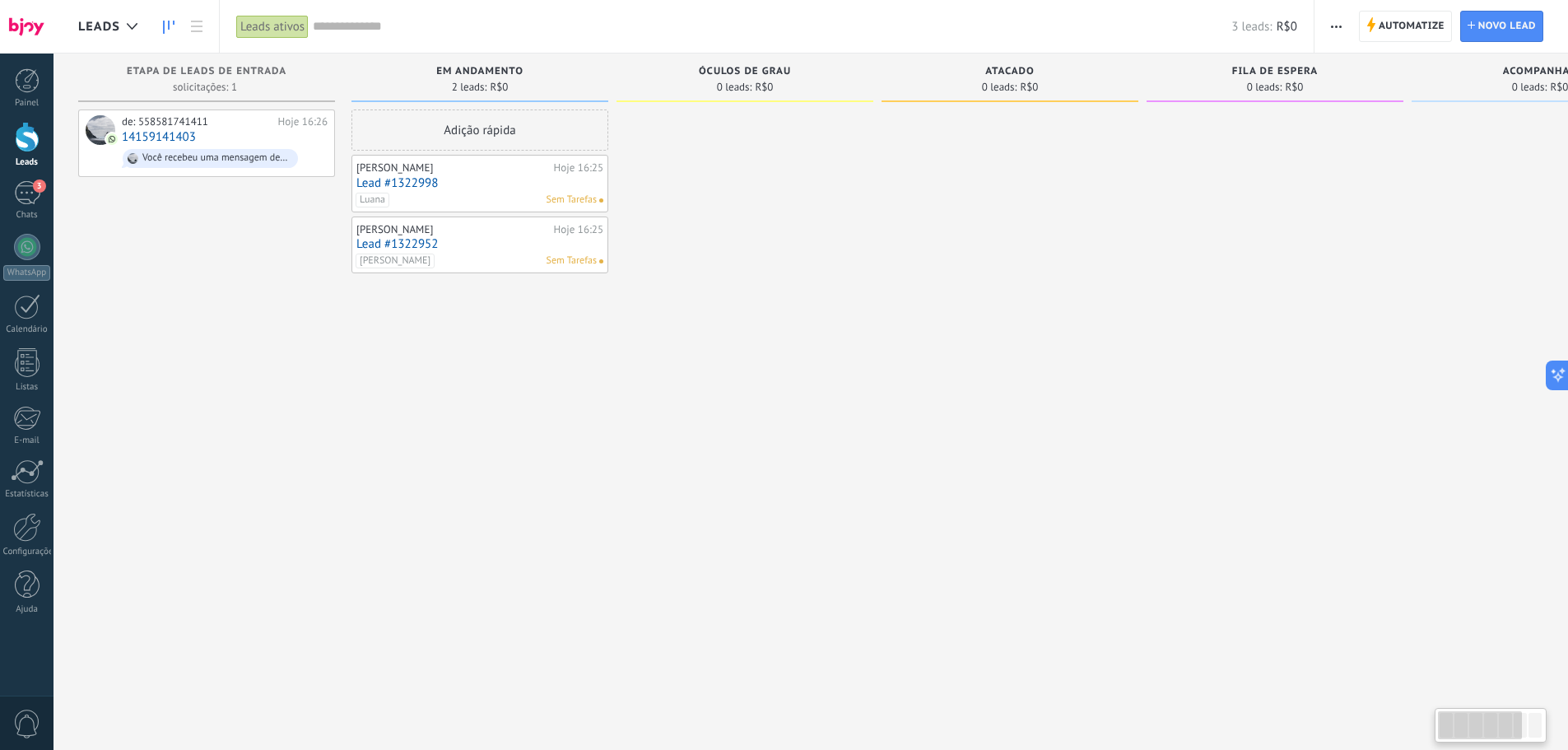
click at [545, 486] on div "Adição rápida [PERSON_NAME] 16:25 Lead #1322998 [PERSON_NAME] [PERSON_NAME] 16:…" at bounding box center [480, 377] width 257 height 535
click at [5, 29] on div at bounding box center [27, 27] width 54 height 54
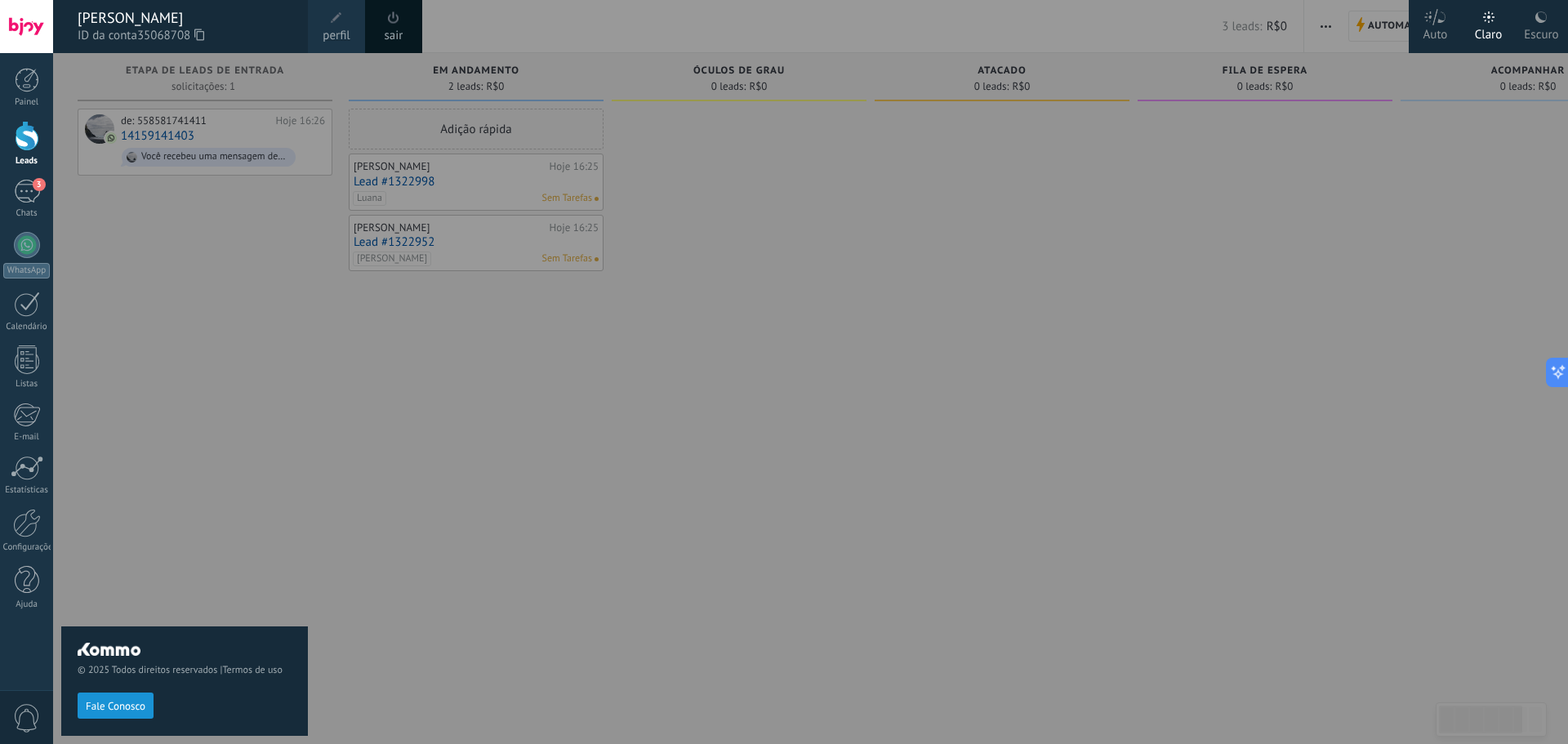
click at [331, 28] on span "perfil" at bounding box center [336, 36] width 27 height 18
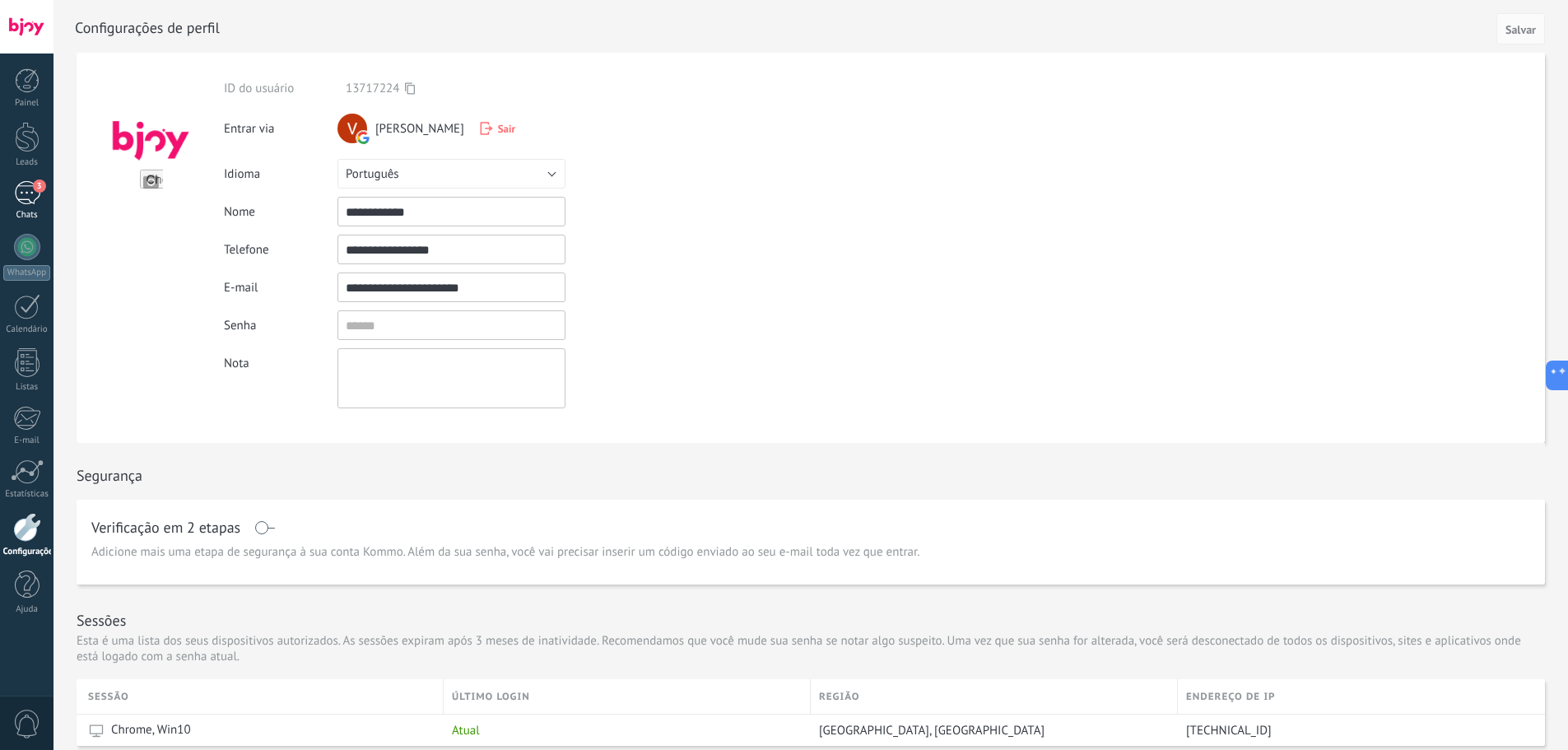
click at [22, 199] on div "3" at bounding box center [27, 193] width 26 height 24
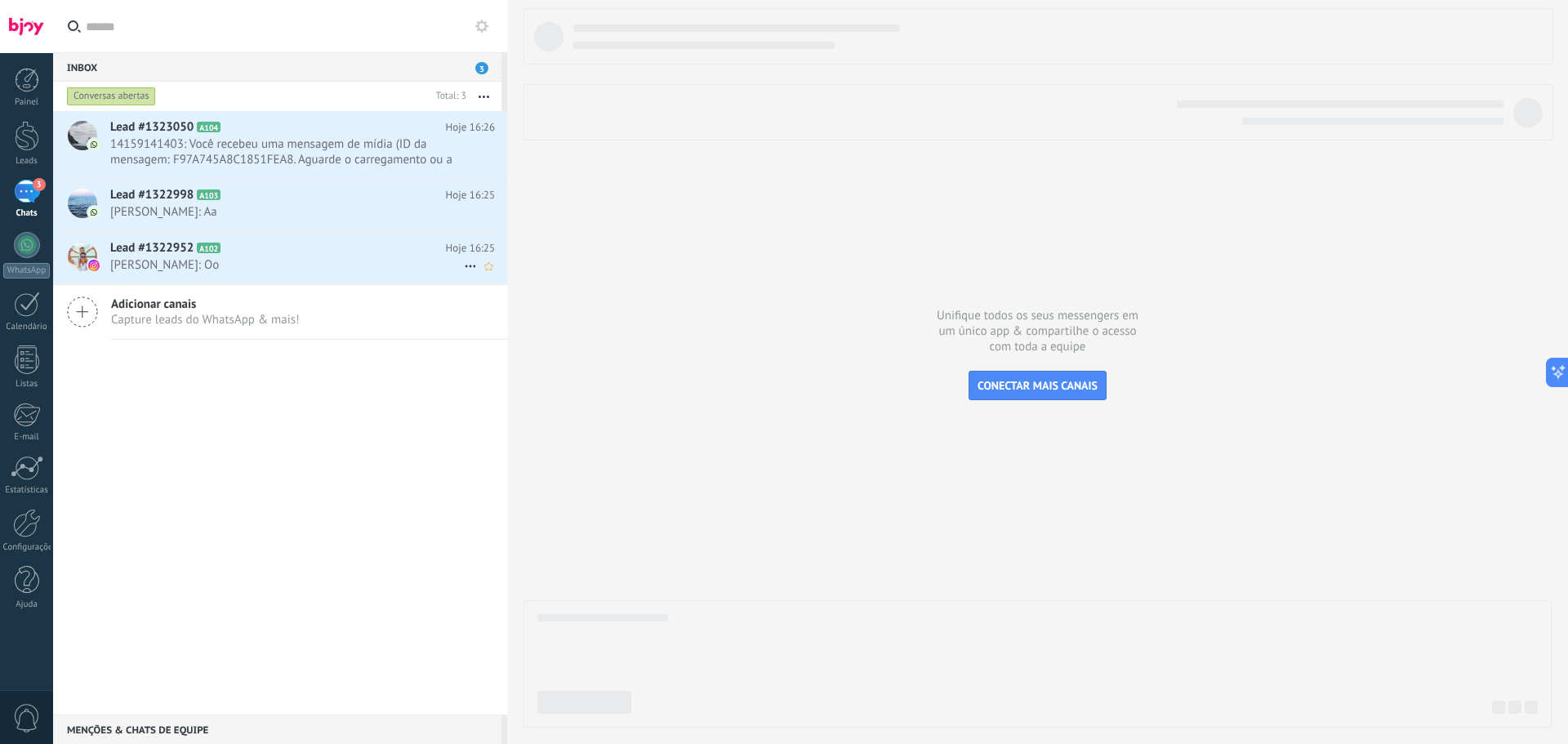
click at [134, 248] on span "Lead #1322952" at bounding box center [152, 248] width 83 height 16
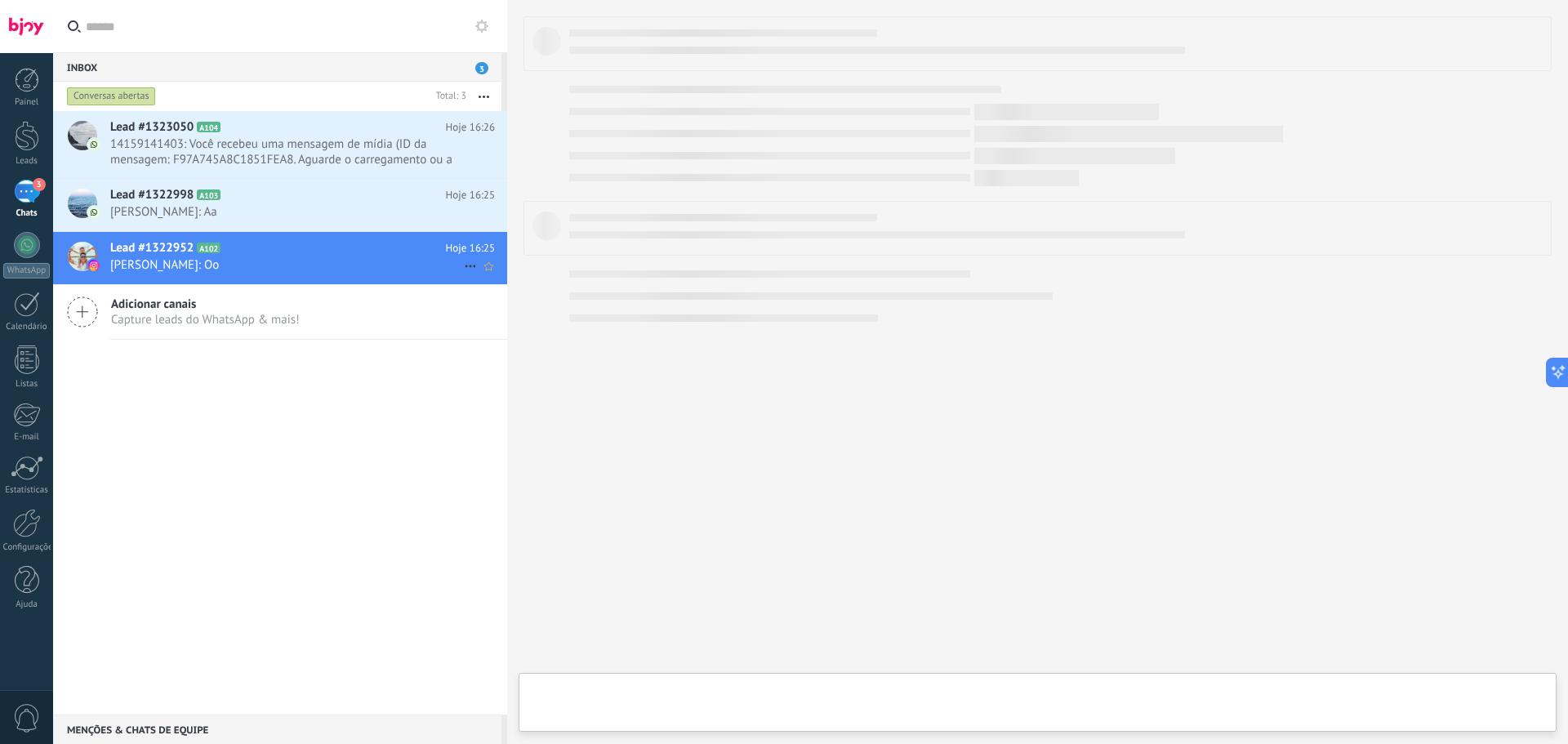
type textarea "**********"
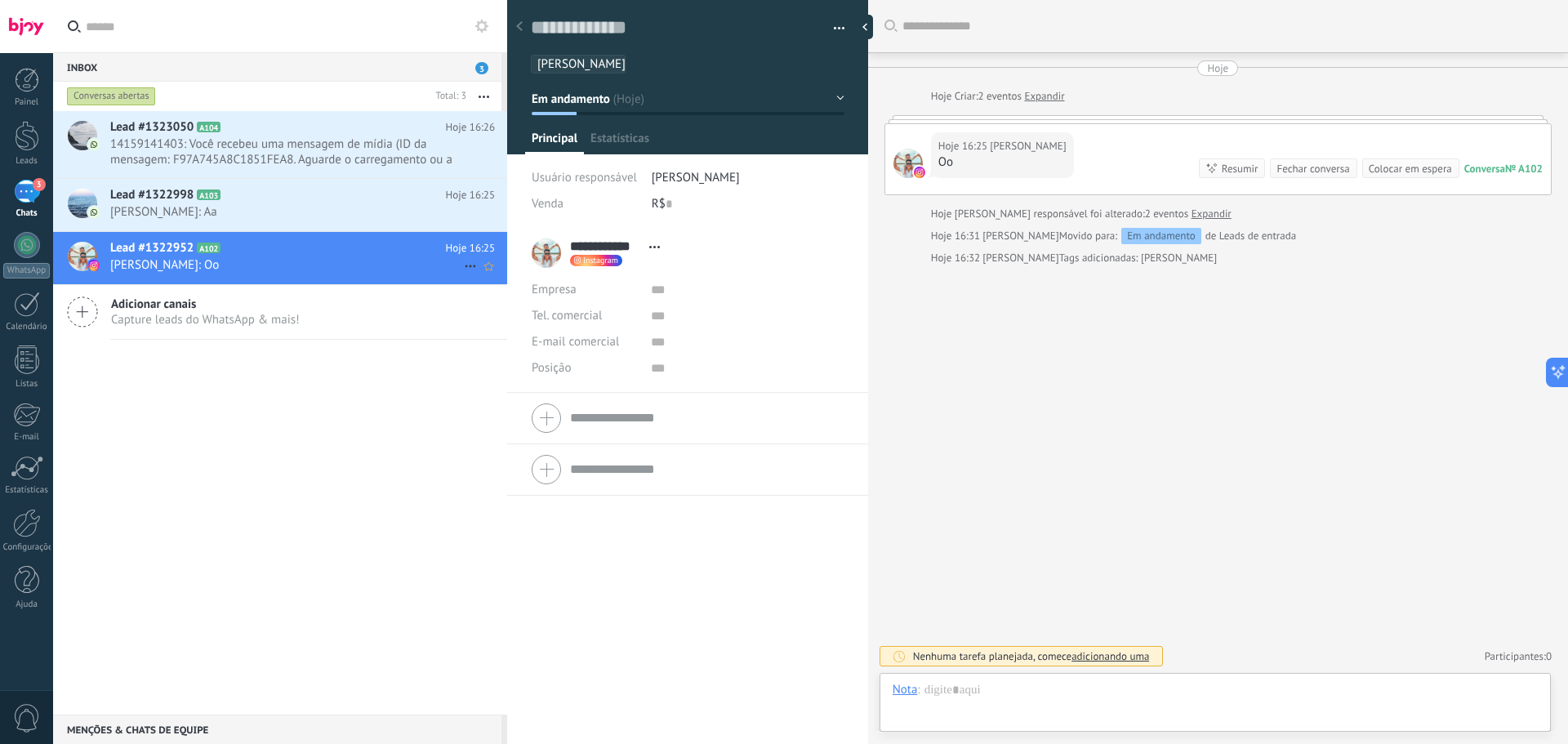
scroll to position [24, 0]
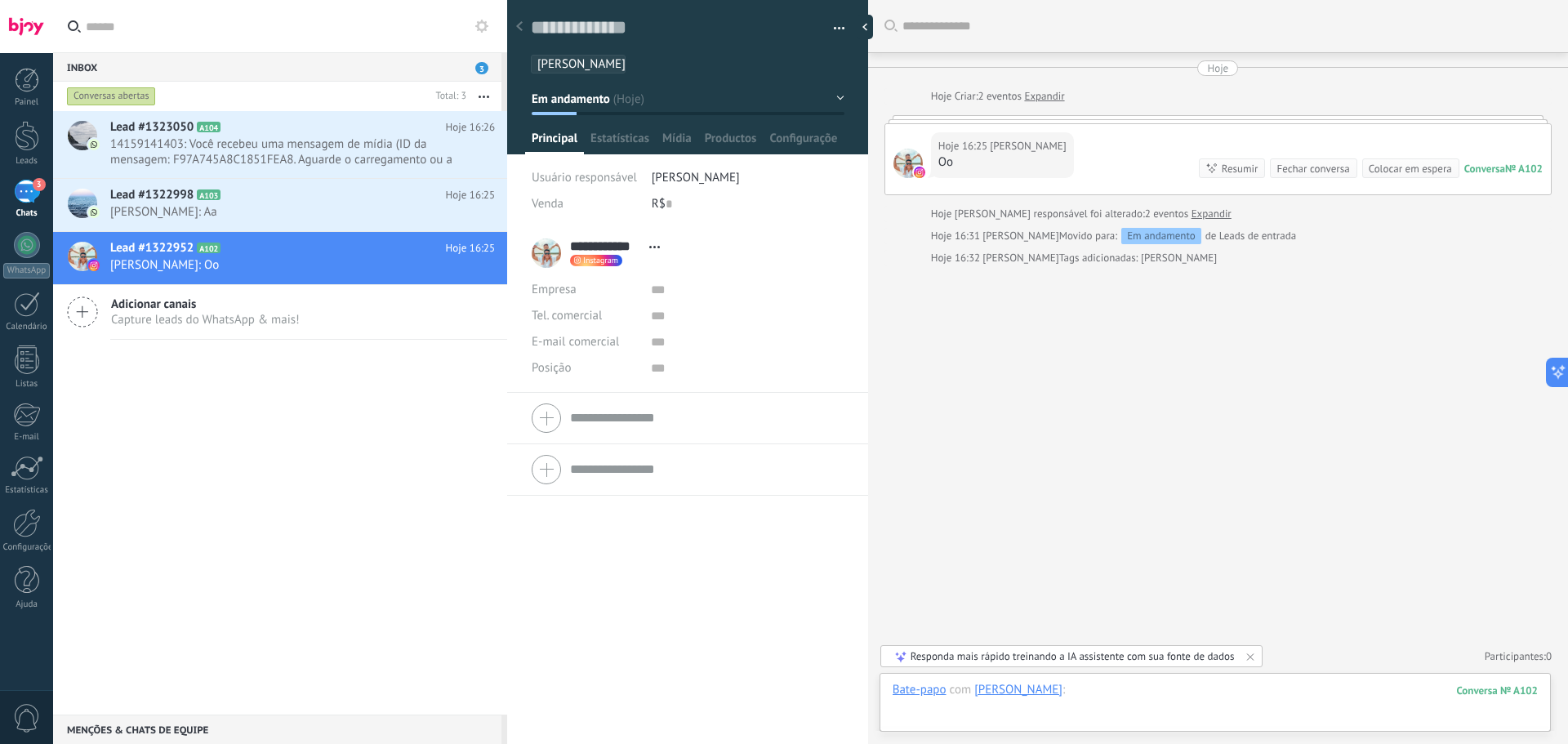
click at [1070, 703] on div at bounding box center [1215, 706] width 645 height 49
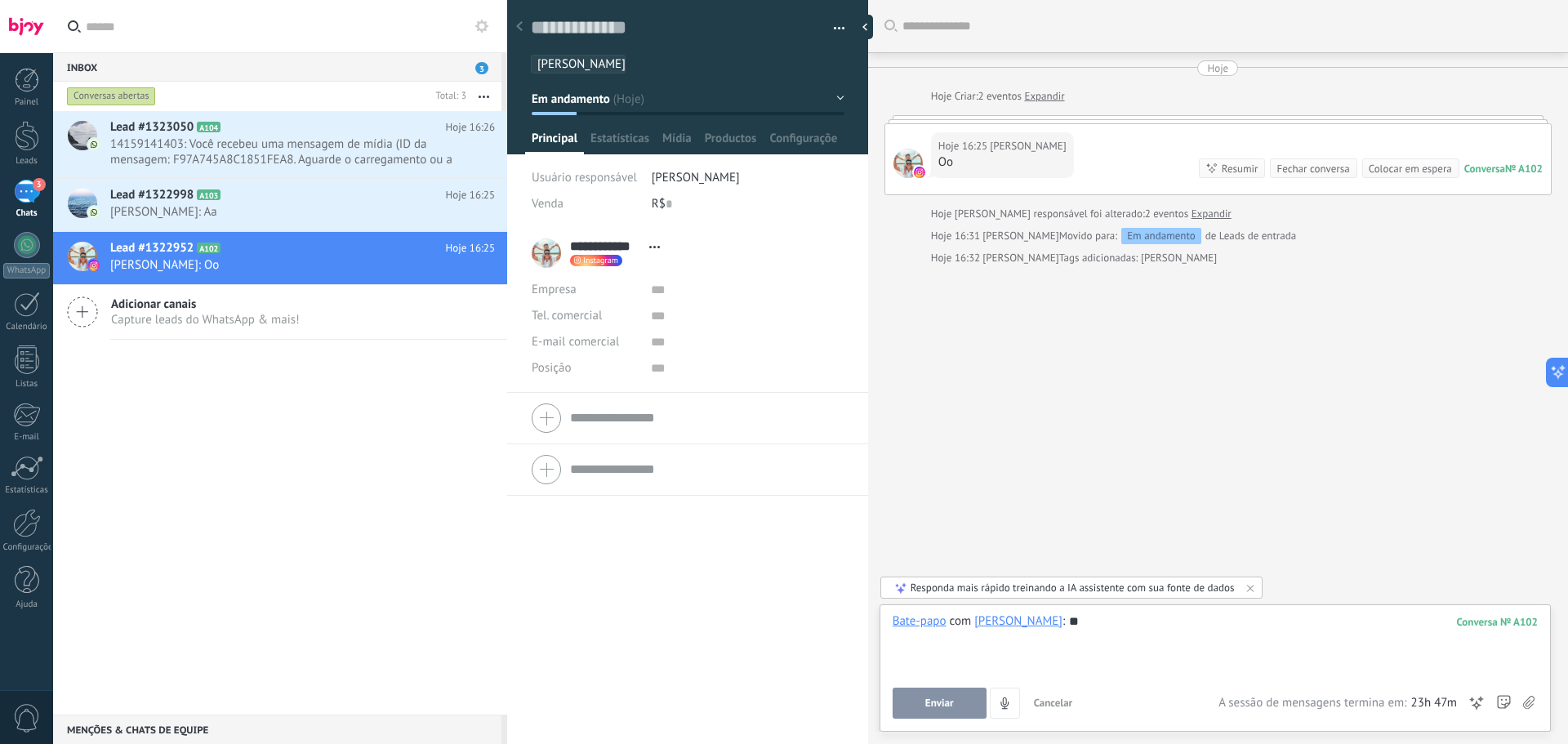
click at [957, 700] on button "Enviar" at bounding box center [939, 702] width 94 height 31
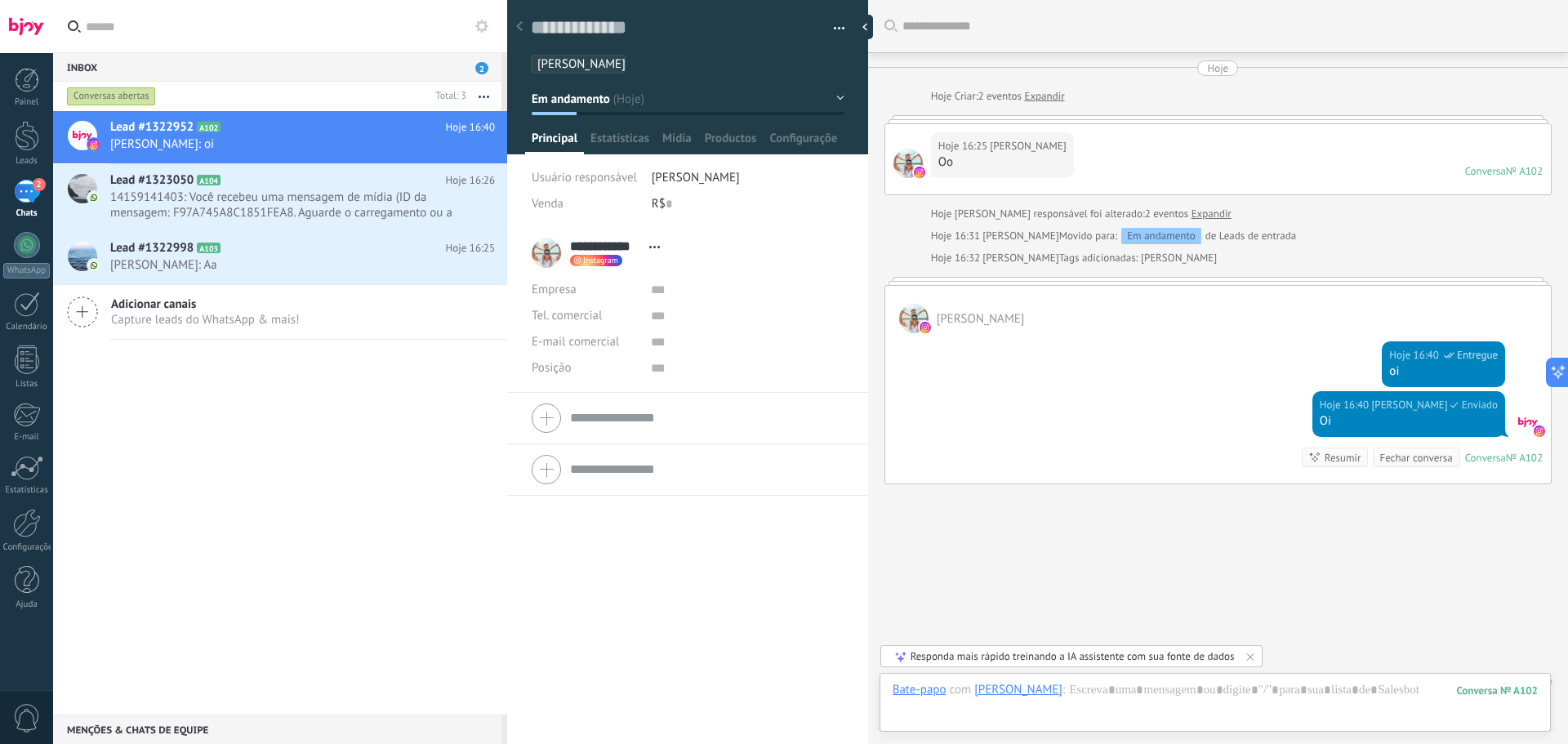
scroll to position [25, 0]
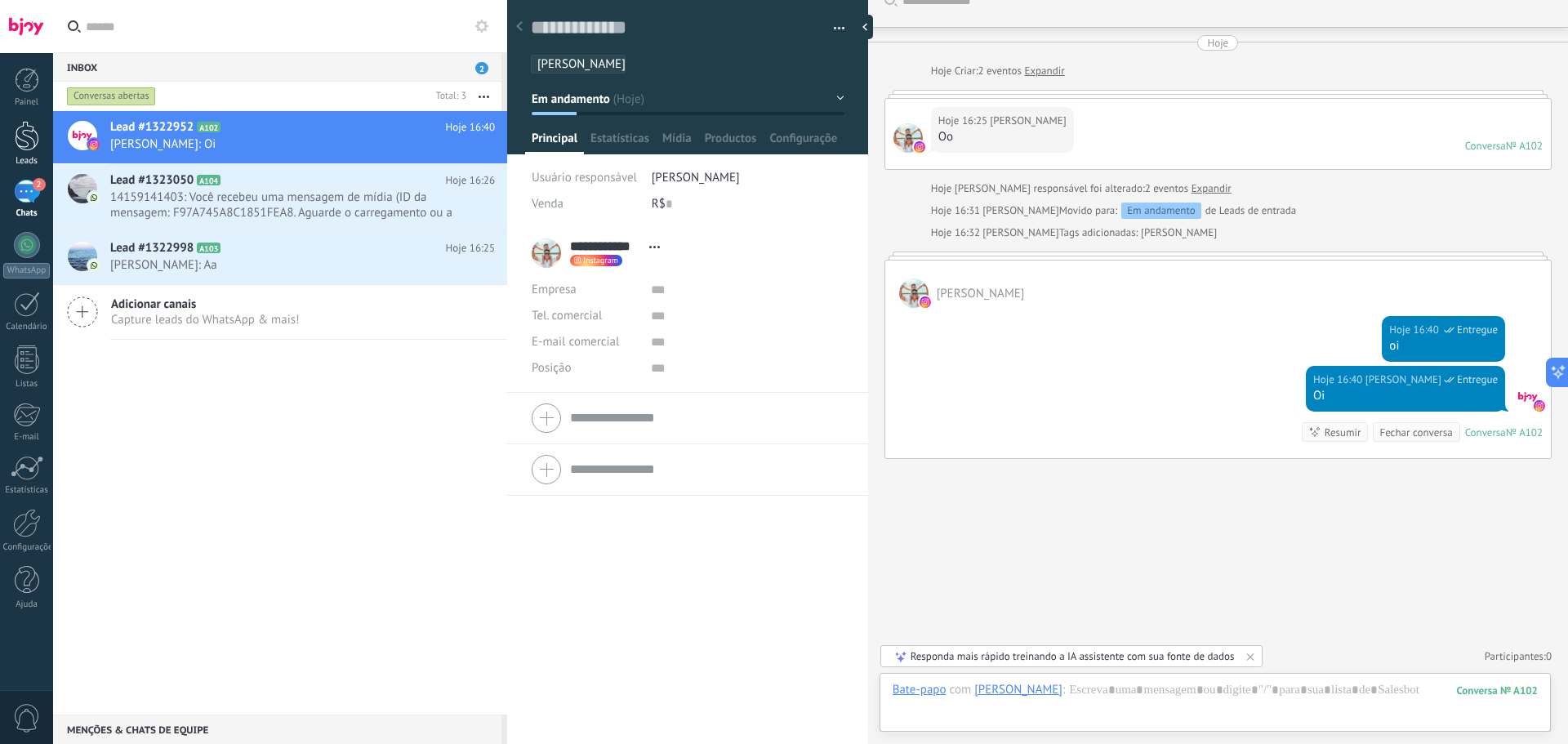
click at [22, 148] on div at bounding box center [26, 136] width 24 height 30
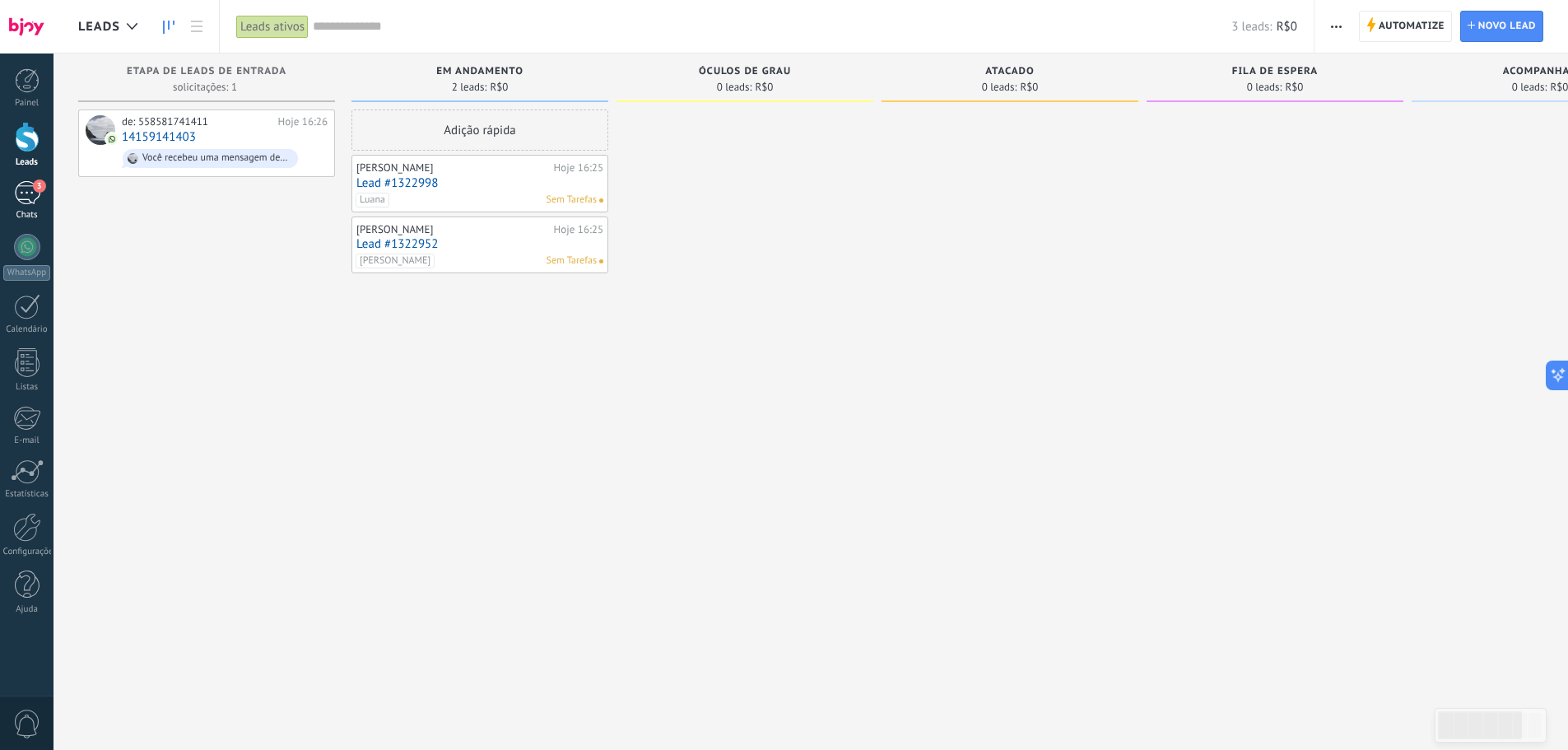
click at [21, 193] on div "3" at bounding box center [27, 193] width 26 height 24
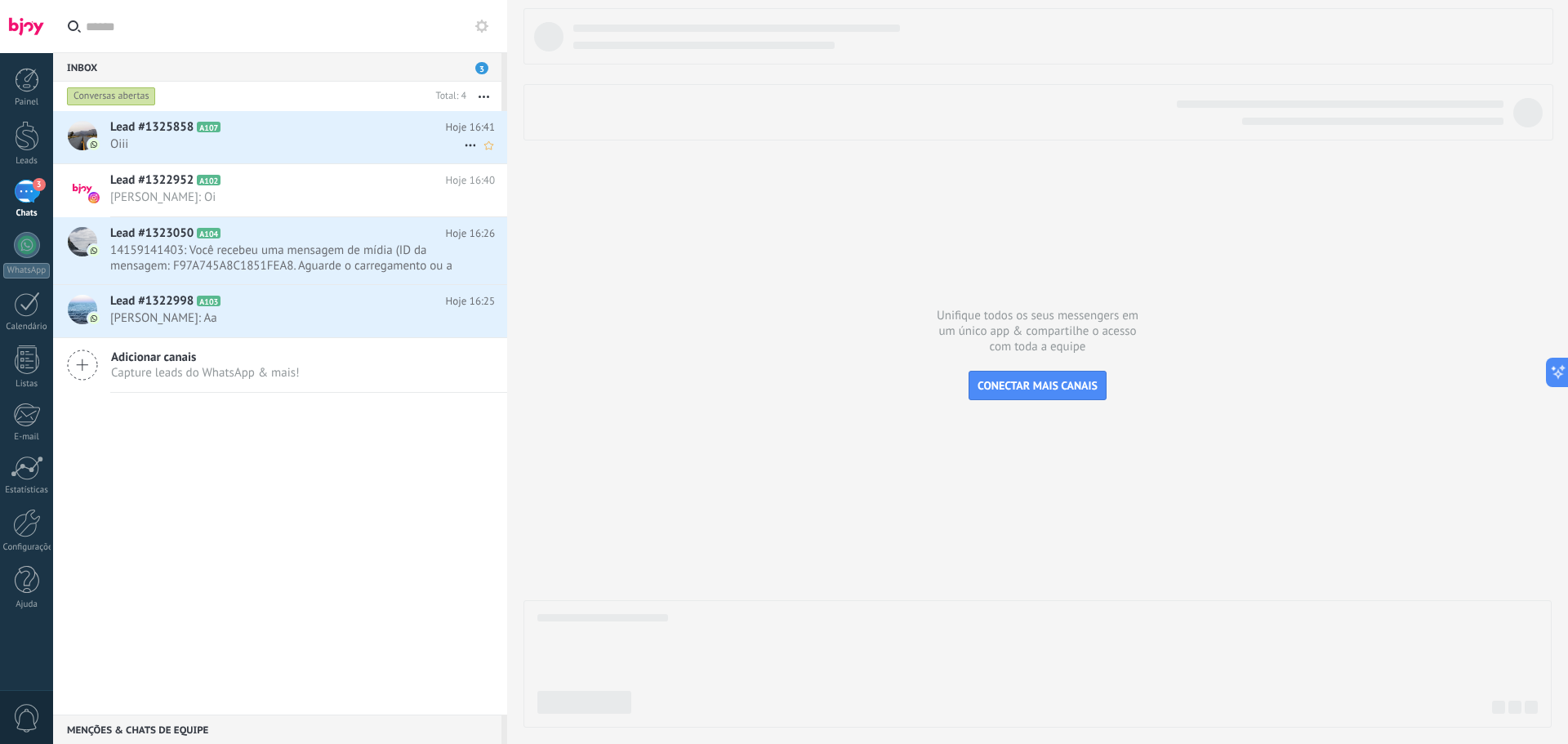
click at [369, 137] on span "Oiii" at bounding box center [287, 143] width 354 height 15
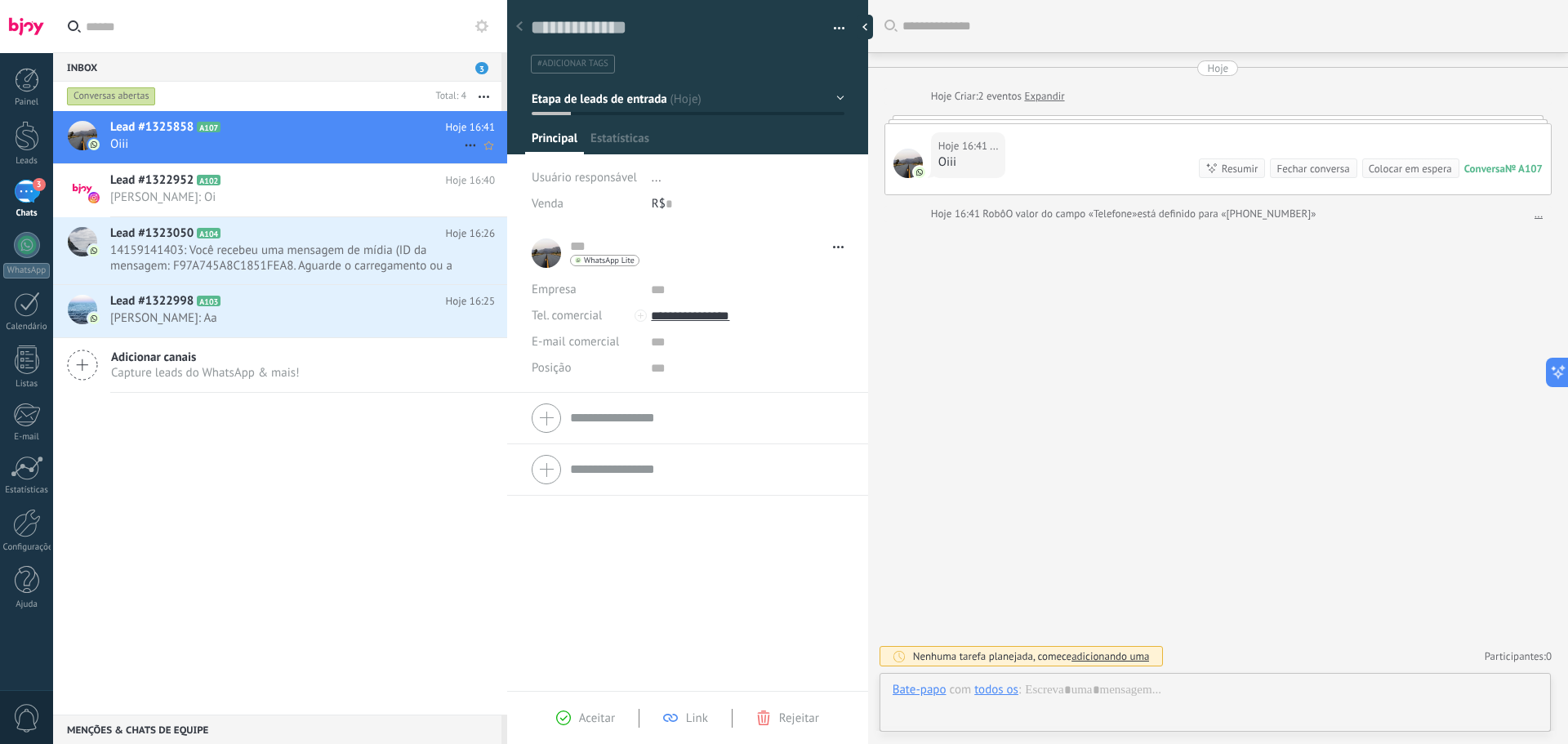
type textarea "**********"
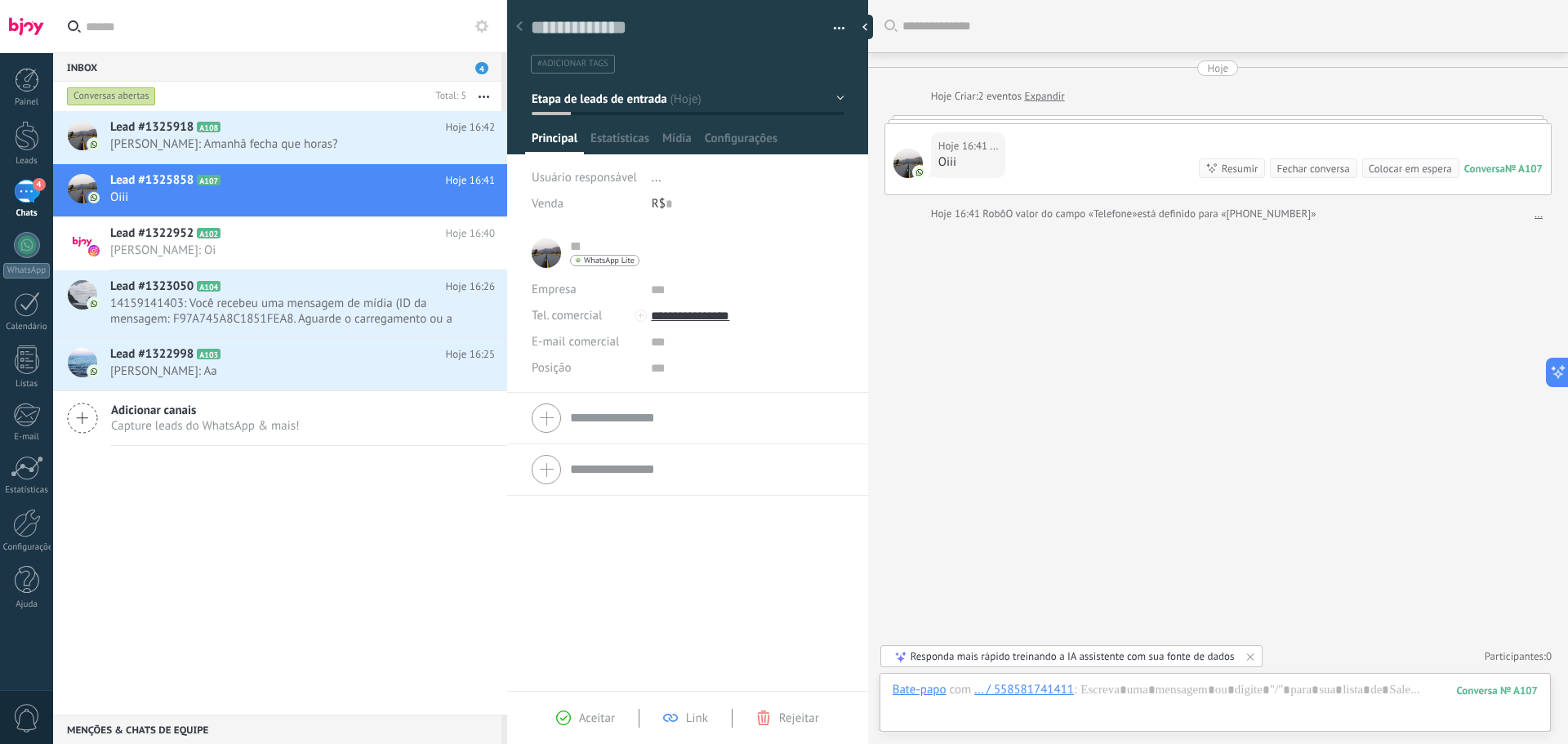
click at [576, 247] on input "text" at bounding box center [575, 247] width 10 height 16
type input "******"
click at [1060, 380] on div "Buscar Carregar mais Hoje Hoje Criar: 2 eventos Expandir Hoje 16:41 ... Oiii Co…" at bounding box center [1218, 372] width 700 height 744
click at [559, 57] on li "#adicionar tags" at bounding box center [573, 63] width 84 height 19
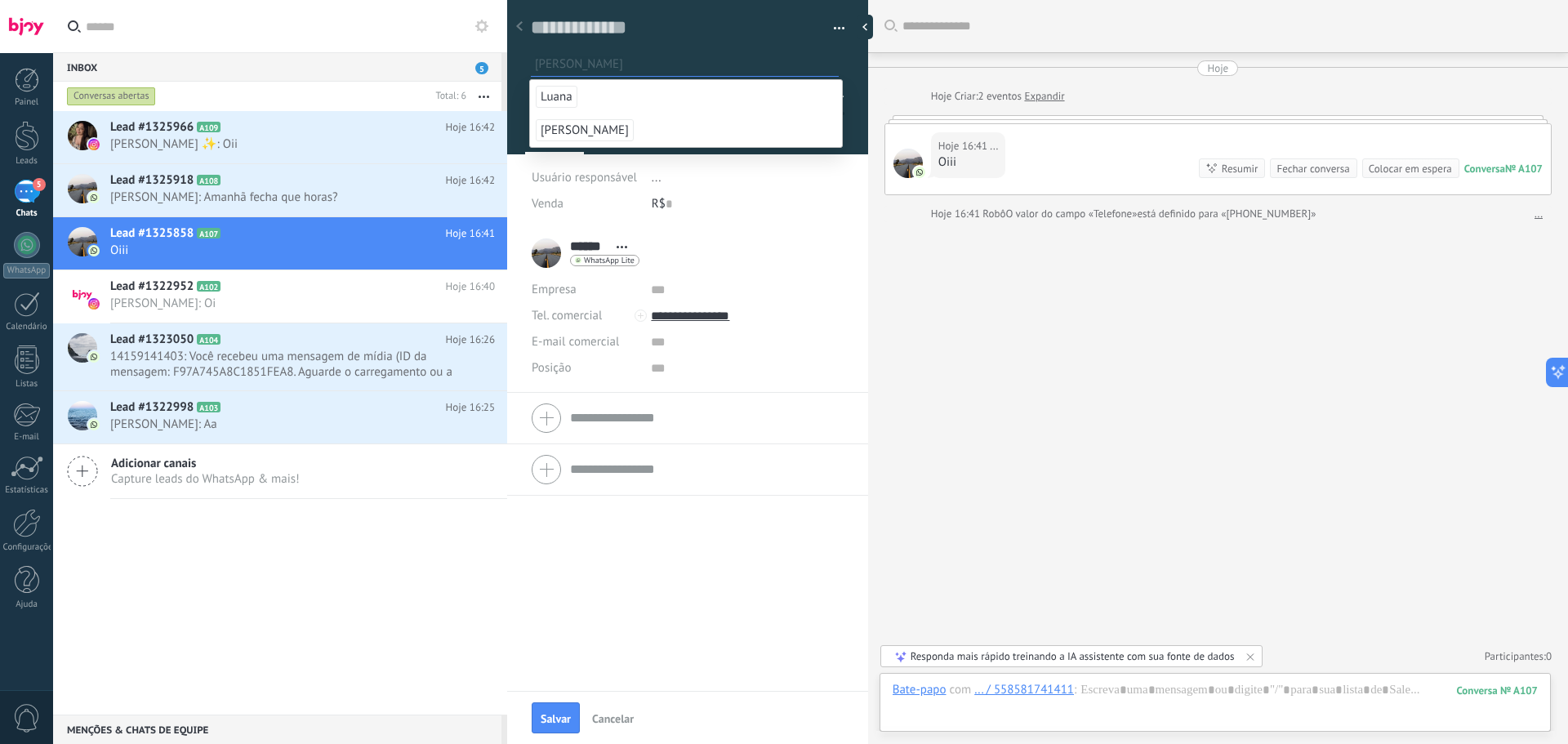
click at [566, 122] on span "[PERSON_NAME]" at bounding box center [585, 130] width 98 height 22
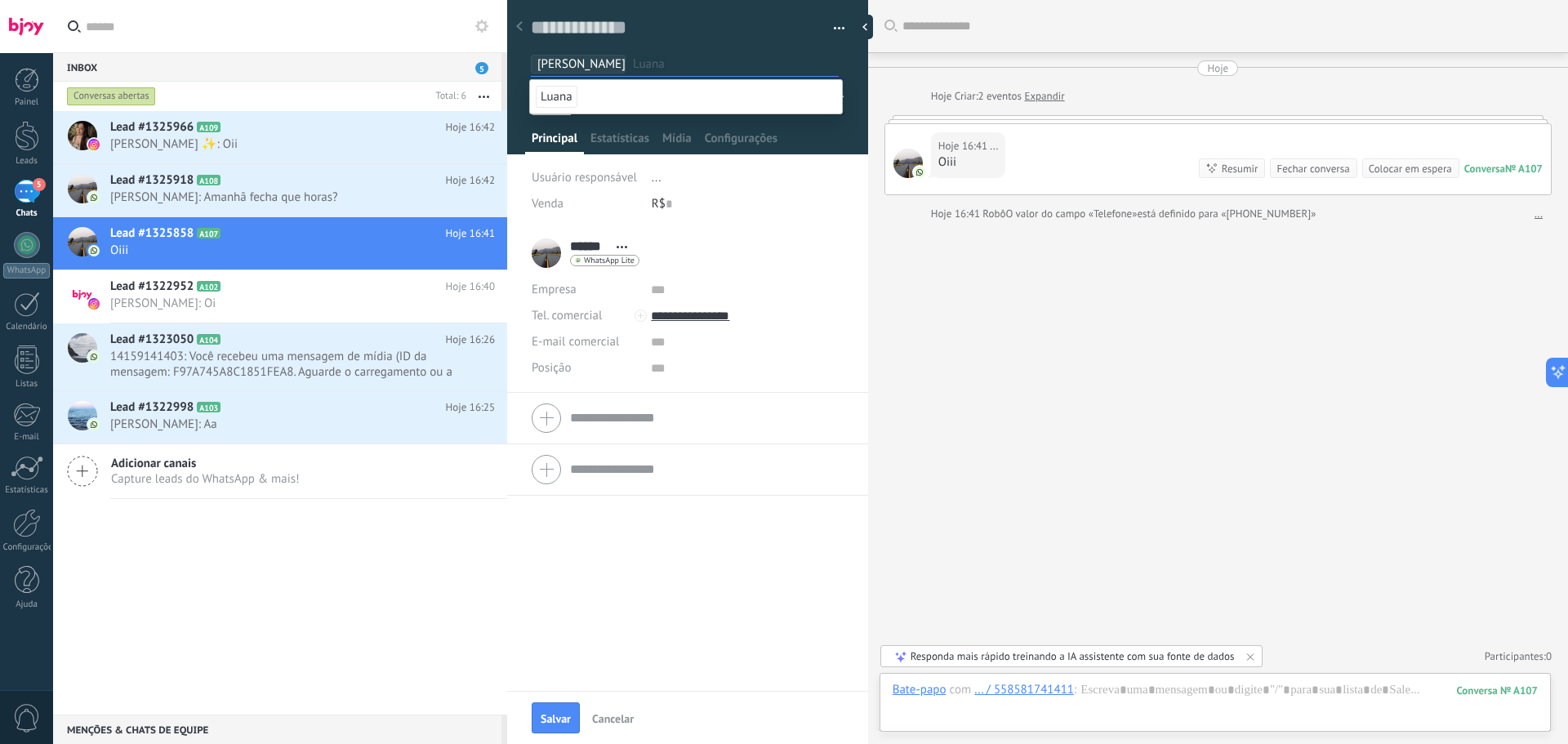
click at [1077, 318] on div "Buscar Carregar mais Hoje Hoje Criar: 2 eventos Expandir Hoje 16:41 ... Oiii Co…" at bounding box center [1218, 372] width 700 height 744
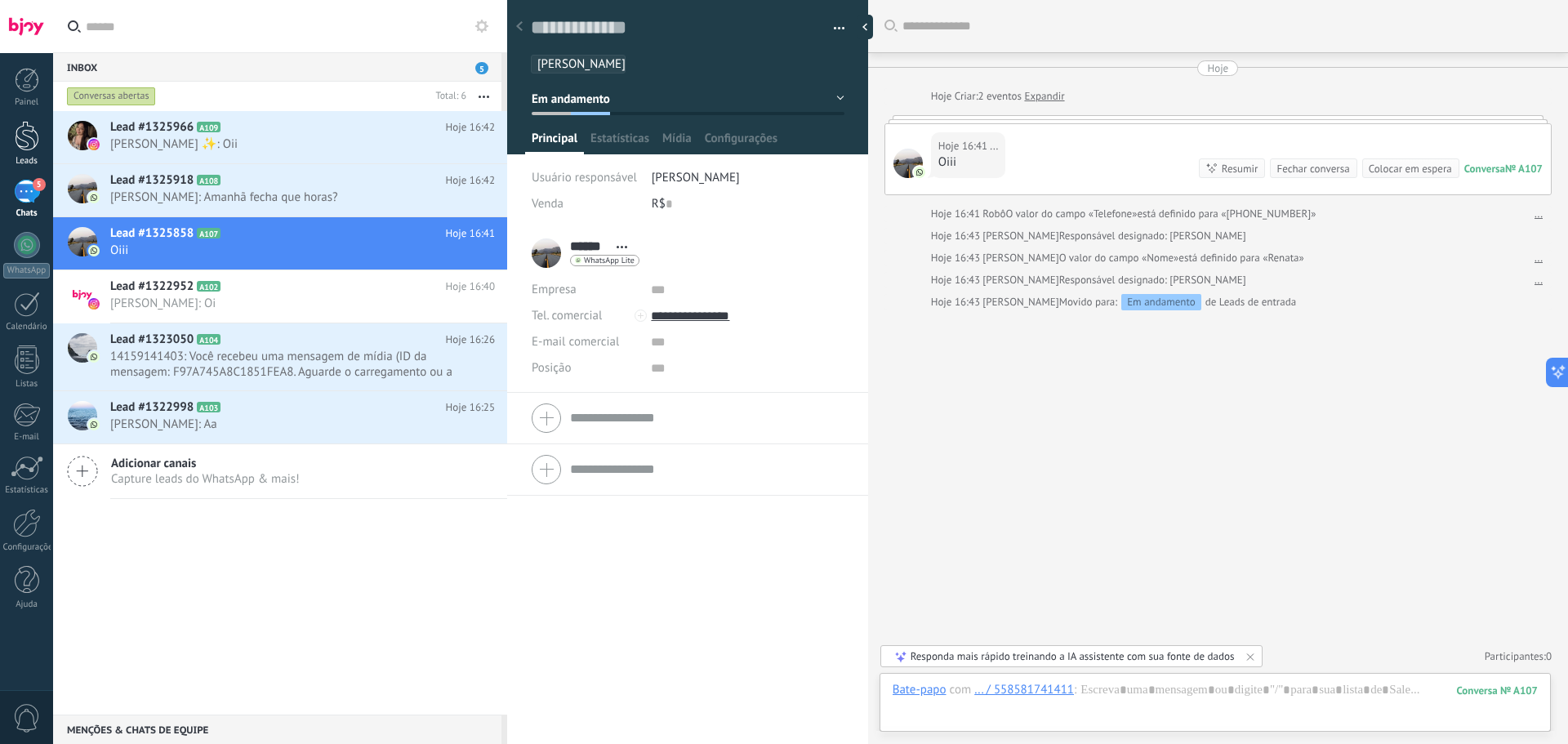
click at [29, 133] on div at bounding box center [26, 136] width 24 height 30
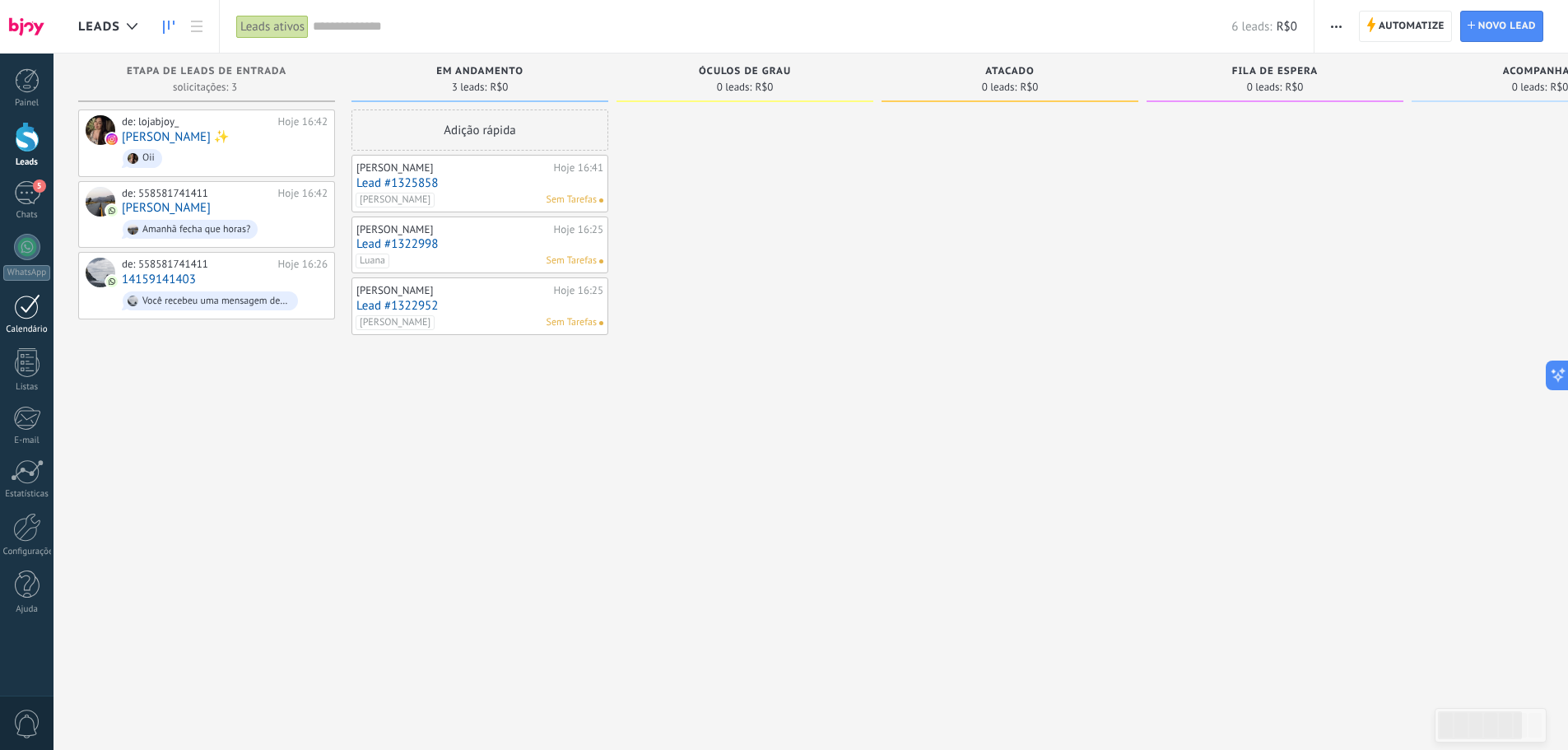
click at [38, 302] on div at bounding box center [27, 306] width 26 height 25
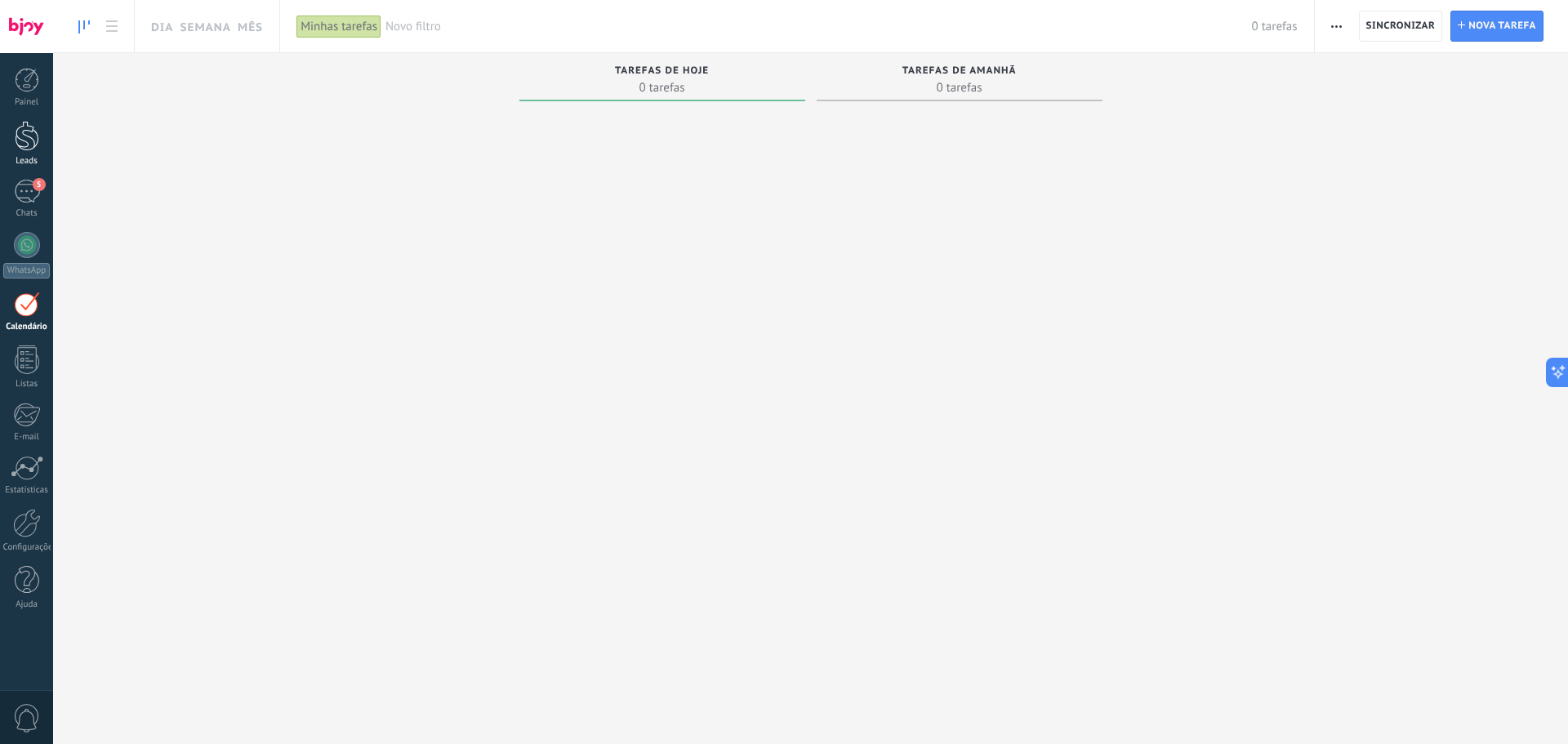
click at [14, 145] on div at bounding box center [26, 136] width 24 height 30
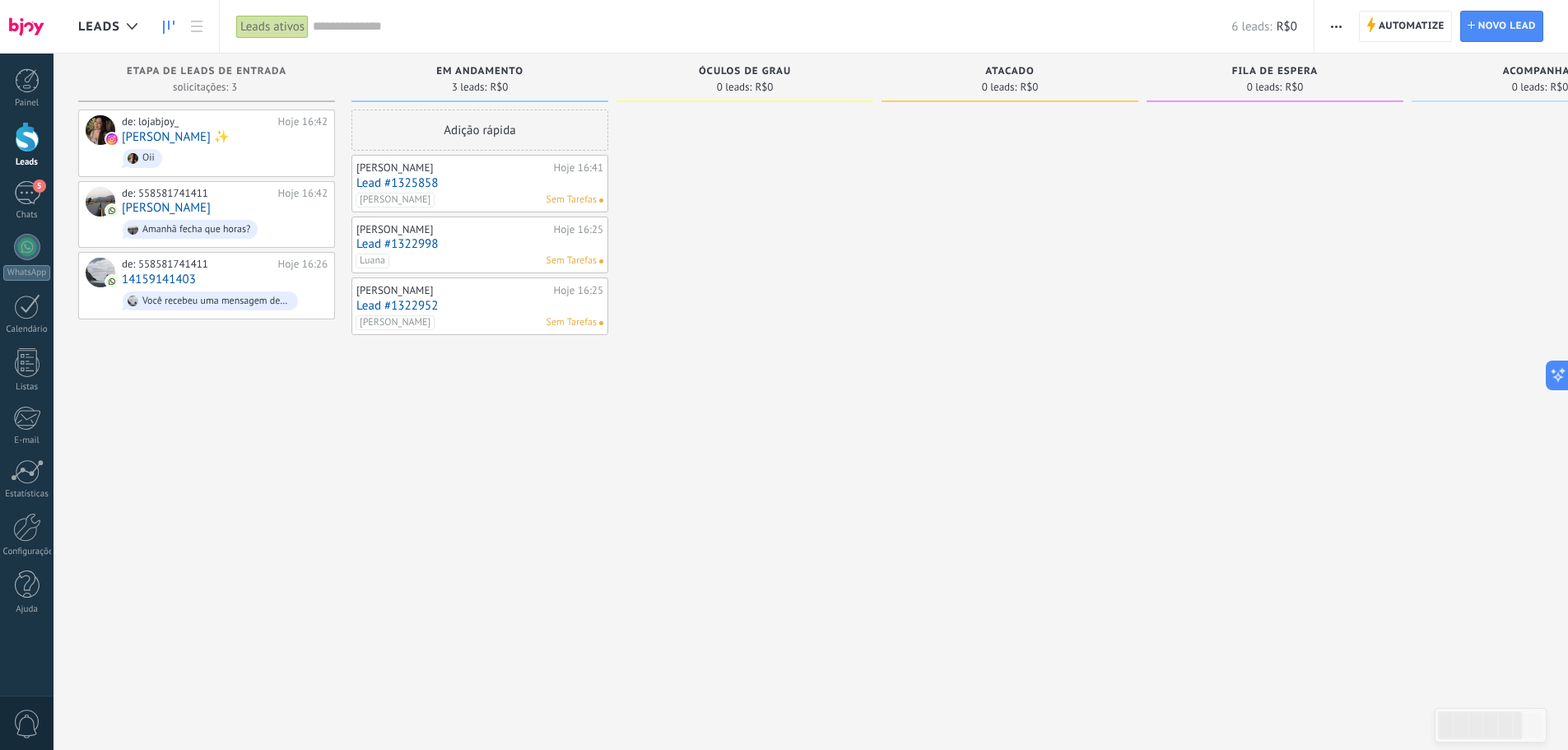
click at [596, 201] on span "Sem Tarefas" at bounding box center [571, 199] width 50 height 14
click at [422, 176] on link "Lead #1325858" at bounding box center [480, 183] width 247 height 14
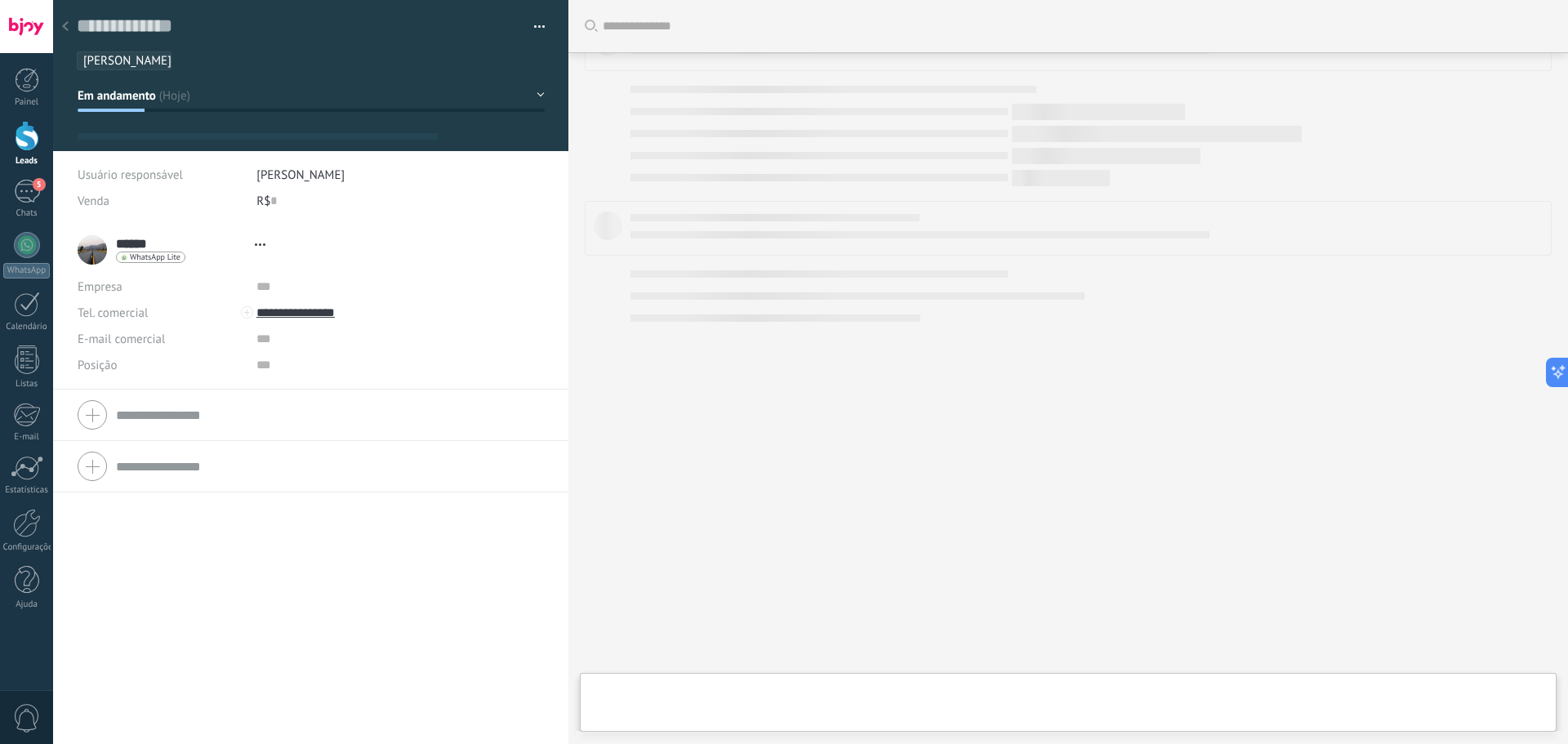
type textarea "**********"
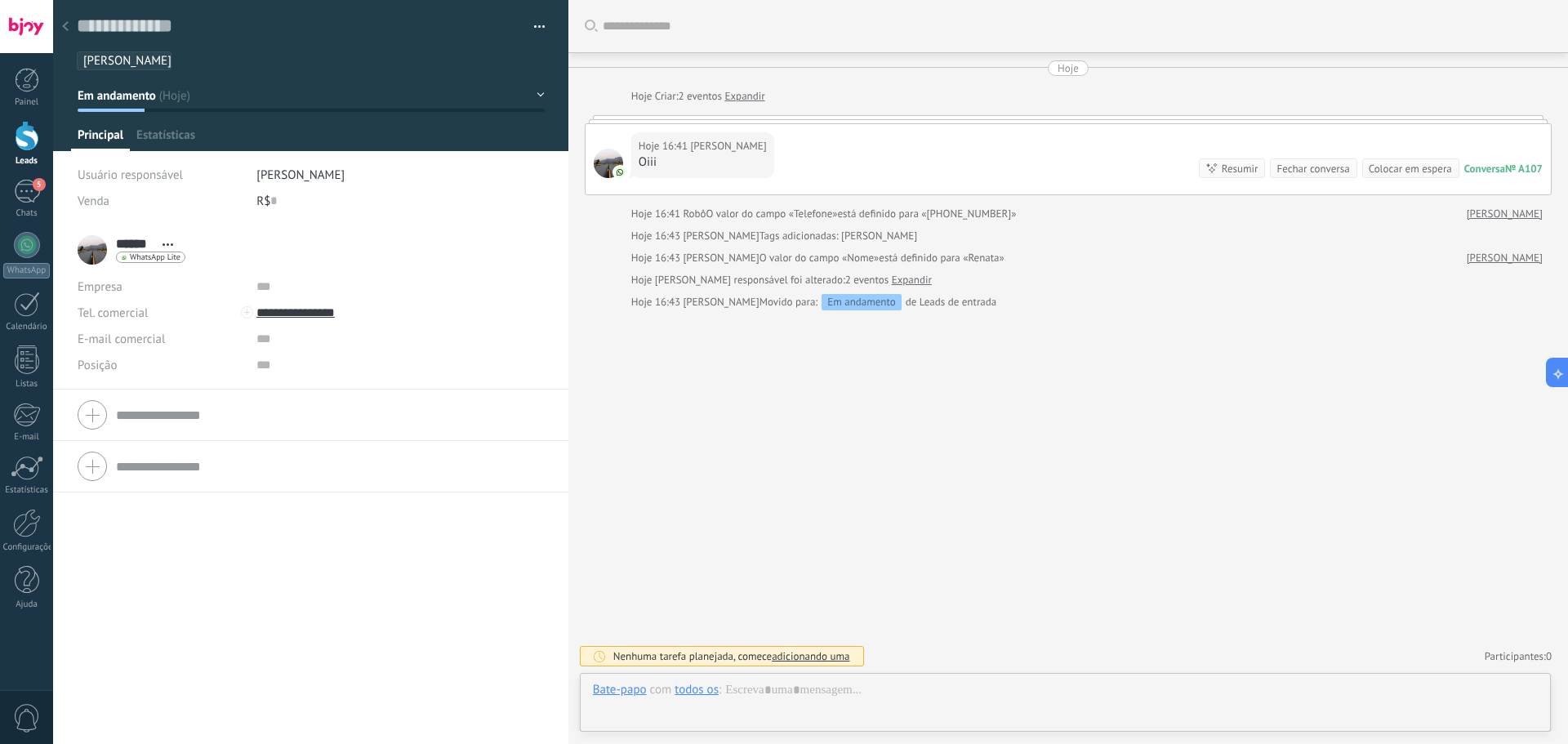
scroll to position [24, 0]
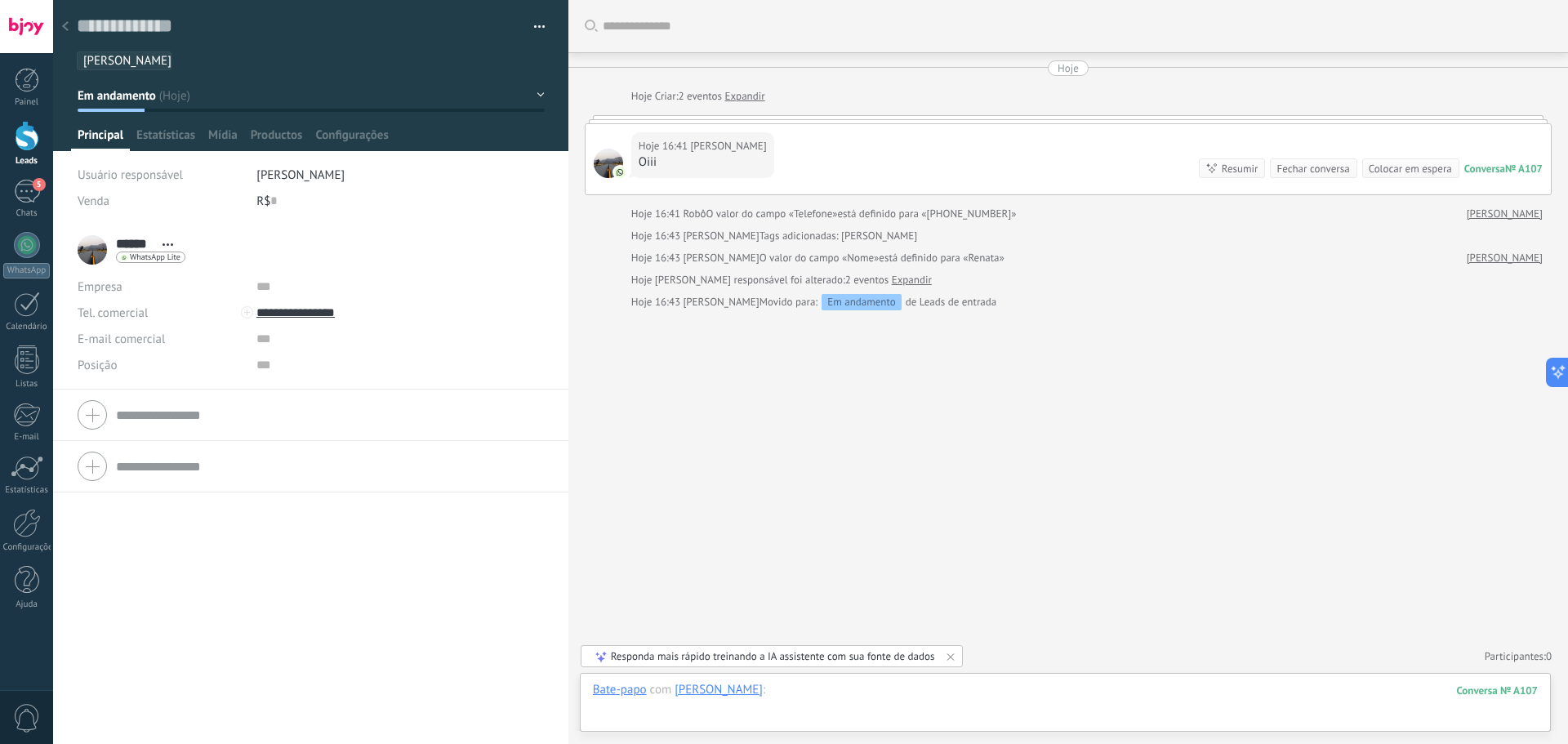
click at [788, 697] on div at bounding box center [1065, 706] width 945 height 49
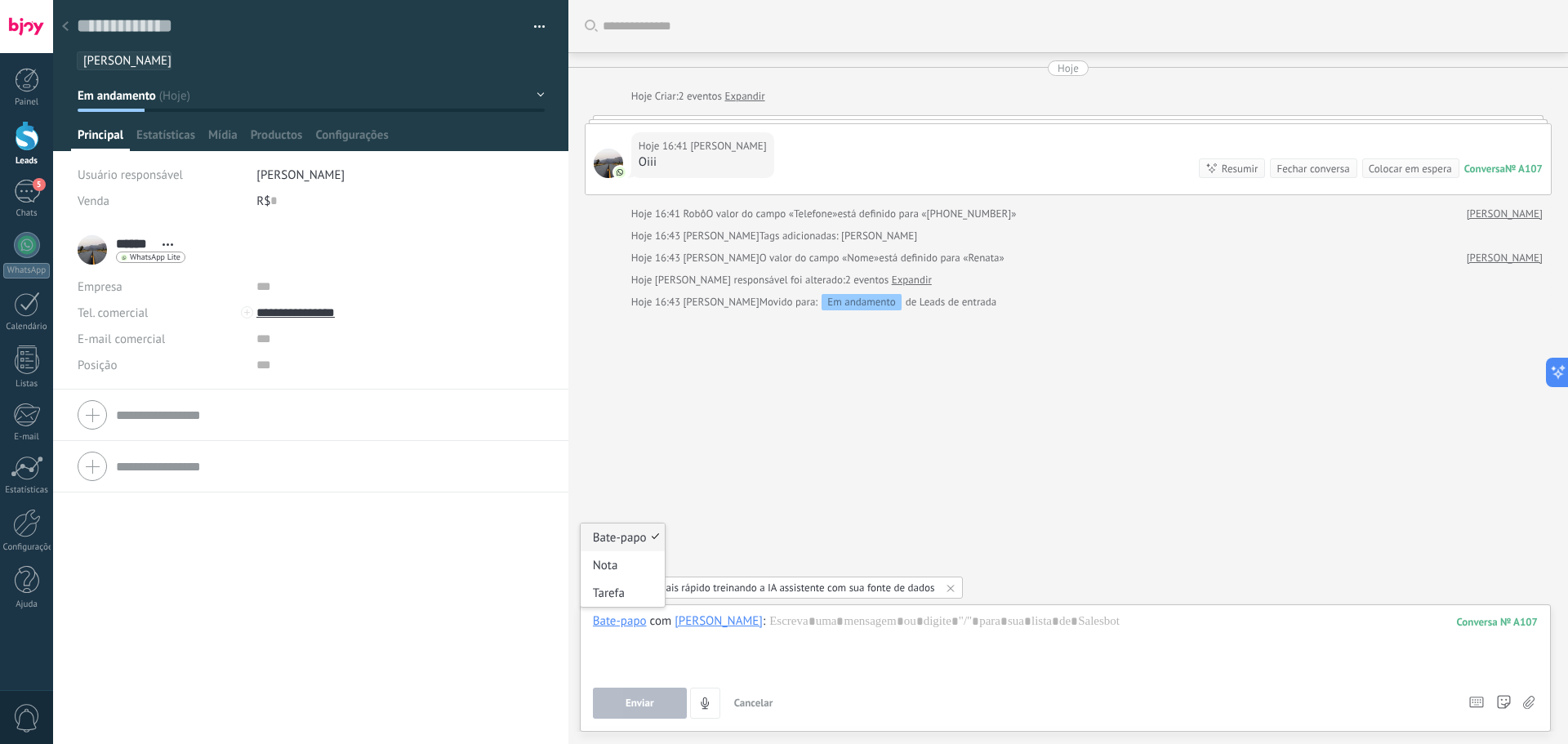
click at [628, 619] on div "Bate-papo" at bounding box center [620, 620] width 53 height 14
click at [601, 625] on div "Bate-papo" at bounding box center [620, 620] width 53 height 14
click at [598, 589] on div "Tarefa" at bounding box center [622, 593] width 84 height 28
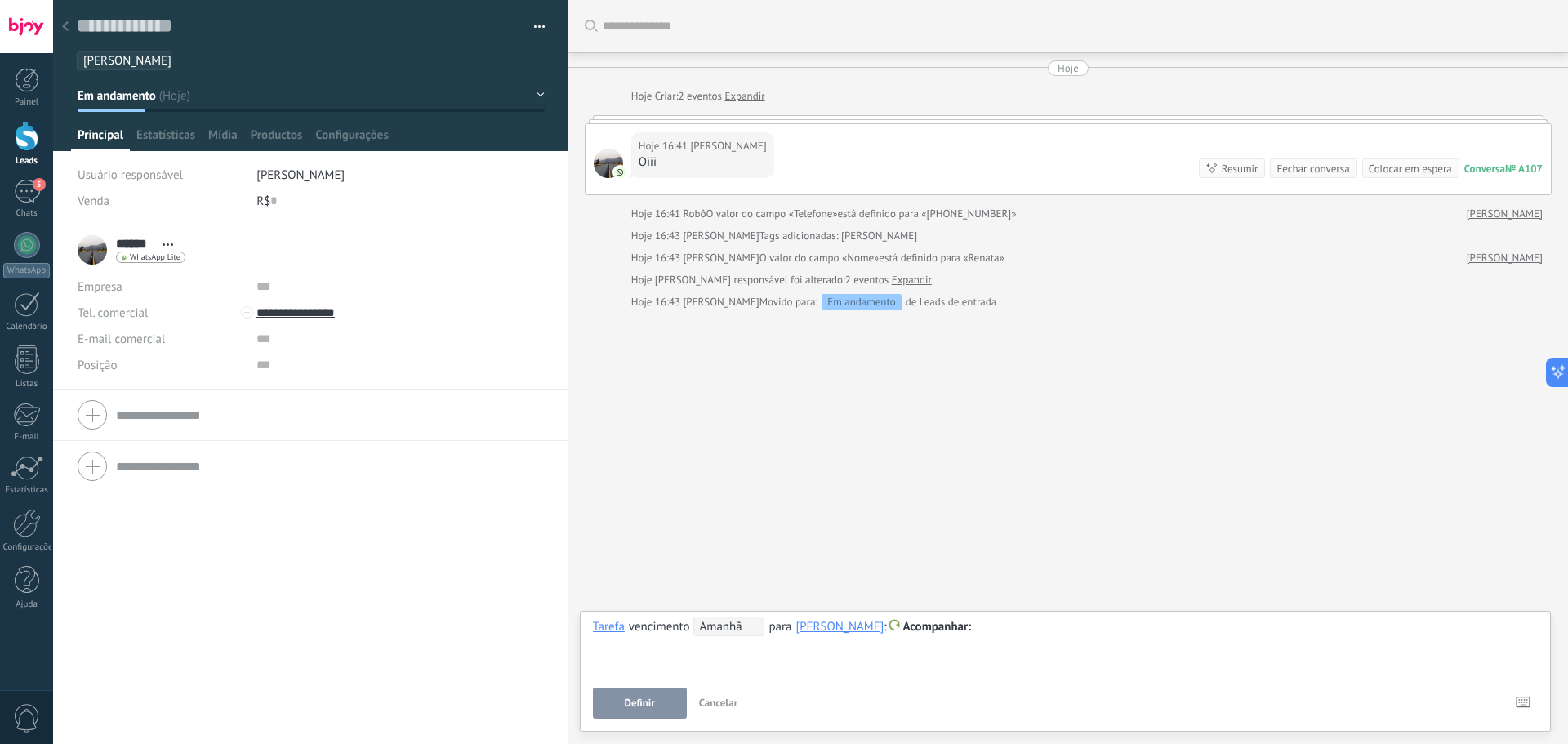
click at [707, 637] on div "**********" at bounding box center [1065, 646] width 945 height 59
click at [714, 636] on div at bounding box center [1065, 627] width 945 height 20
click at [717, 633] on span "Amanhã" at bounding box center [729, 626] width 71 height 20
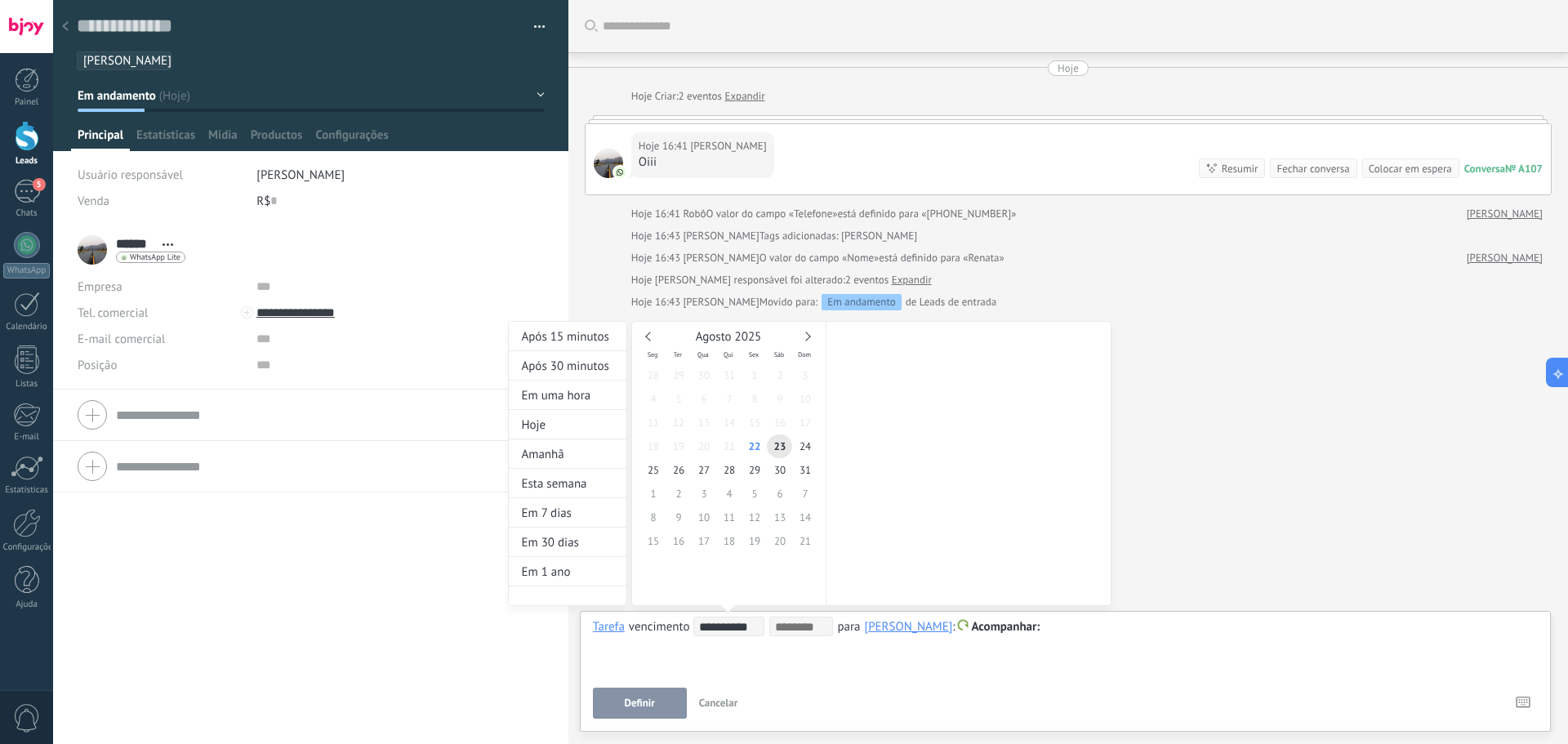
click at [717, 633] on input "**********" at bounding box center [731, 626] width 64 height 13
type input "**********"
click at [750, 498] on span "5" at bounding box center [754, 494] width 25 height 24
click at [867, 432] on span "10:00" at bounding box center [867, 428] width 25 height 14
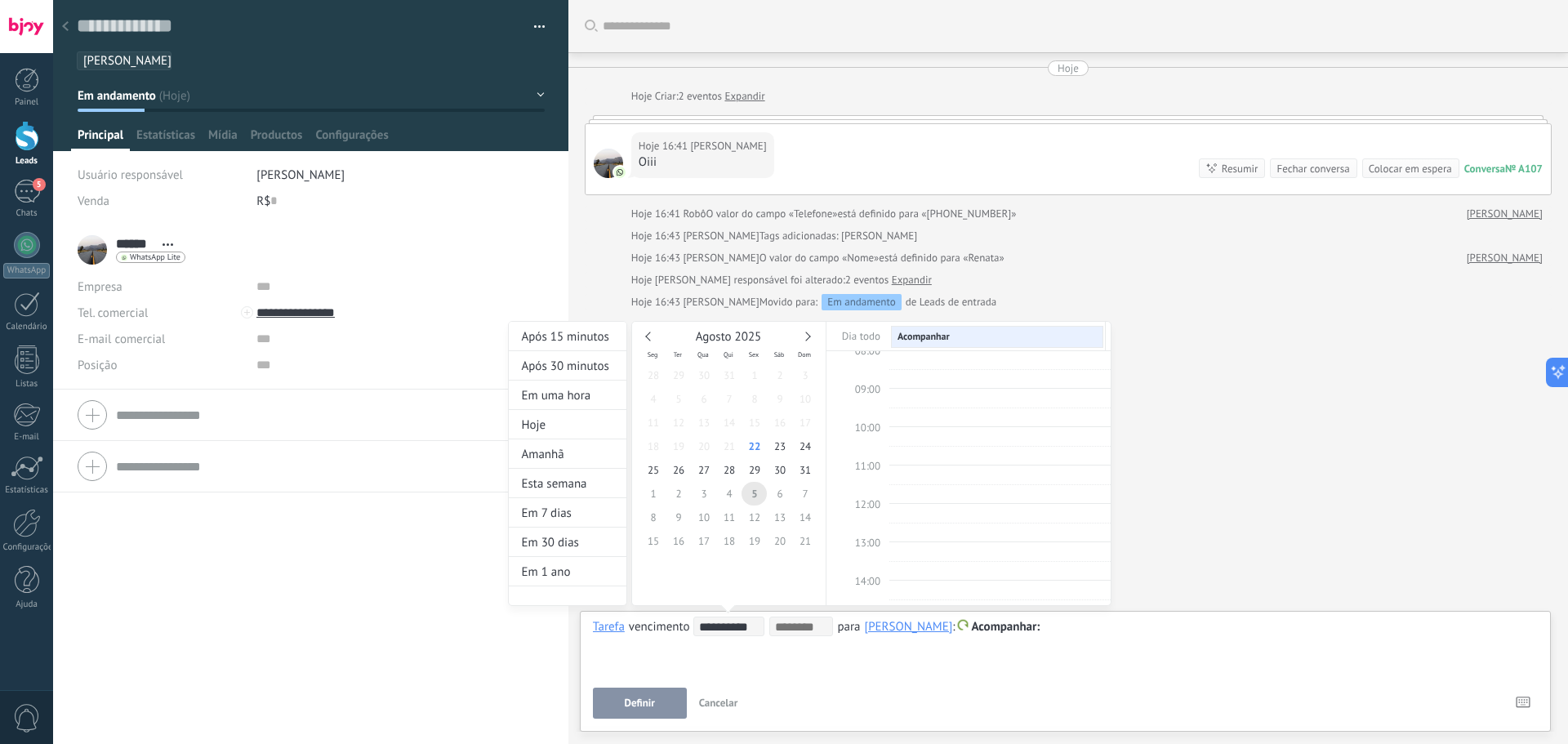
type input "**********"
click at [912, 428] on div at bounding box center [998, 437] width 213 height 18
click at [643, 691] on div at bounding box center [784, 372] width 1568 height 744
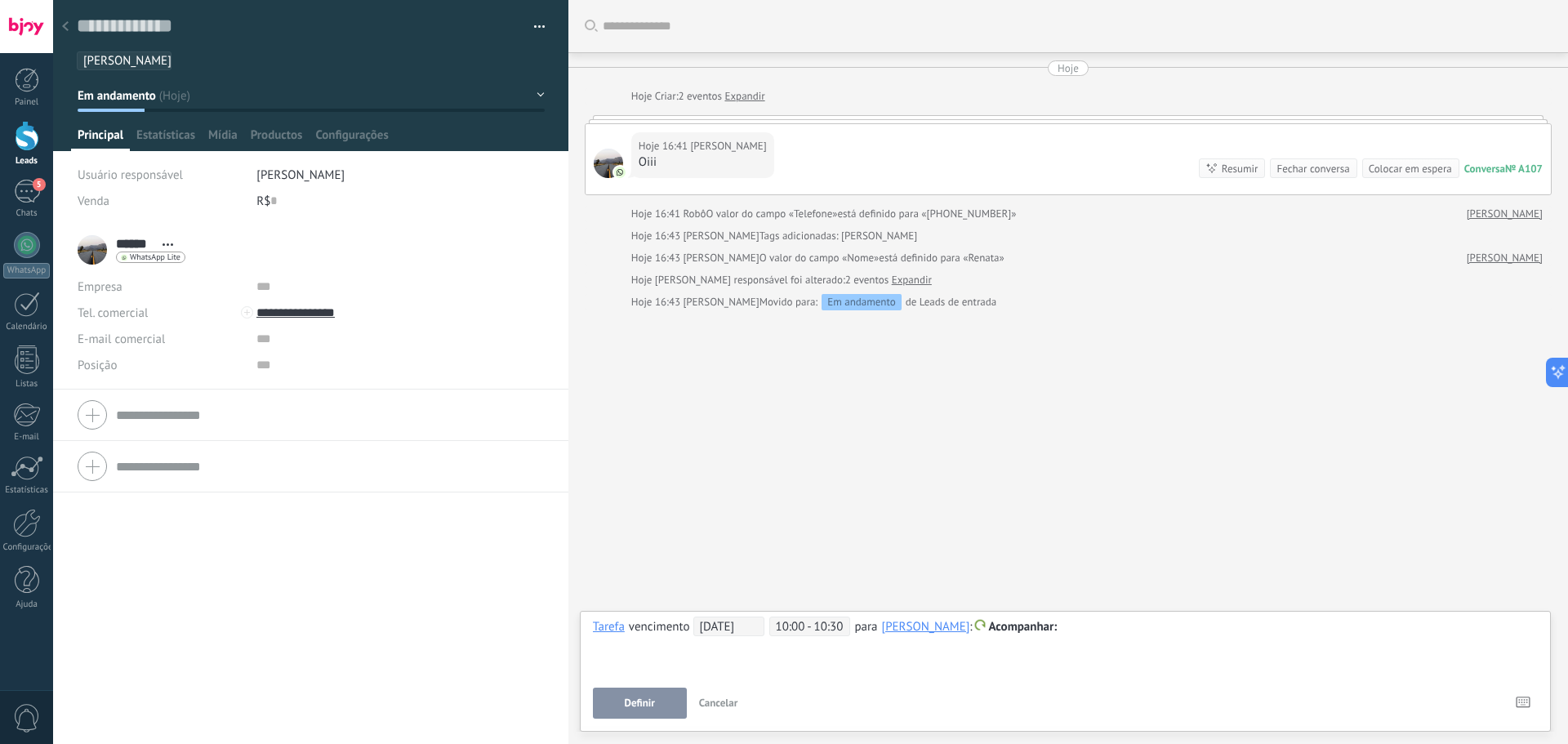
click at [643, 691] on button "Definir" at bounding box center [639, 702] width 94 height 31
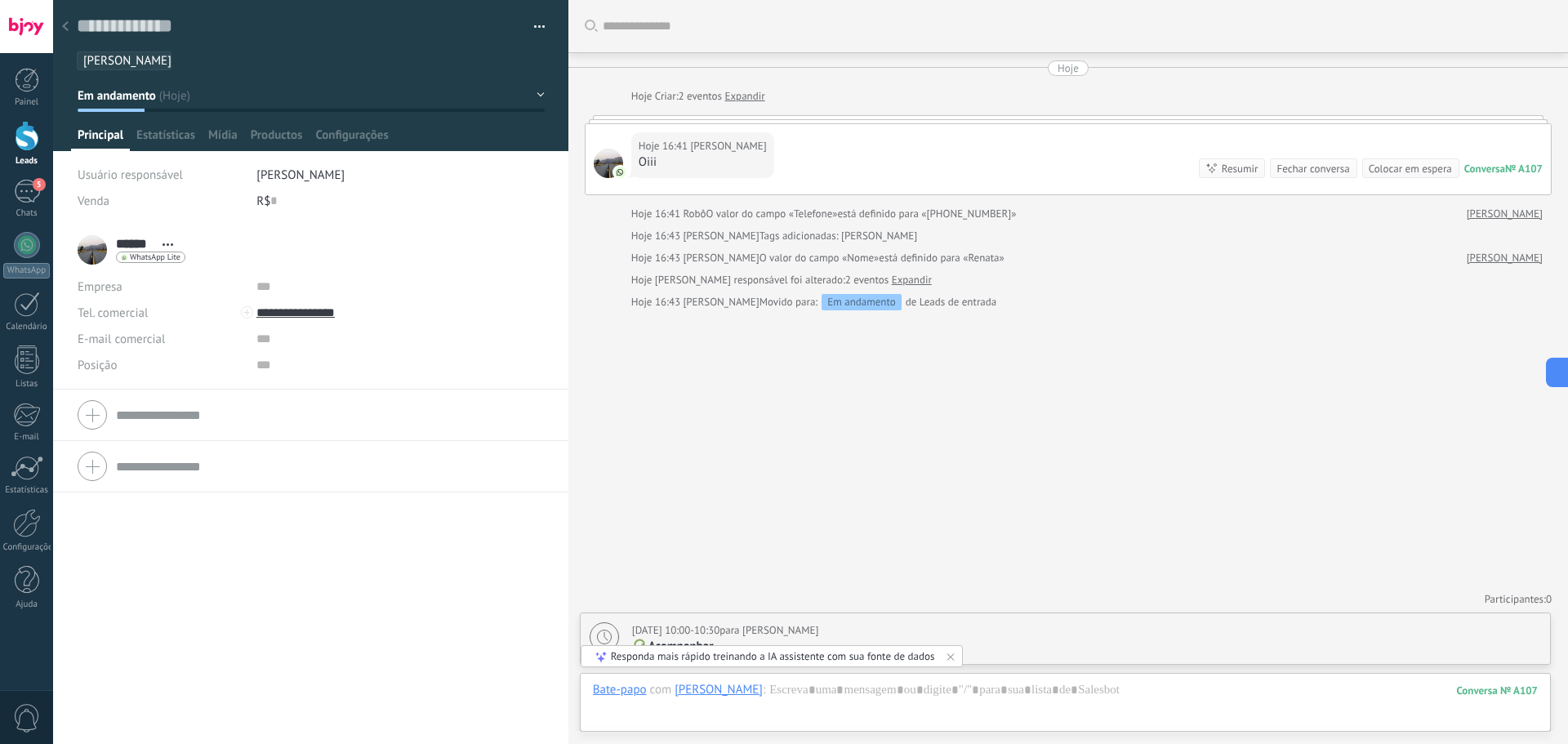
click at [1228, 330] on div "Buscar Carregar mais Hoje Hoje Criar: 2 eventos Expandir Hoje 16:41 Renata Oiii…" at bounding box center [1068, 372] width 999 height 744
click at [952, 658] on icon at bounding box center [950, 656] width 13 height 13
click at [14, 303] on div at bounding box center [27, 304] width 26 height 25
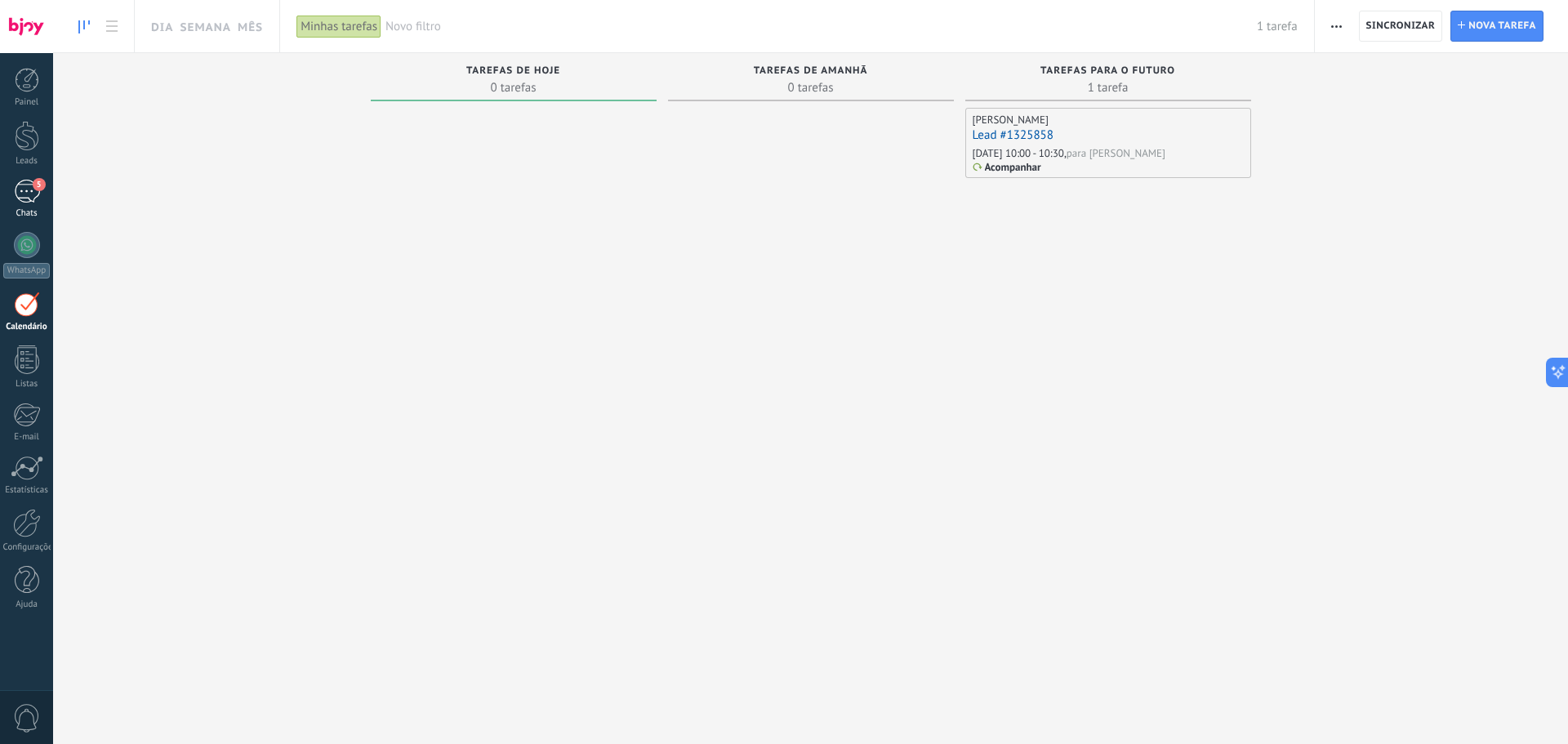
click at [19, 190] on div "5" at bounding box center [27, 192] width 26 height 24
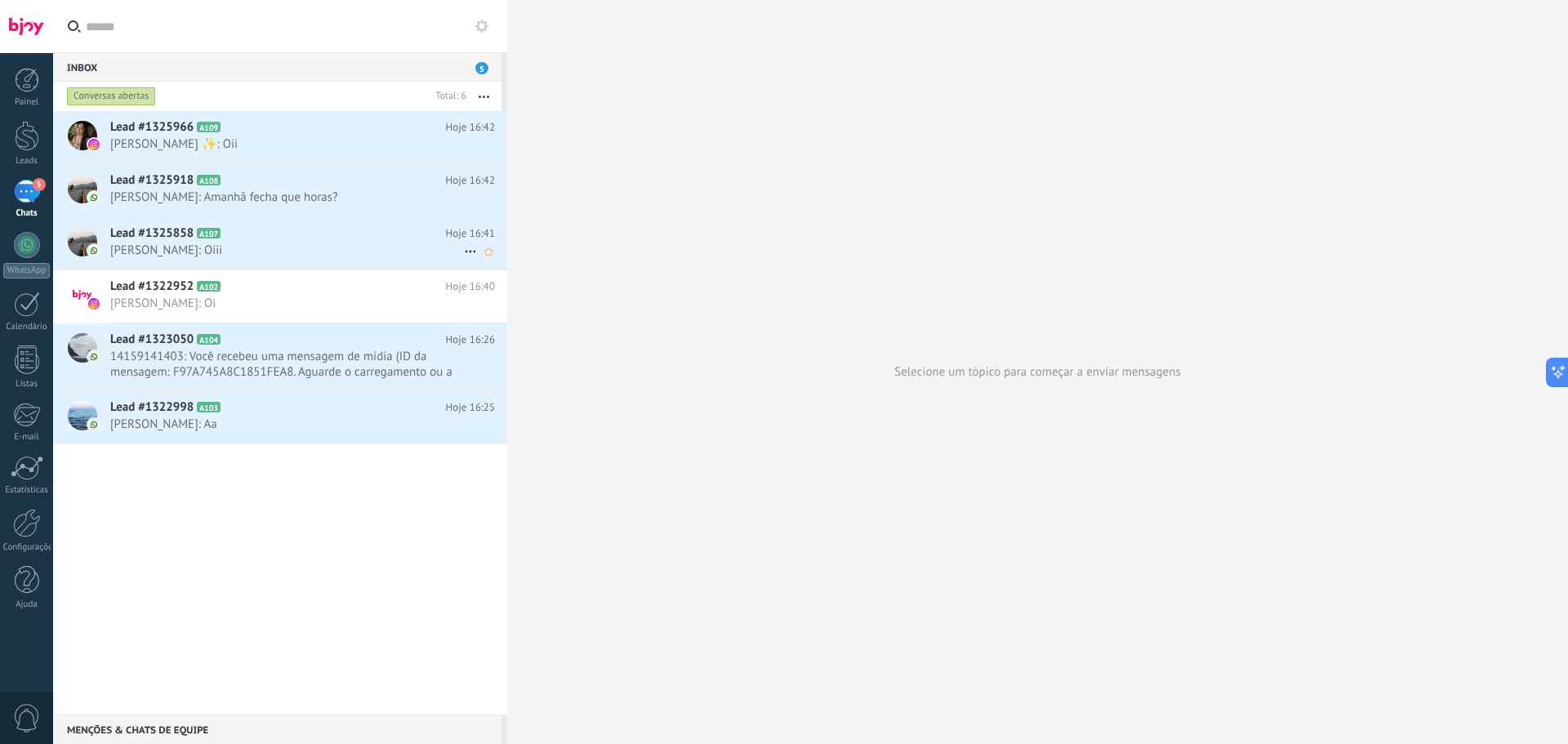
click at [181, 245] on span "[PERSON_NAME]: Oiii" at bounding box center [287, 249] width 354 height 15
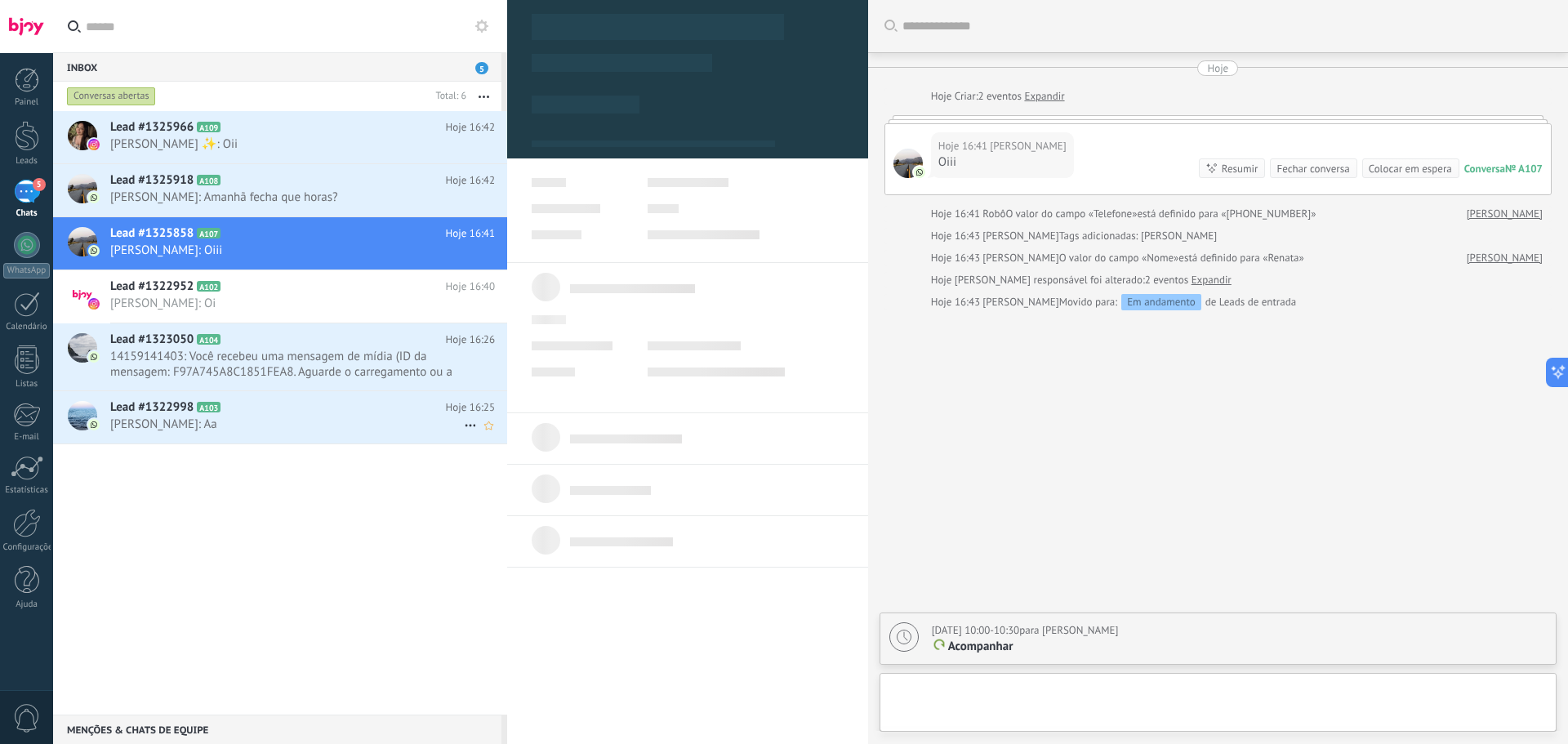
scroll to position [24, 0]
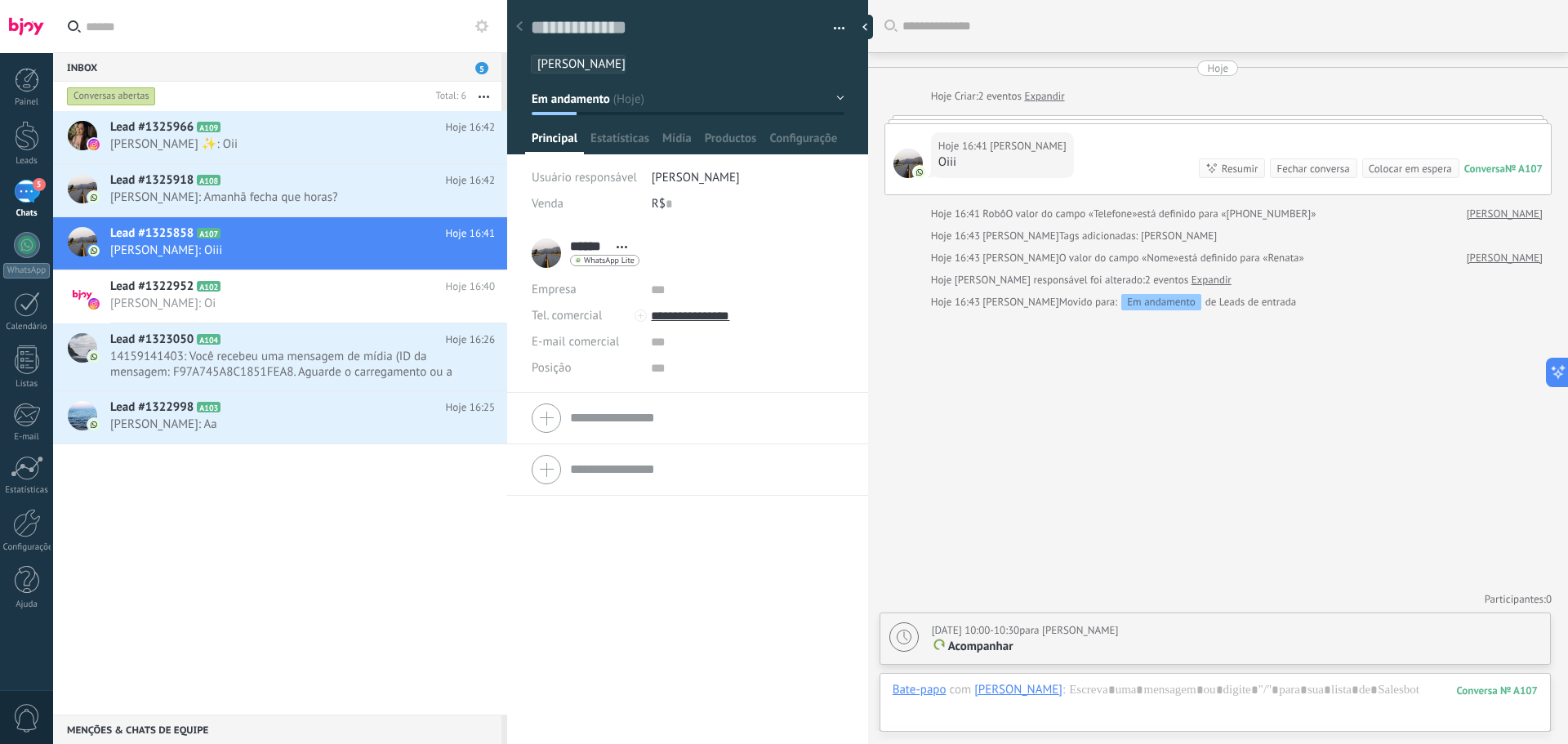
click at [995, 652] on span "Acompanhar" at bounding box center [981, 646] width 65 height 15
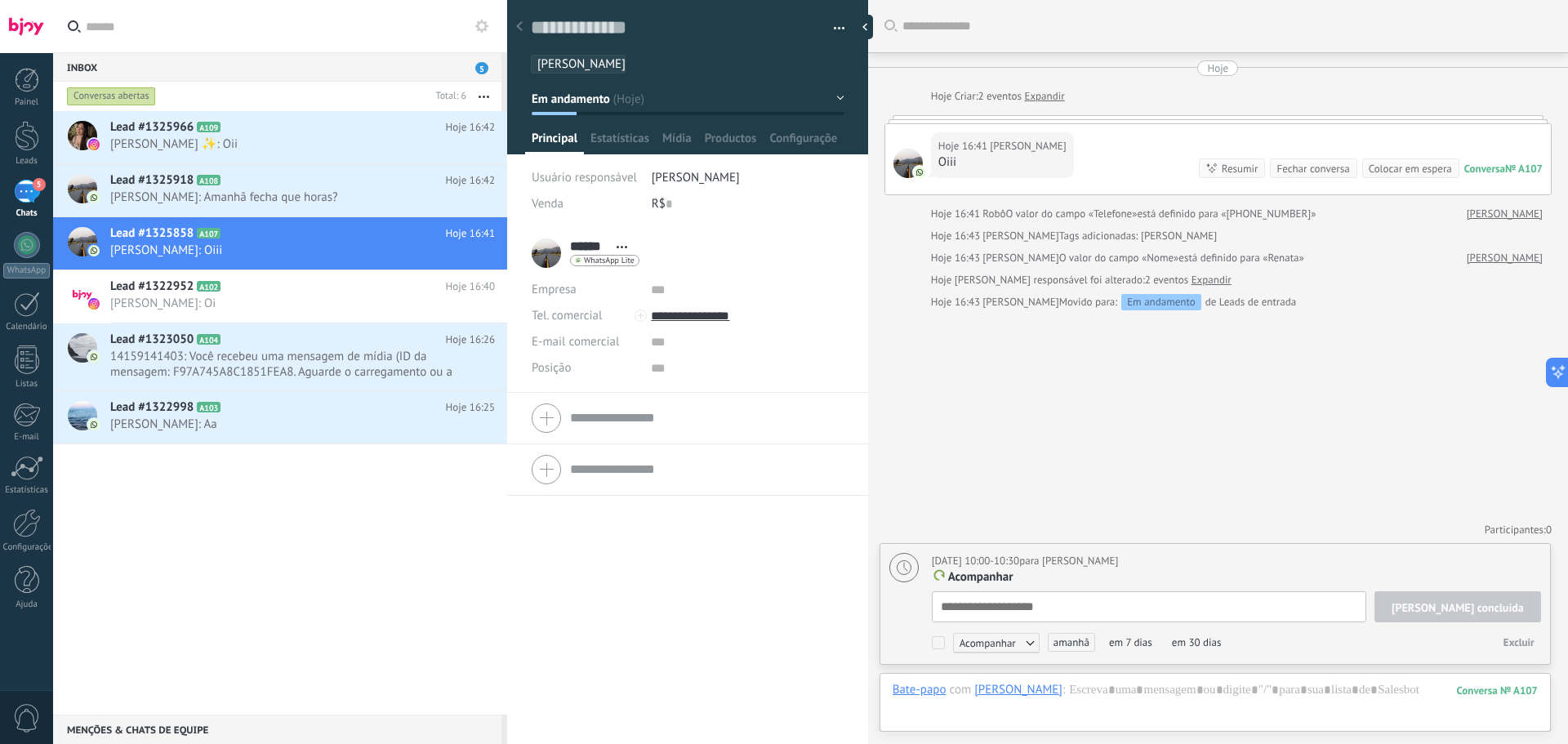
scroll to position [16, 0]
type textarea "*"
type textarea "**"
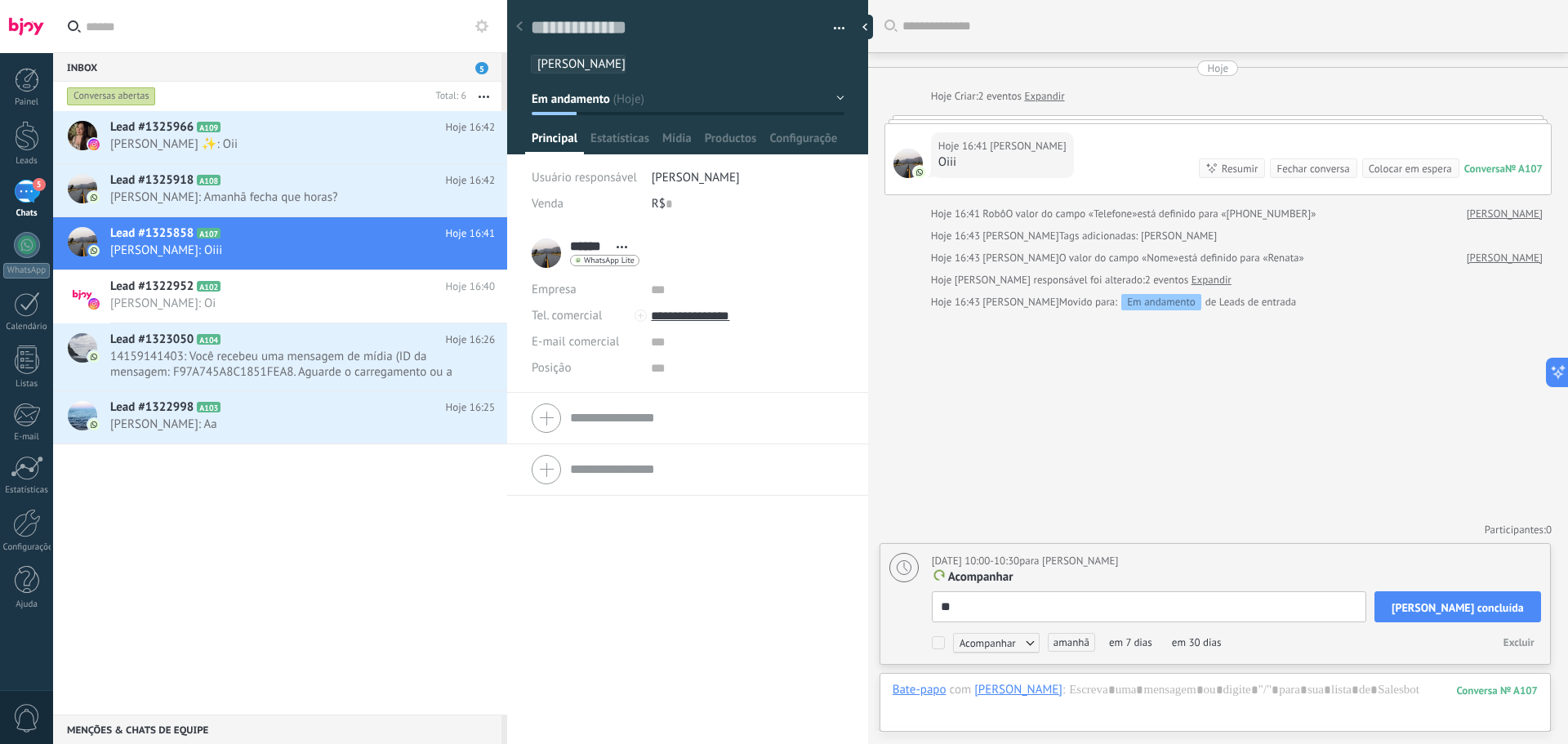
type textarea "***"
type textarea "****"
type textarea "*****"
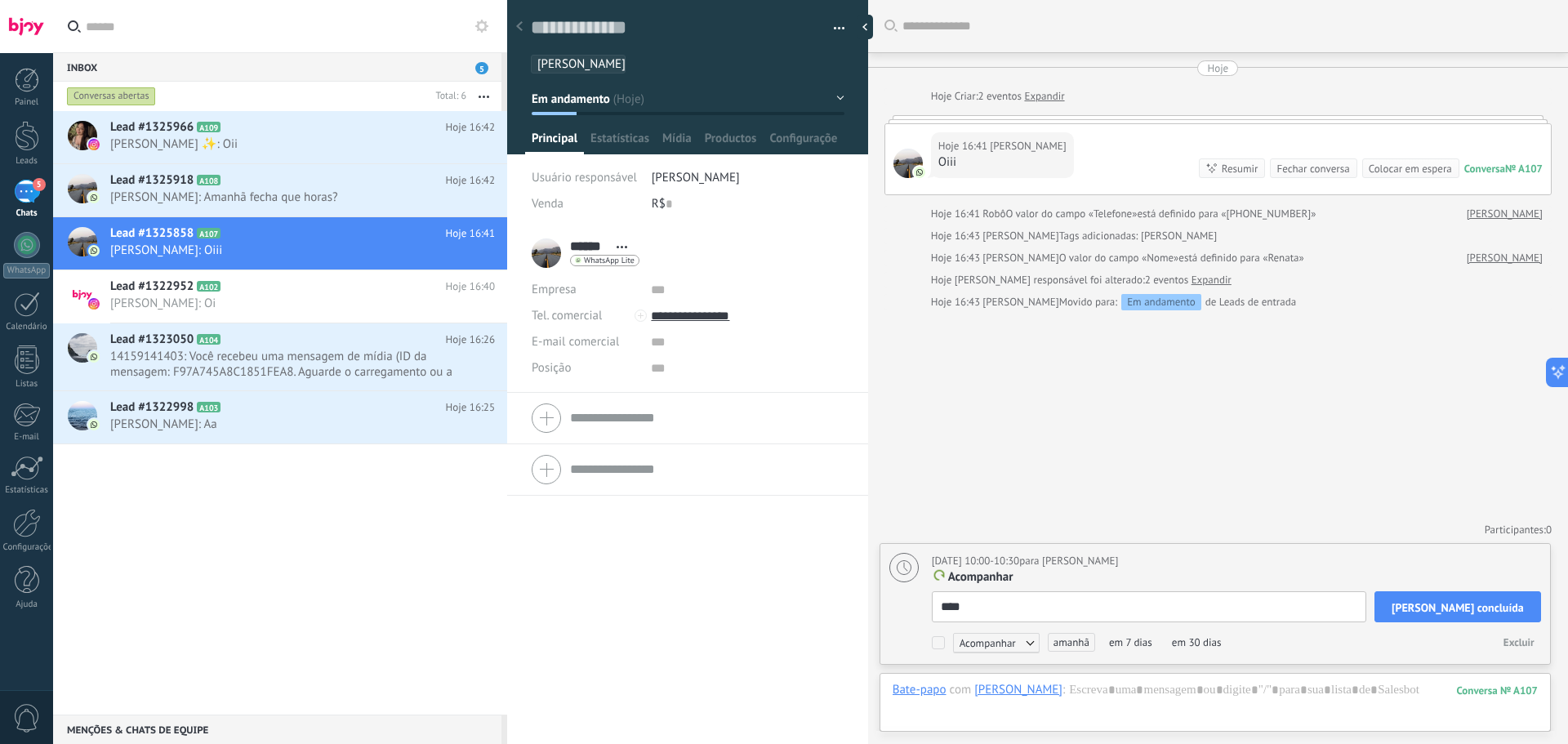
type textarea "*****"
type textarea "******"
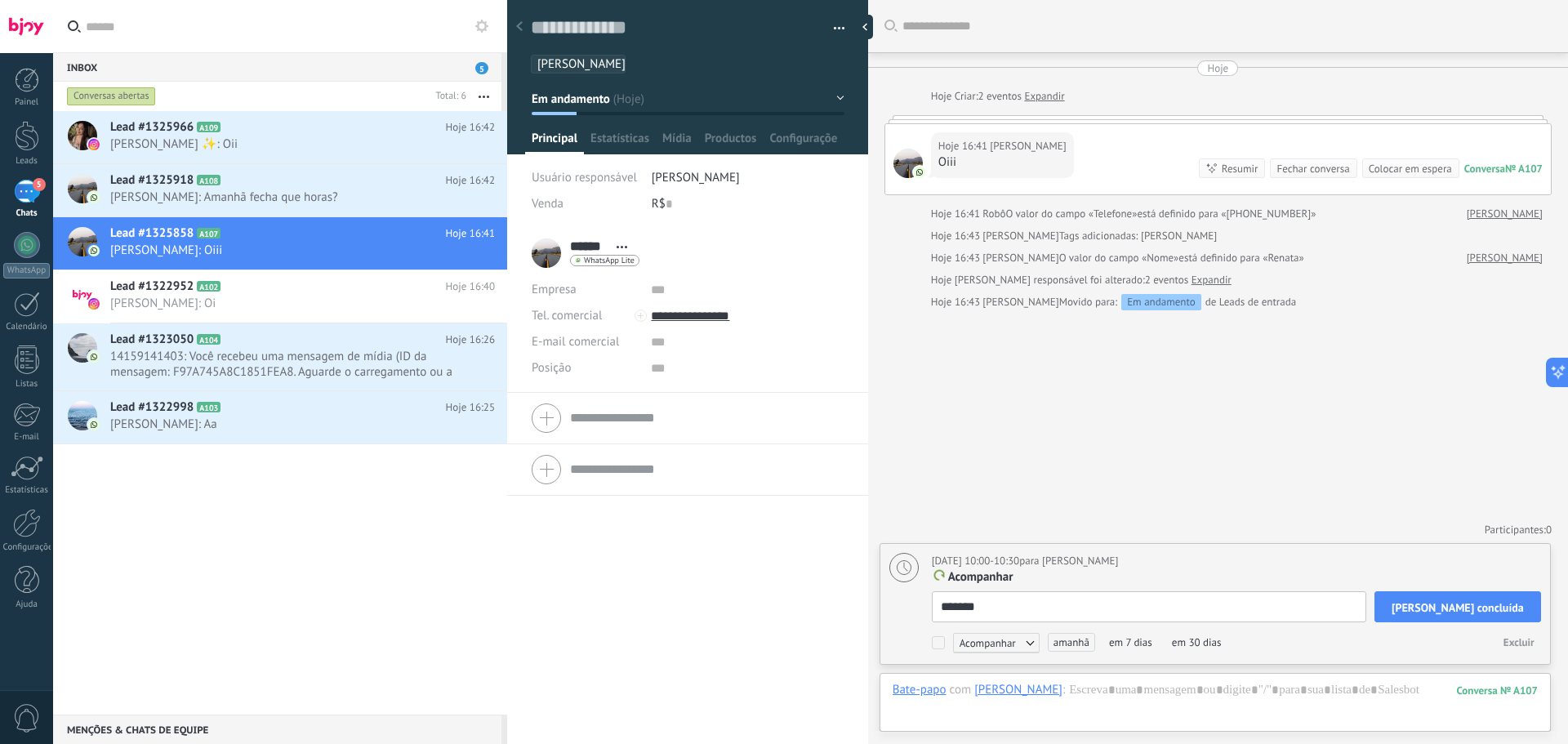
type textarea "********"
type textarea "*********"
type textarea "**********"
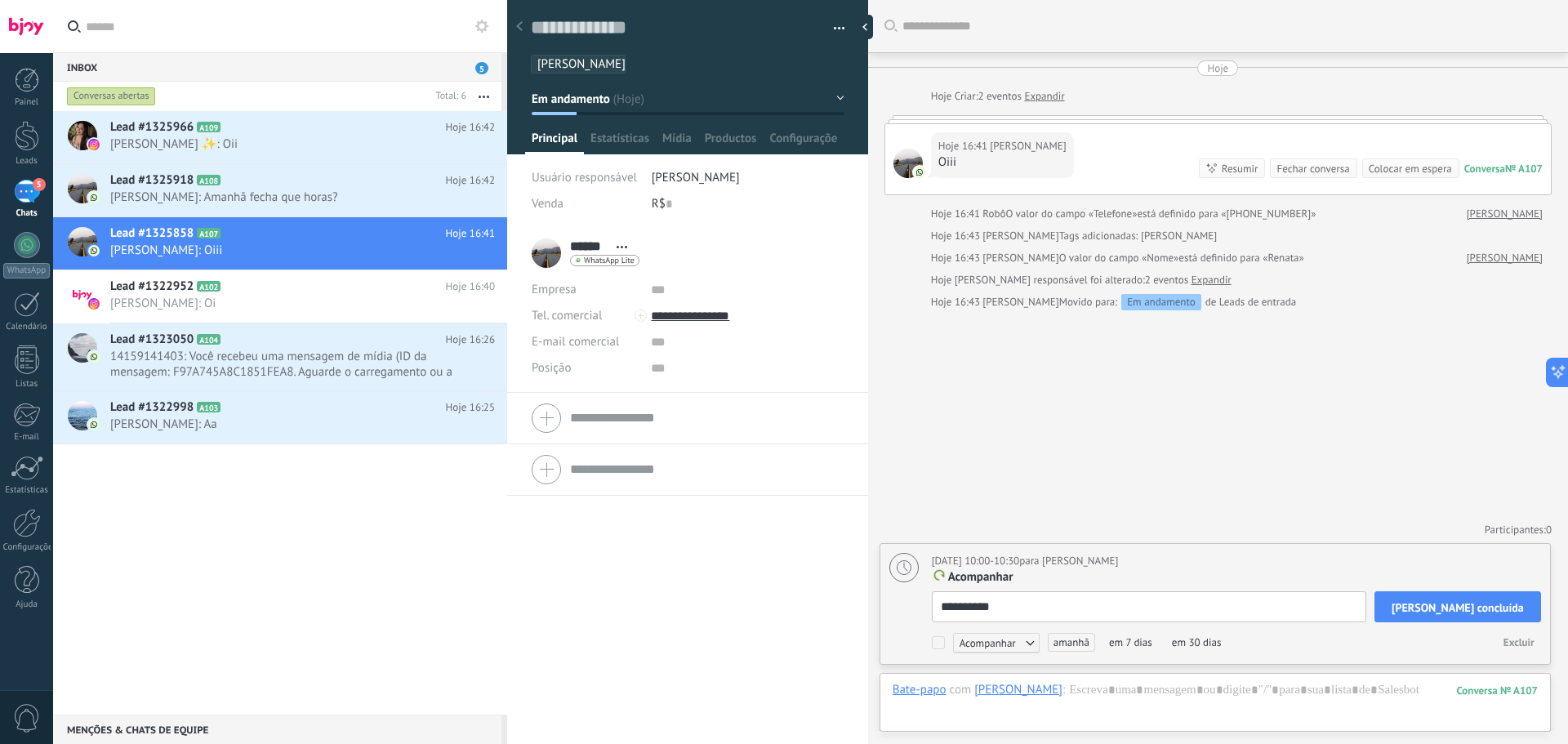
type textarea "**********"
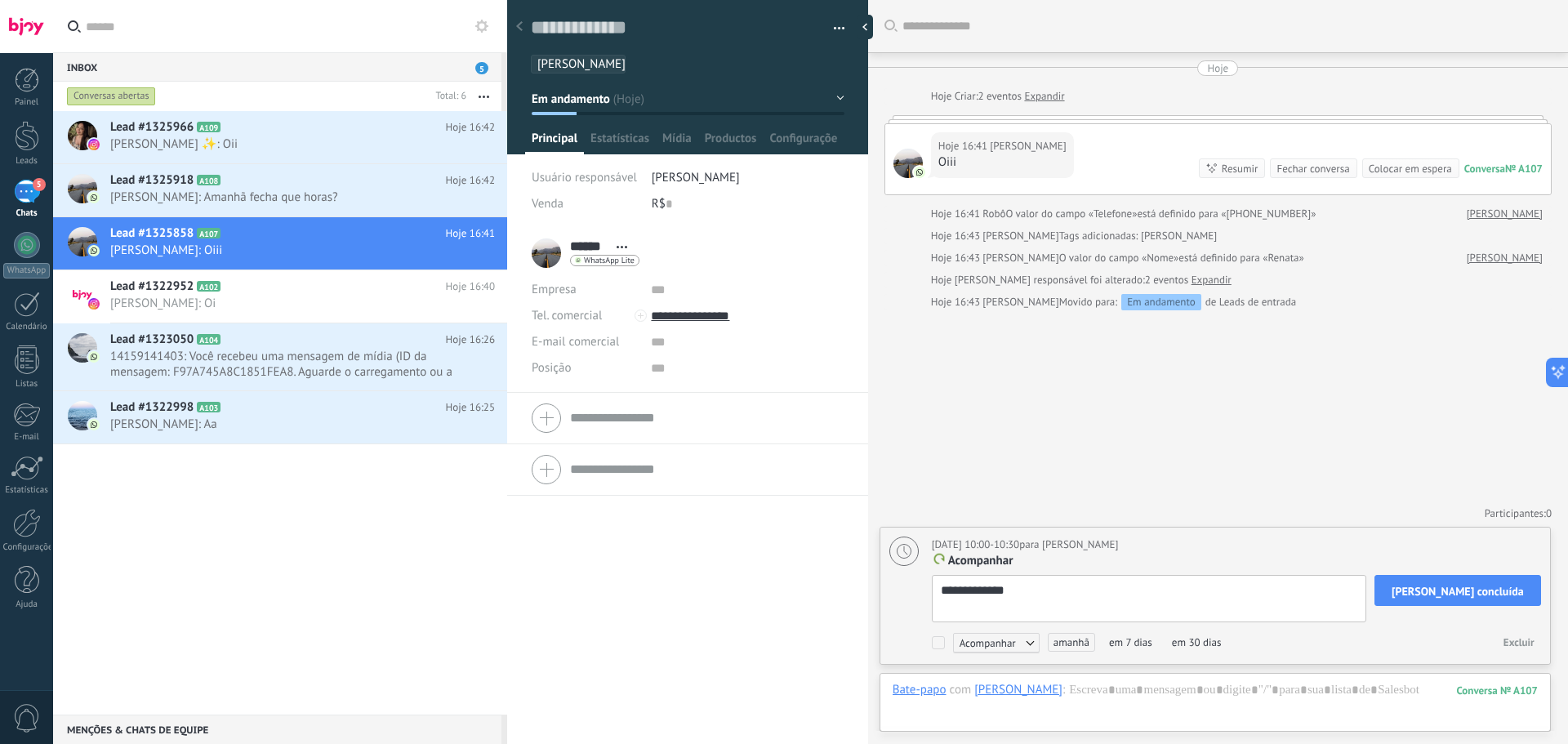
scroll to position [33, 0]
type textarea "**********"
click at [977, 646] on span "Acompanhar" at bounding box center [996, 642] width 86 height 20
click at [990, 703] on label "Personalizar" at bounding box center [992, 703] width 147 height 30
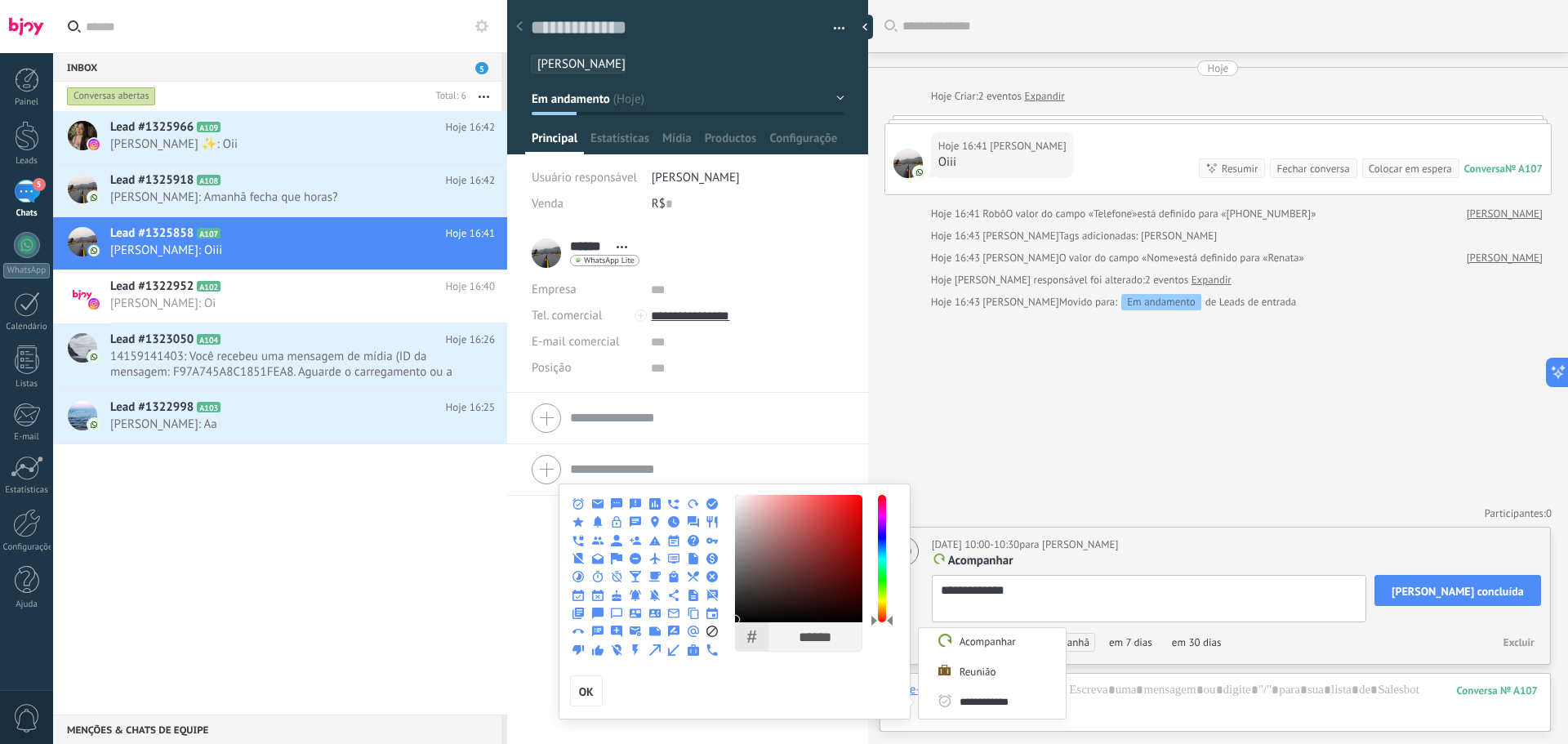
type input "**********"
click at [649, 616] on use at bounding box center [654, 614] width 12 height 9
click at [584, 691] on span "OK" at bounding box center [587, 691] width 14 height 12
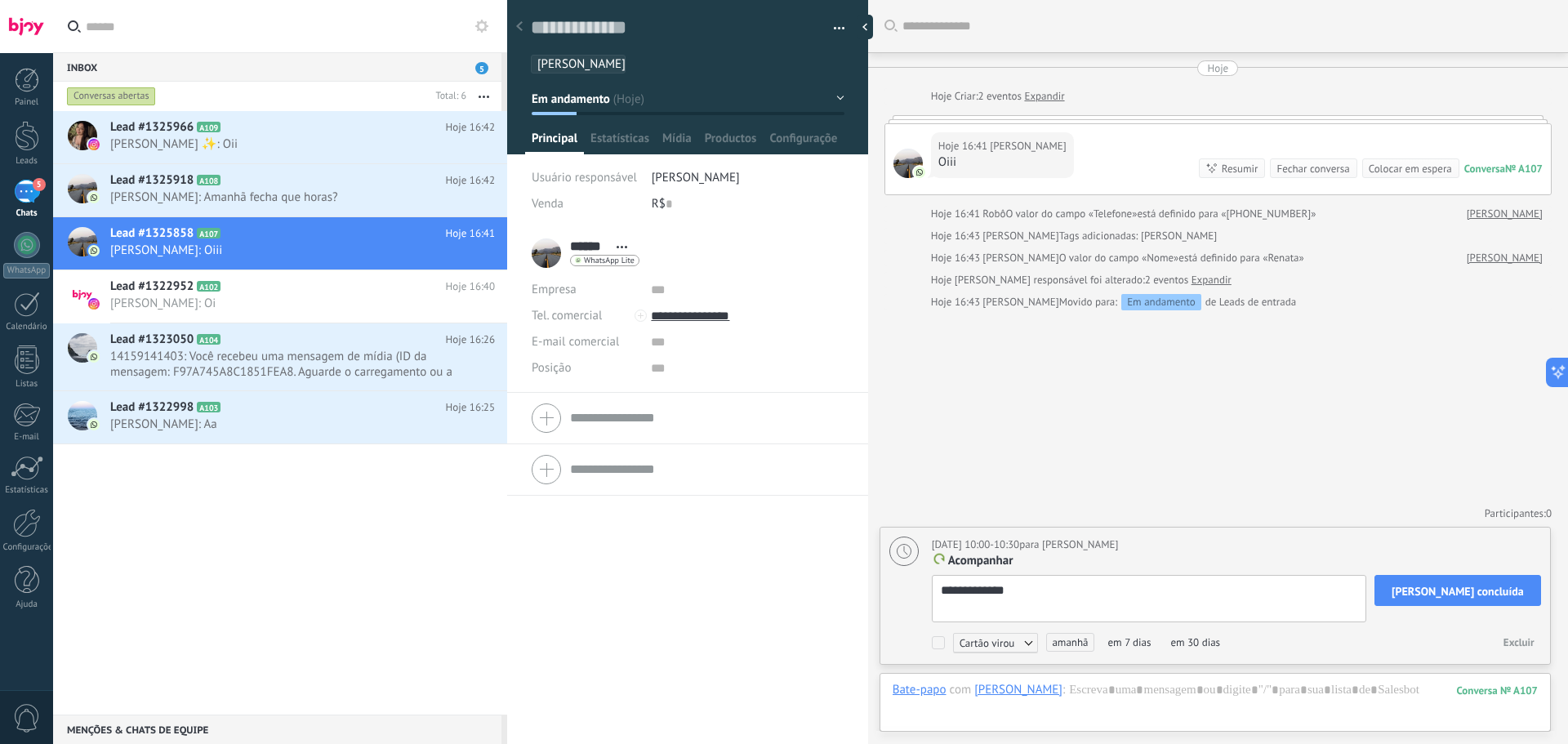
click at [1186, 487] on div "**********" at bounding box center [1218, 372] width 700 height 744
type textarea "**********"
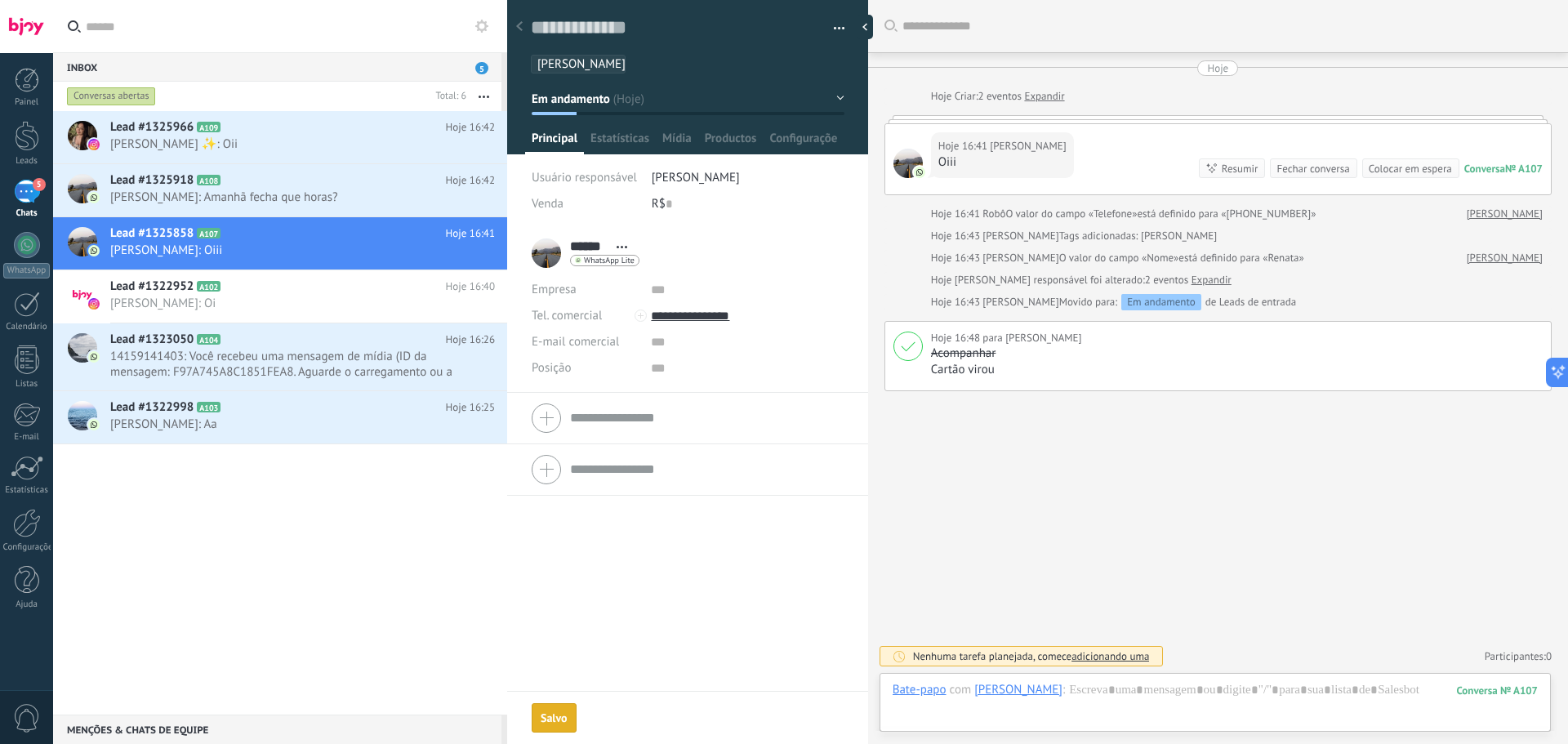
scroll to position [33, 0]
click at [915, 687] on div "Bate-papo" at bounding box center [919, 689] width 53 height 14
click at [921, 687] on div "Bate-papo" at bounding box center [919, 689] width 53 height 14
click at [916, 664] on div "Nenhuma tarefa planejada, comece adicionando uma" at bounding box center [1022, 656] width 284 height 20
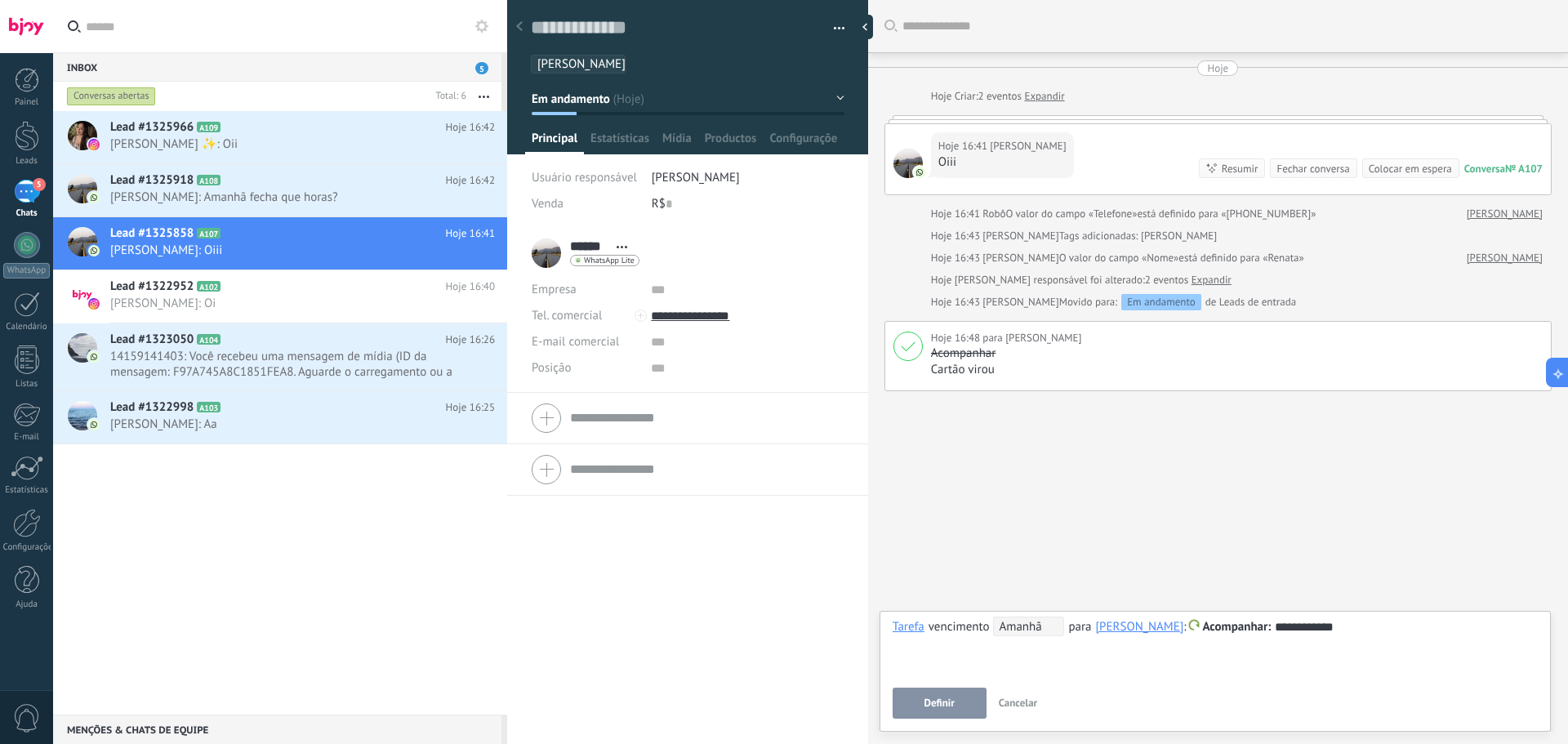
click at [1023, 625] on span "Amanhã" at bounding box center [1029, 626] width 71 height 20
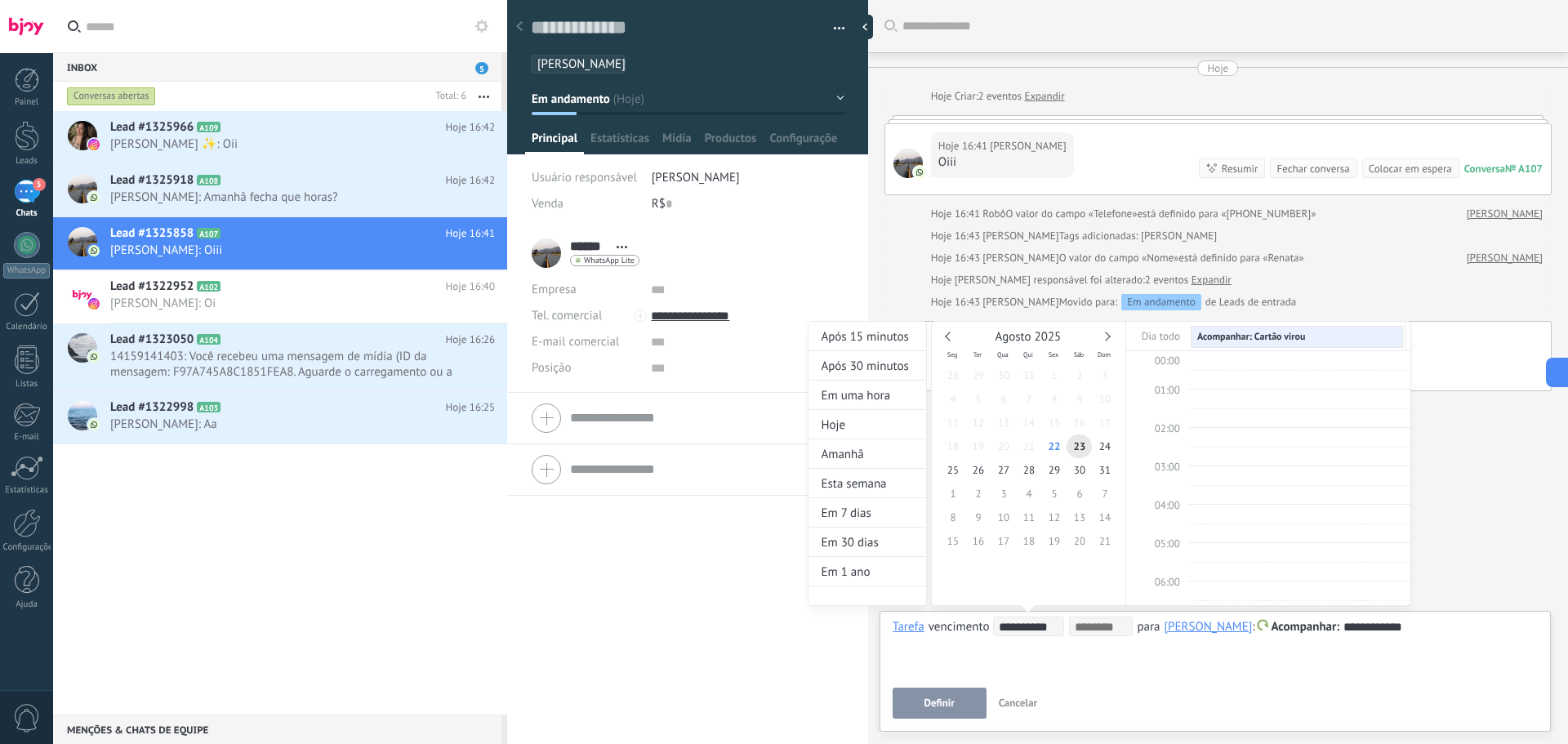
scroll to position [307, 0]
type input "**********"
click at [1051, 492] on span "5" at bounding box center [1054, 494] width 25 height 24
click at [933, 703] on div at bounding box center [784, 372] width 1568 height 744
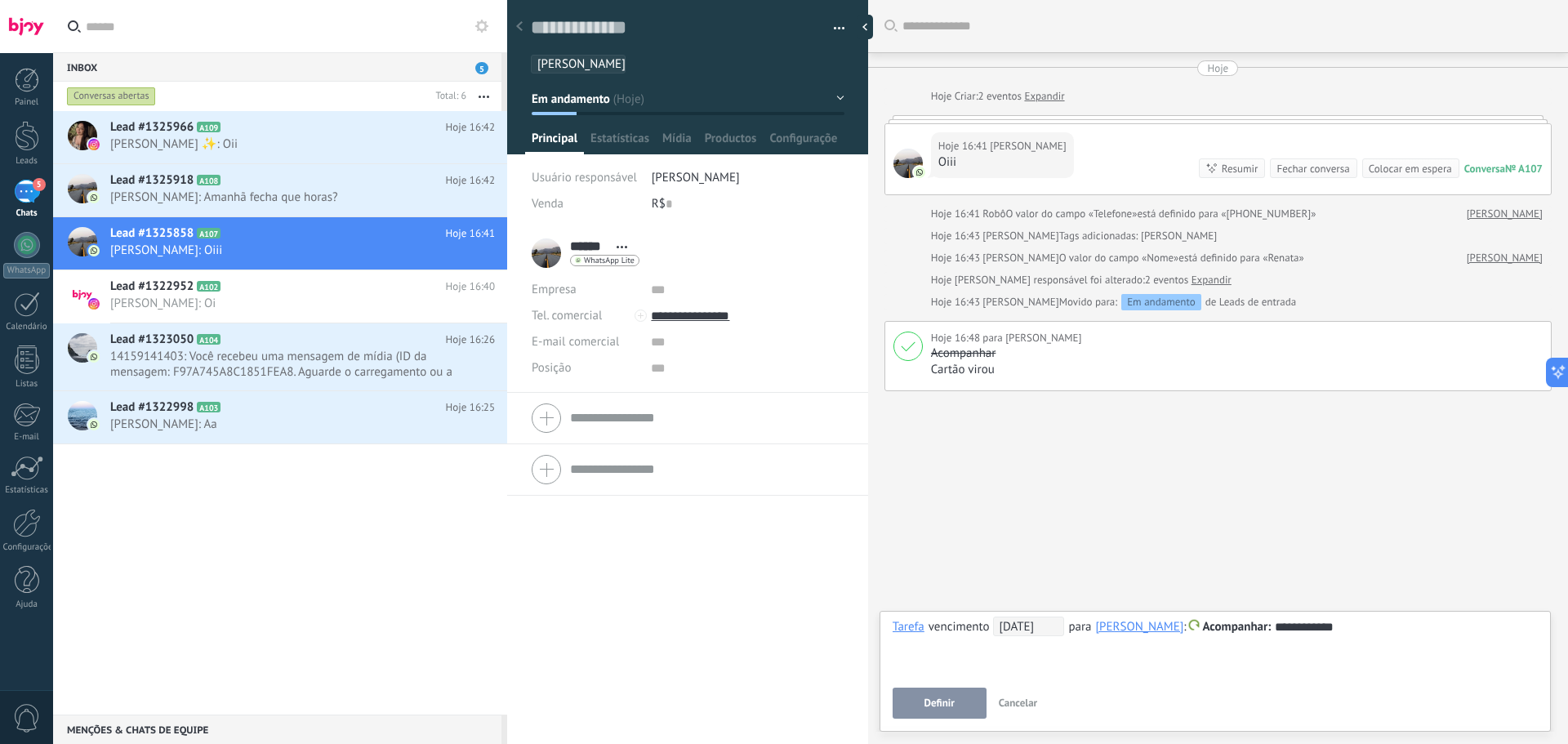
click at [933, 703] on span "Definir" at bounding box center [939, 702] width 30 height 12
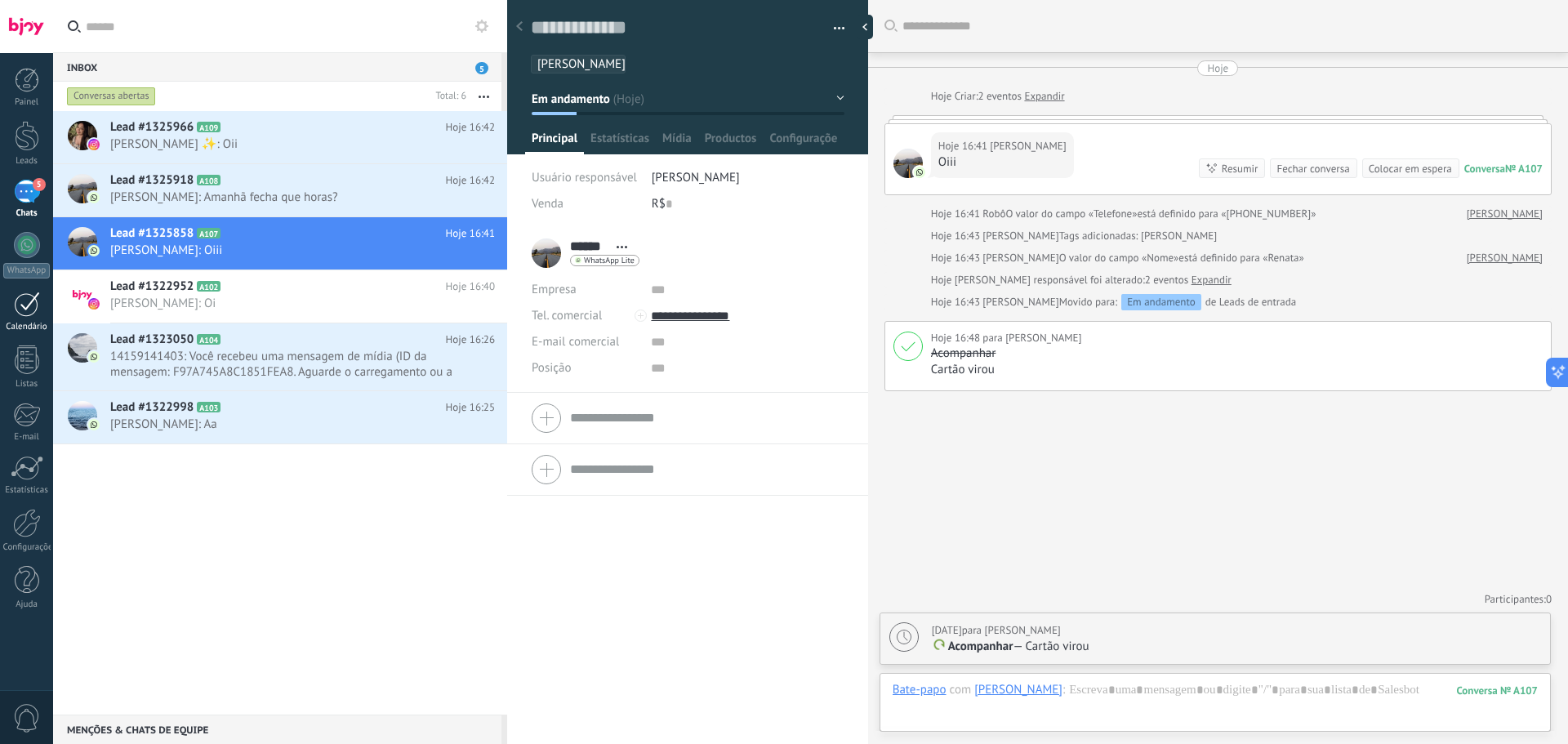
click at [23, 307] on div at bounding box center [27, 304] width 26 height 25
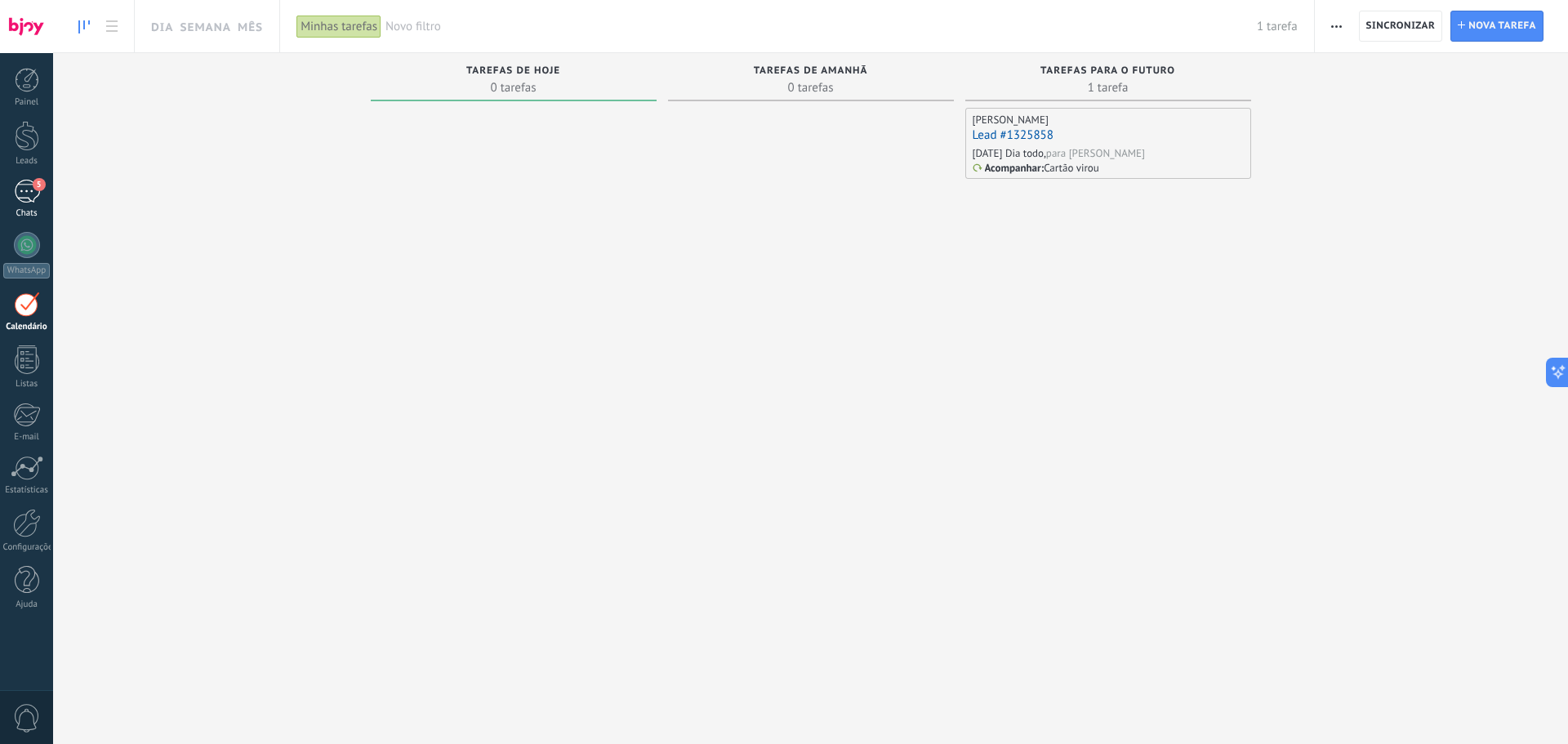
click at [44, 184] on span "5" at bounding box center [39, 184] width 13 height 13
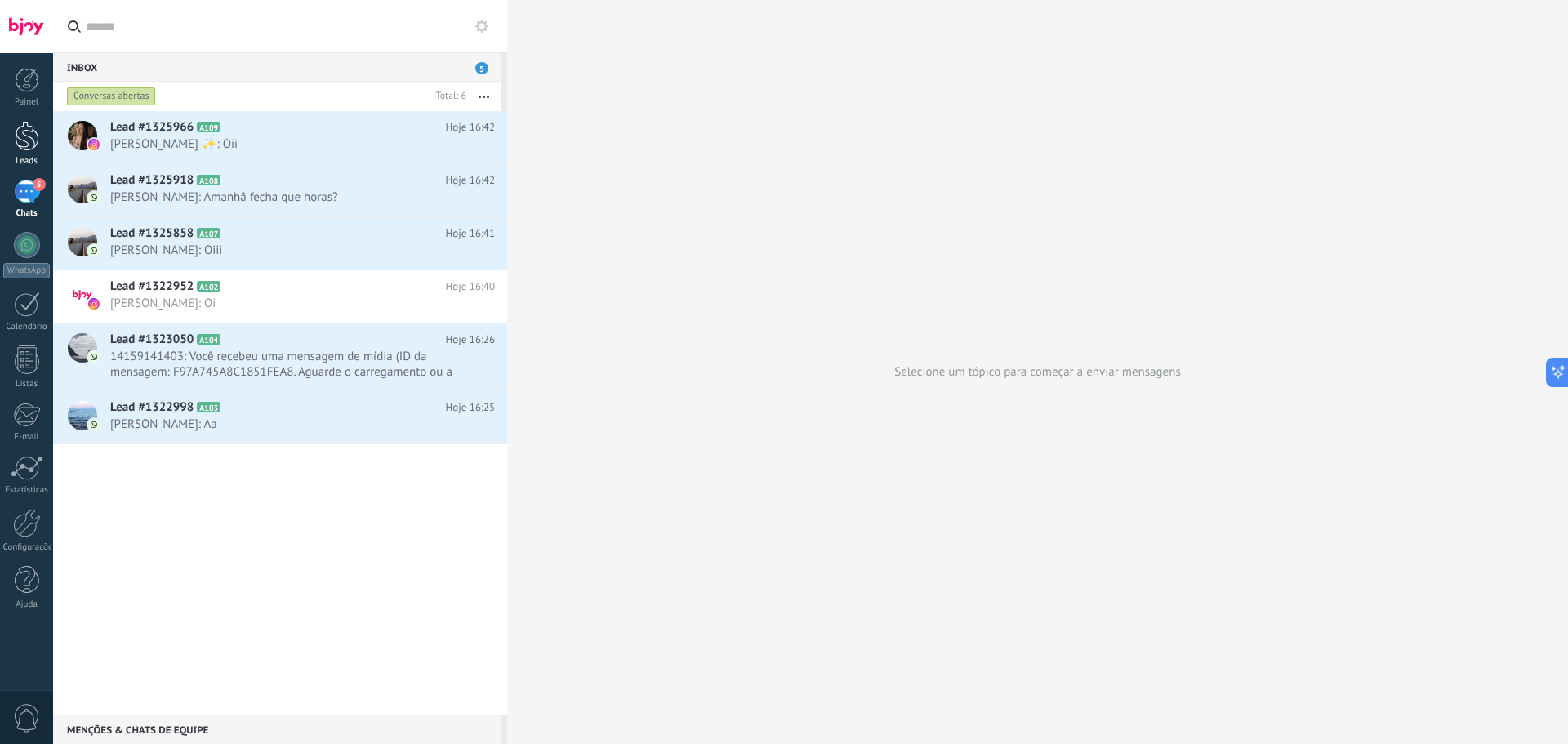
click at [31, 138] on div at bounding box center [26, 136] width 24 height 30
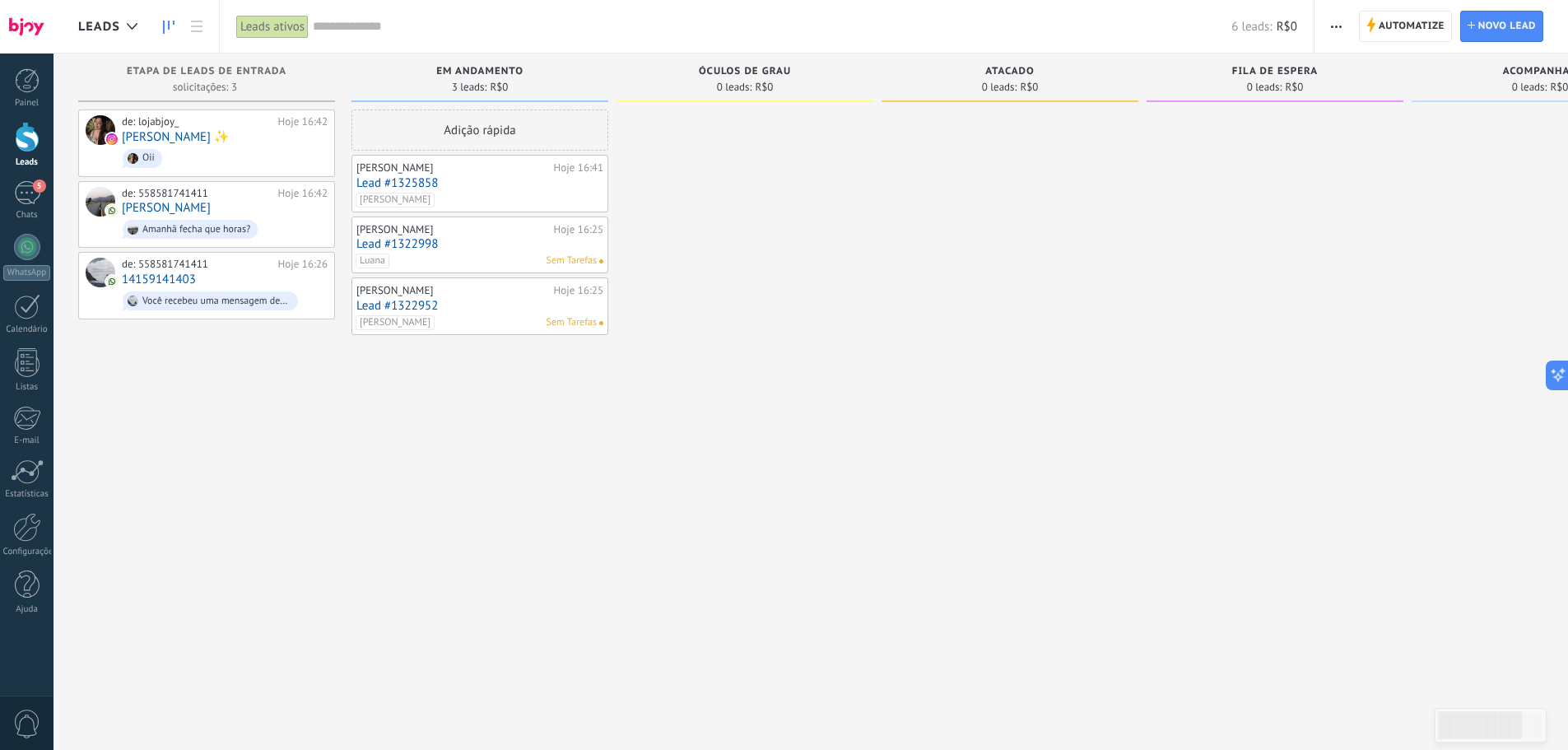
type input "*"
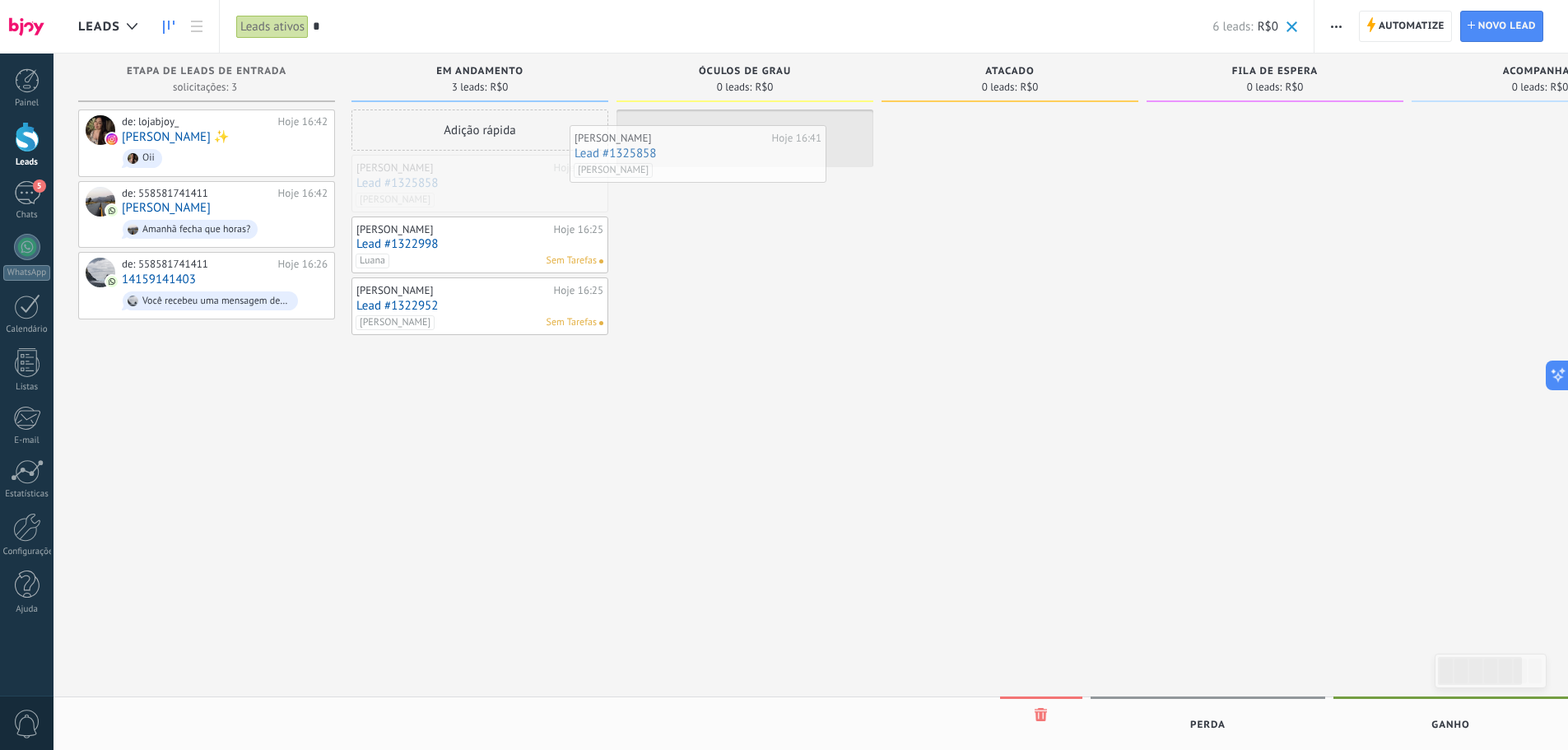
drag, startPoint x: 465, startPoint y: 186, endPoint x: 728, endPoint y: 145, distance: 266.2
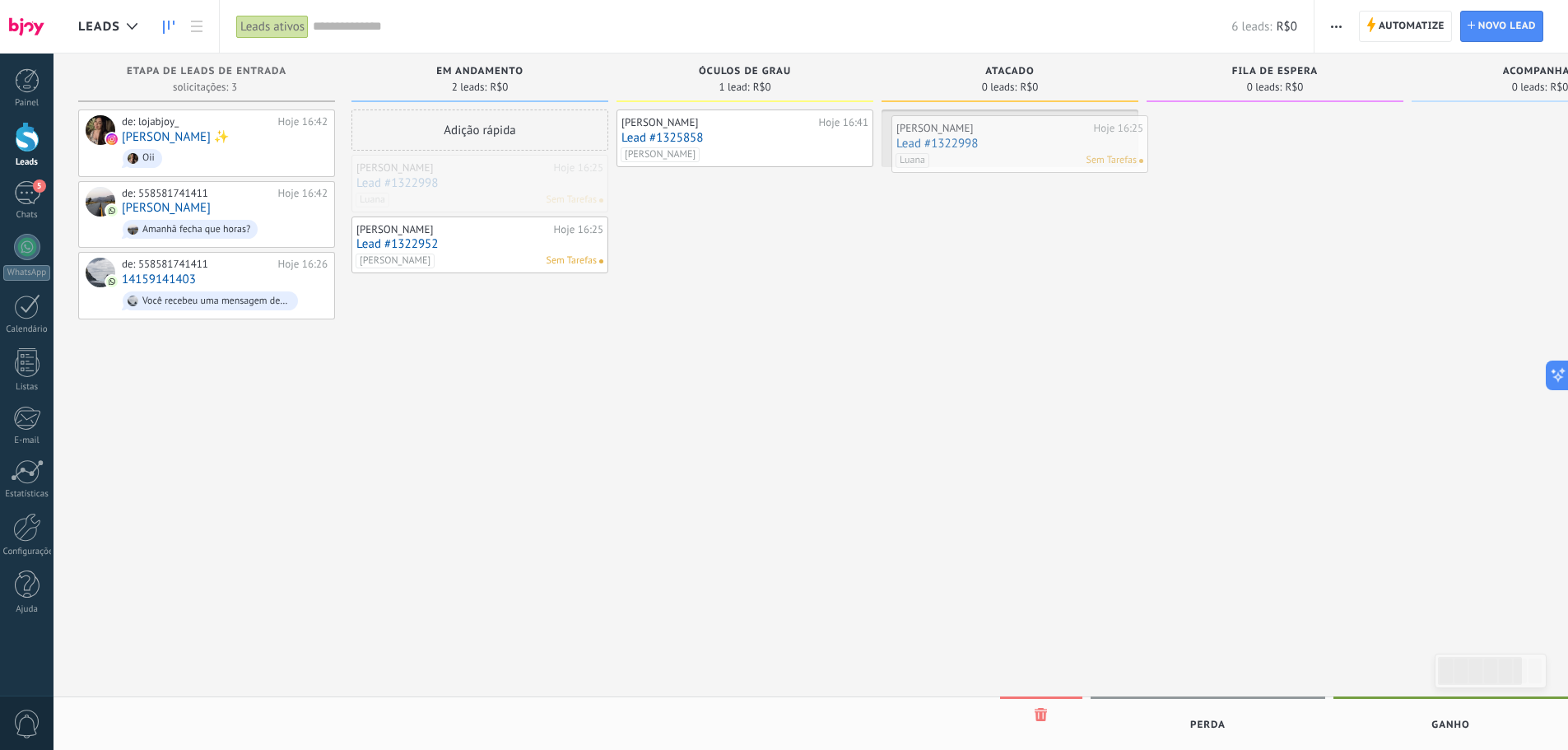
drag, startPoint x: 469, startPoint y: 203, endPoint x: 1010, endPoint y: 165, distance: 542.3
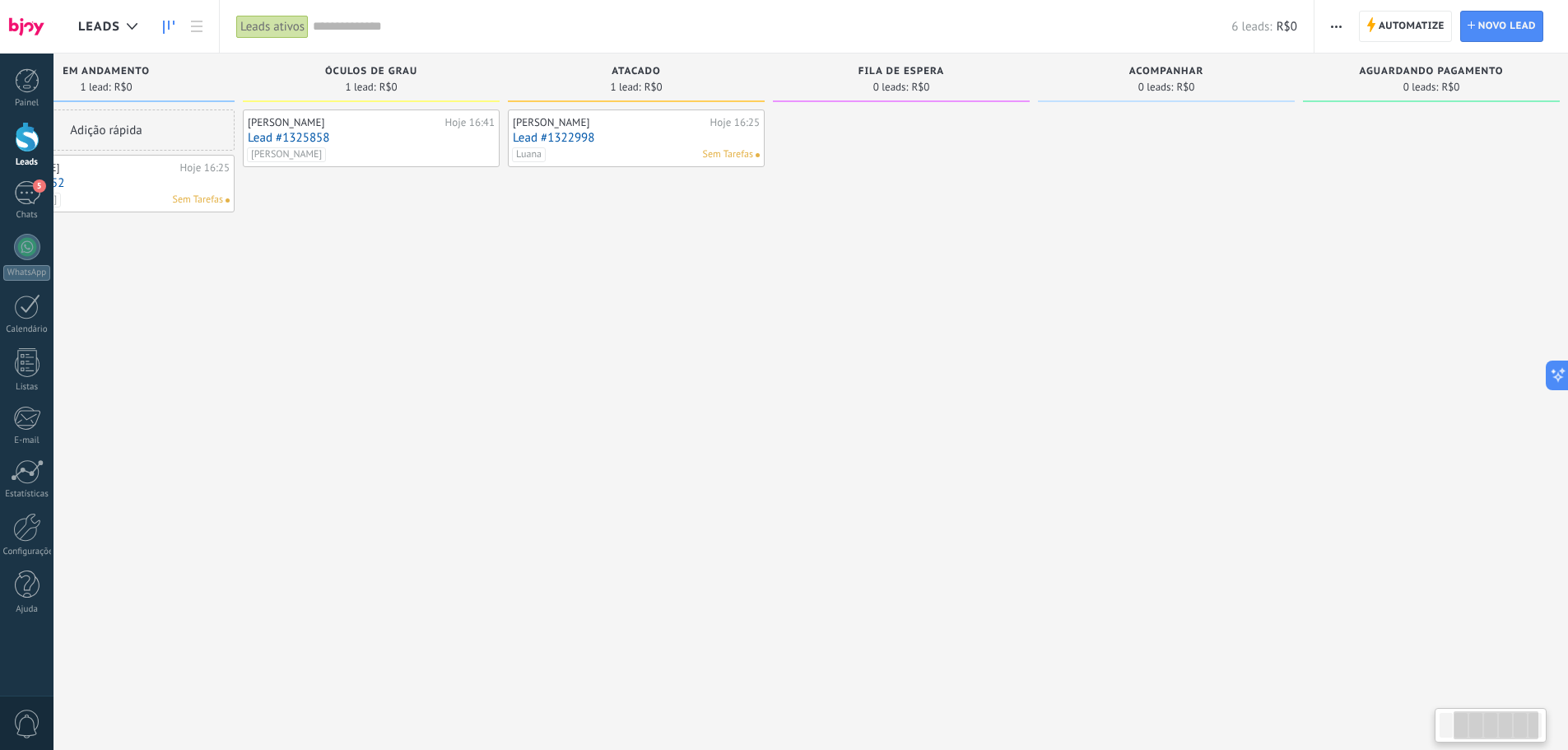
scroll to position [0, 390]
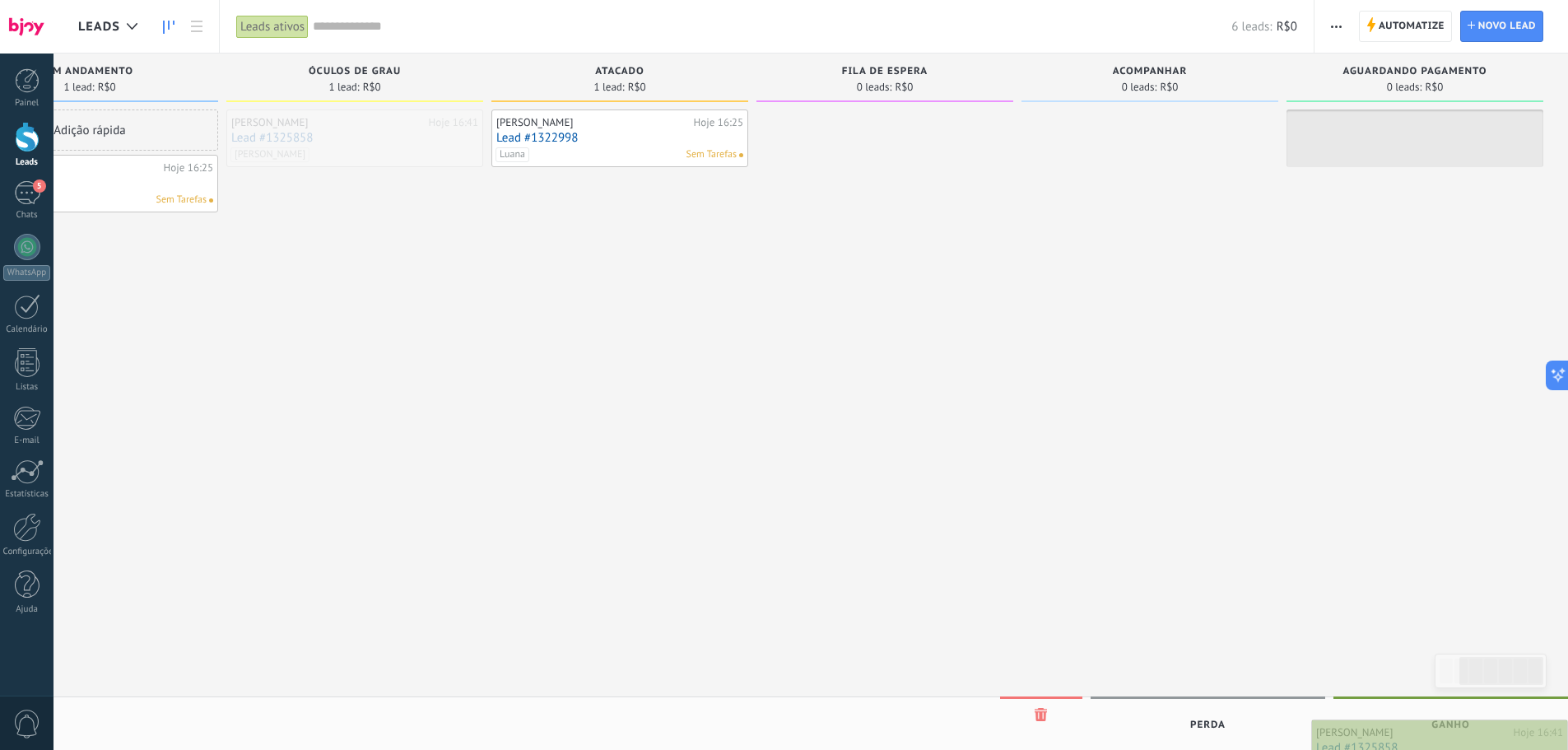
drag, startPoint x: 309, startPoint y: 132, endPoint x: 1442, endPoint y: 742, distance: 1286.8
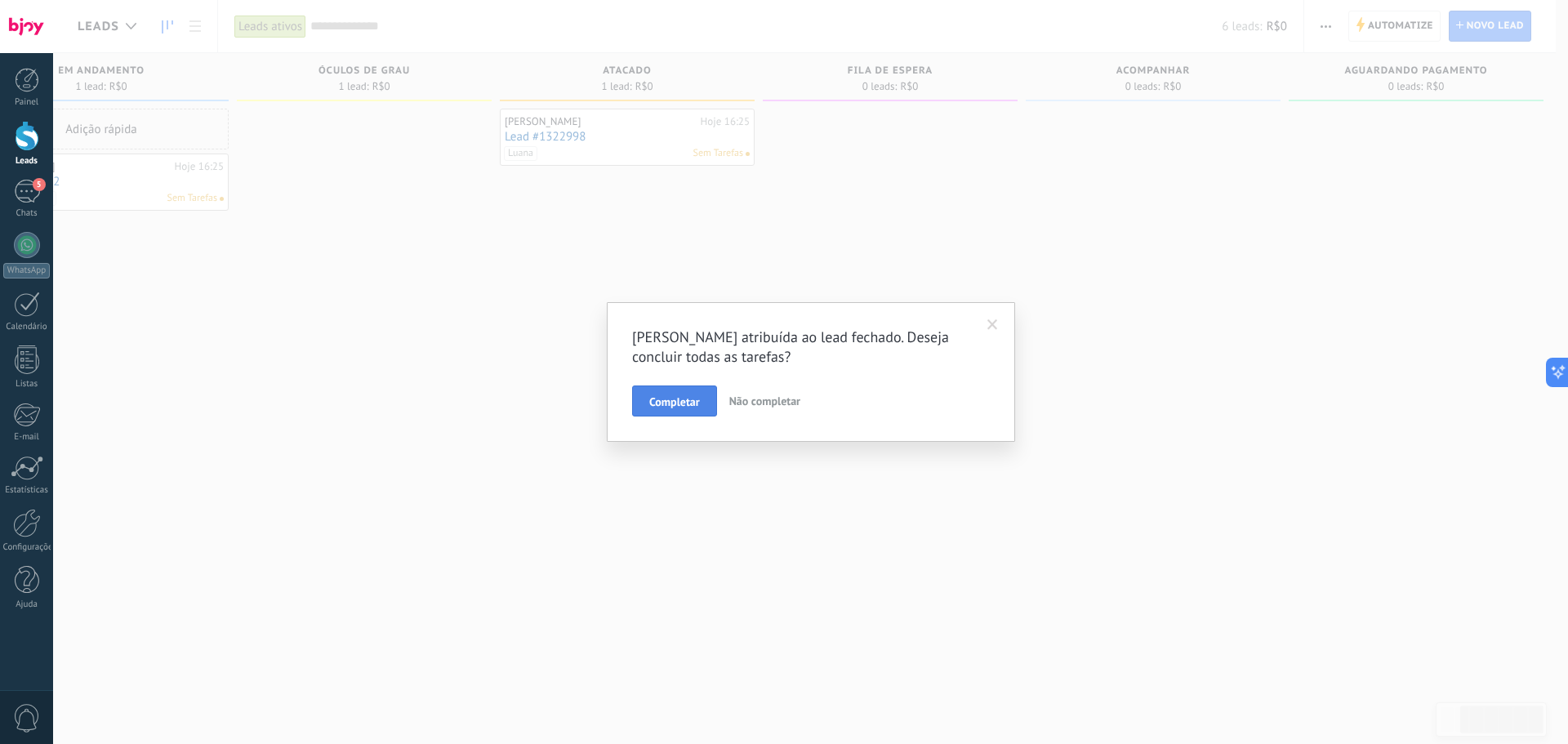
click at [677, 397] on span "Completar" at bounding box center [674, 401] width 51 height 12
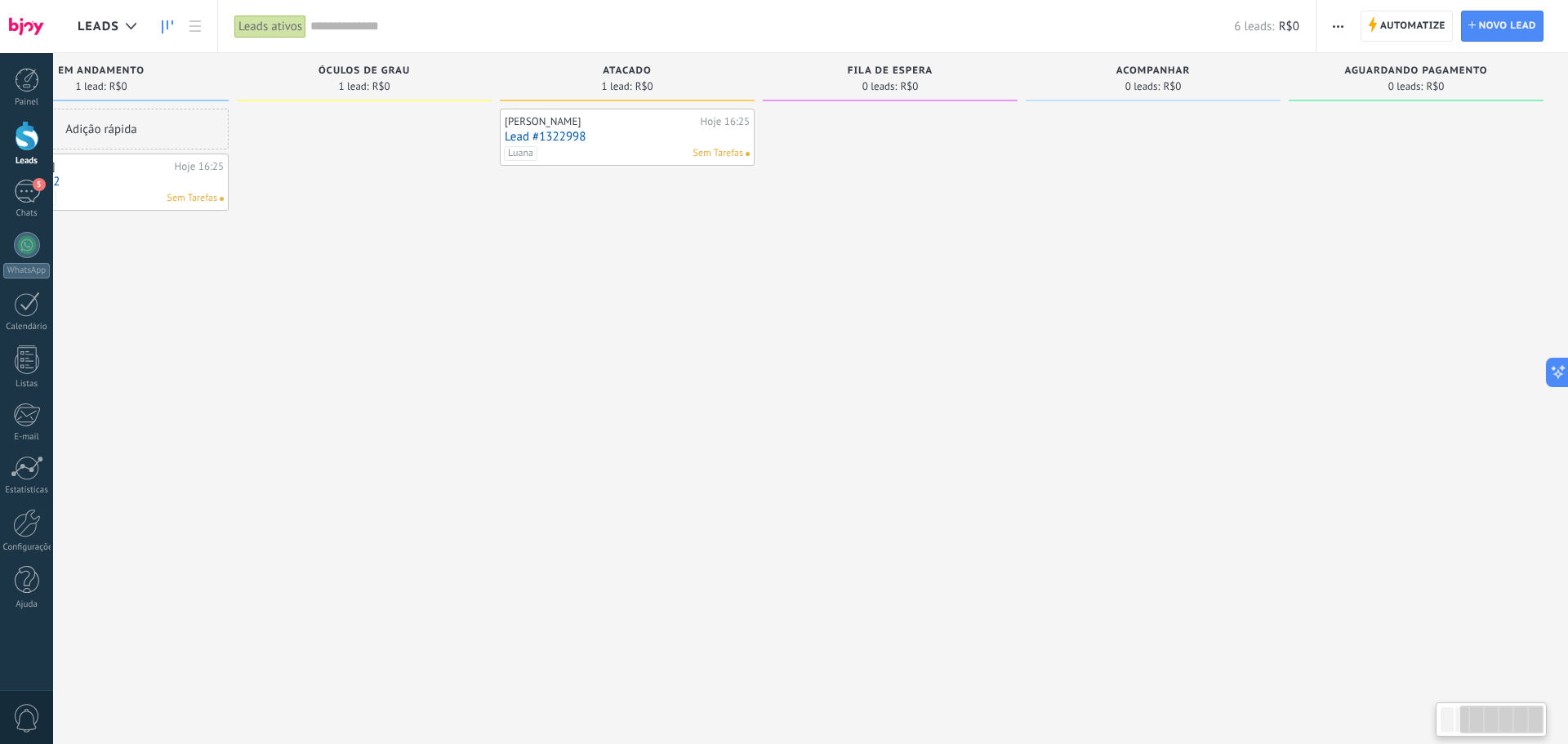
scroll to position [0, 375]
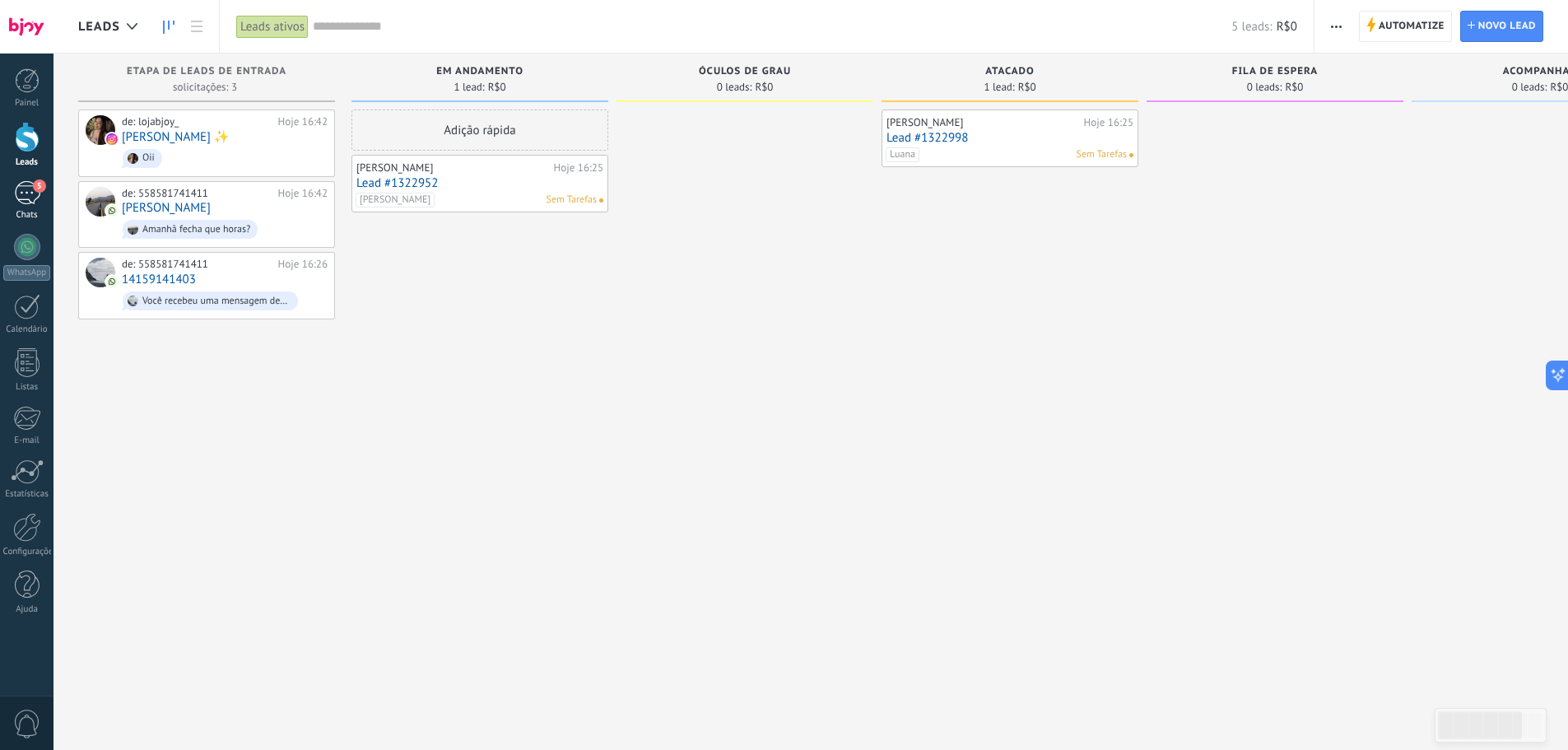
click at [10, 182] on link "5 Chats" at bounding box center [27, 201] width 54 height 40
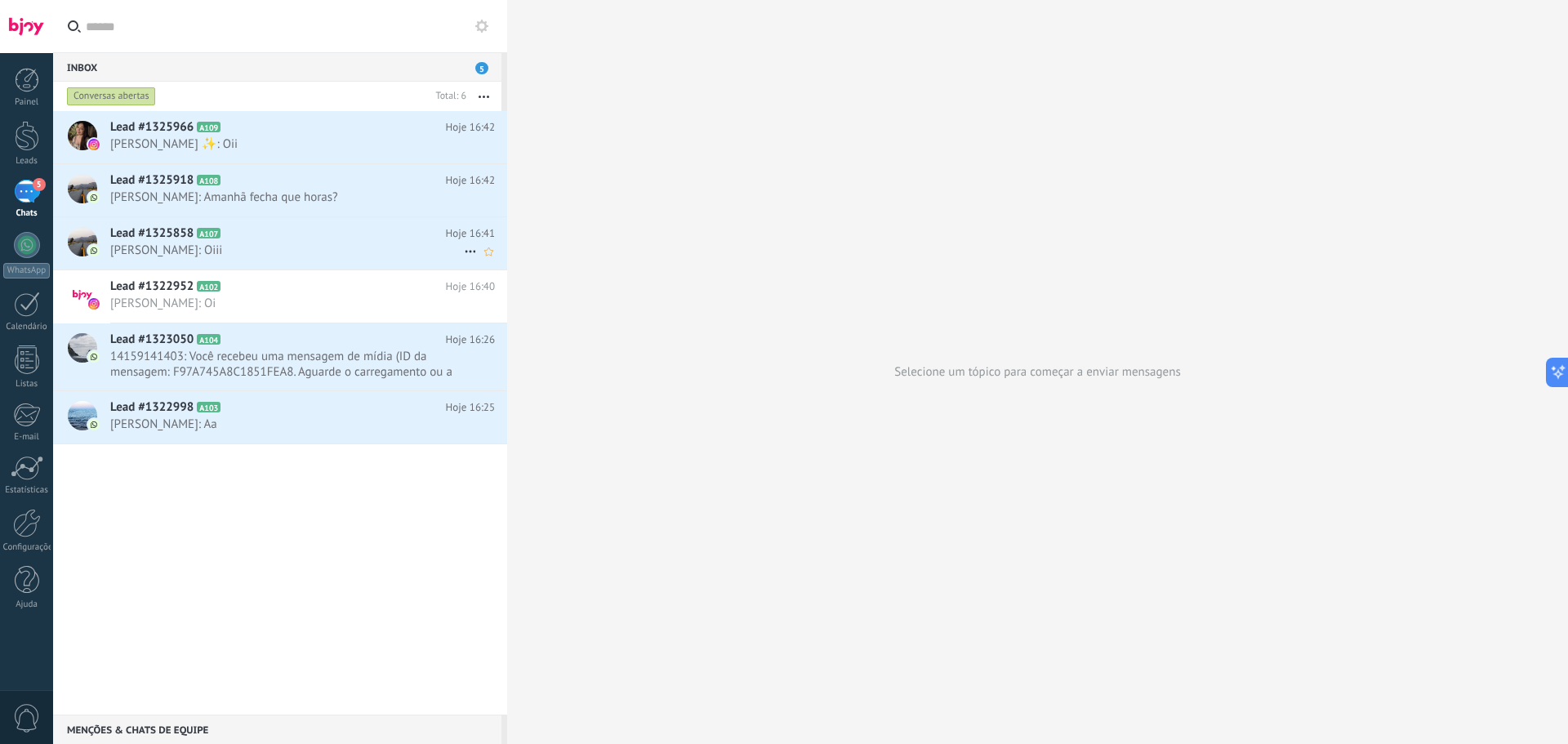
click at [310, 239] on h2 "Lead #1325858 A107" at bounding box center [278, 233] width 336 height 16
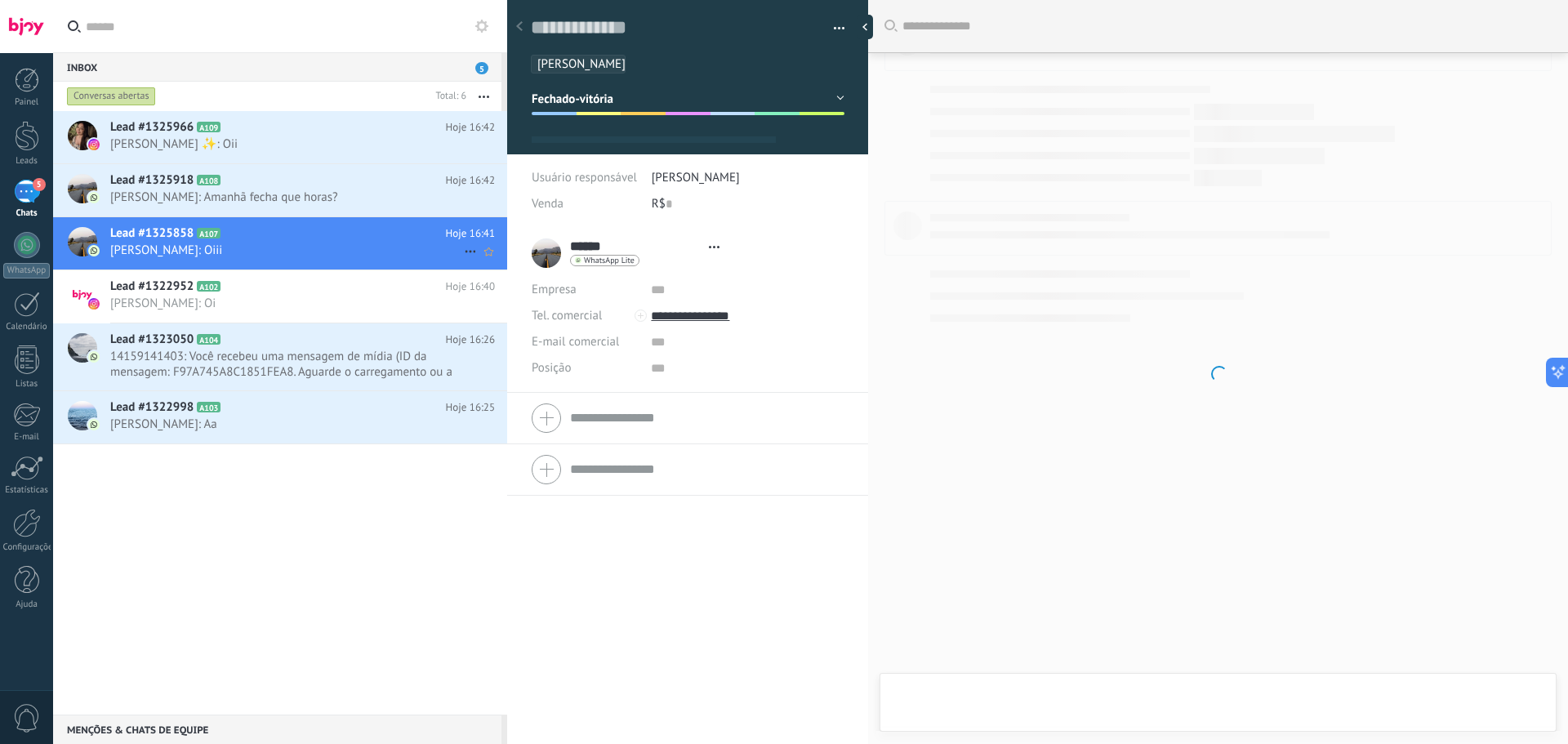
scroll to position [24, 0]
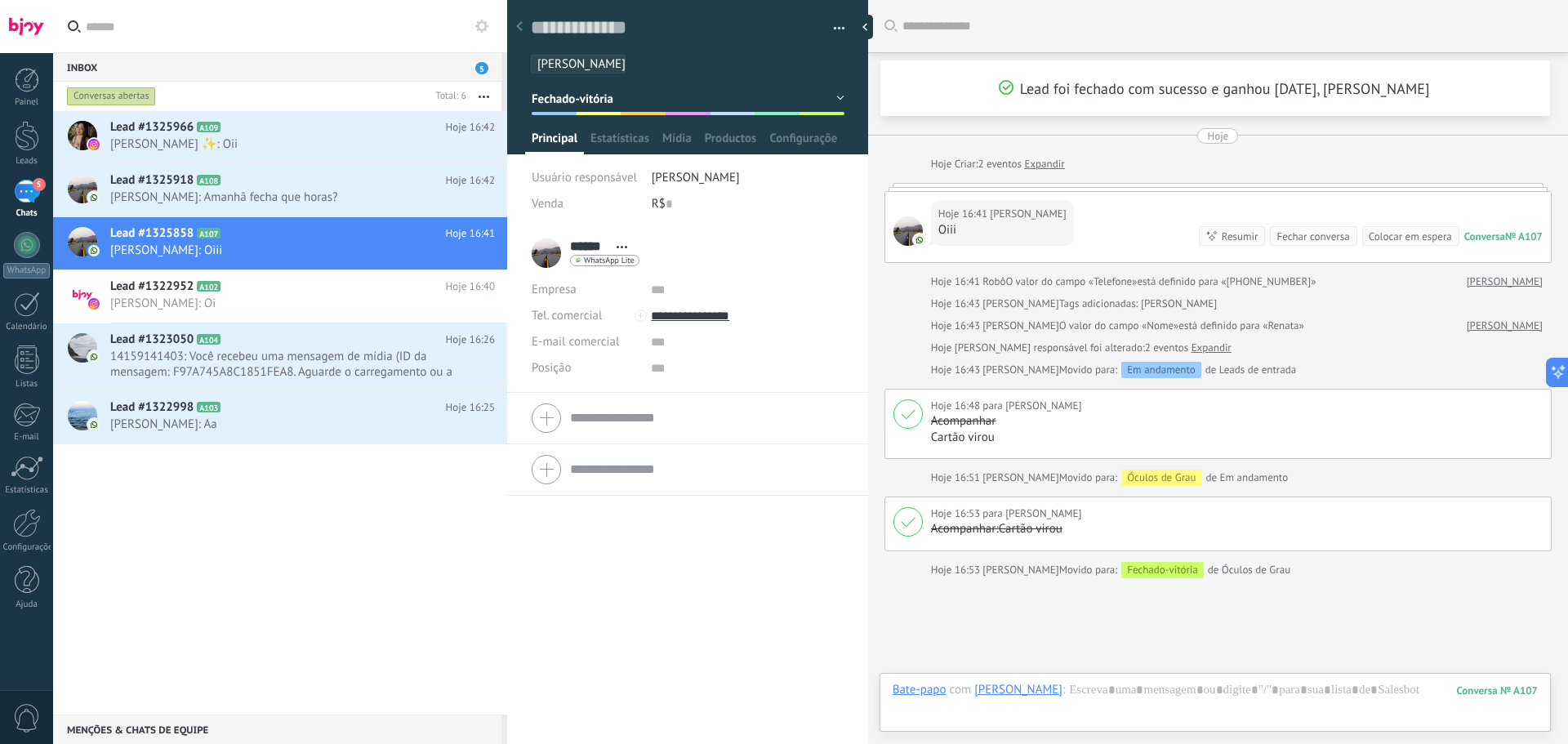
click at [828, 108] on button "Fechado-vitória" at bounding box center [687, 98] width 313 height 29
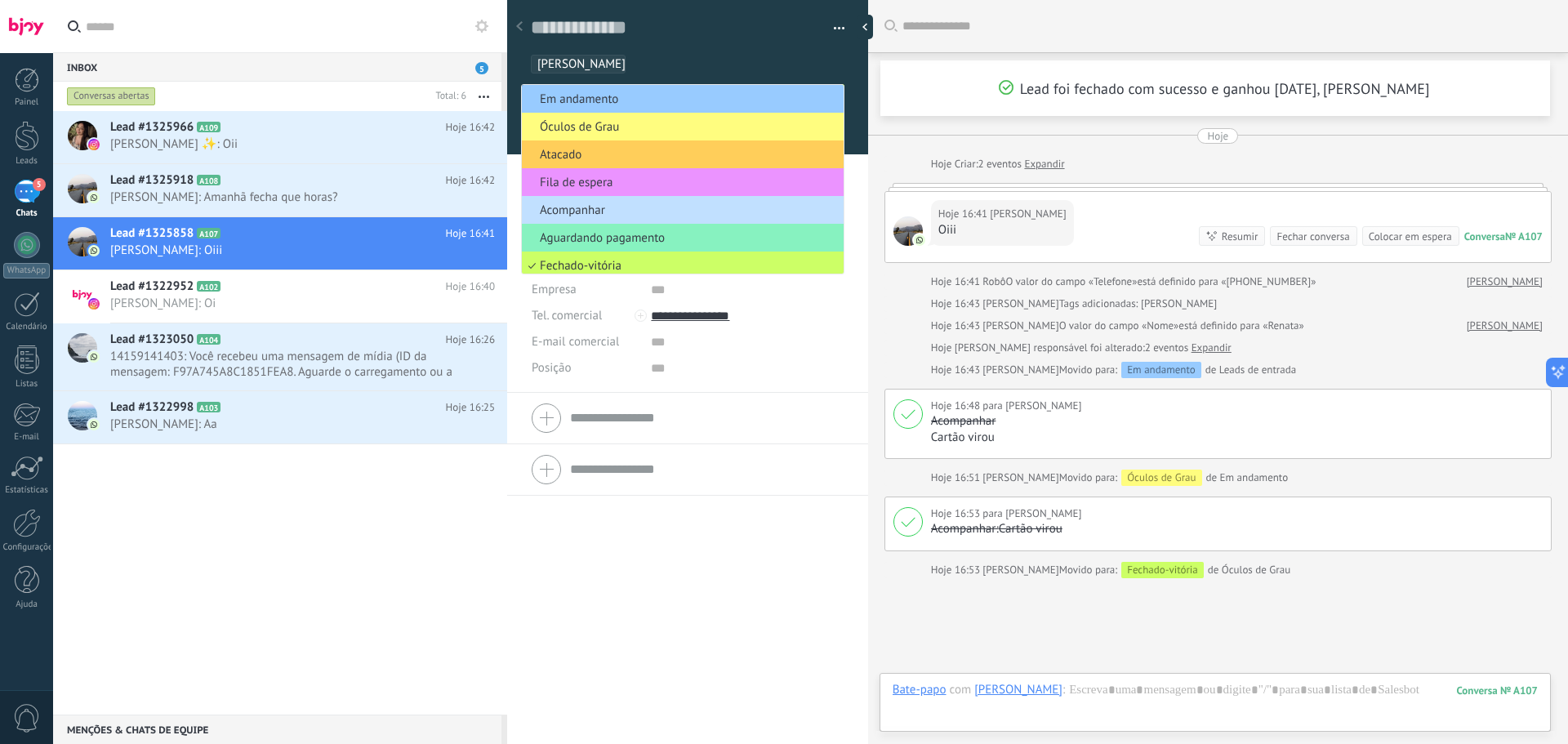
scroll to position [34, 0]
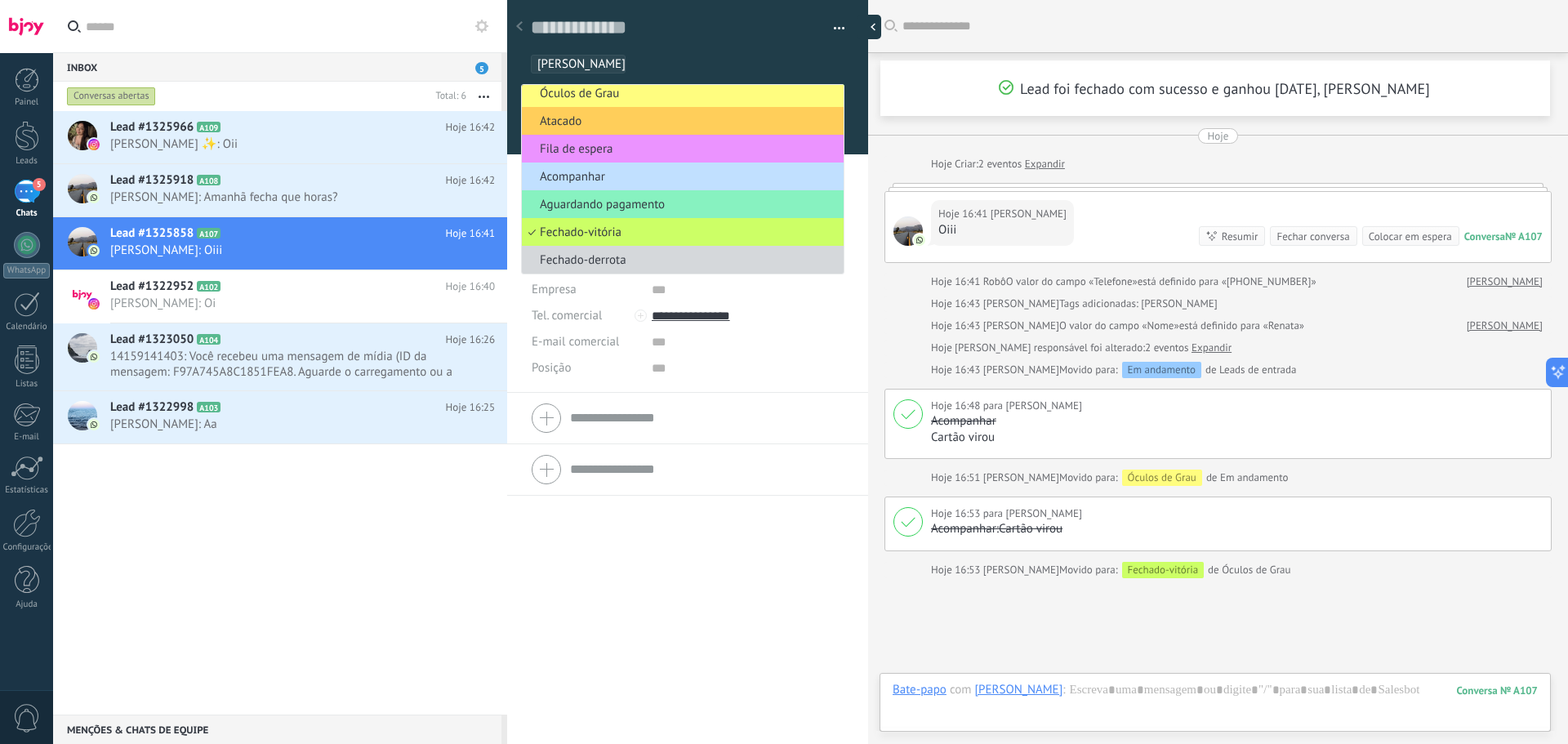
click at [865, 20] on div at bounding box center [868, 26] width 24 height 24
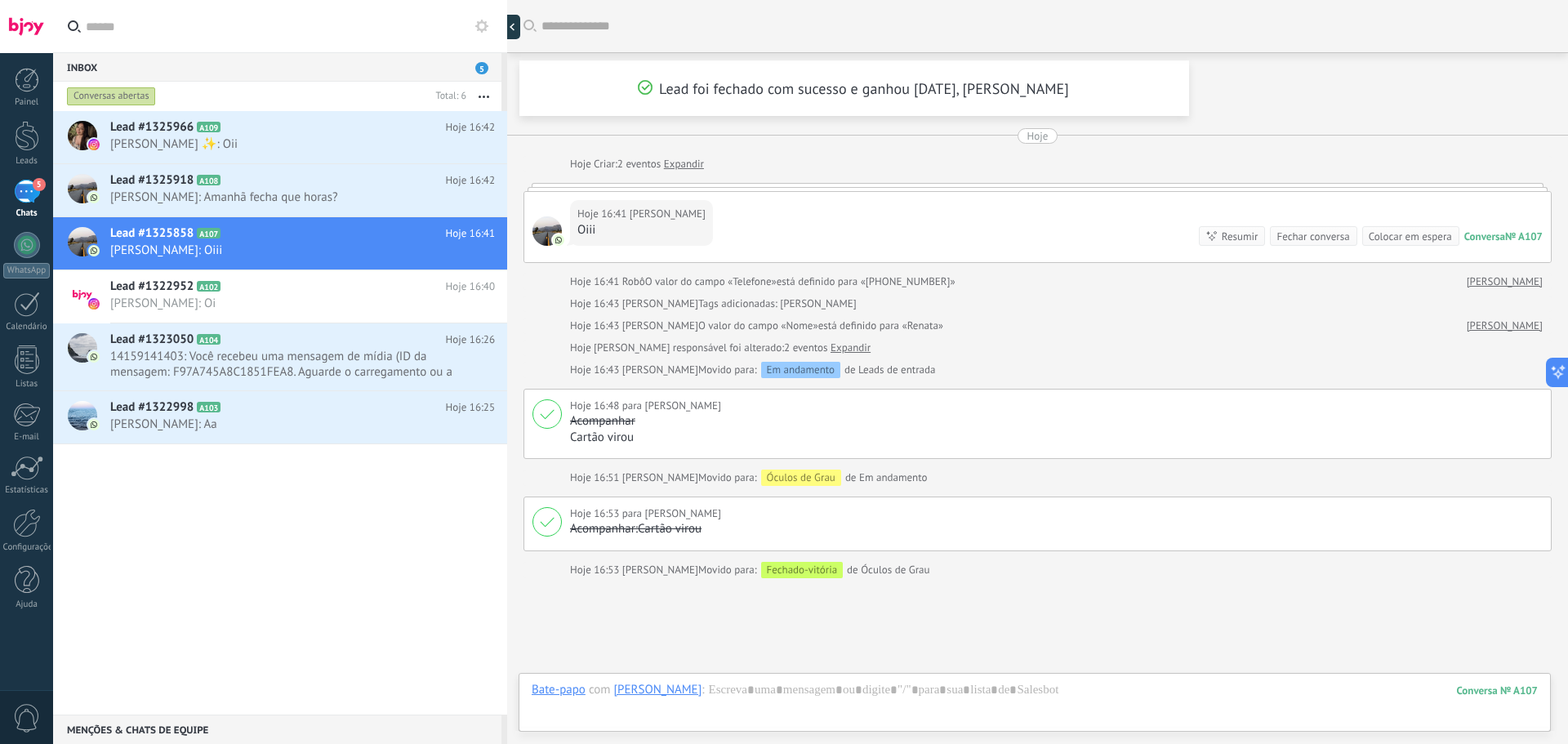
scroll to position [31, 0]
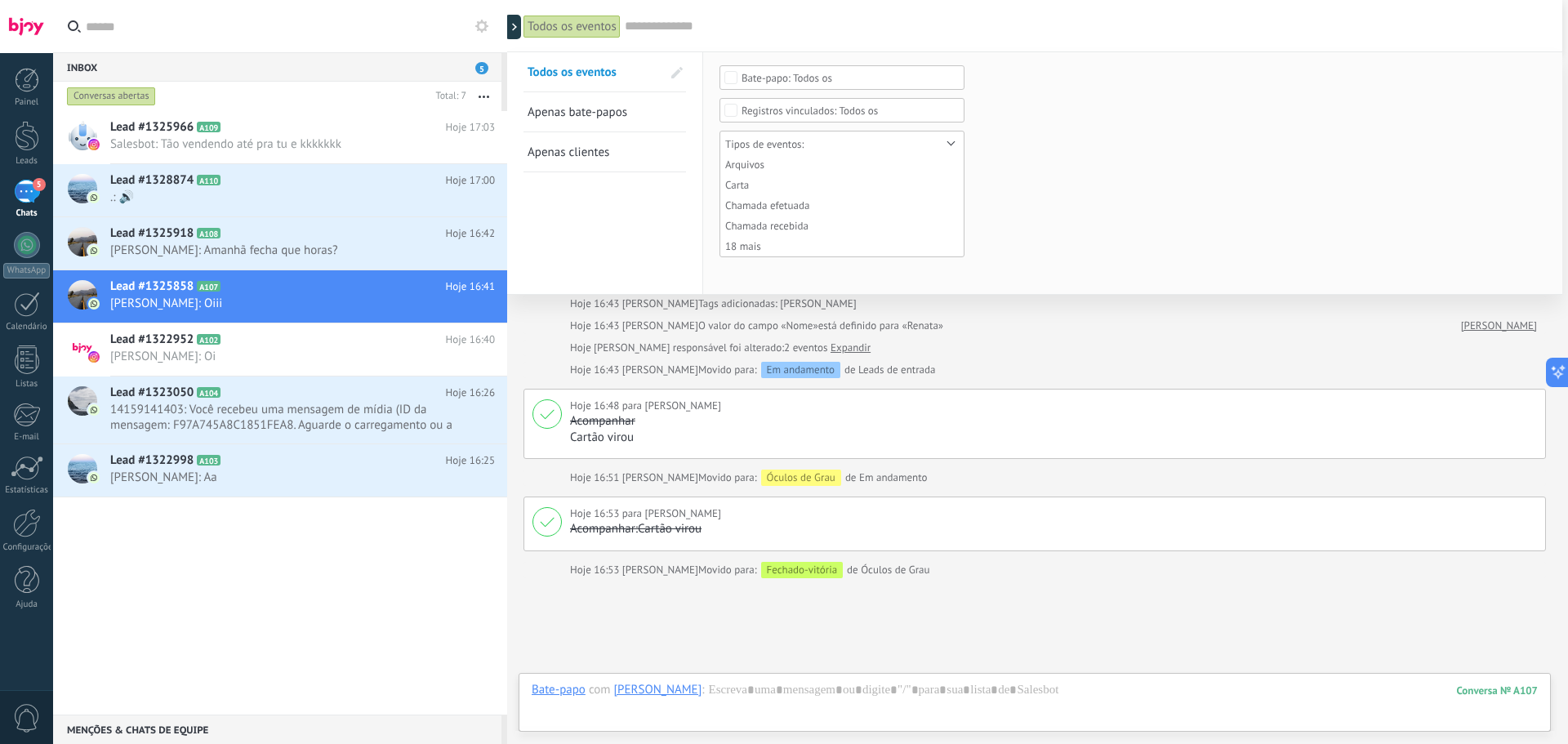
drag, startPoint x: 865, startPoint y: 20, endPoint x: 308, endPoint y: 500, distance: 735.3
click at [300, 618] on div "Lead #1325966 A109 Hoje 17:03 Salesbot: Tão vendendo até pra tu e kkkkkkk Lead …" at bounding box center [280, 413] width 454 height 603
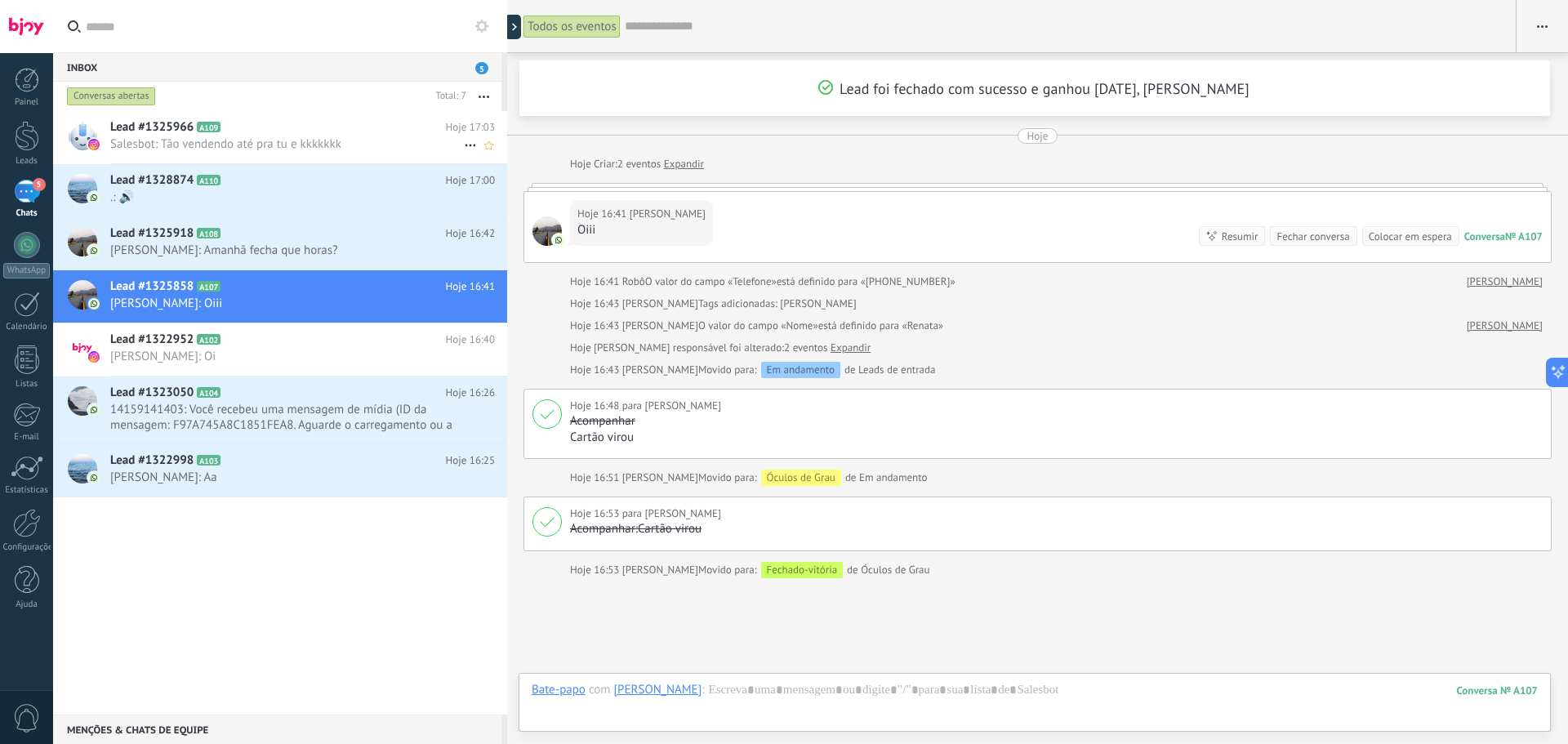
click at [313, 141] on span "Salesbot: Tão vendendo até pra tu e kkkkkkk" at bounding box center [287, 143] width 354 height 15
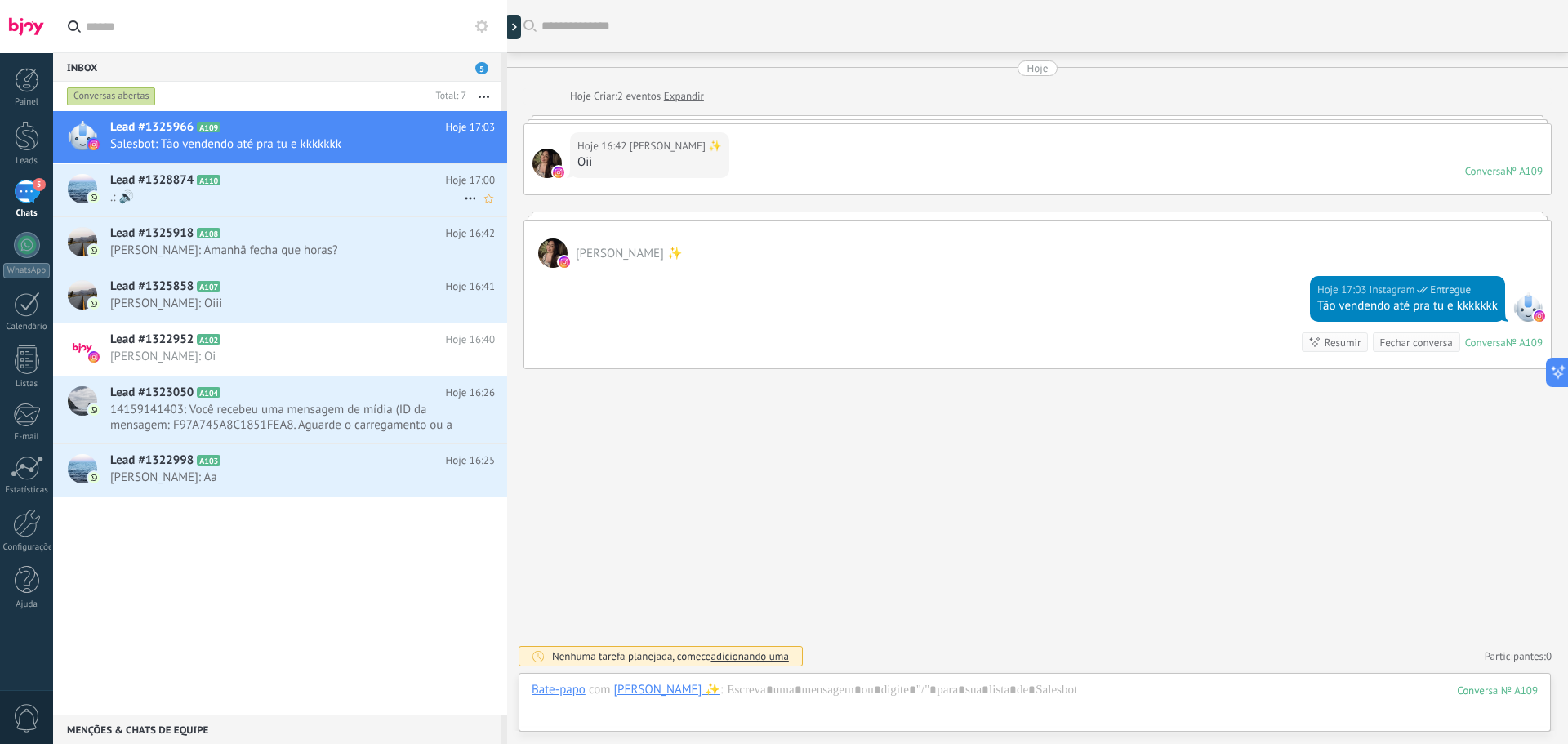
click at [189, 193] on span ".: 🔊" at bounding box center [287, 197] width 354 height 15
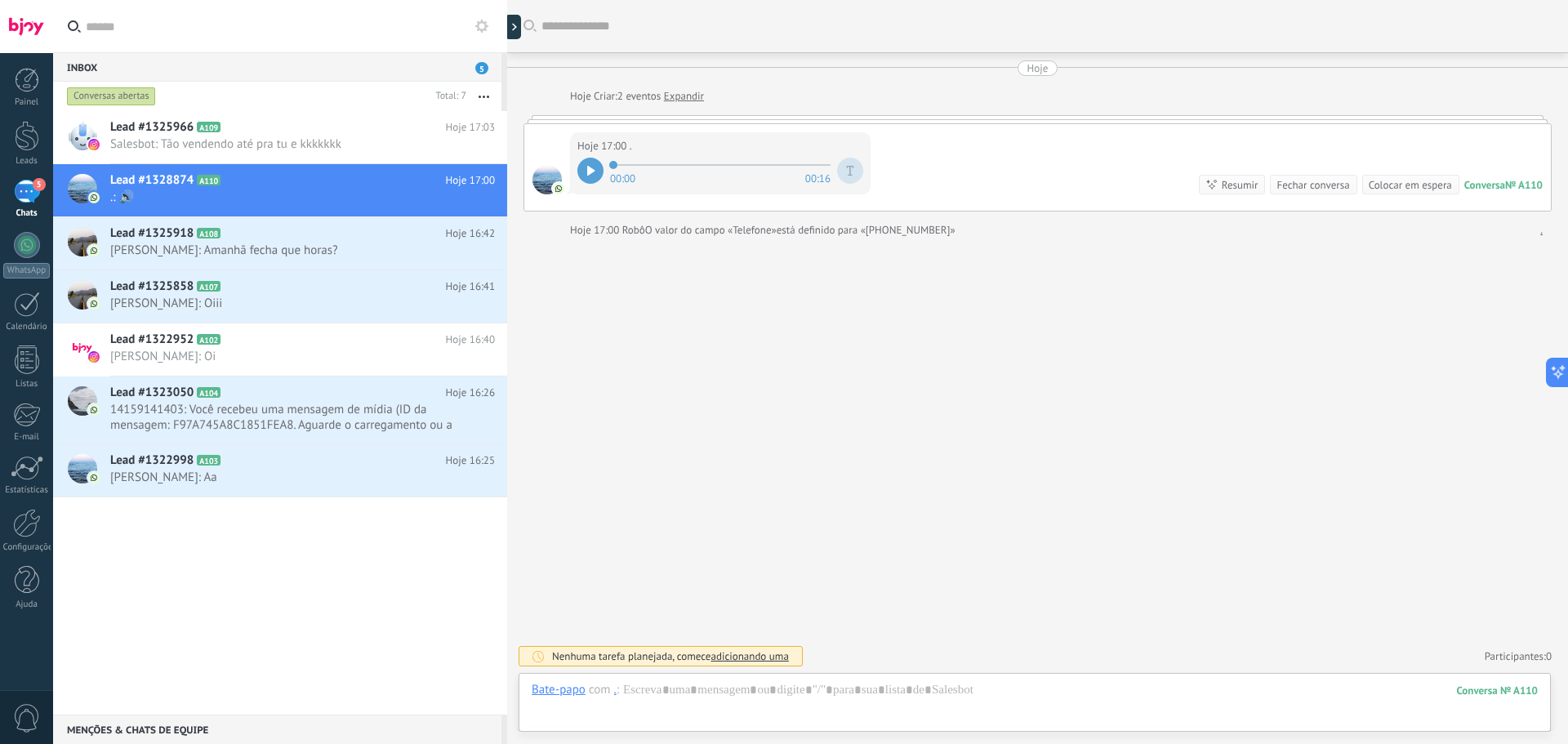
click at [595, 171] on icon at bounding box center [591, 170] width 8 height 10
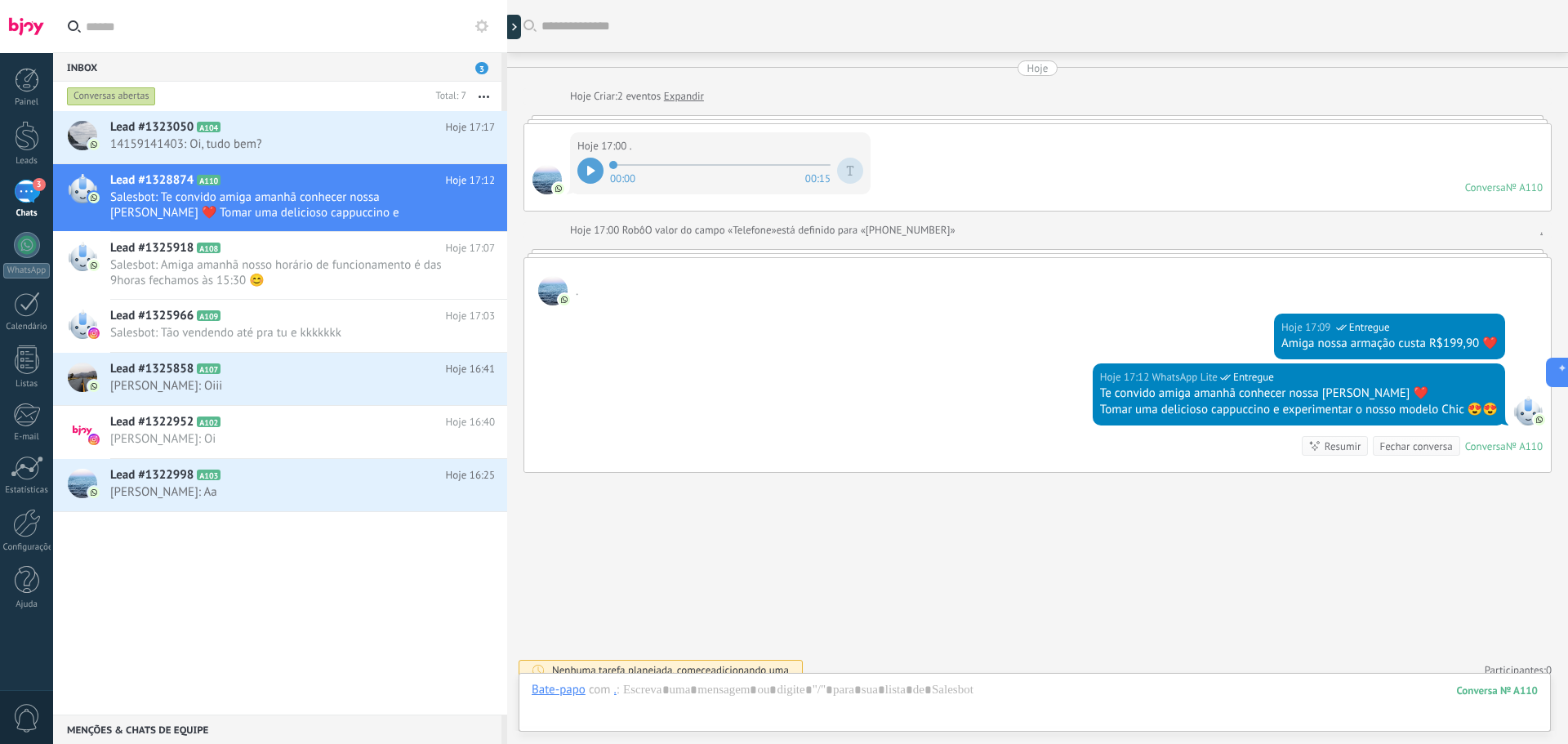
scroll to position [14, 0]
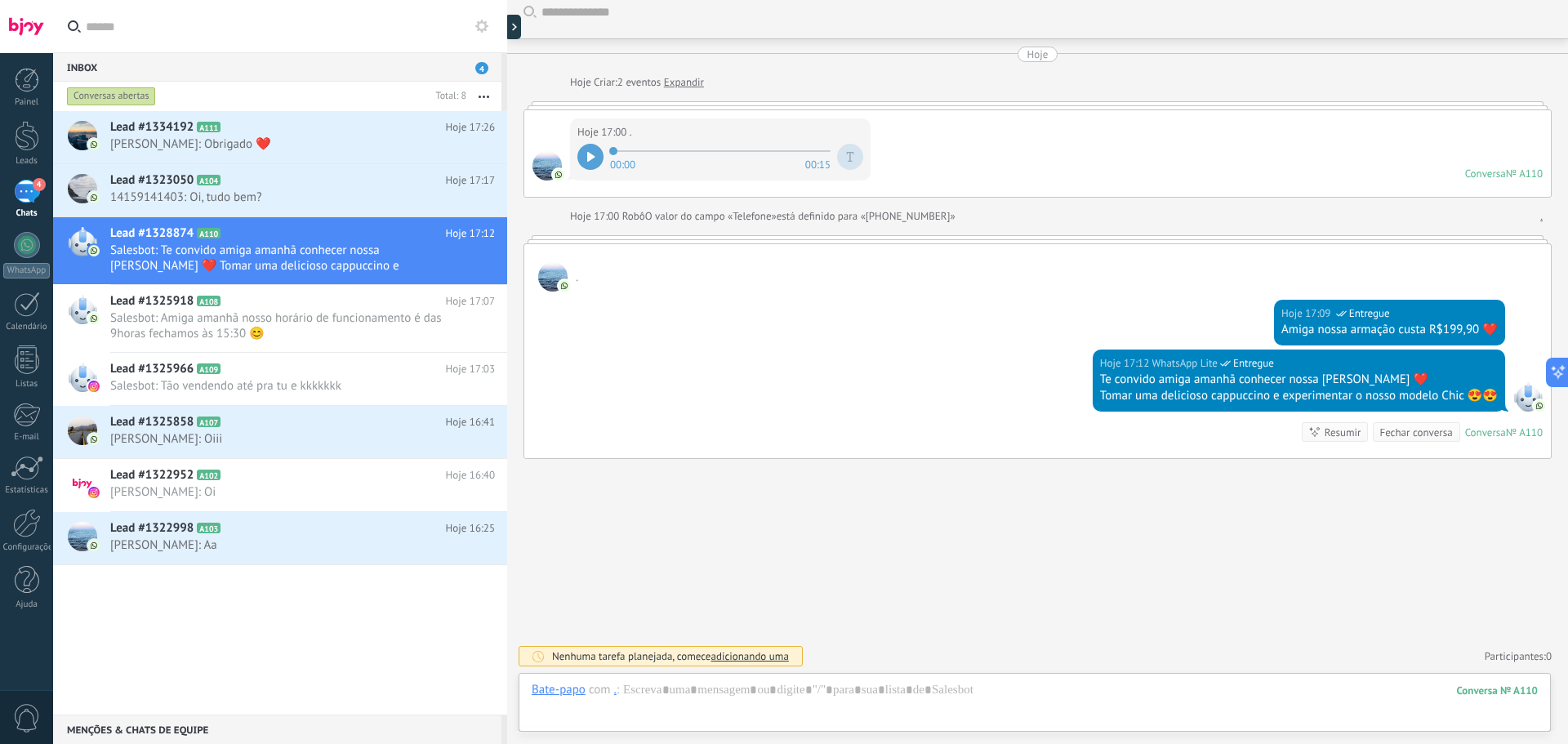
click at [33, 184] on span "4" at bounding box center [39, 184] width 13 height 13
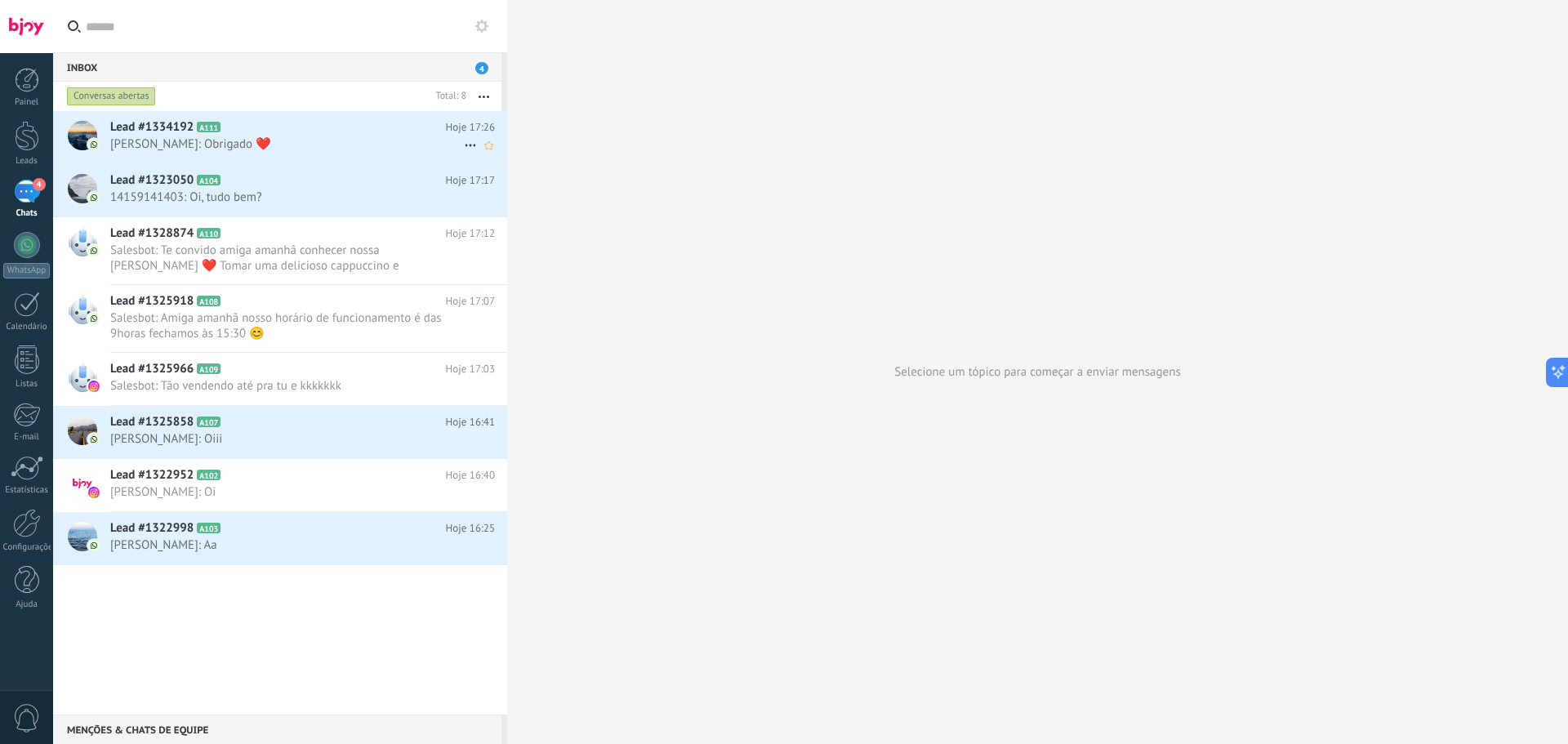
click at [260, 147] on span "[PERSON_NAME]: Obrigado ❤️" at bounding box center [287, 143] width 354 height 15
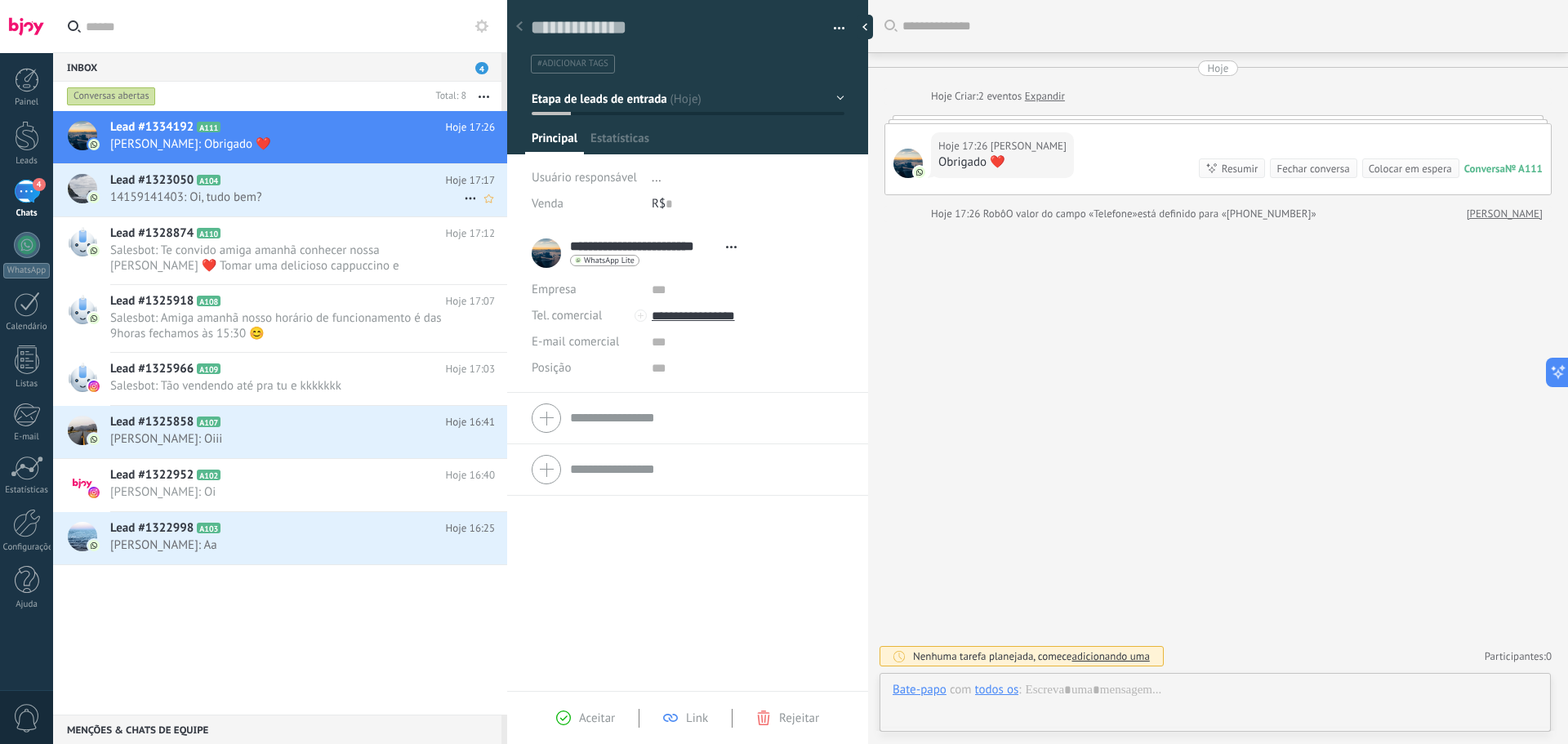
scroll to position [24, 0]
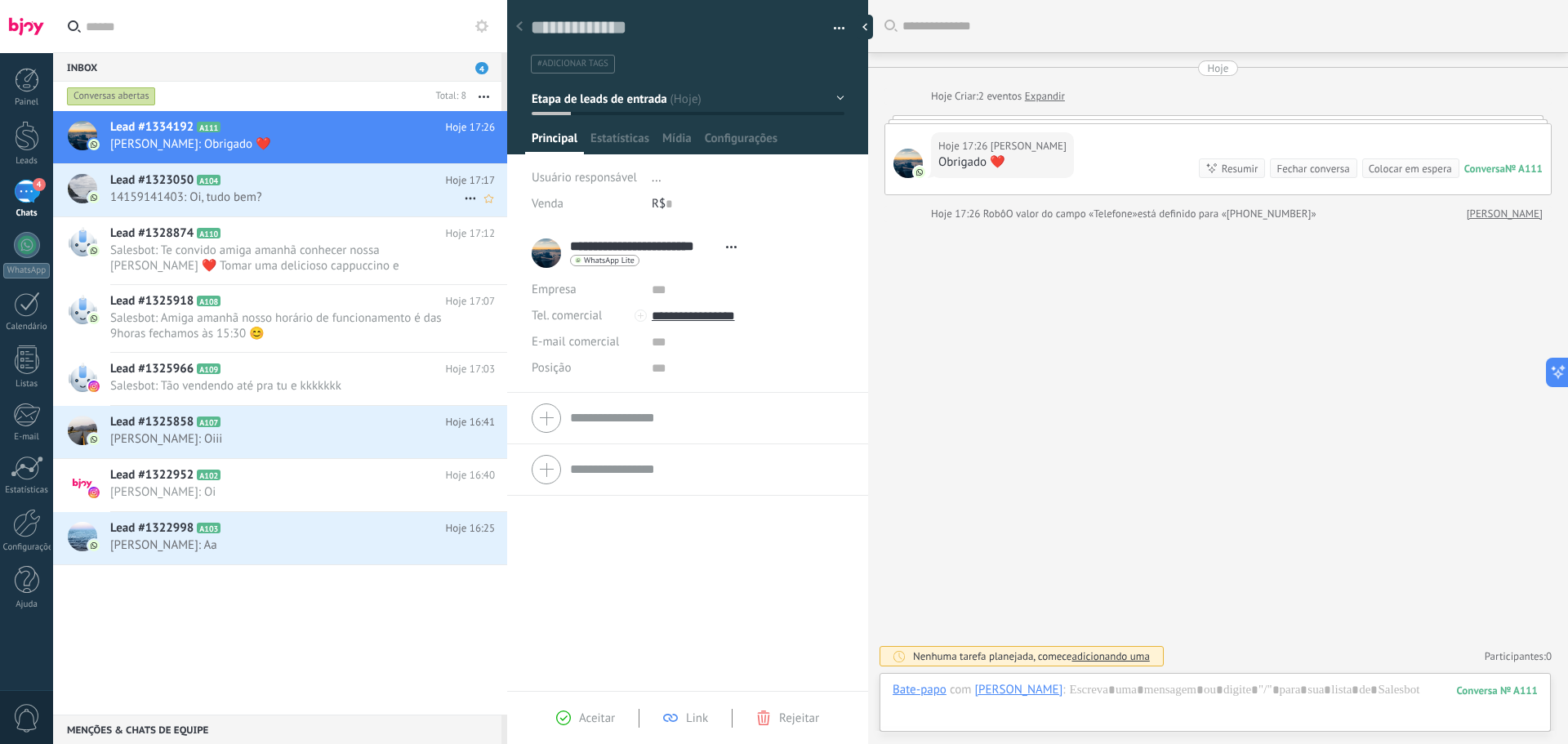
click at [322, 199] on span "14159141403: Oi, tudo bem?" at bounding box center [287, 197] width 354 height 15
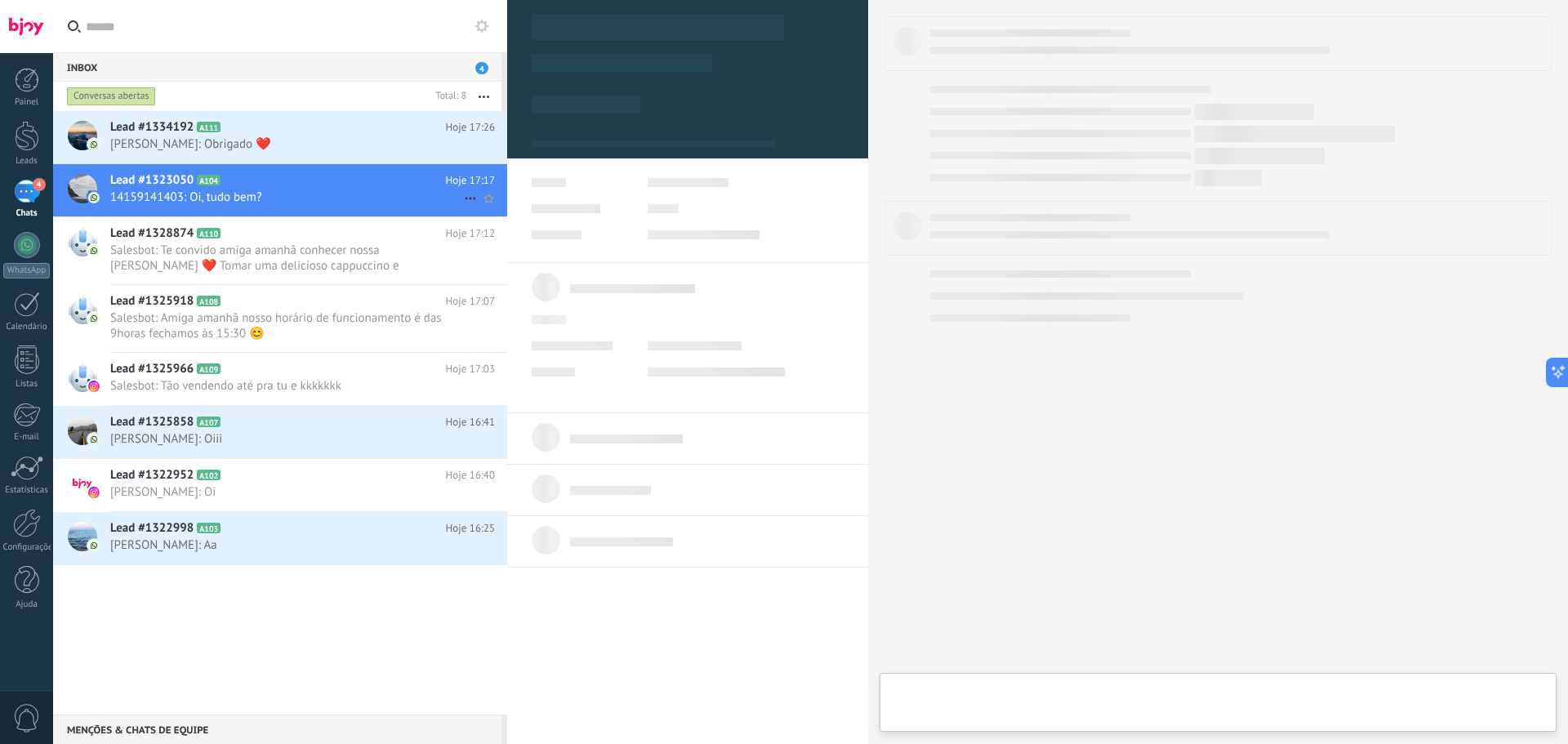
type textarea "**********"
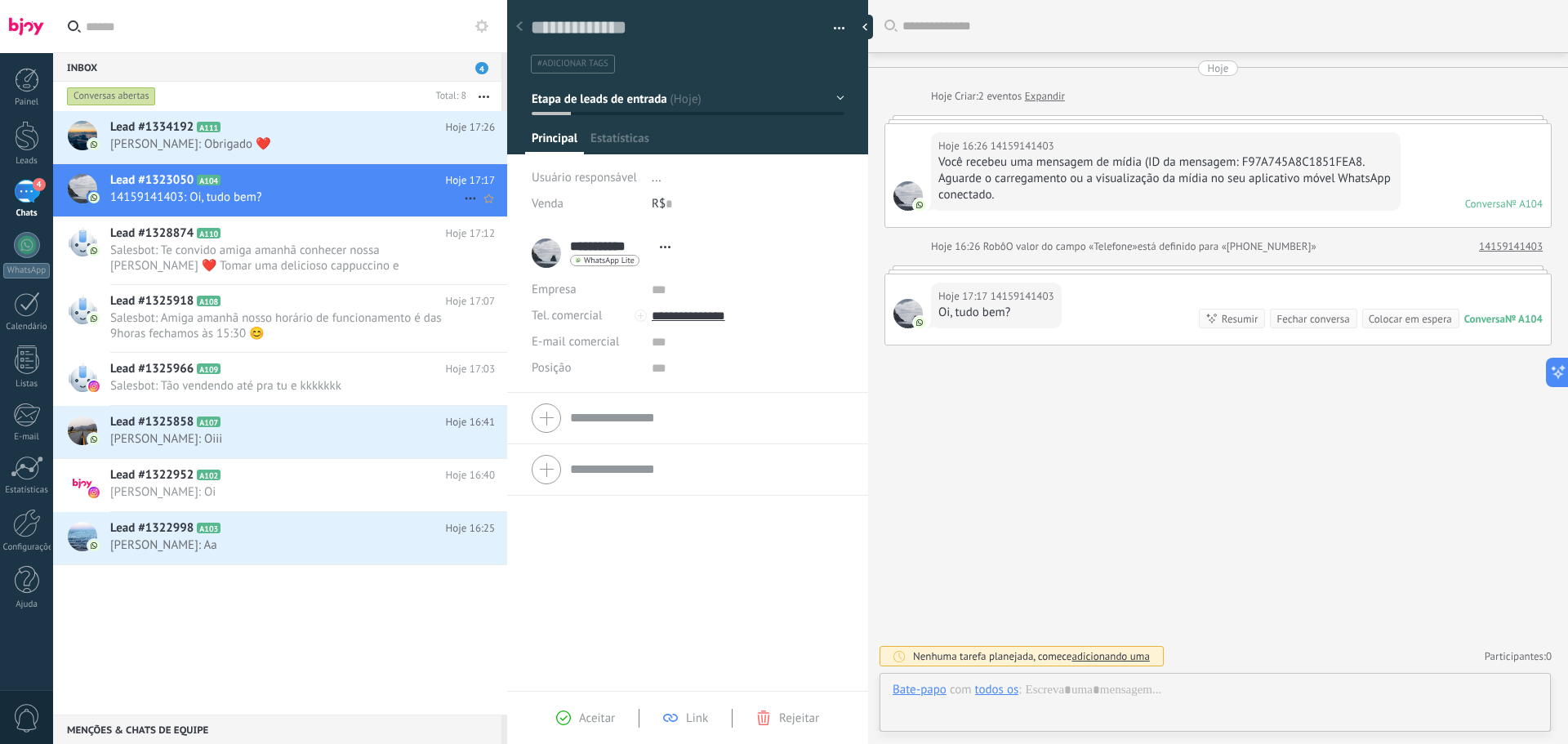
scroll to position [24, 0]
